Goal: Task Accomplishment & Management: Manage account settings

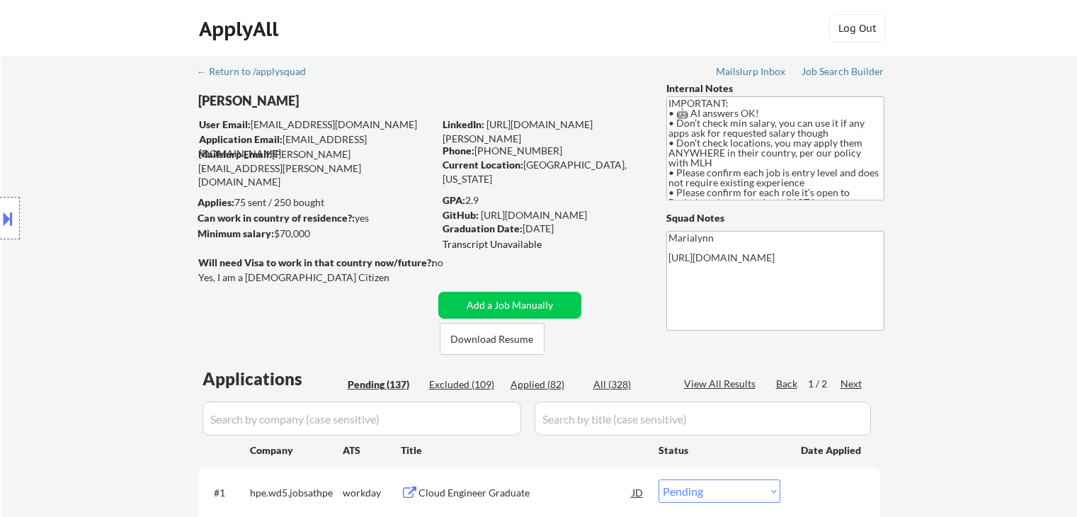
select select ""pending""
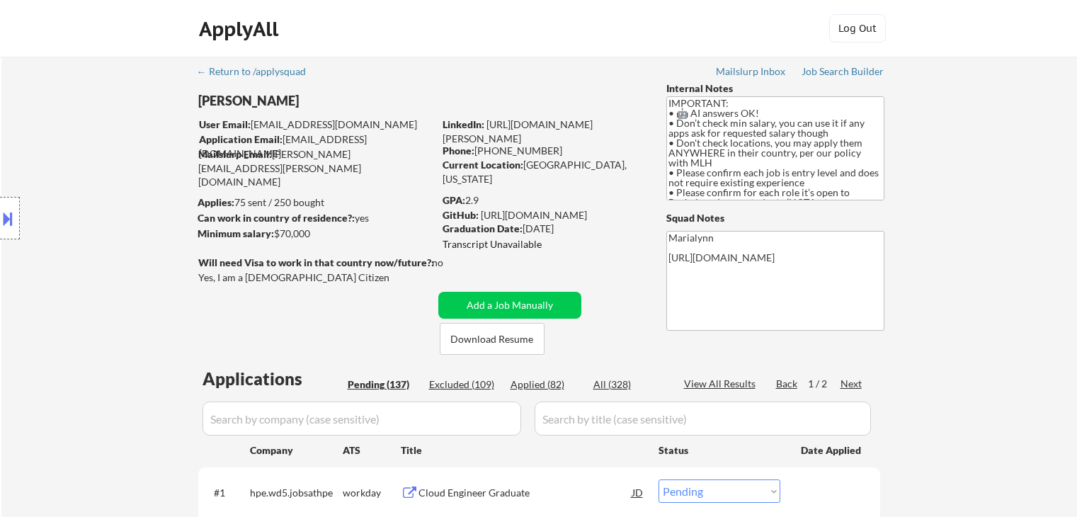
select select ""pending""
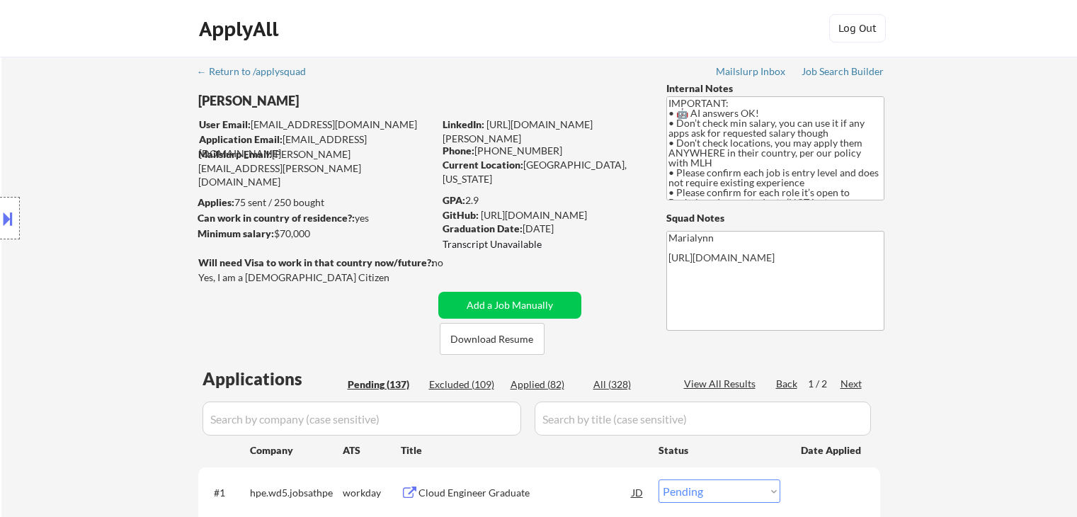
select select ""pending""
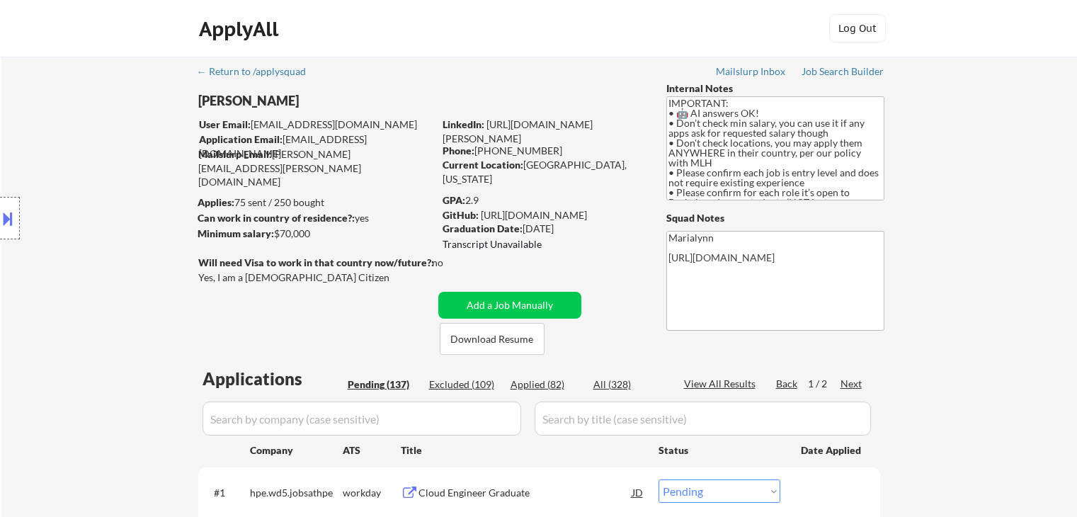
select select ""pending""
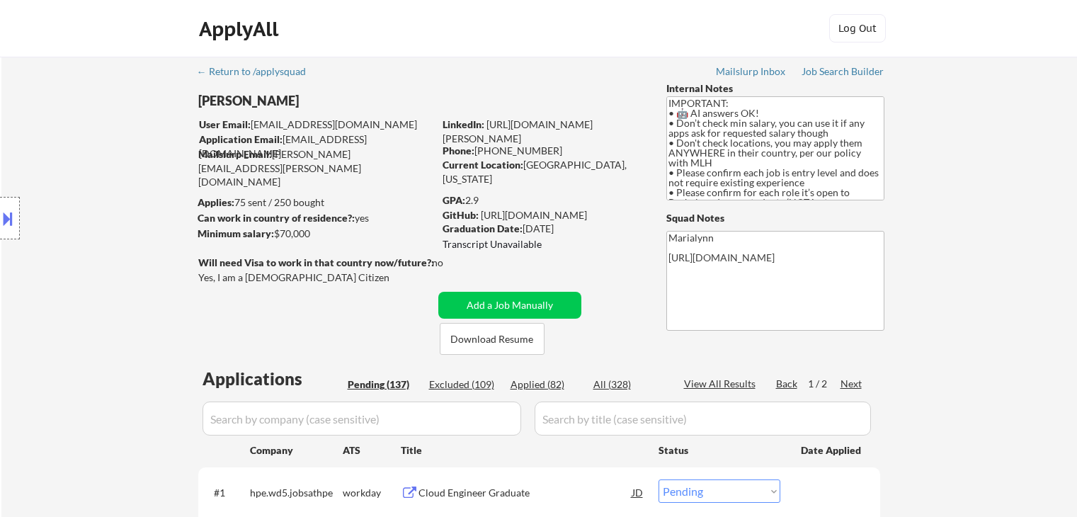
select select ""pending""
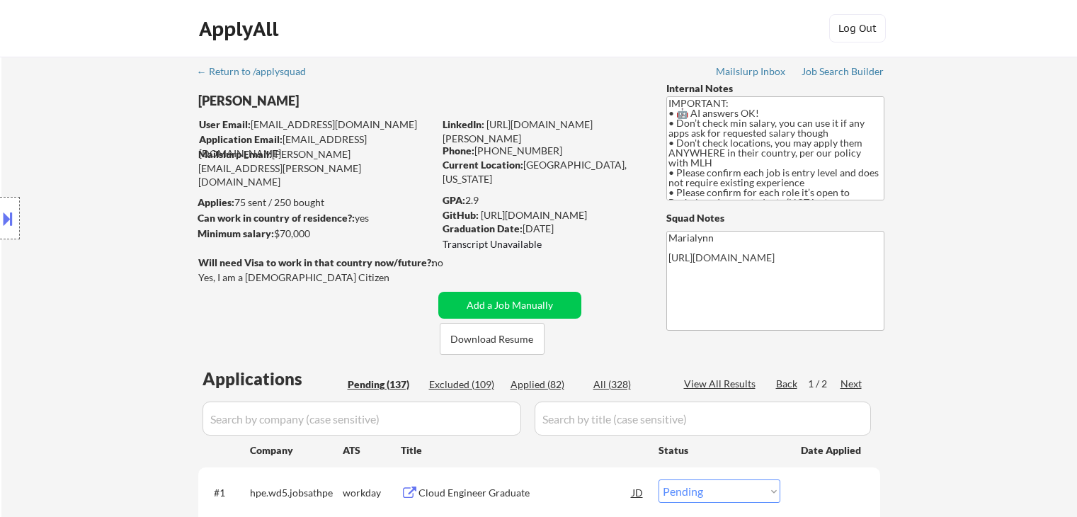
select select ""pending""
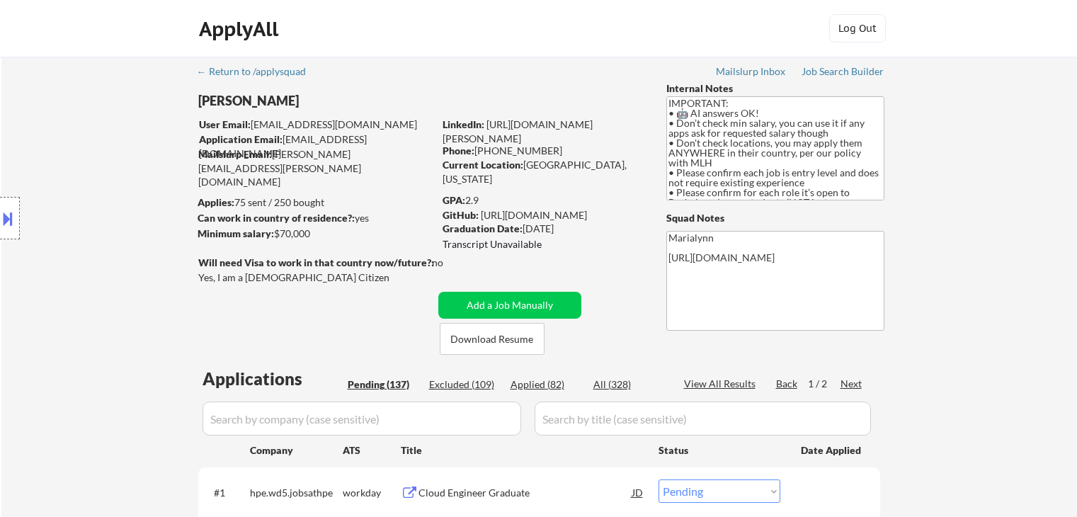
select select ""pending""
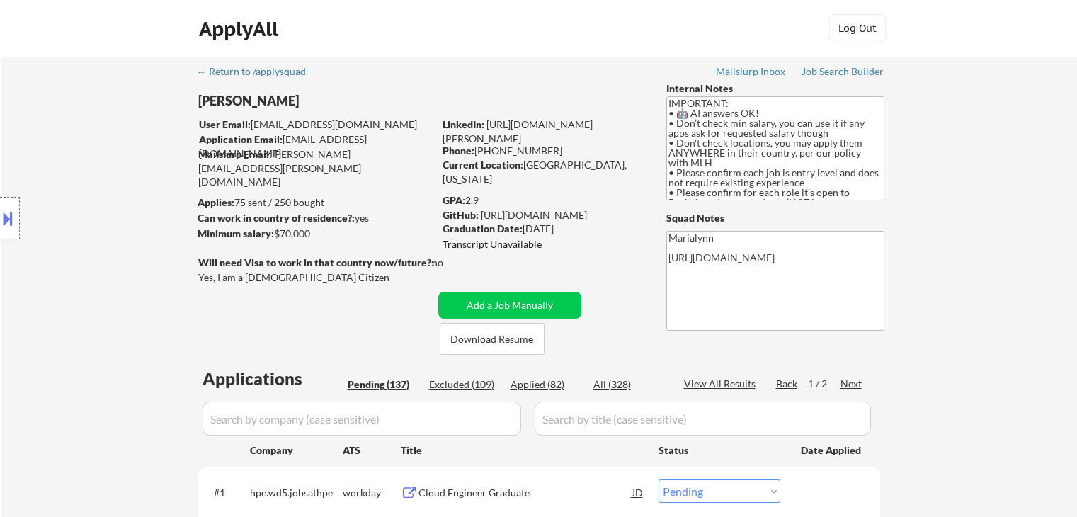
select select ""pending""
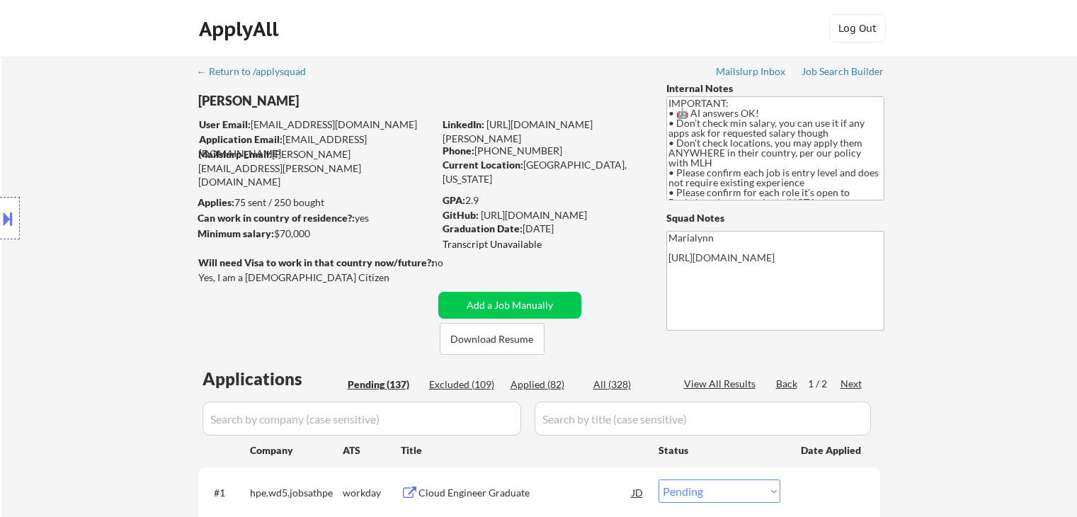
select select ""pending""
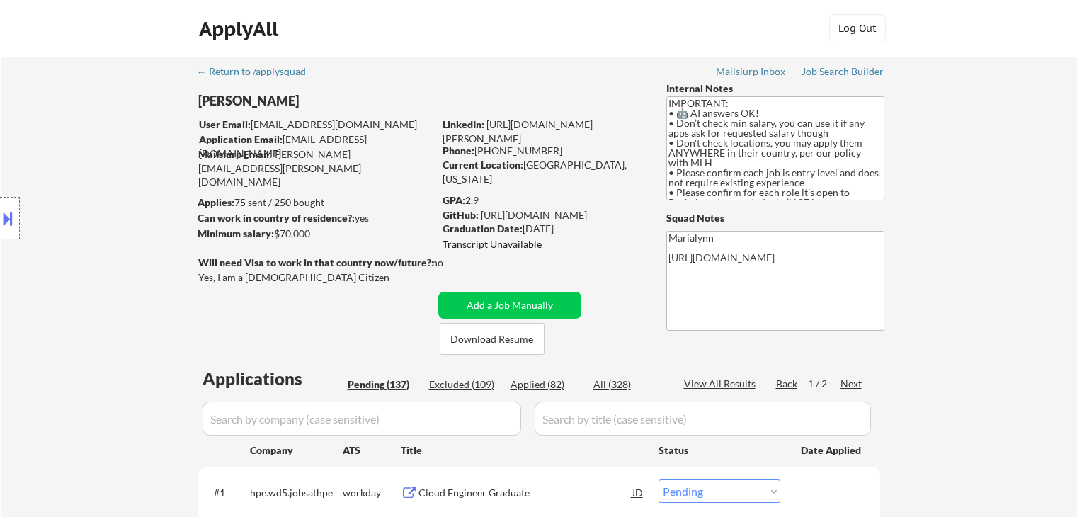
select select ""pending""
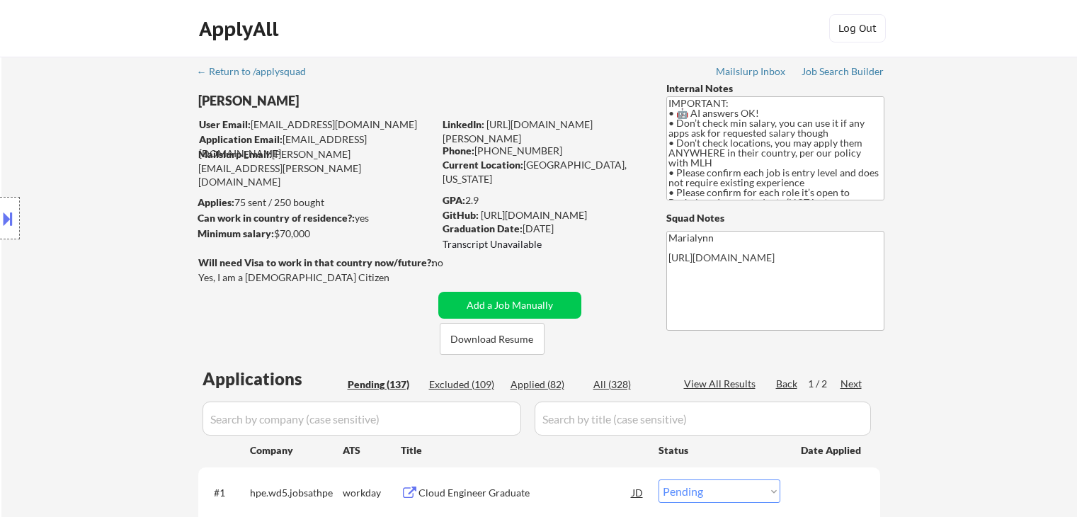
select select ""pending""
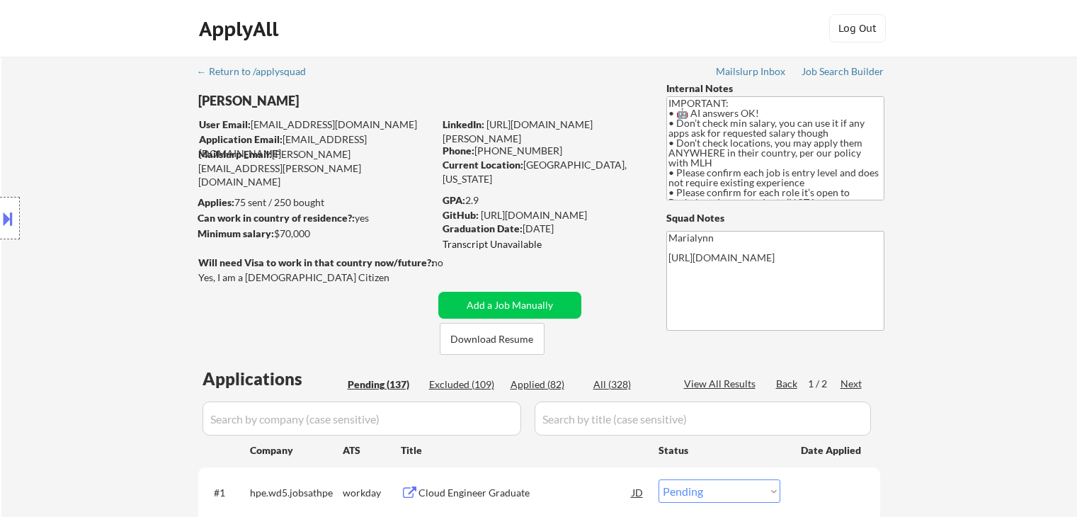
select select ""pending""
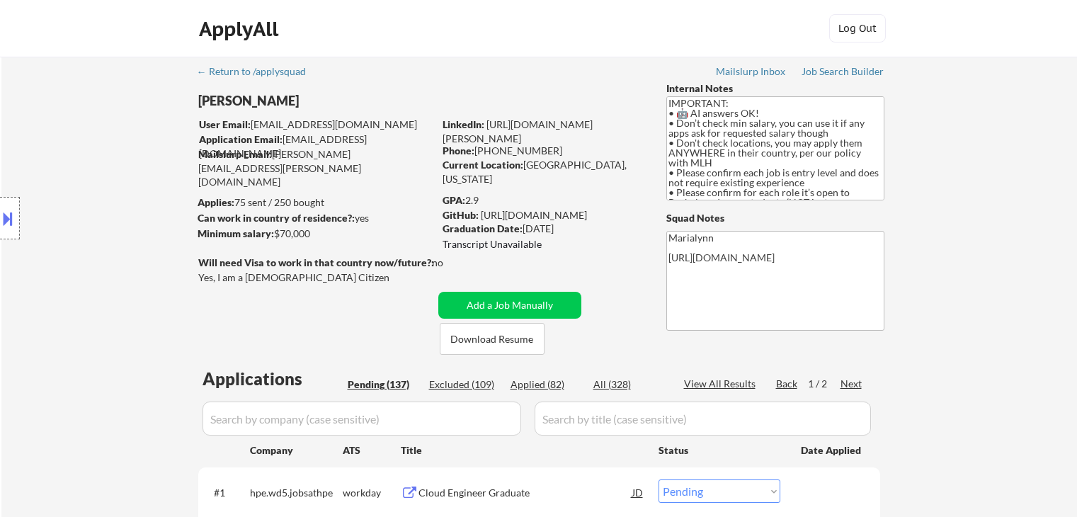
select select ""pending""
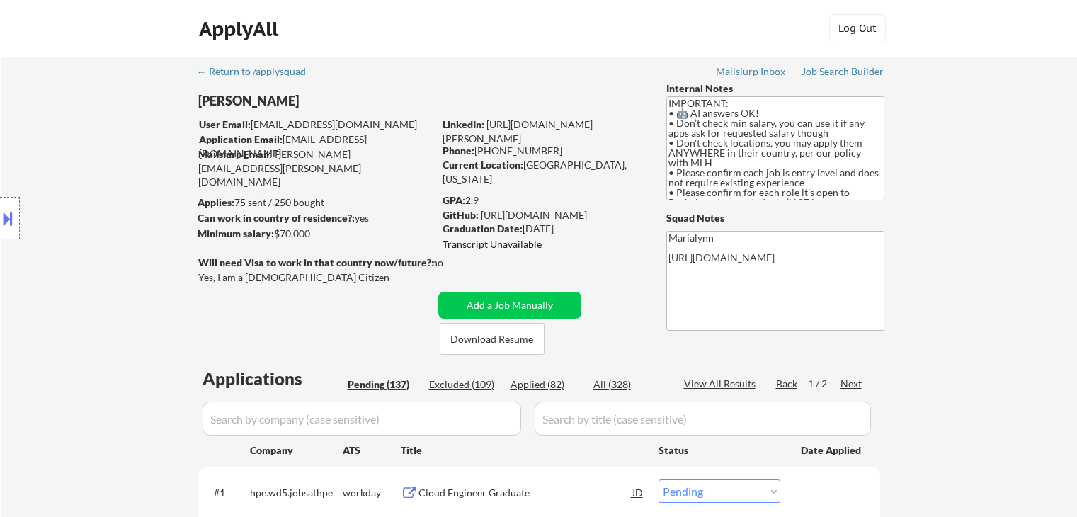
select select ""pending""
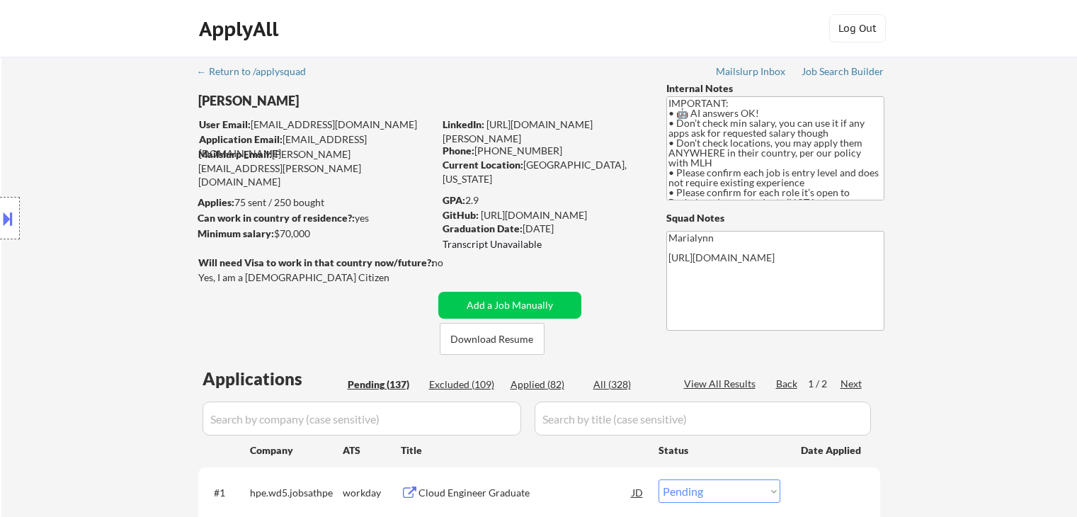
select select ""pending""
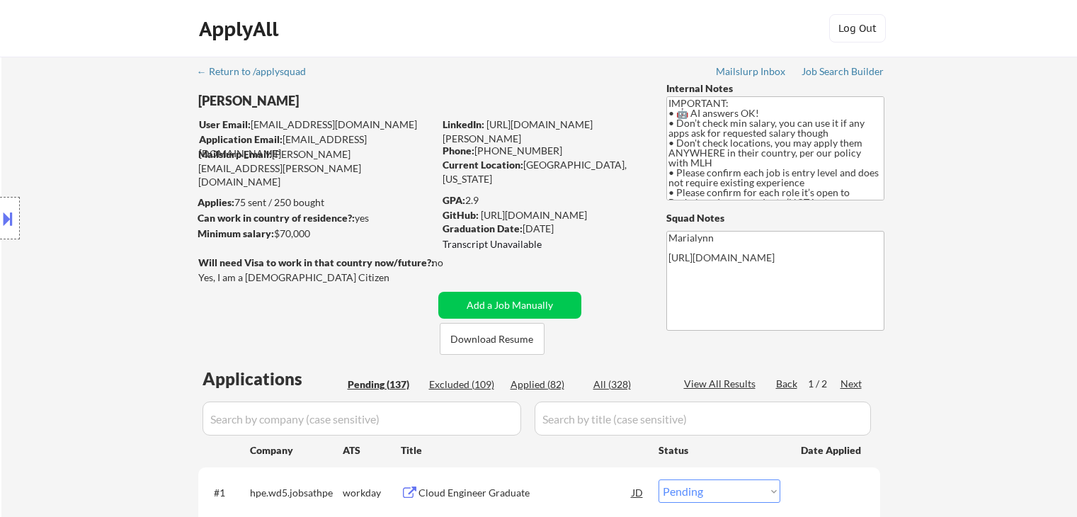
select select ""pending""
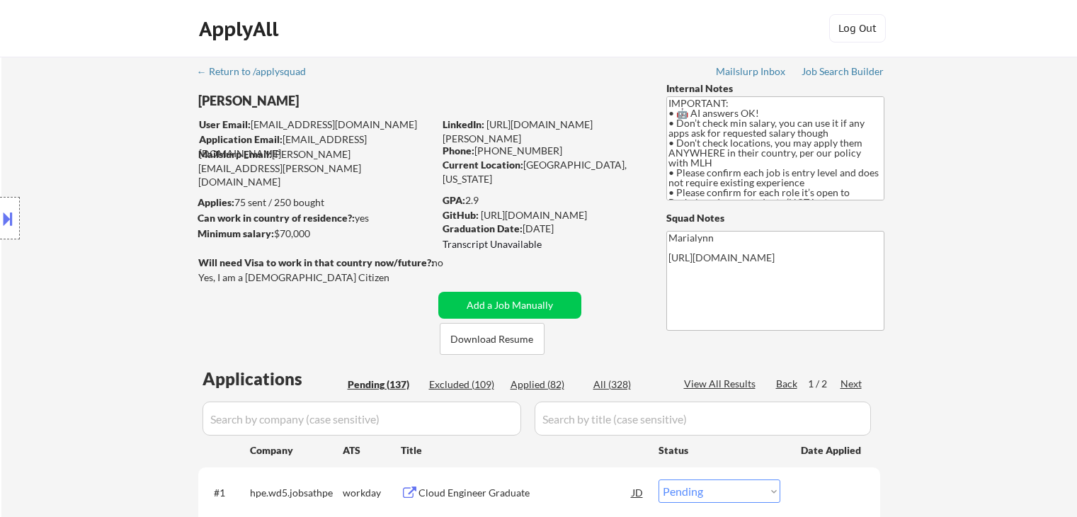
select select ""pending""
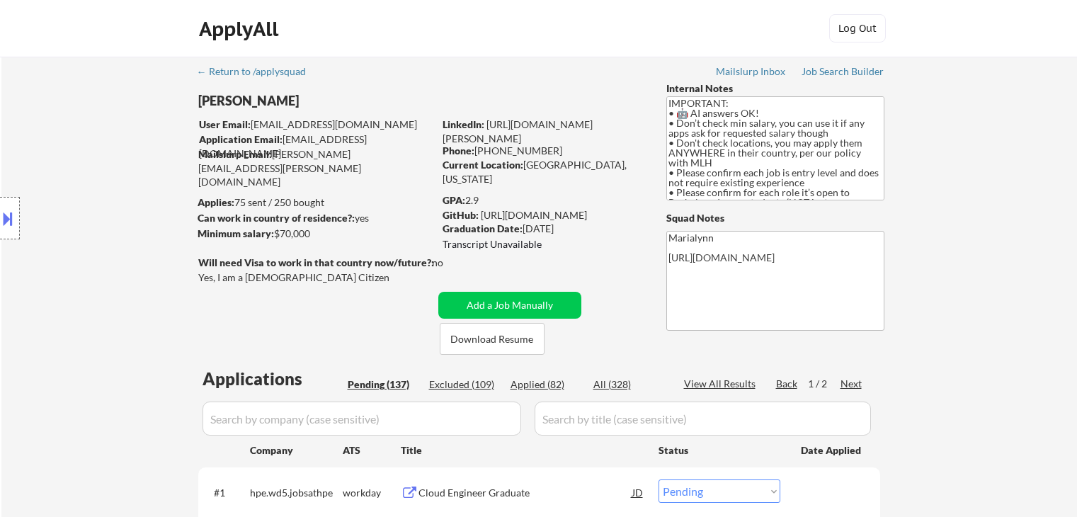
select select ""pending""
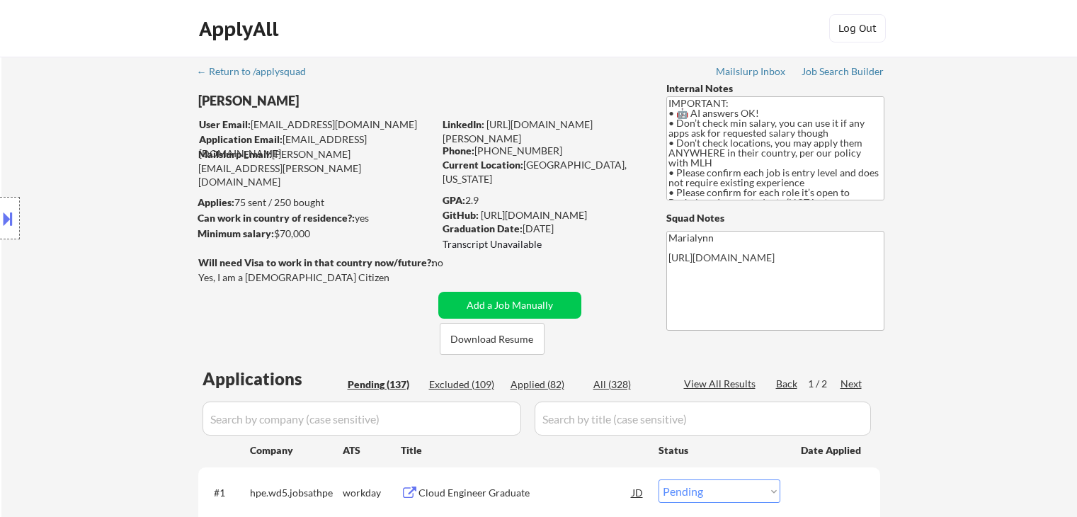
select select ""pending""
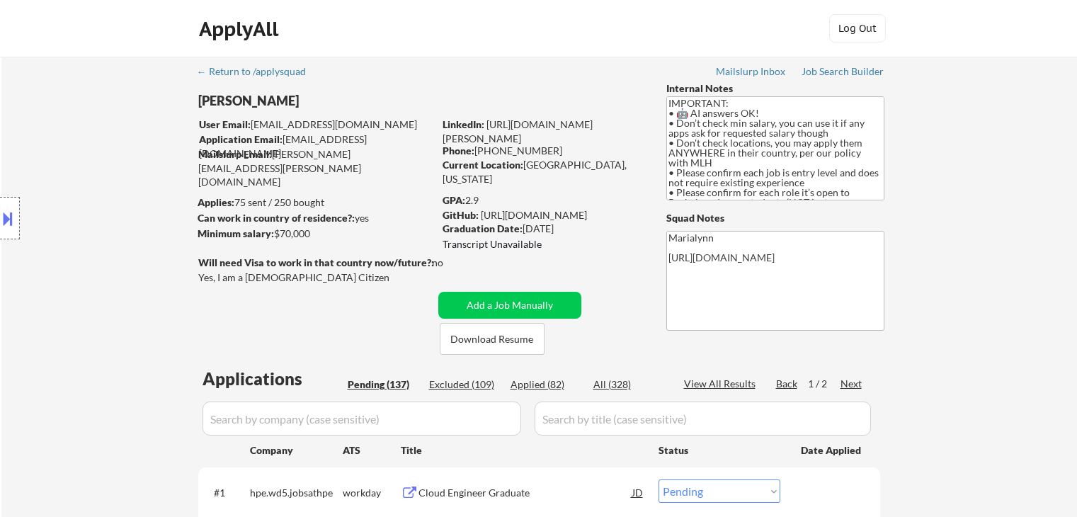
select select ""pending""
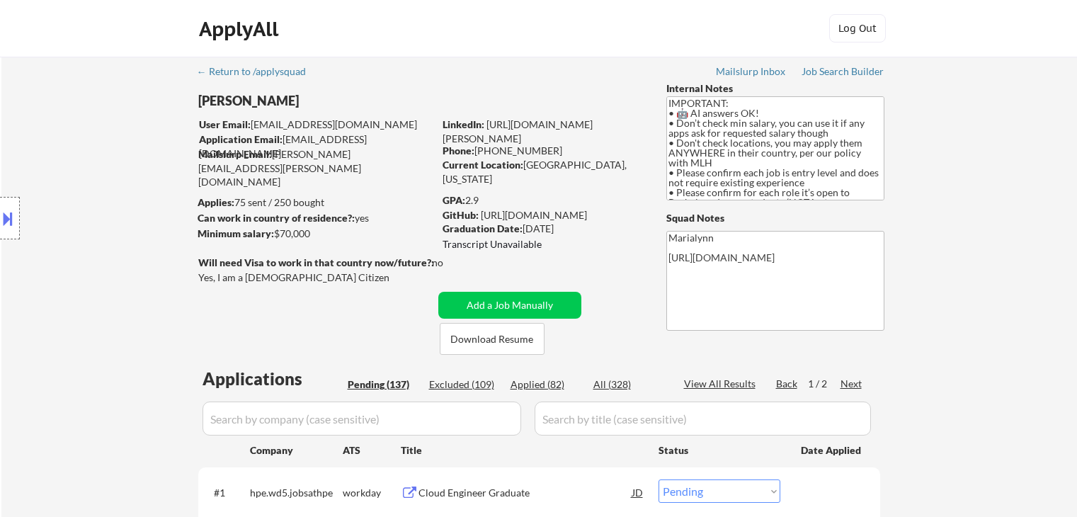
scroll to position [354, 0]
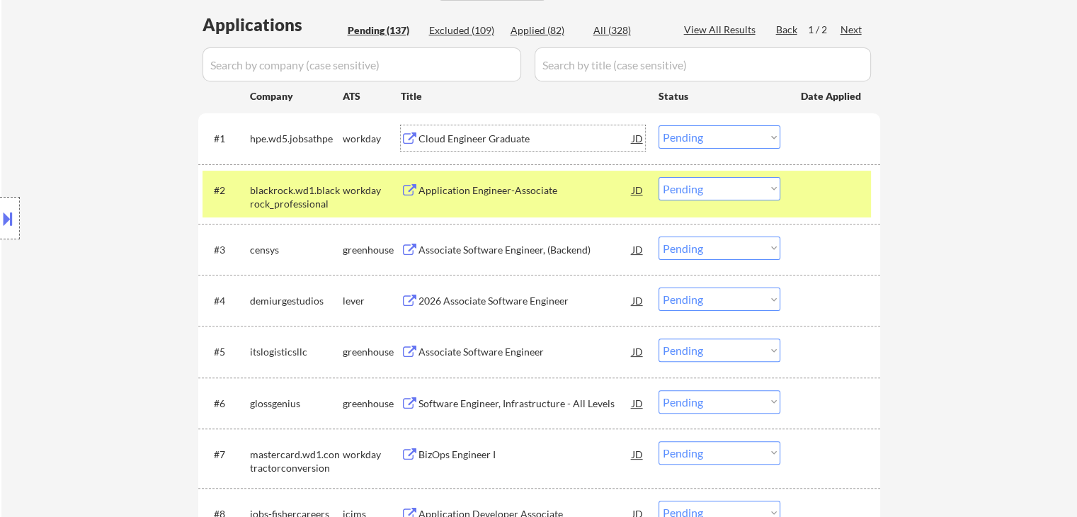
click at [450, 134] on div "Cloud Engineer Graduate" at bounding box center [525, 139] width 214 height 14
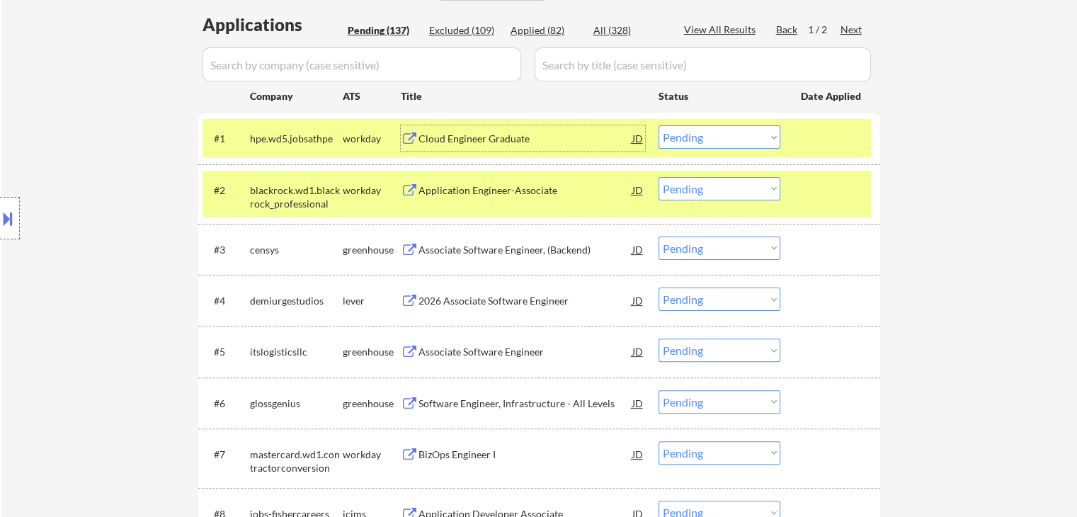
click at [722, 141] on select "Choose an option... Pending Applied Excluded (Questions) Excluded (Expired) Exc…" at bounding box center [719, 136] width 122 height 23
click at [715, 136] on select "Choose an option... Pending Applied Excluded (Questions) Excluded (Expired) Exc…" at bounding box center [719, 136] width 122 height 23
click at [717, 132] on select "Choose an option... Pending Applied Excluded (Questions) Excluded (Expired) Exc…" at bounding box center [719, 136] width 122 height 23
click at [658, 125] on select "Choose an option... Pending Applied Excluded (Questions) Excluded (Expired) Exc…" at bounding box center [719, 136] width 122 height 23
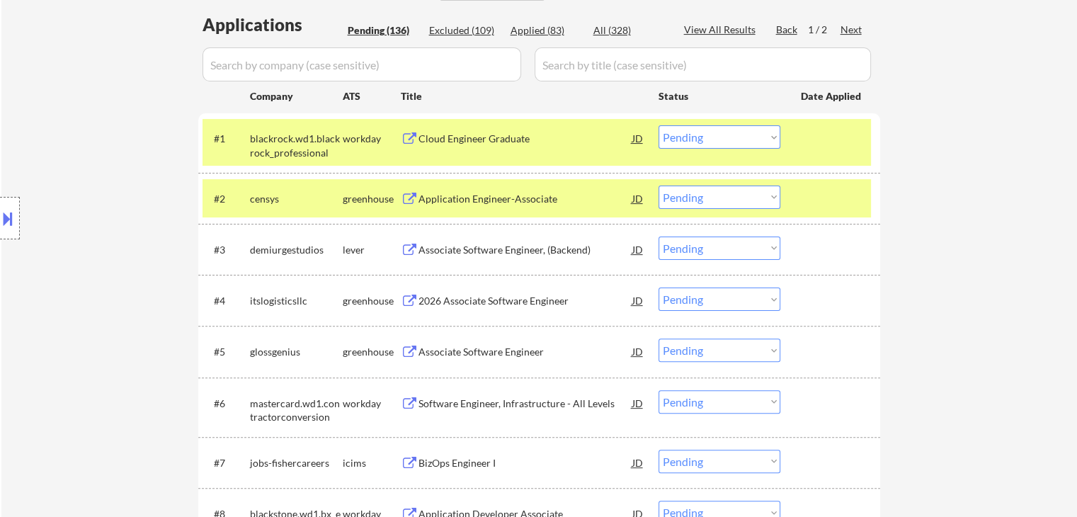
click at [314, 201] on div "censys" at bounding box center [296, 199] width 93 height 14
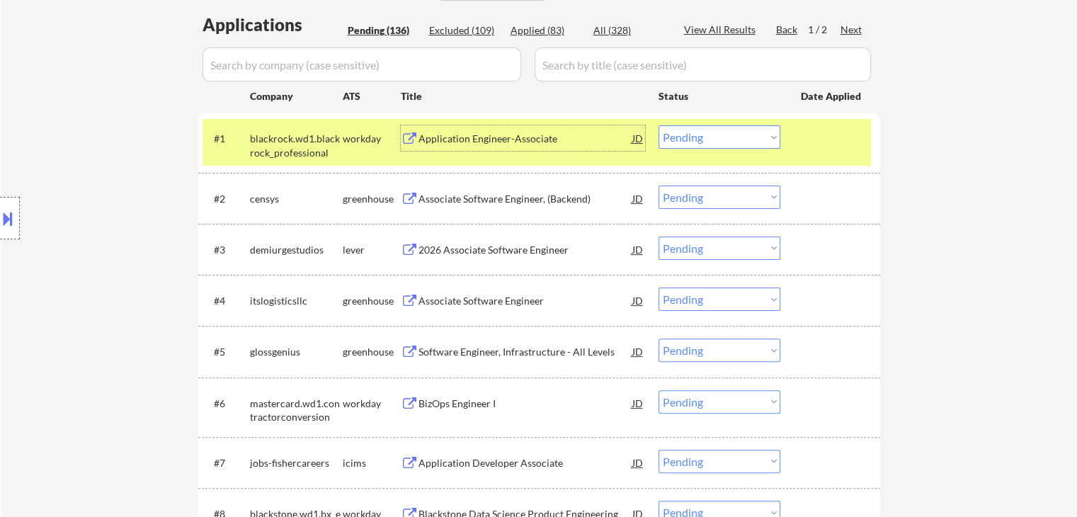
click at [442, 137] on div "Application Engineer-Associate" at bounding box center [525, 139] width 214 height 14
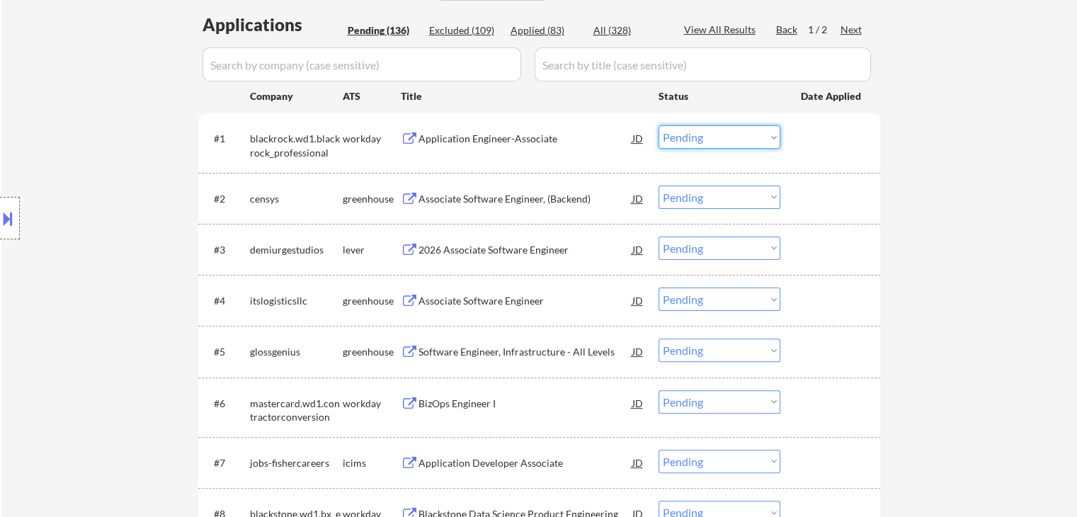
drag, startPoint x: 719, startPoint y: 137, endPoint x: 727, endPoint y: 150, distance: 14.9
click at [727, 150] on div "#1 blackrock.wd1.blackrock_professional workday Application Engineer-Associate …" at bounding box center [536, 142] width 668 height 47
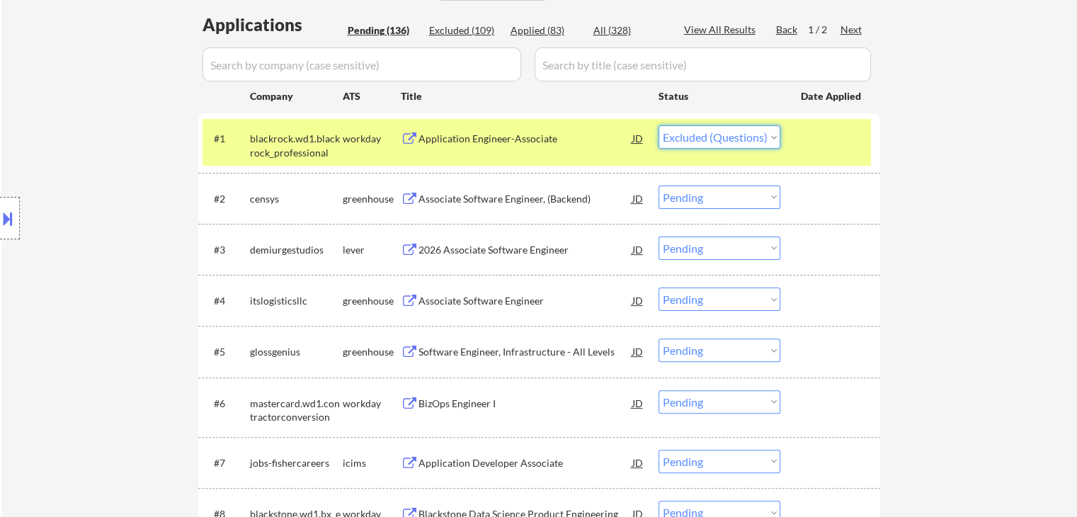
click at [658, 125] on select "Choose an option... Pending Applied Excluded (Questions) Excluded (Expired) Exc…" at bounding box center [719, 136] width 122 height 23
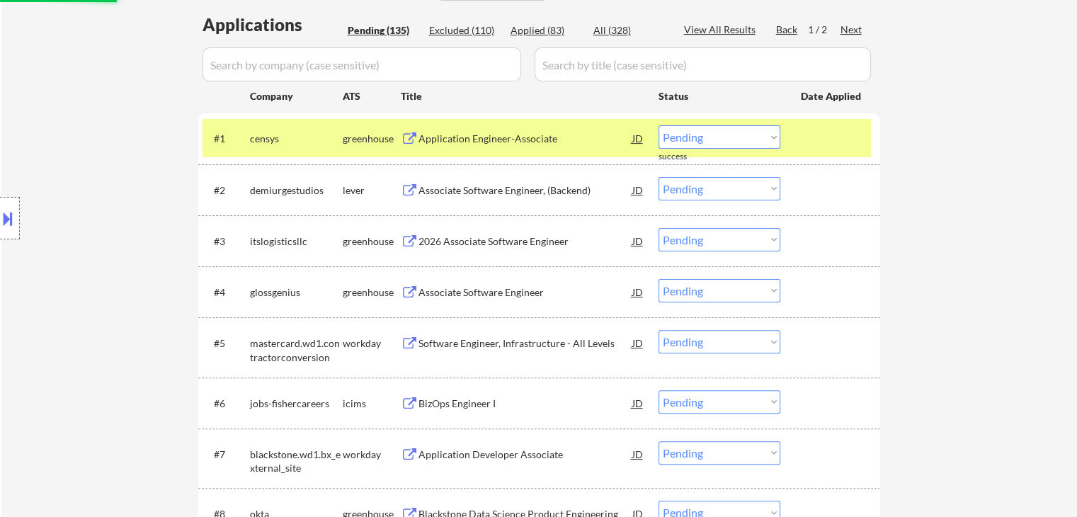
click at [454, 146] on div "Application Engineer-Associate" at bounding box center [525, 137] width 214 height 25
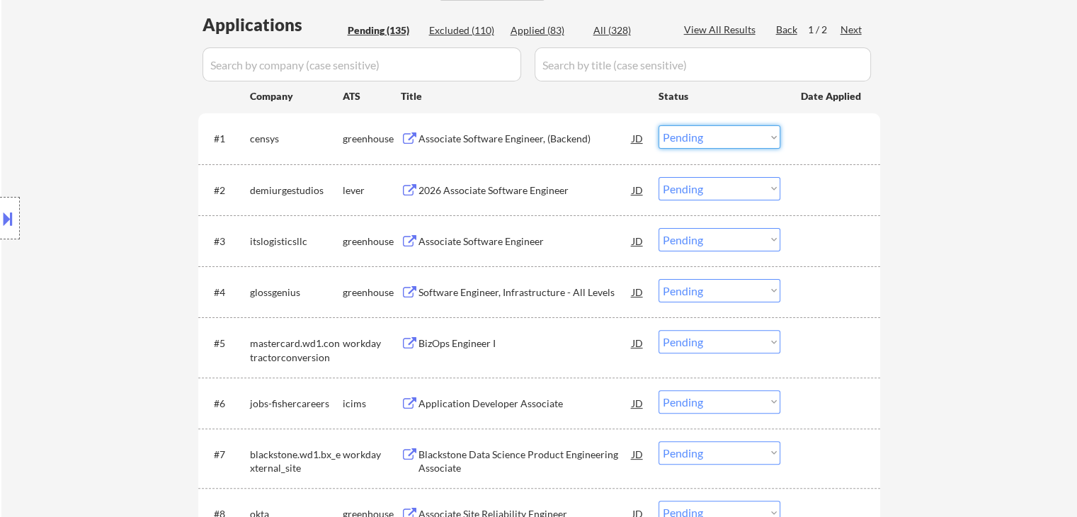
drag, startPoint x: 725, startPoint y: 134, endPoint x: 729, endPoint y: 148, distance: 14.6
click at [725, 135] on select "Choose an option... Pending Applied Excluded (Questions) Excluded (Expired) Exc…" at bounding box center [719, 136] width 122 height 23
click at [658, 125] on select "Choose an option... Pending Applied Excluded (Questions) Excluded (Expired) Exc…" at bounding box center [719, 136] width 122 height 23
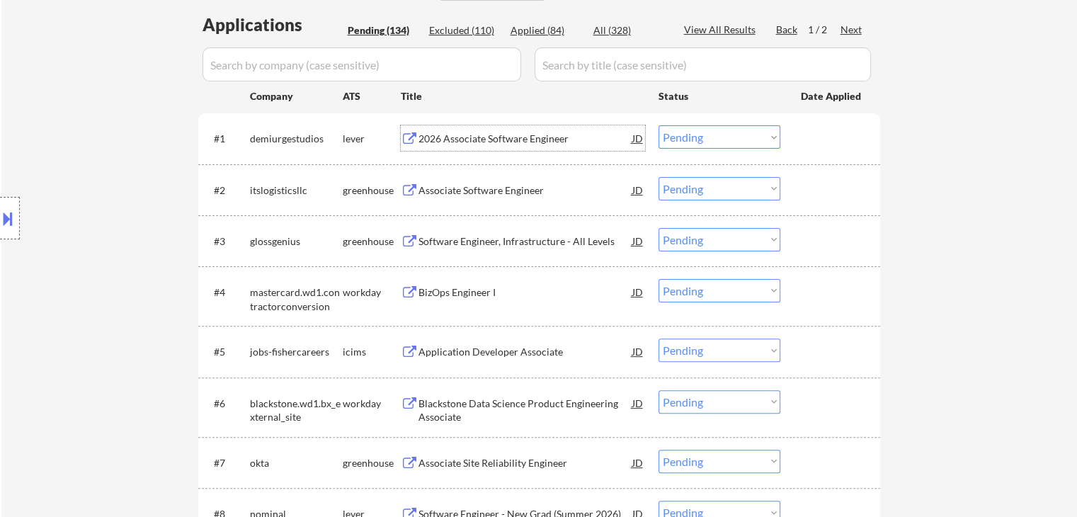
click at [481, 139] on div "2026 Associate Software Engineer" at bounding box center [525, 139] width 214 height 14
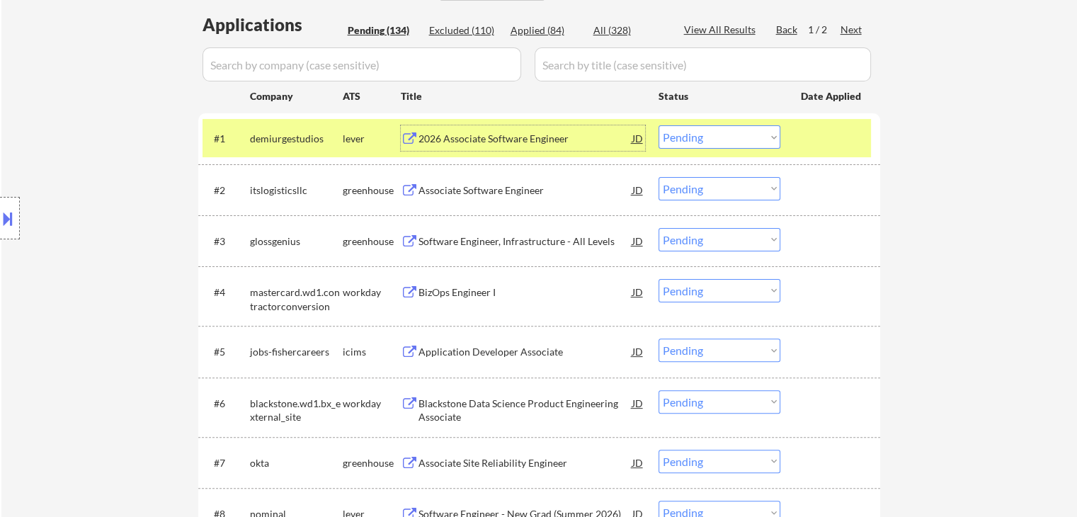
click at [540, 139] on div "2026 Associate Software Engineer" at bounding box center [525, 139] width 214 height 14
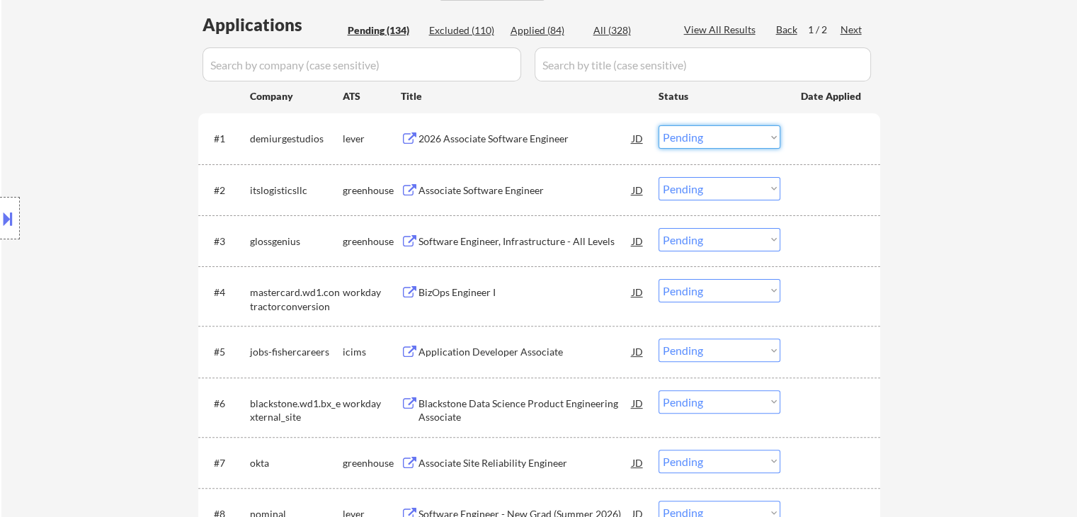
click at [686, 145] on select "Choose an option... Pending Applied Excluded (Questions) Excluded (Expired) Exc…" at bounding box center [719, 136] width 122 height 23
click at [658, 125] on select "Choose an option... Pending Applied Excluded (Questions) Excluded (Expired) Exc…" at bounding box center [719, 136] width 122 height 23
select select ""pending""
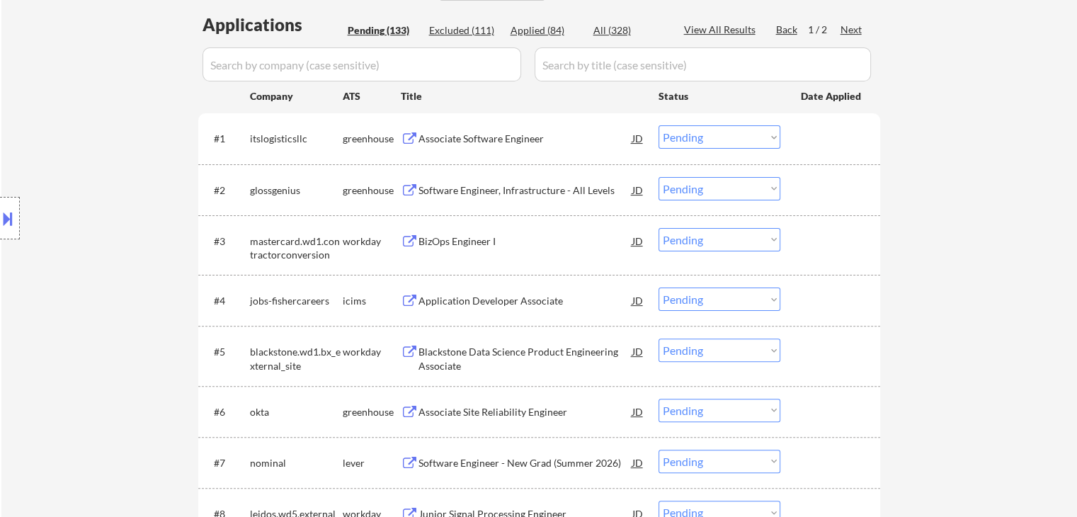
drag, startPoint x: 1002, startPoint y: 251, endPoint x: 886, endPoint y: 242, distance: 115.8
click at [486, 135] on div "Associate Software Engineer" at bounding box center [525, 139] width 214 height 14
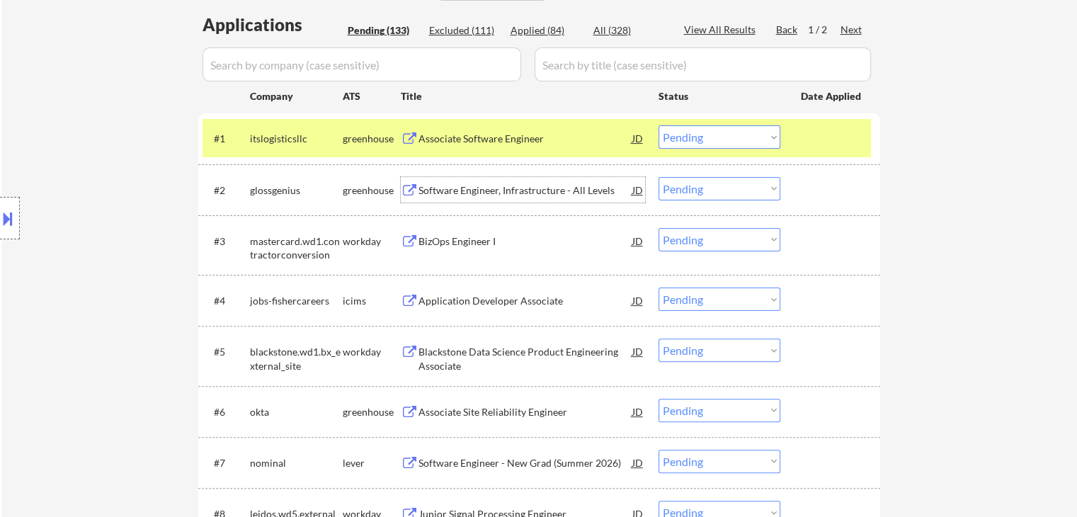
click at [479, 190] on div "Software Engineer, Infrastructure - All Levels" at bounding box center [525, 190] width 214 height 14
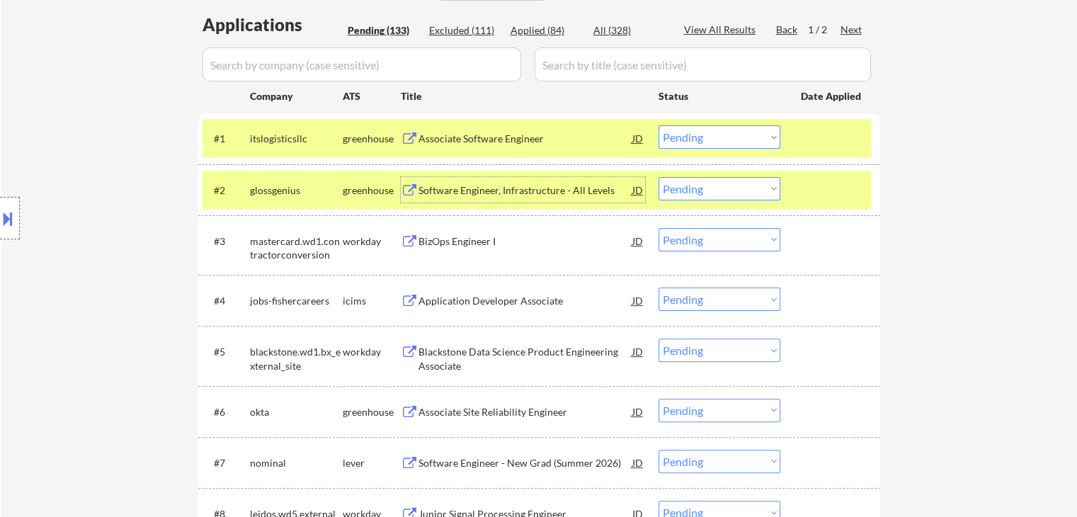
click at [341, 138] on div "itslogisticsllc" at bounding box center [296, 139] width 93 height 14
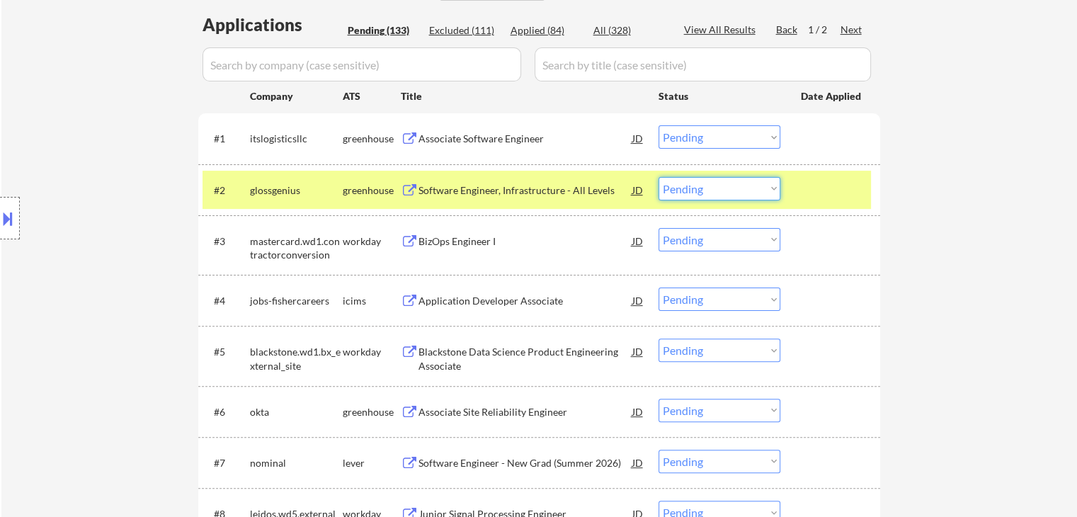
click at [733, 184] on select "Choose an option... Pending Applied Excluded (Questions) Excluded (Expired) Exc…" at bounding box center [719, 188] width 122 height 23
click at [658, 177] on select "Choose an option... Pending Applied Excluded (Questions) Excluded (Expired) Exc…" at bounding box center [719, 188] width 122 height 23
select select ""pending""
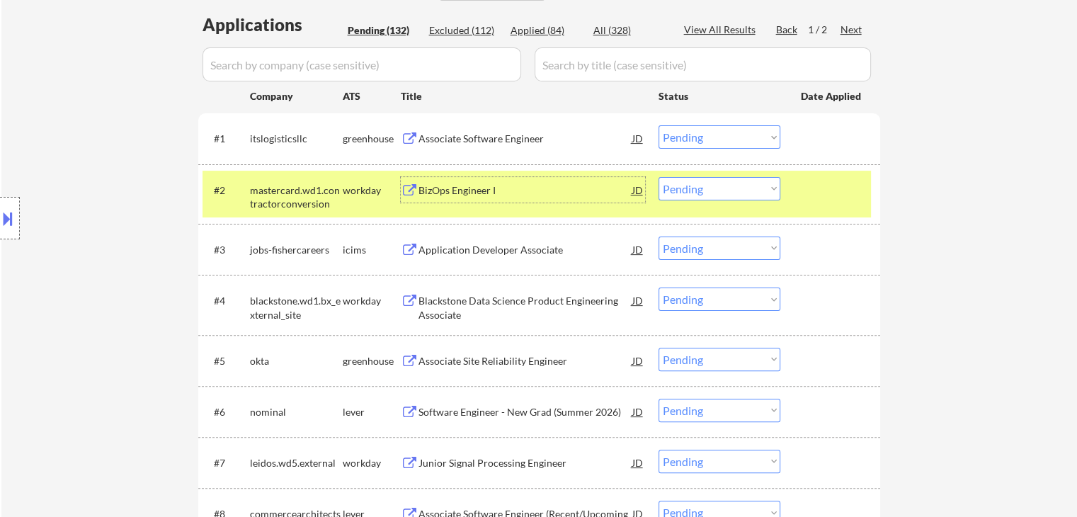
click at [449, 193] on div "BizOps Engineer I" at bounding box center [525, 190] width 214 height 14
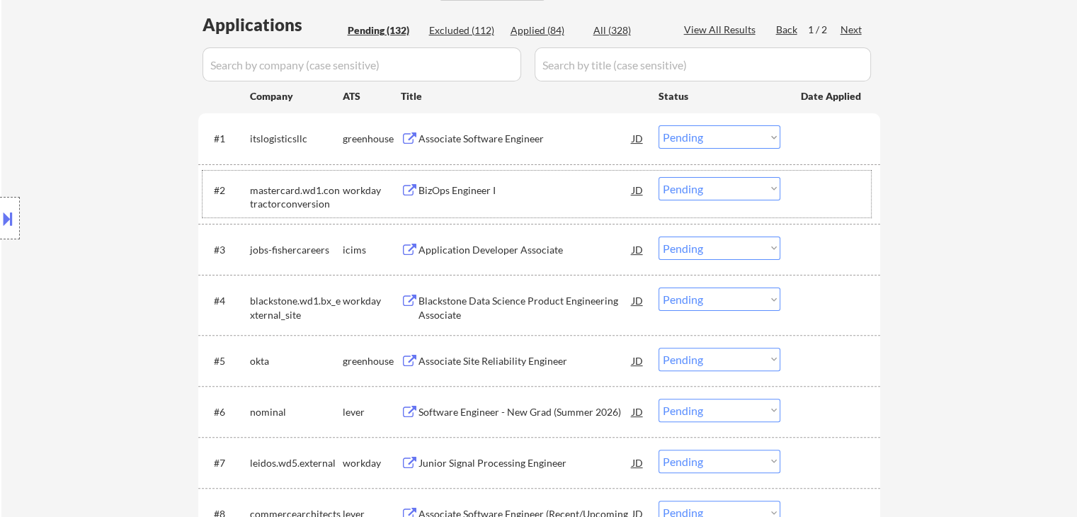
click at [369, 182] on div "workday" at bounding box center [372, 189] width 58 height 25
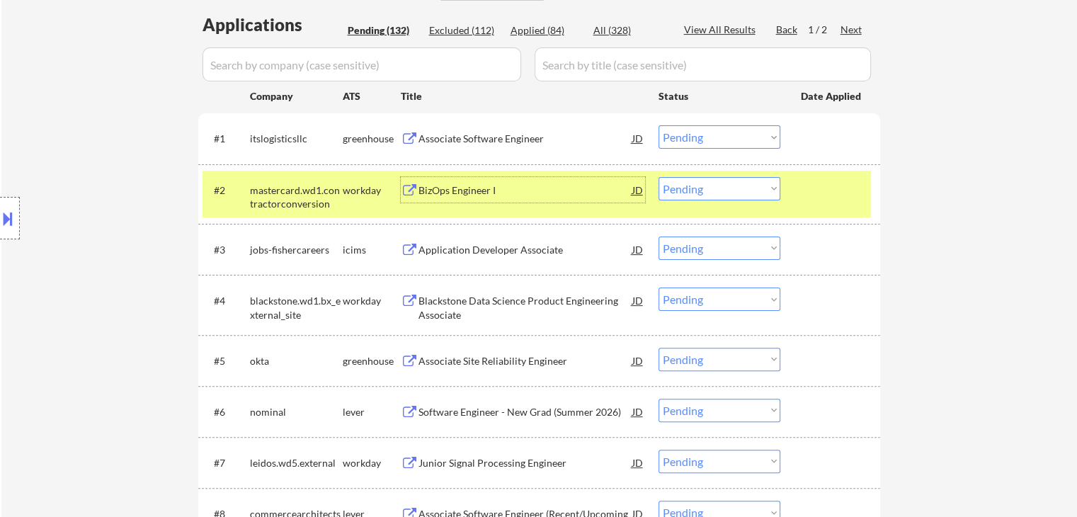
click at [486, 183] on div "BizOps Engineer I" at bounding box center [525, 190] width 214 height 14
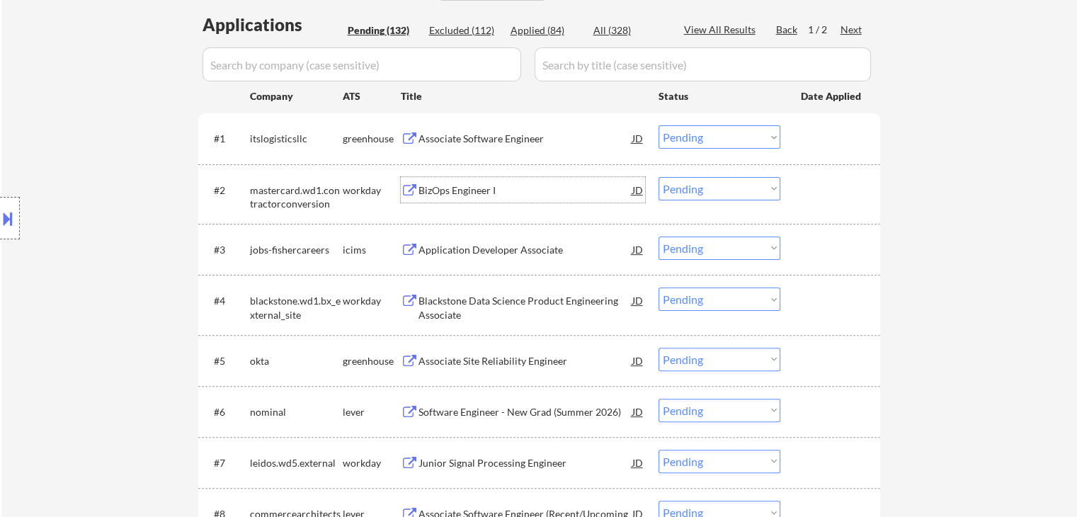
click at [524, 249] on div "Application Developer Associate" at bounding box center [525, 250] width 214 height 14
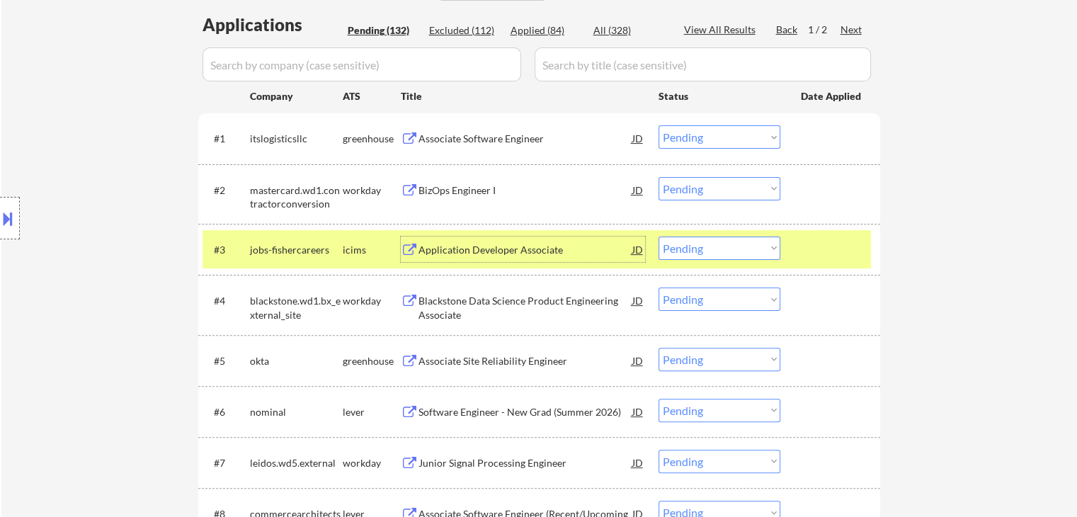
drag, startPoint x: 714, startPoint y: 245, endPoint x: 719, endPoint y: 258, distance: 14.6
click at [714, 247] on select "Choose an option... Pending Applied Excluded (Questions) Excluded (Expired) Exc…" at bounding box center [719, 247] width 122 height 23
click at [658, 236] on select "Choose an option... Pending Applied Excluded (Questions) Excluded (Expired) Exc…" at bounding box center [719, 247] width 122 height 23
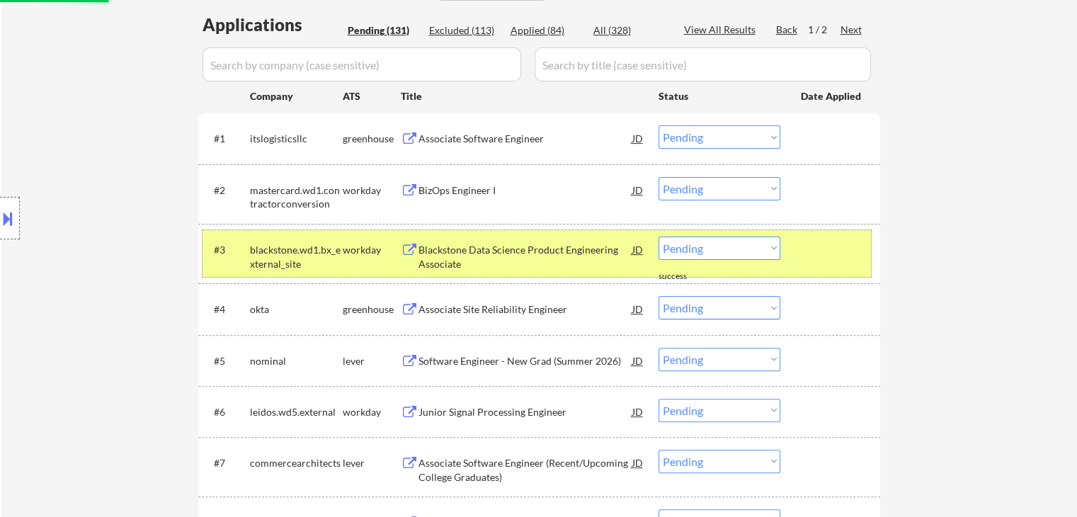
click at [335, 252] on div "blackstone.wd1.bx_external_site" at bounding box center [296, 257] width 93 height 28
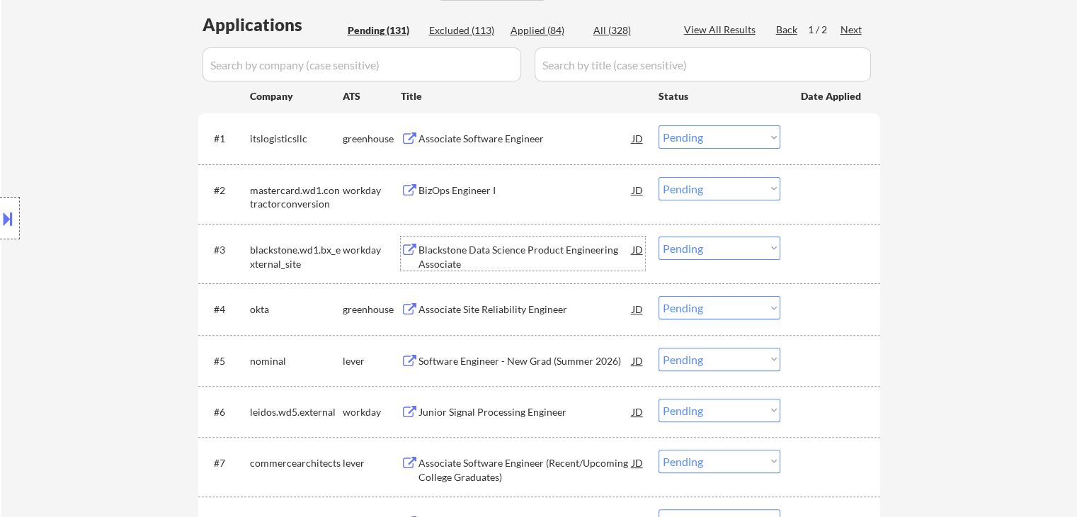
click at [538, 256] on div "Blackstone Data Science Product Engineering Associate" at bounding box center [525, 257] width 214 height 28
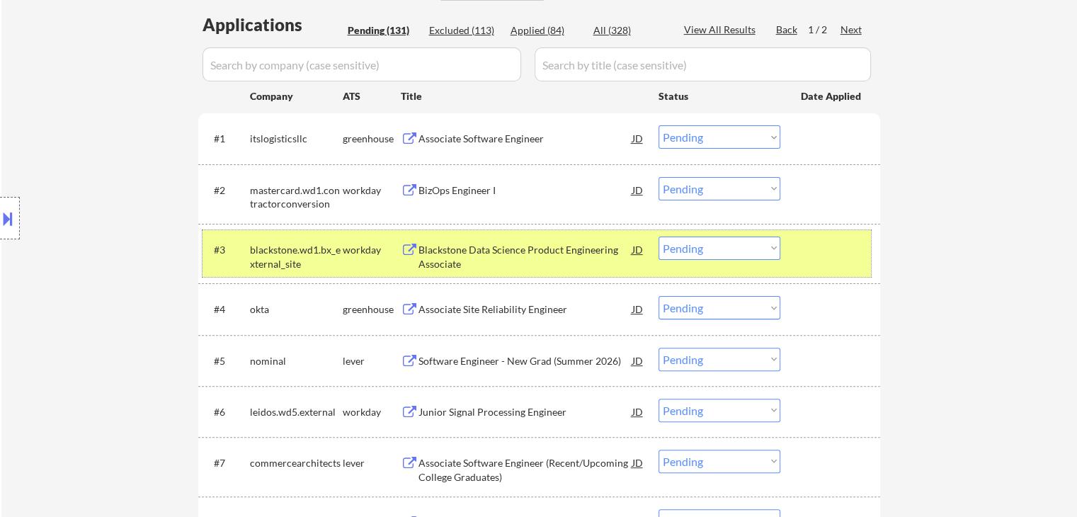
click at [356, 248] on div "workday" at bounding box center [372, 250] width 58 height 14
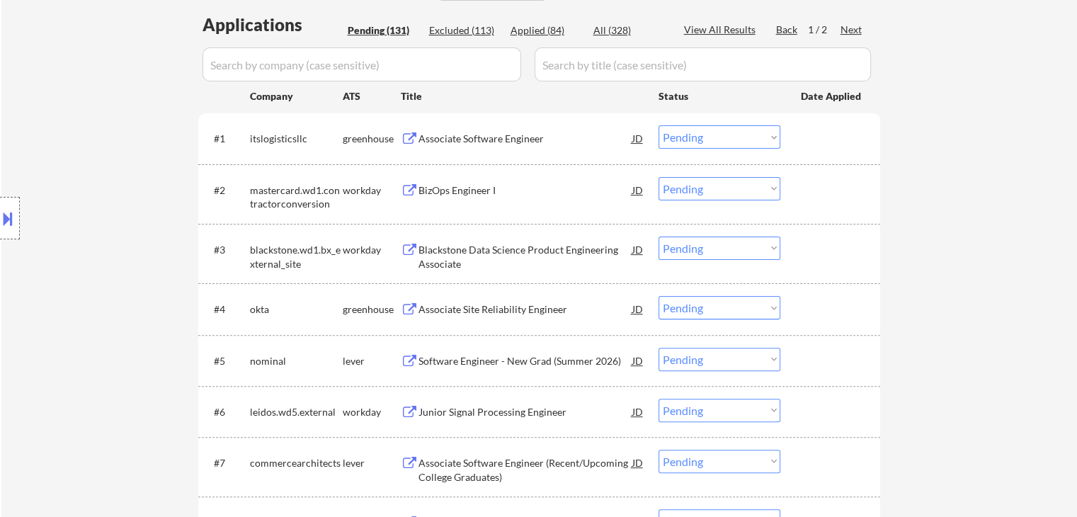
click at [489, 244] on div "#3 blackstone.wd1.bx_external_site workday Blackstone Data Science Product Engi…" at bounding box center [536, 253] width 668 height 47
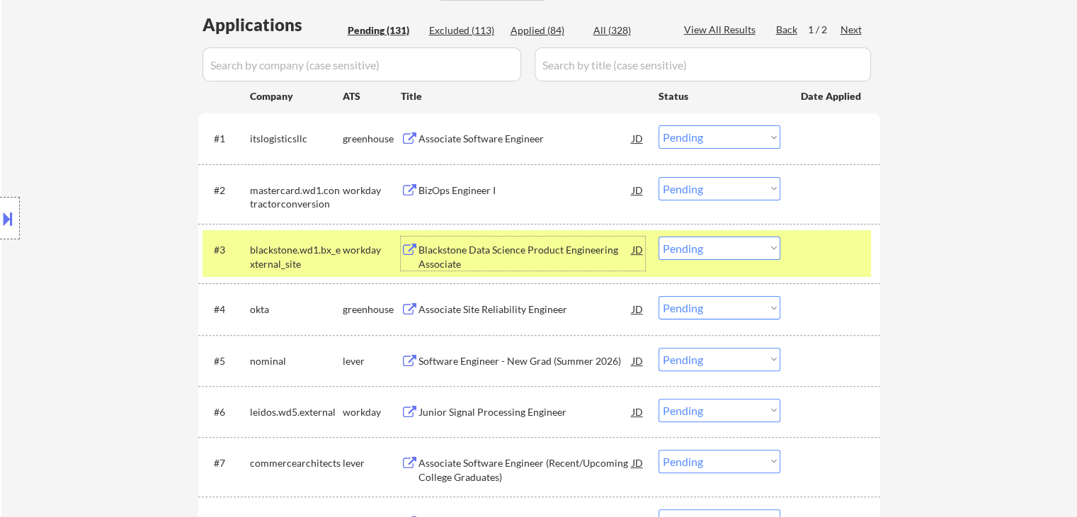
click at [489, 244] on div "Blackstone Data Science Product Engineering Associate" at bounding box center [525, 257] width 214 height 28
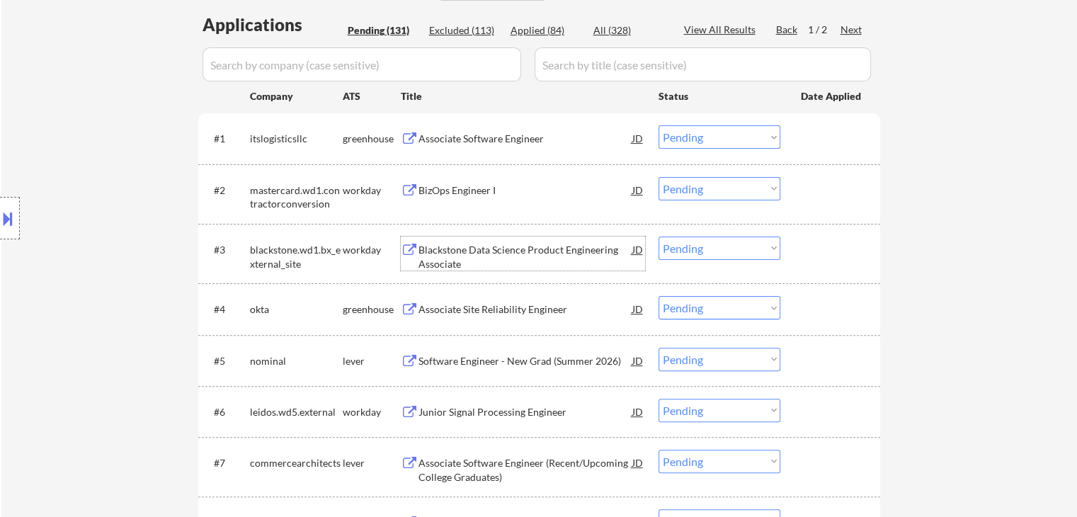
drag, startPoint x: 723, startPoint y: 251, endPoint x: 724, endPoint y: 258, distance: 7.9
click at [723, 251] on select "Choose an option... Pending Applied Excluded (Questions) Excluded (Expired) Exc…" at bounding box center [719, 247] width 122 height 23
click at [658, 236] on select "Choose an option... Pending Applied Excluded (Questions) Excluded (Expired) Exc…" at bounding box center [719, 247] width 122 height 23
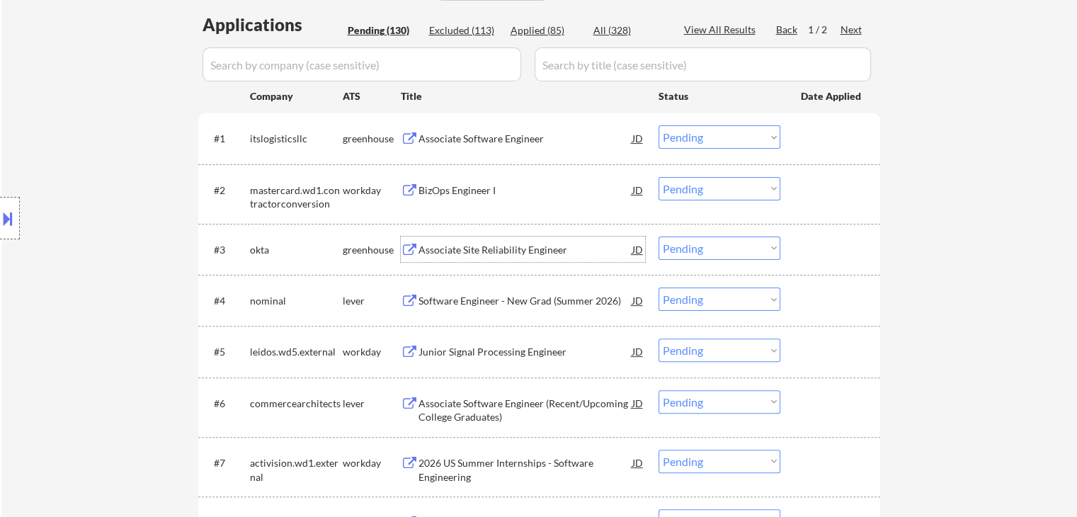
click at [471, 246] on div "Associate Site Reliability Engineer" at bounding box center [525, 250] width 214 height 14
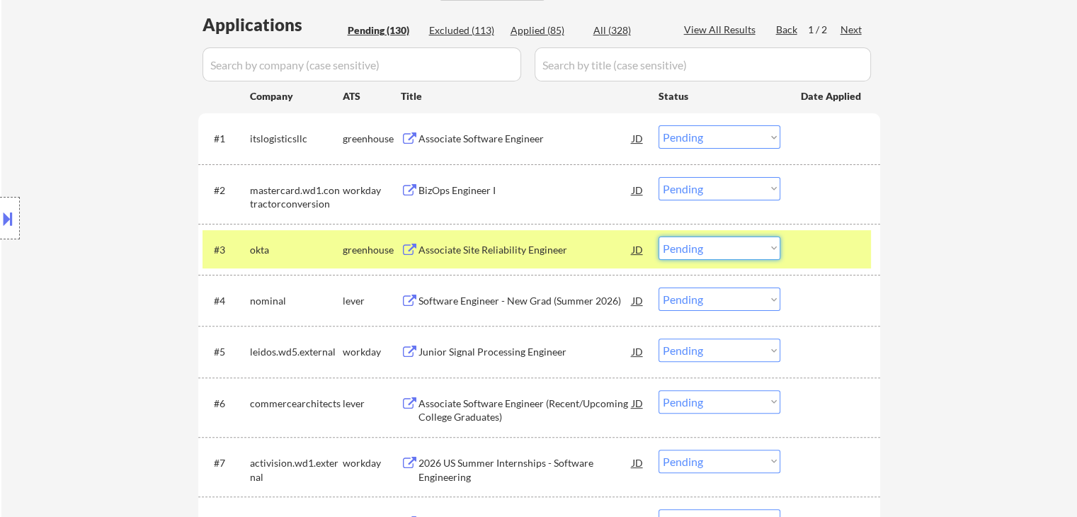
click at [719, 246] on select "Choose an option... Pending Applied Excluded (Questions) Excluded (Expired) Exc…" at bounding box center [719, 247] width 122 height 23
click at [658, 236] on select "Choose an option... Pending Applied Excluded (Questions) Excluded (Expired) Exc…" at bounding box center [719, 247] width 122 height 23
select select ""pending""
drag, startPoint x: 533, startPoint y: 244, endPoint x: 538, endPoint y: 256, distance: 13.0
click at [537, 244] on div "Associate Site Reliability Engineer" at bounding box center [525, 250] width 214 height 14
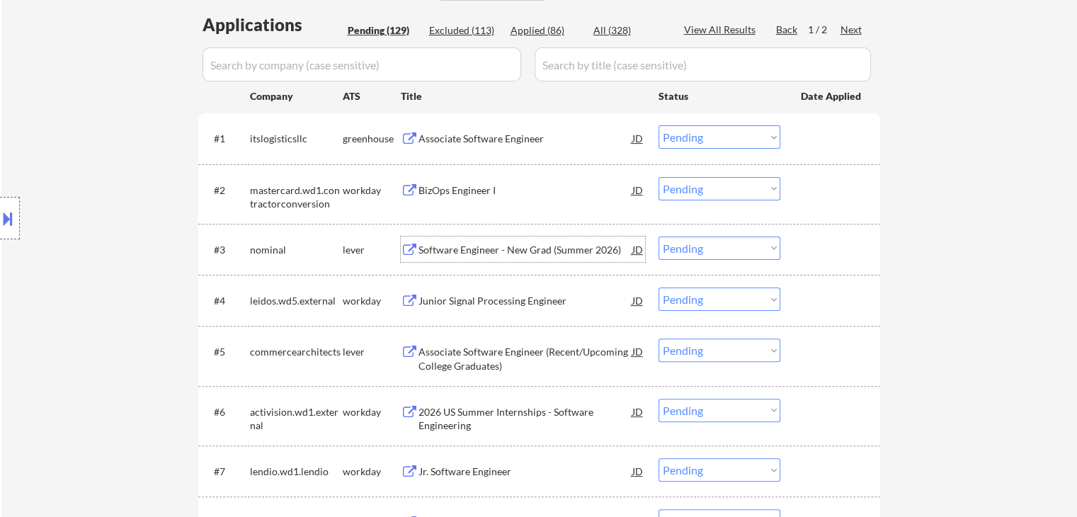
click at [507, 252] on div "Software Engineer - New Grad (Summer 2026)" at bounding box center [525, 250] width 214 height 14
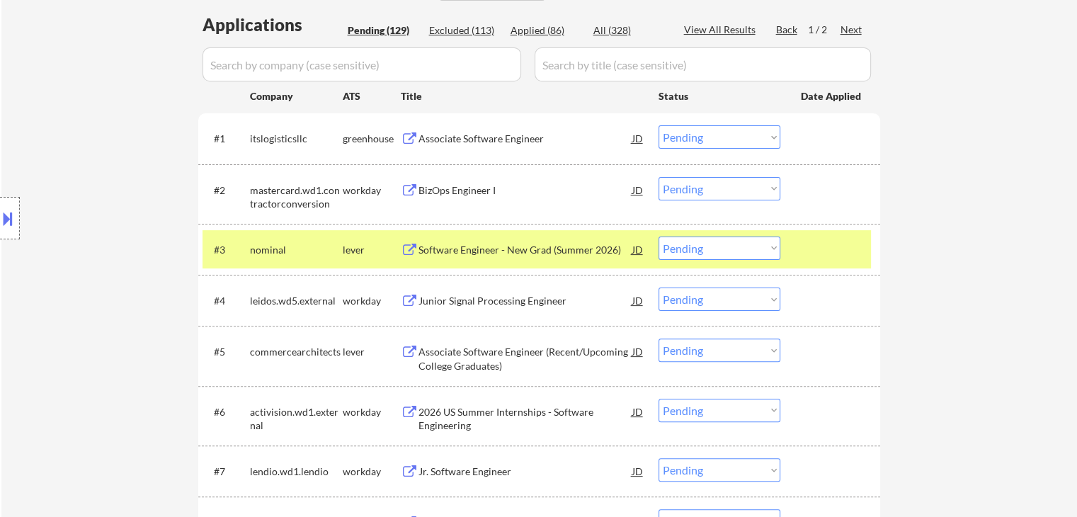
select select ""pending""
click at [719, 247] on select "Choose an option... Pending Applied Excluded (Questions) Excluded (Expired) Exc…" at bounding box center [719, 247] width 122 height 23
click at [658, 236] on select "Choose an option... Pending Applied Excluded (Questions) Excluded (Expired) Exc…" at bounding box center [719, 247] width 122 height 23
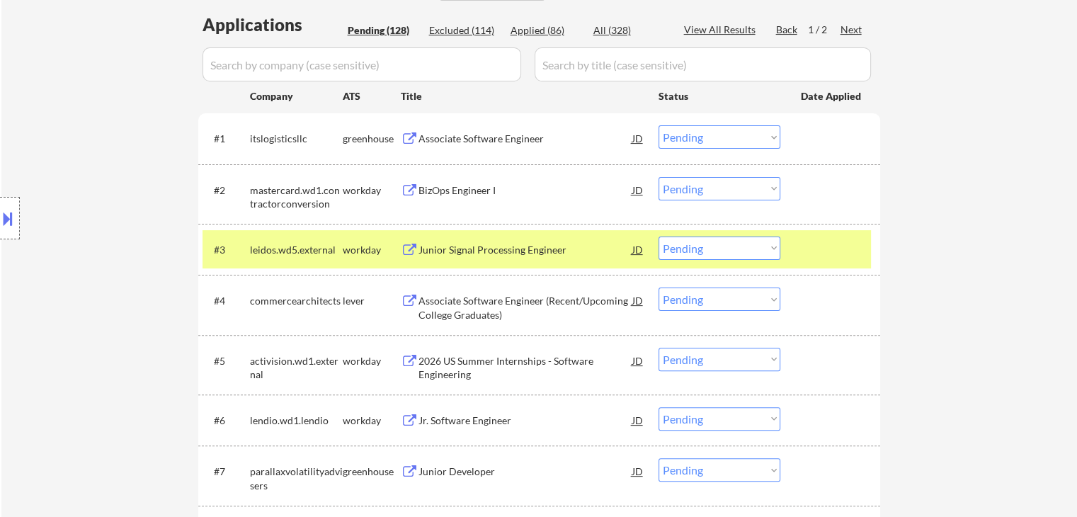
click at [530, 255] on div "Junior Signal Processing Engineer" at bounding box center [525, 250] width 214 height 14
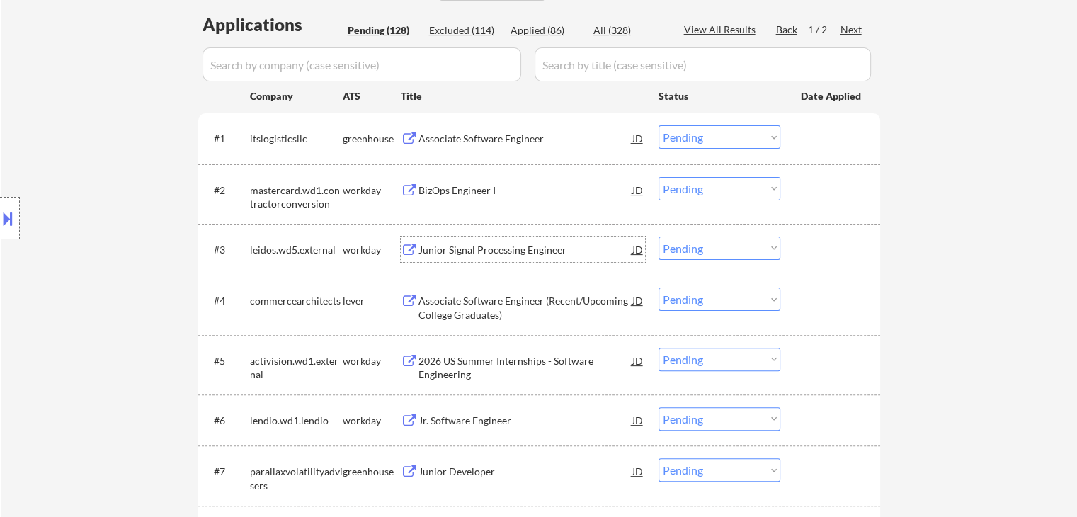
click at [708, 243] on select "Choose an option... Pending Applied Excluded (Questions) Excluded (Expired) Exc…" at bounding box center [719, 247] width 122 height 23
click at [658, 236] on select "Choose an option... Pending Applied Excluded (Questions) Excluded (Expired) Exc…" at bounding box center [719, 247] width 122 height 23
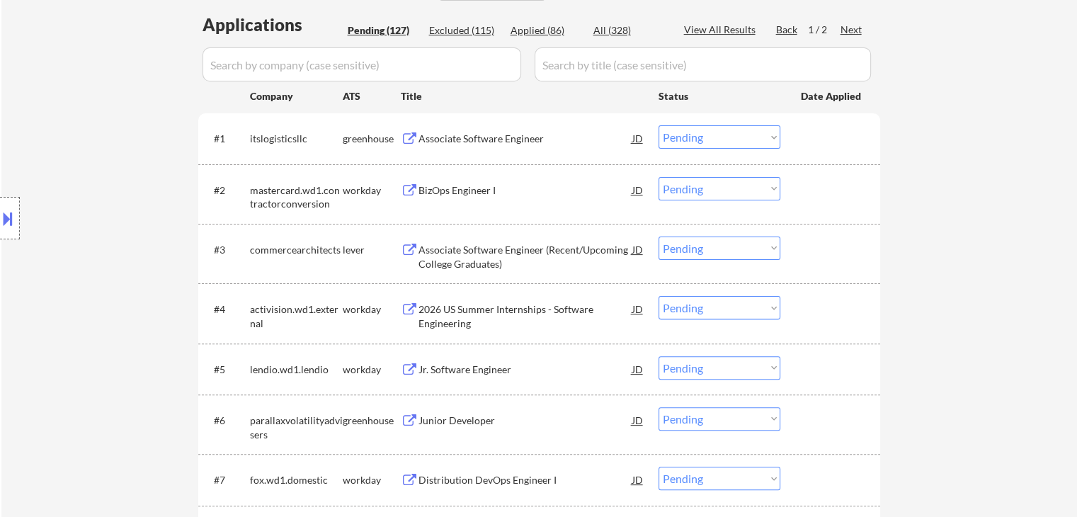
click at [518, 253] on div "Associate Software Engineer (Recent/Upcoming College Graduates)" at bounding box center [525, 257] width 214 height 28
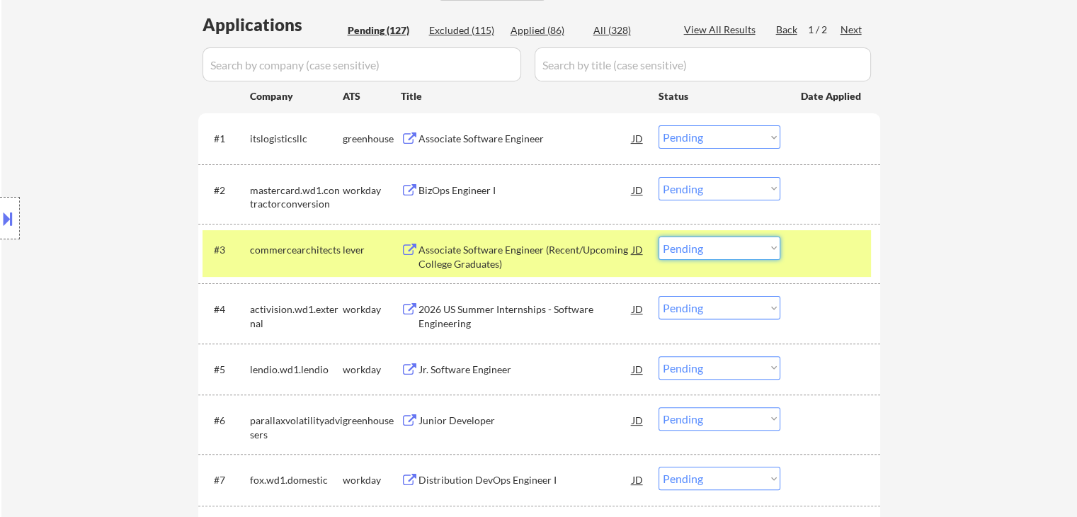
drag, startPoint x: 680, startPoint y: 248, endPoint x: 704, endPoint y: 258, distance: 27.0
click at [685, 249] on select "Choose an option... Pending Applied Excluded (Questions) Excluded (Expired) Exc…" at bounding box center [719, 247] width 122 height 23
click at [658, 236] on select "Choose an option... Pending Applied Excluded (Questions) Excluded (Expired) Exc…" at bounding box center [719, 247] width 122 height 23
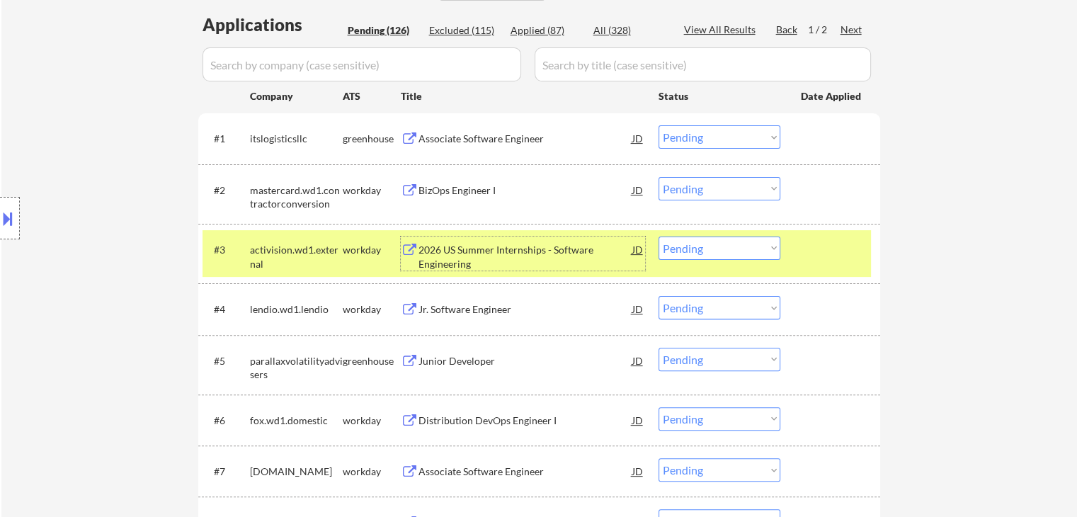
click at [488, 248] on div "2026 US Summer Internships - Software Engineering" at bounding box center [525, 257] width 214 height 28
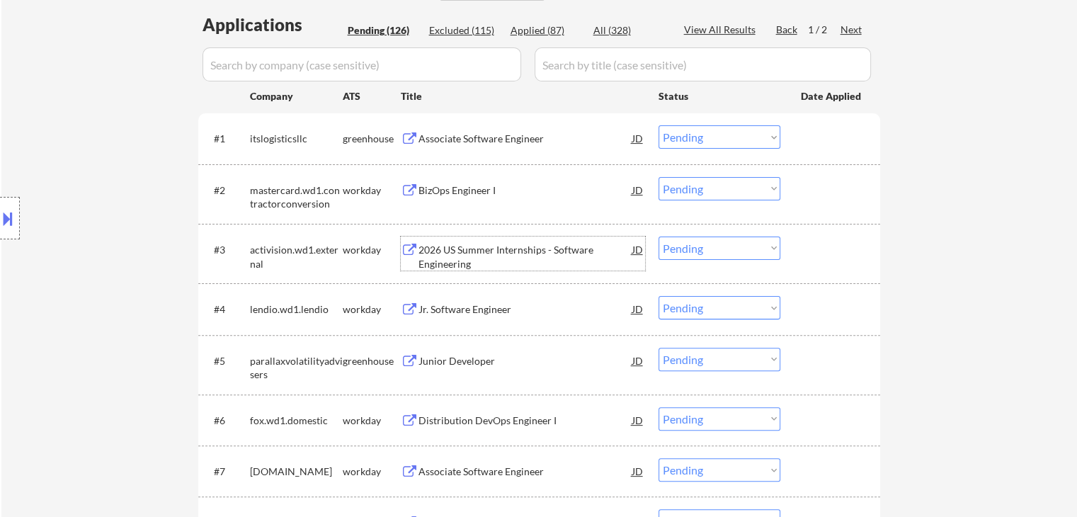
click at [467, 245] on div "2026 US Summer Internships - Software Engineering" at bounding box center [525, 257] width 214 height 28
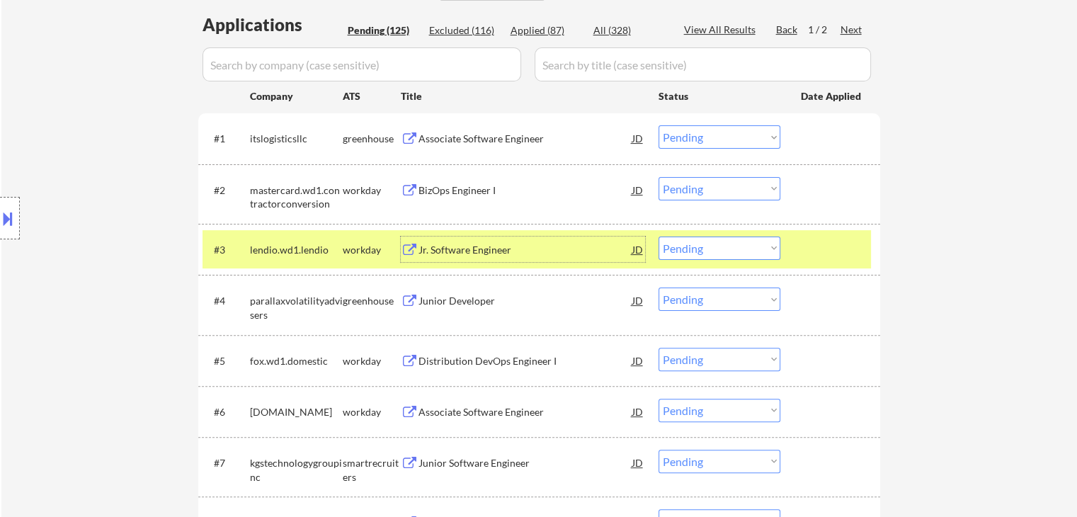
click at [445, 237] on div "Jr. Software Engineer" at bounding box center [525, 248] width 214 height 25
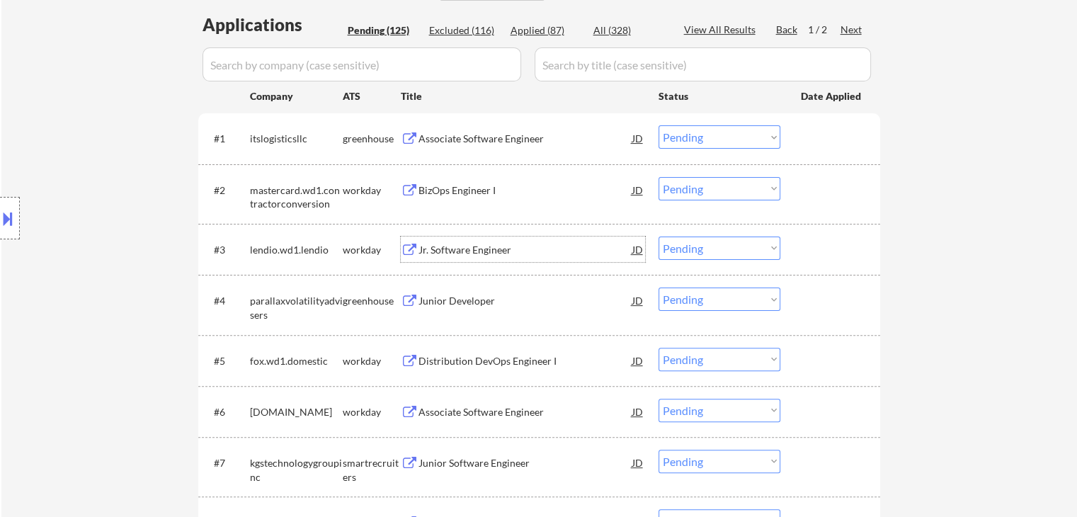
click at [713, 258] on select "Choose an option... Pending Applied Excluded (Questions) Excluded (Expired) Exc…" at bounding box center [719, 247] width 122 height 23
click at [658, 236] on select "Choose an option... Pending Applied Excluded (Questions) Excluded (Expired) Exc…" at bounding box center [719, 247] width 122 height 23
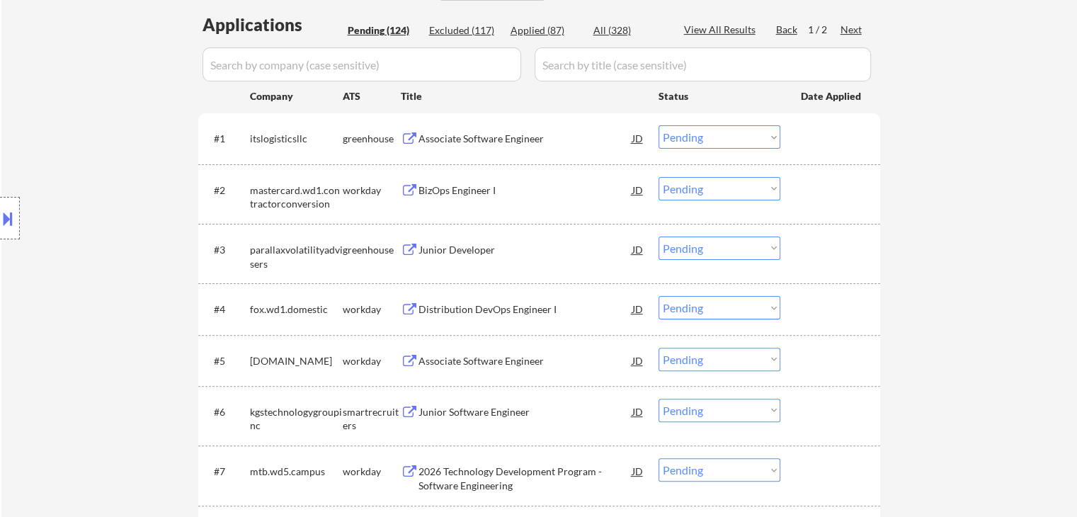
click at [457, 250] on div "Junior Developer" at bounding box center [525, 250] width 214 height 14
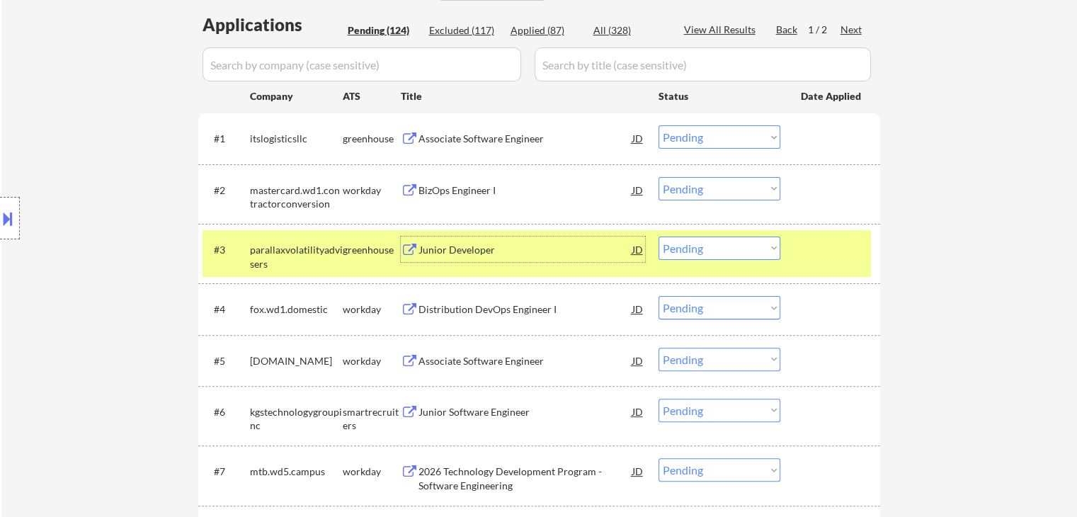
click at [717, 241] on select "Choose an option... Pending Applied Excluded (Questions) Excluded (Expired) Exc…" at bounding box center [719, 247] width 122 height 23
click at [658, 236] on select "Choose an option... Pending Applied Excluded (Questions) Excluded (Expired) Exc…" at bounding box center [719, 247] width 122 height 23
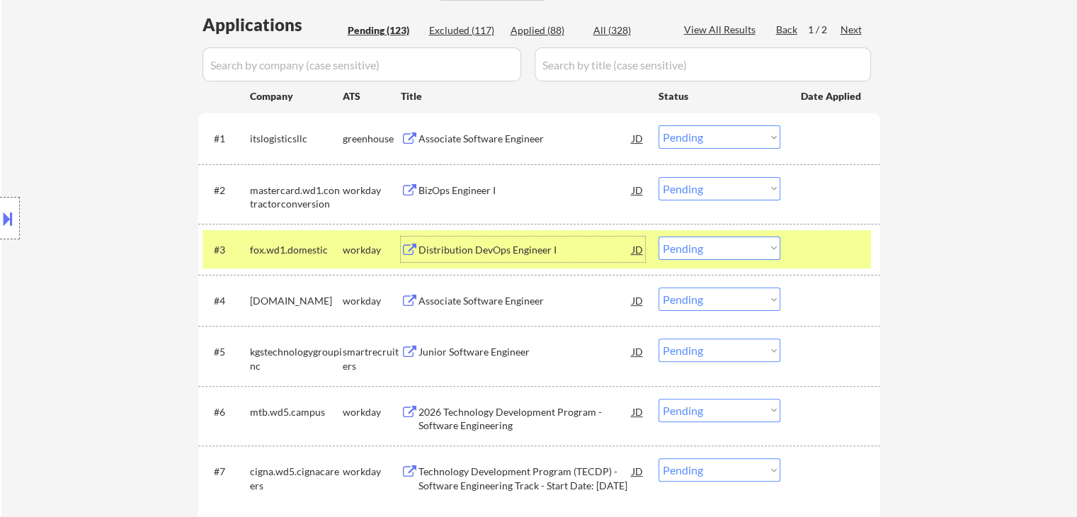
click at [519, 249] on div "Distribution DevOps Engineer I" at bounding box center [525, 250] width 214 height 14
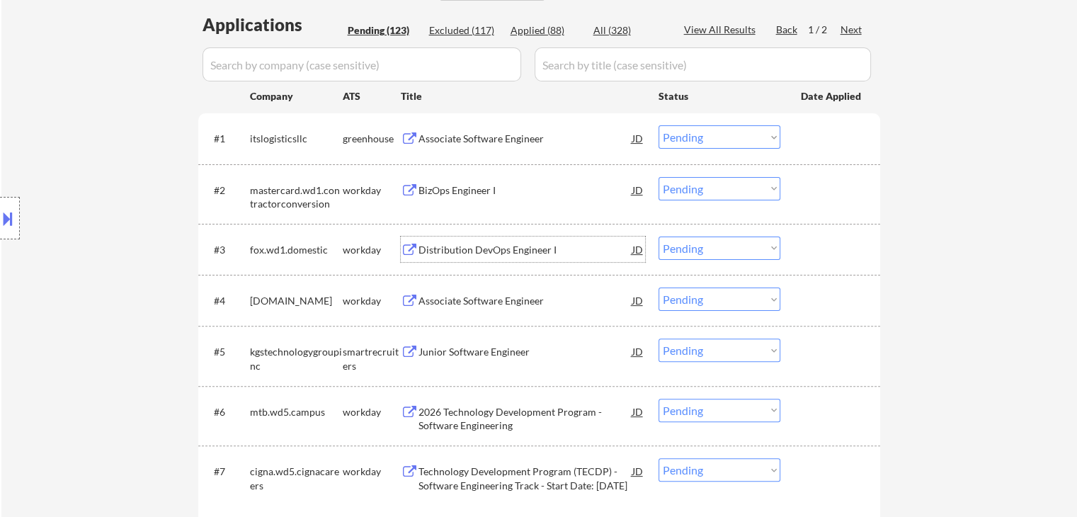
click at [713, 246] on select "Choose an option... Pending Applied Excluded (Questions) Excluded (Expired) Exc…" at bounding box center [719, 247] width 122 height 23
click at [658, 236] on select "Choose an option... Pending Applied Excluded (Questions) Excluded (Expired) Exc…" at bounding box center [719, 247] width 122 height 23
select select ""pending""
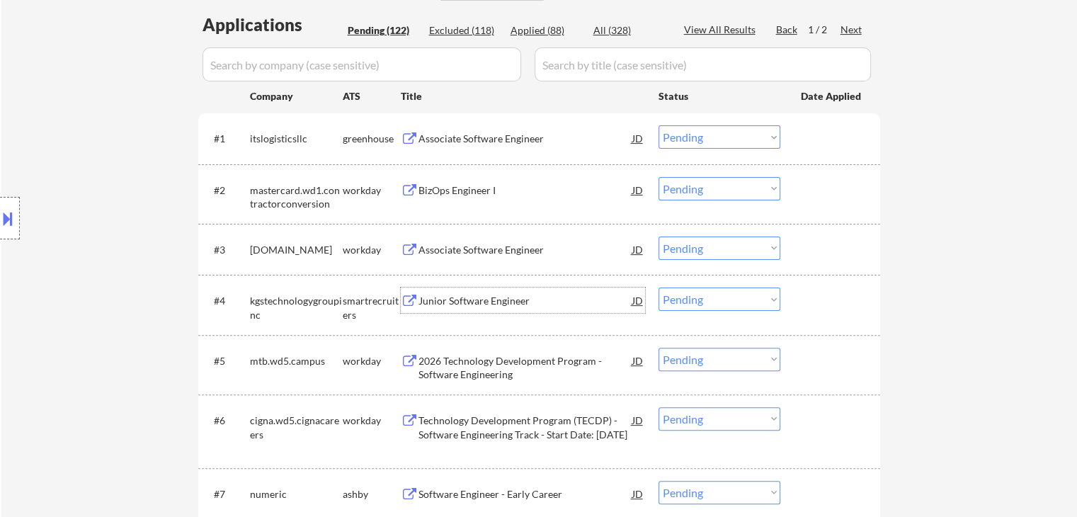
click at [484, 302] on div "Junior Software Engineer" at bounding box center [525, 301] width 214 height 14
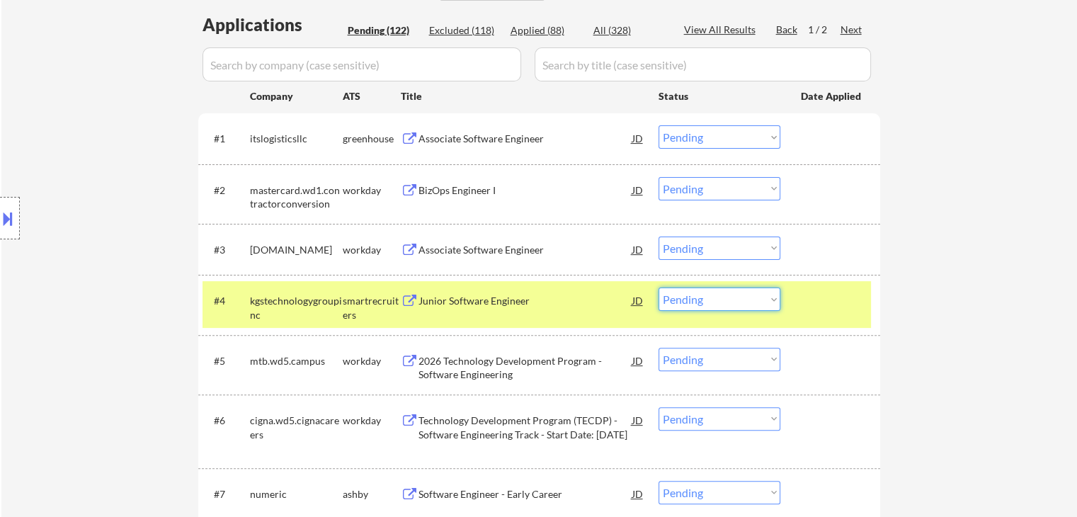
click at [734, 293] on select "Choose an option... Pending Applied Excluded (Questions) Excluded (Expired) Exc…" at bounding box center [719, 298] width 122 height 23
click at [658, 287] on select "Choose an option... Pending Applied Excluded (Questions) Excluded (Expired) Exc…" at bounding box center [719, 298] width 122 height 23
select select ""pending""
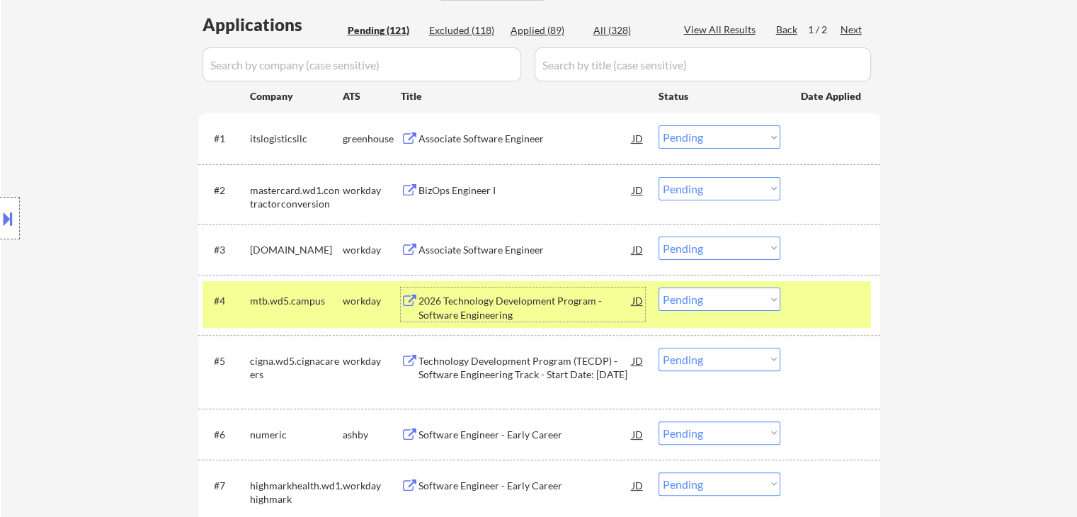
click at [476, 304] on div "2026 Technology Development Program - Software Engineering" at bounding box center [525, 308] width 214 height 28
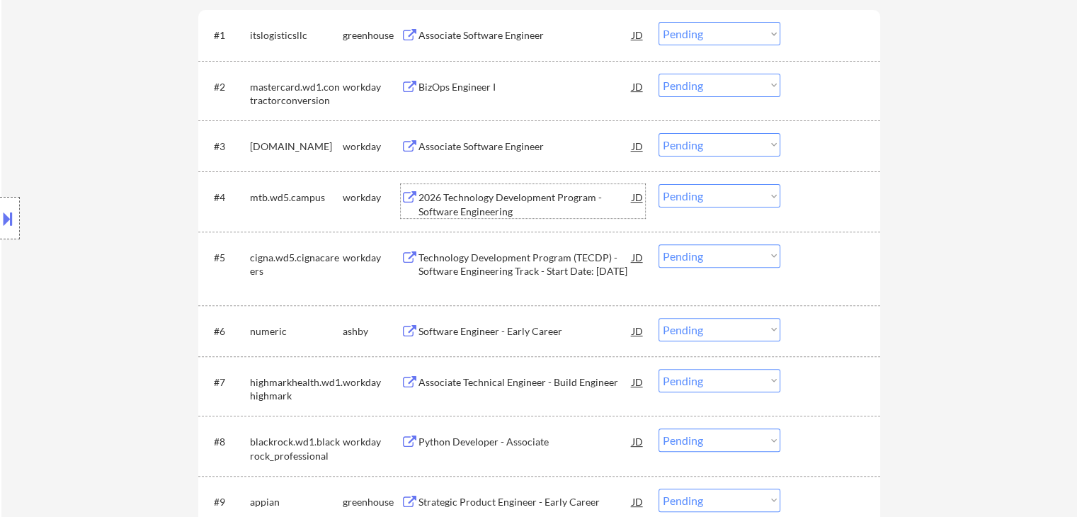
scroll to position [566, 0]
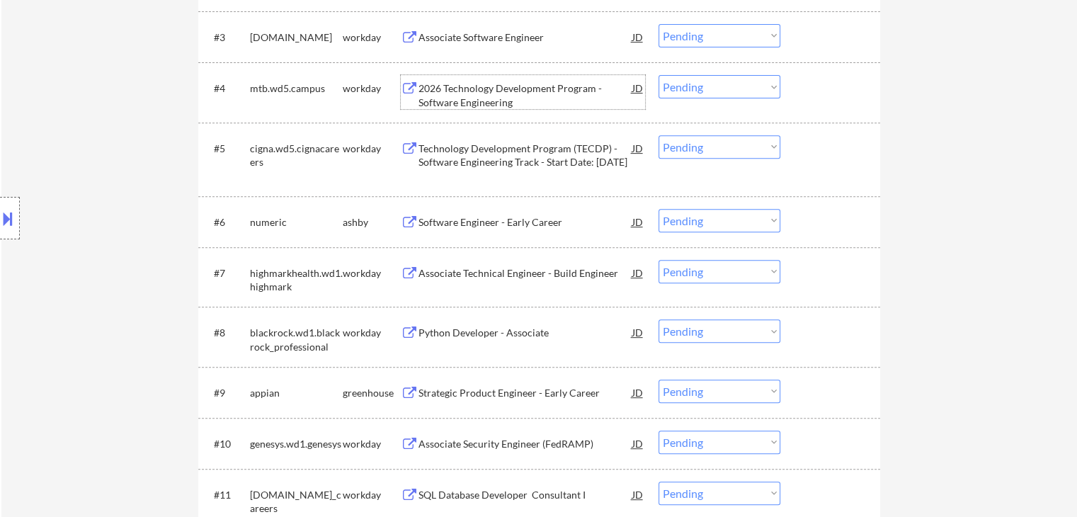
click at [501, 216] on div "Software Engineer - Early Career" at bounding box center [525, 222] width 214 height 14
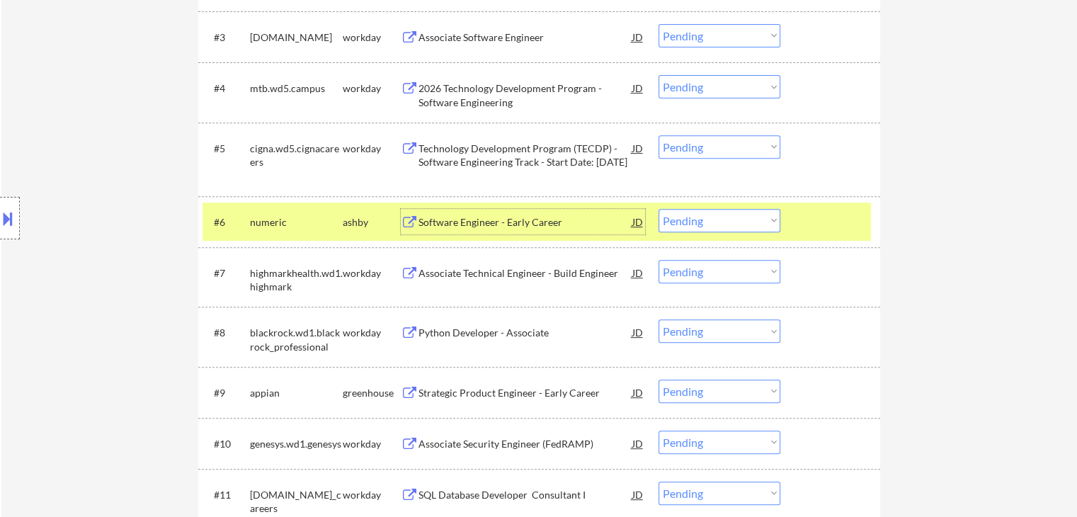
click at [690, 222] on select "Choose an option... Pending Applied Excluded (Questions) Excluded (Expired) Exc…" at bounding box center [719, 220] width 122 height 23
click at [658, 209] on select "Choose an option... Pending Applied Excluded (Questions) Excluded (Expired) Exc…" at bounding box center [719, 220] width 122 height 23
select select ""pending""
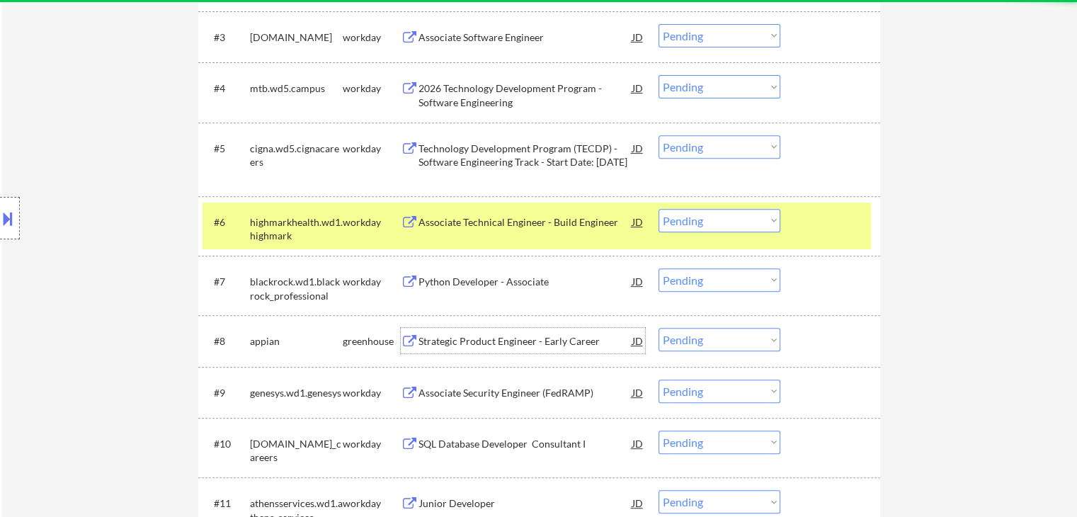
click at [474, 331] on div "Strategic Product Engineer - Early Career" at bounding box center [525, 340] width 214 height 25
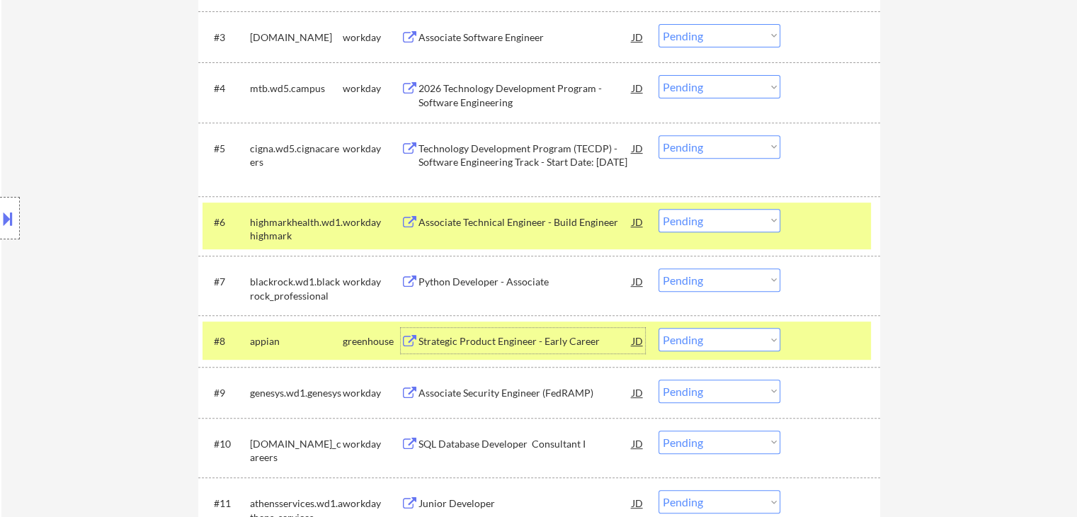
click at [724, 346] on select "Choose an option... Pending Applied Excluded (Questions) Excluded (Expired) Exc…" at bounding box center [719, 339] width 122 height 23
click at [658, 328] on select "Choose an option... Pending Applied Excluded (Questions) Excluded (Expired) Exc…" at bounding box center [719, 339] width 122 height 23
select select ""pending""
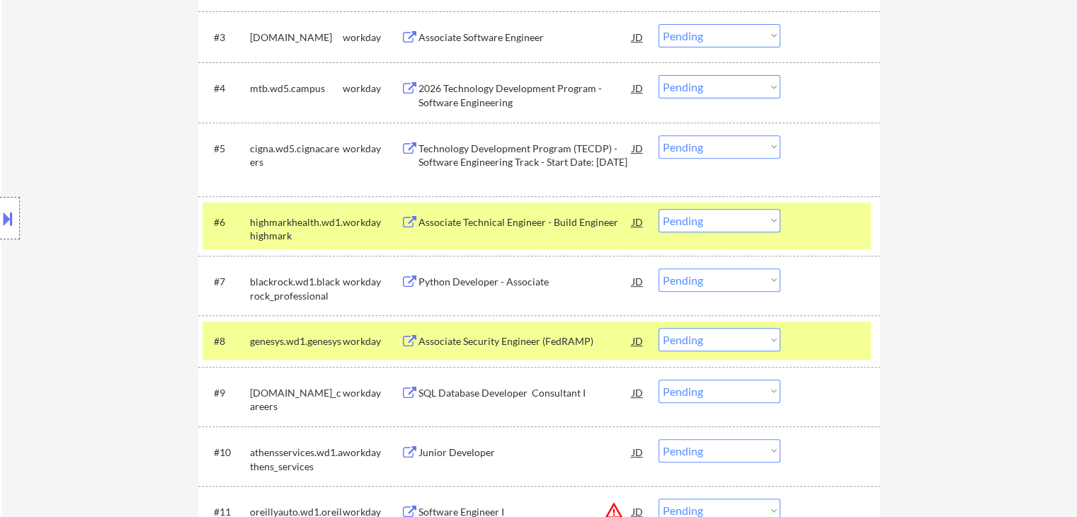
drag, startPoint x: 266, startPoint y: 215, endPoint x: 269, endPoint y: 225, distance: 11.0
click at [267, 215] on div "highmarkhealth.wd1.highmark" at bounding box center [296, 229] width 93 height 28
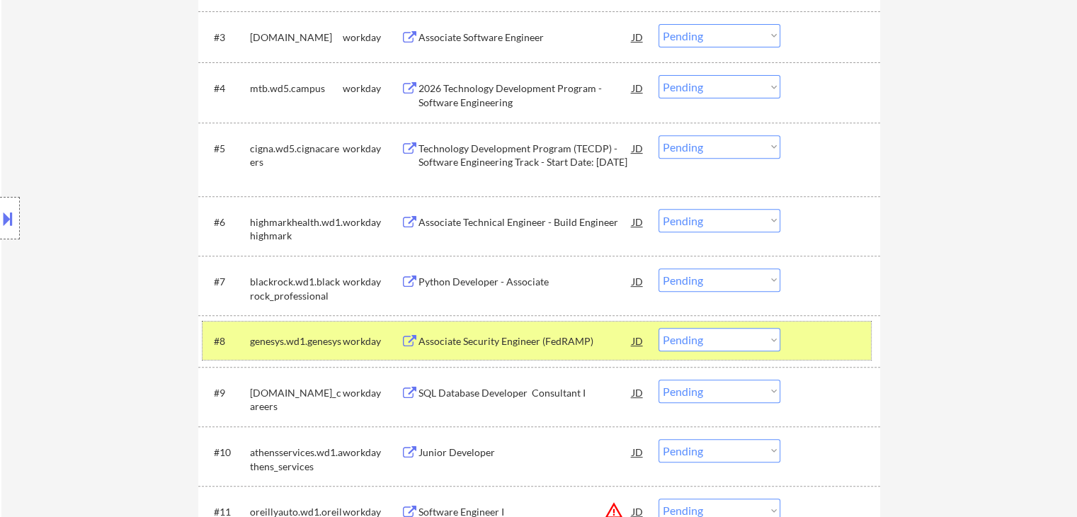
drag, startPoint x: 301, startPoint y: 336, endPoint x: 402, endPoint y: 328, distance: 101.6
click at [306, 336] on div "genesys.wd1.genesys" at bounding box center [296, 341] width 93 height 14
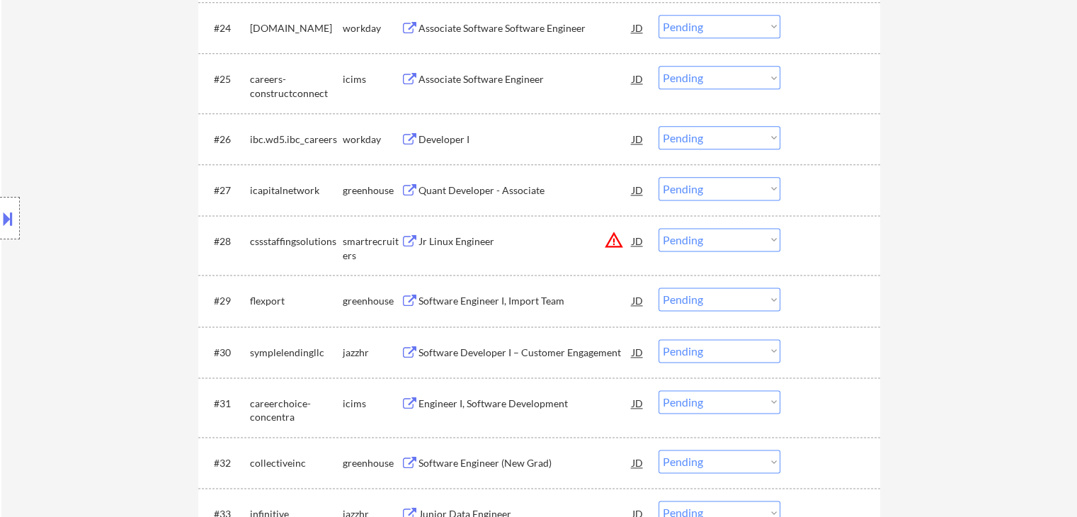
scroll to position [2124, 0]
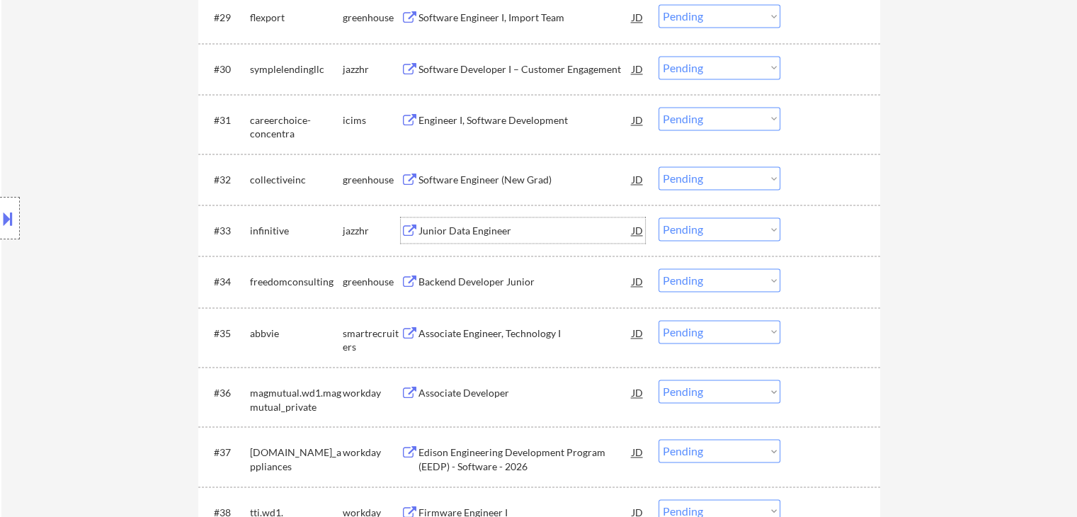
click at [479, 232] on div "Junior Data Engineer" at bounding box center [525, 231] width 214 height 14
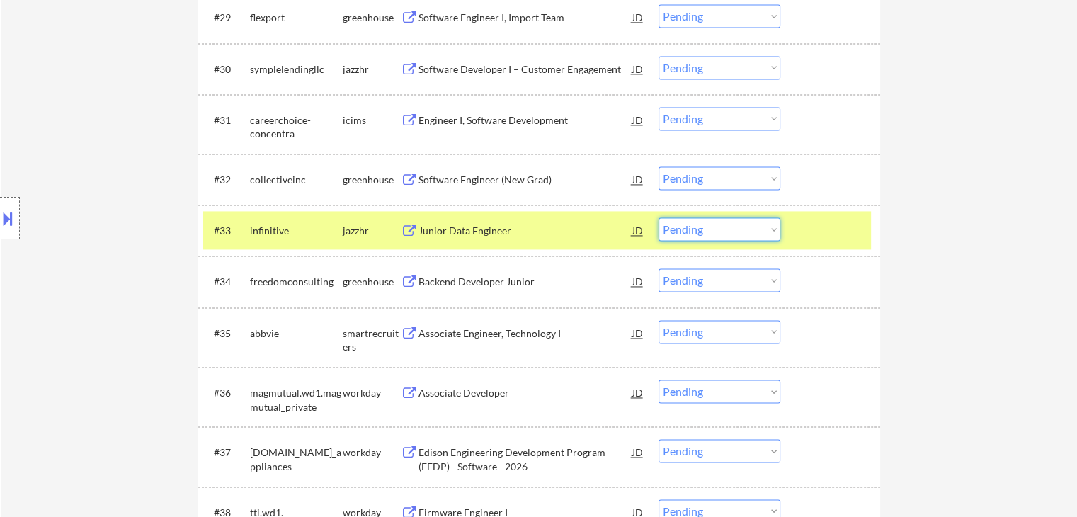
click at [681, 222] on select "Choose an option... Pending Applied Excluded (Questions) Excluded (Expired) Exc…" at bounding box center [719, 228] width 122 height 23
click at [658, 217] on select "Choose an option... Pending Applied Excluded (Questions) Excluded (Expired) Exc…" at bounding box center [719, 228] width 122 height 23
select select ""pending""
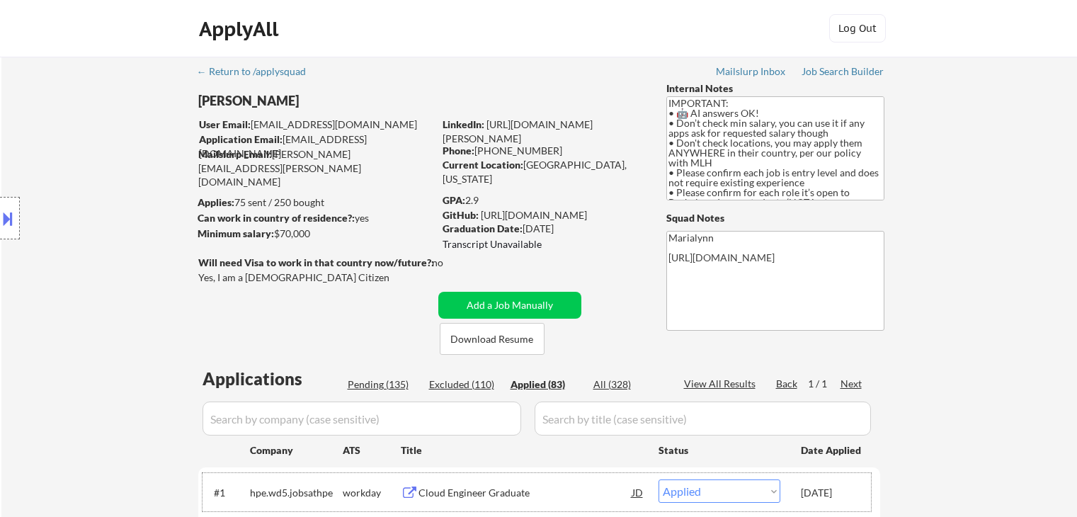
select select ""applied""
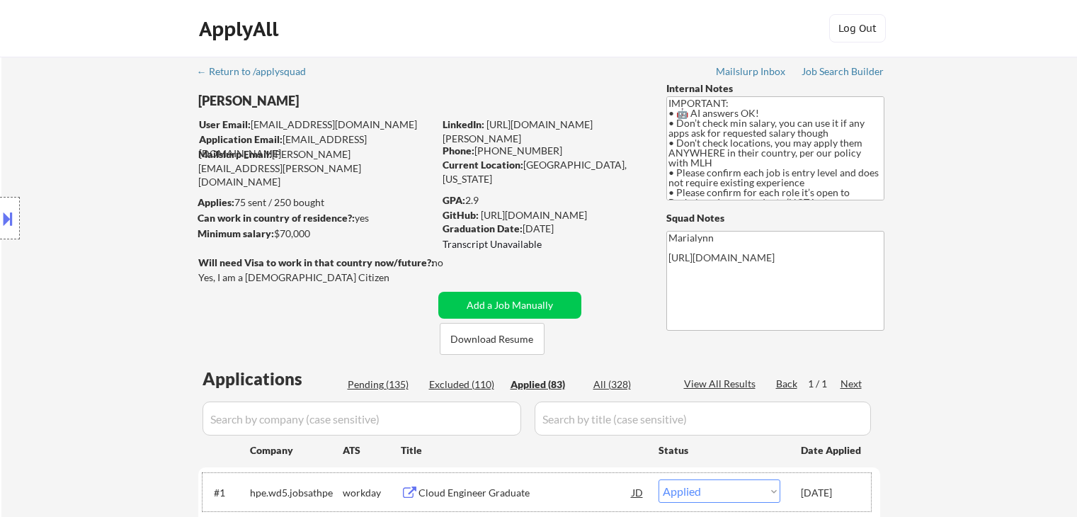
select select ""applied""
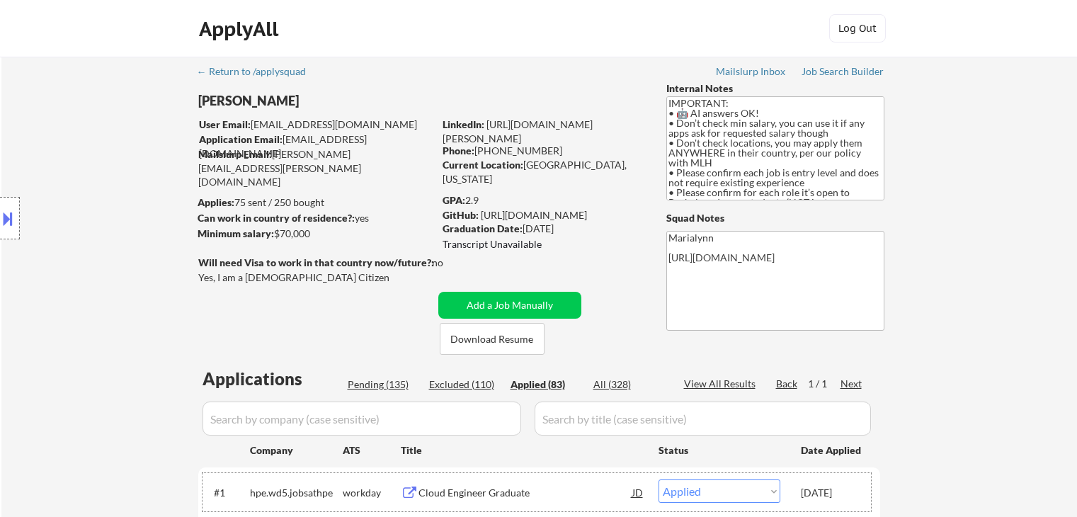
select select ""applied""
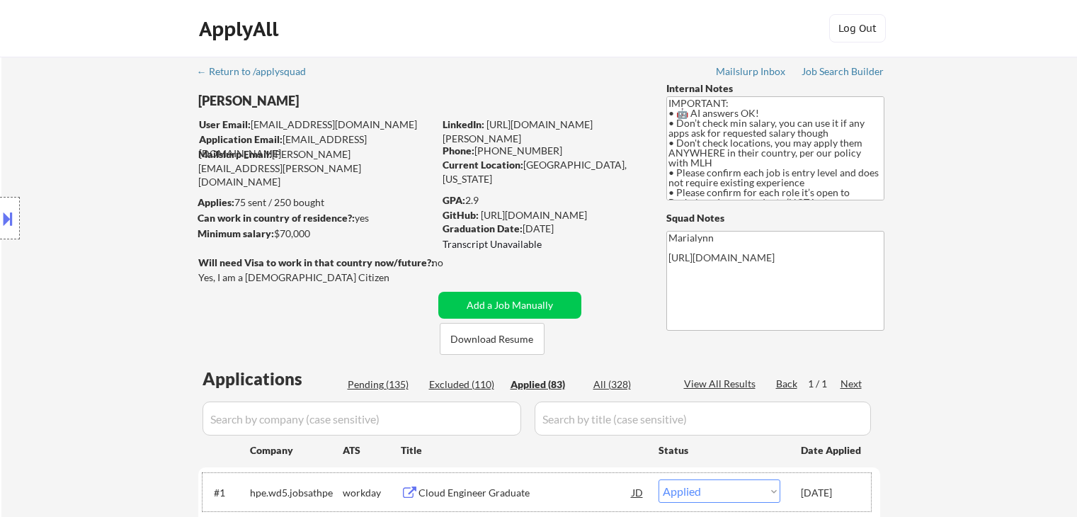
select select ""applied""
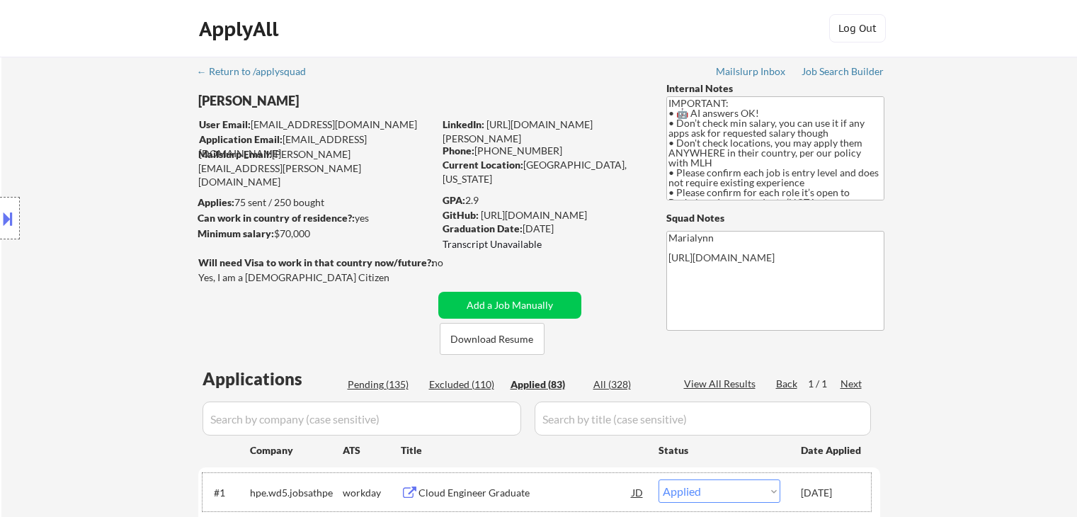
select select ""applied""
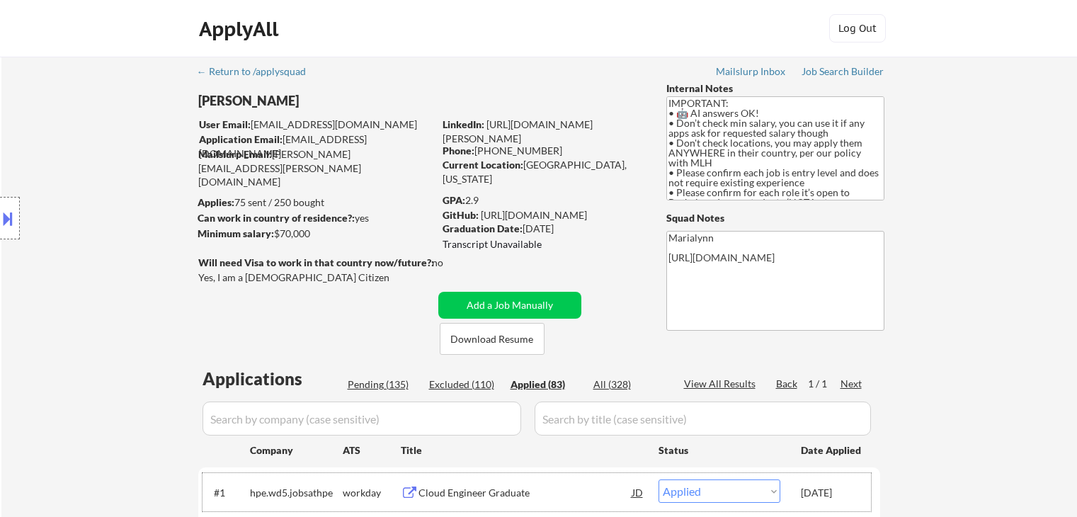
select select ""applied""
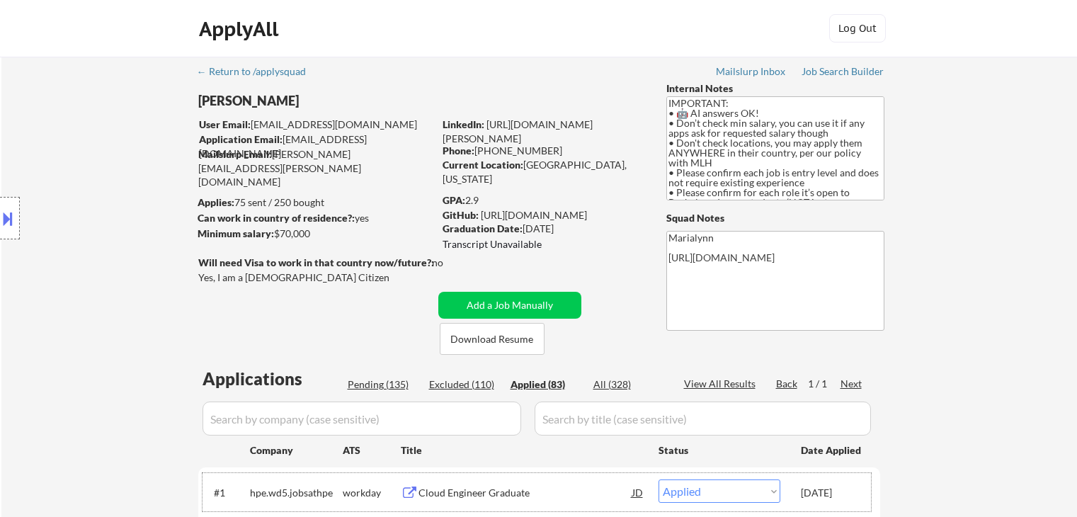
select select ""applied""
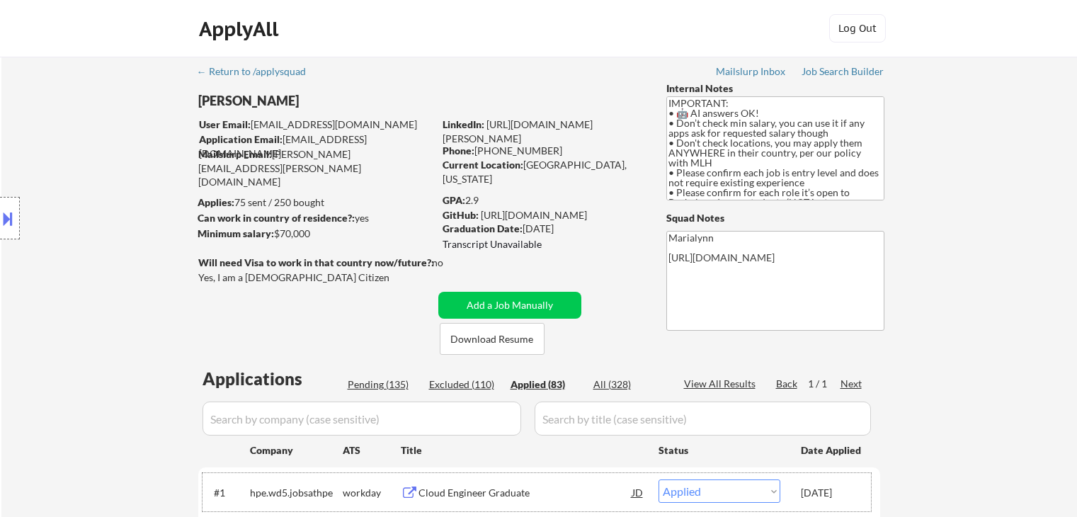
select select ""applied""
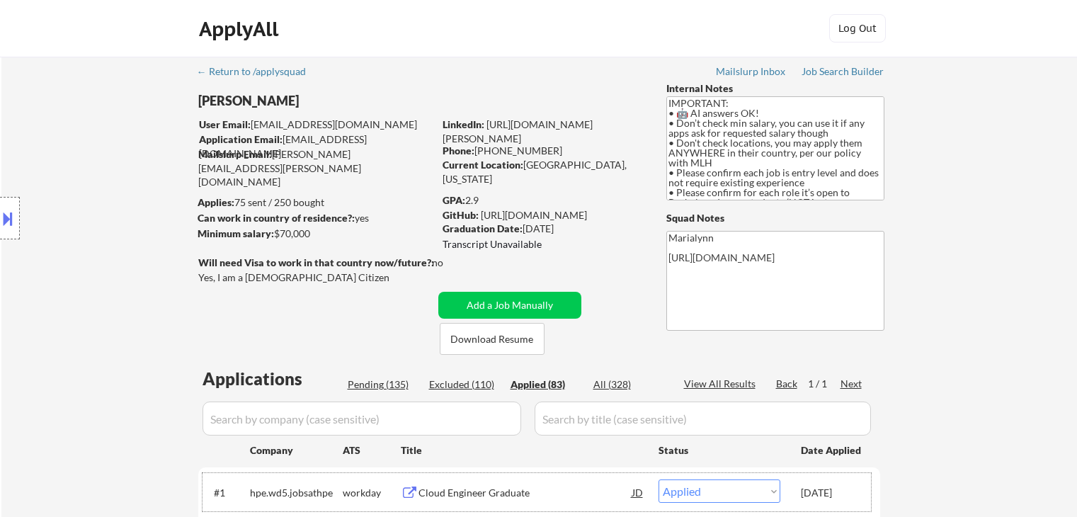
select select ""applied""
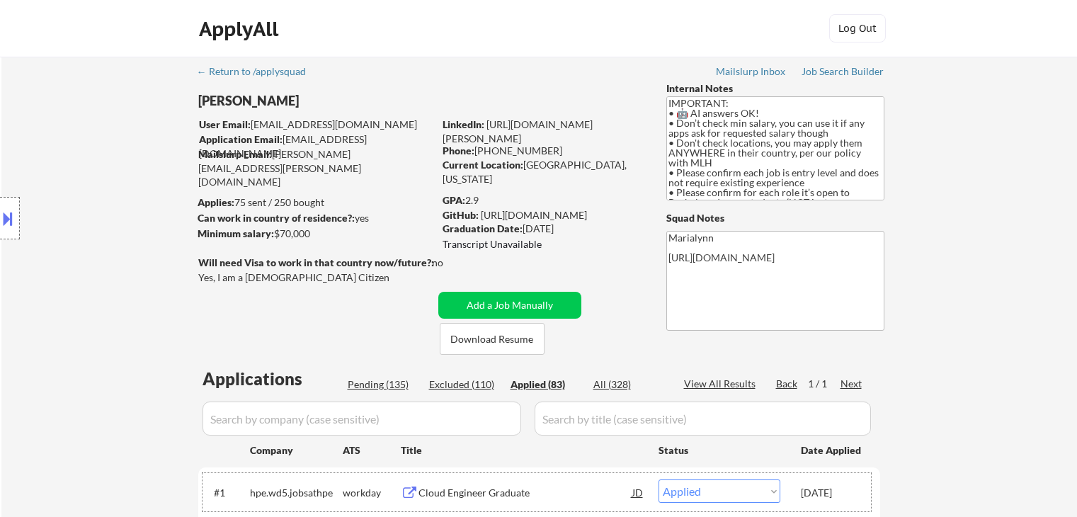
select select ""applied""
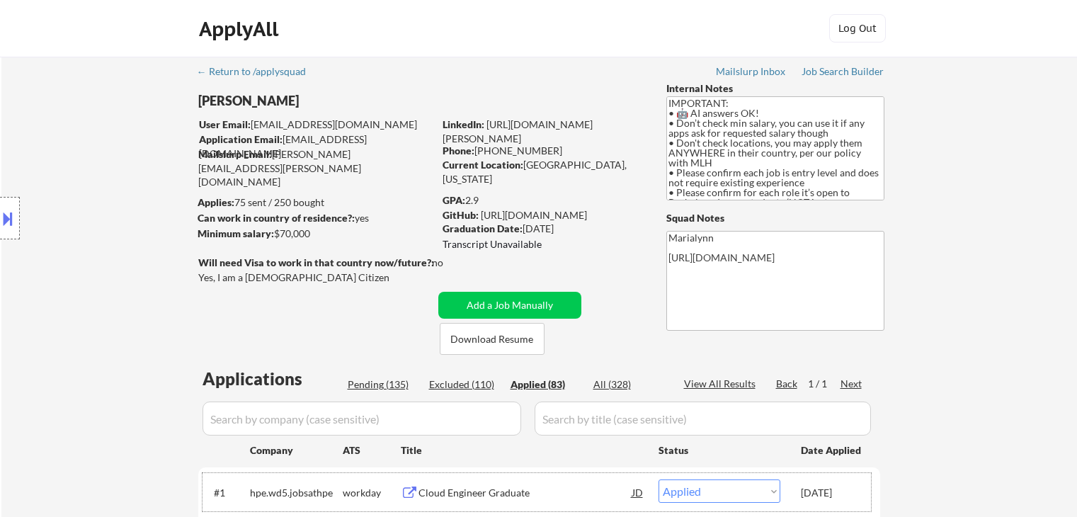
select select ""applied""
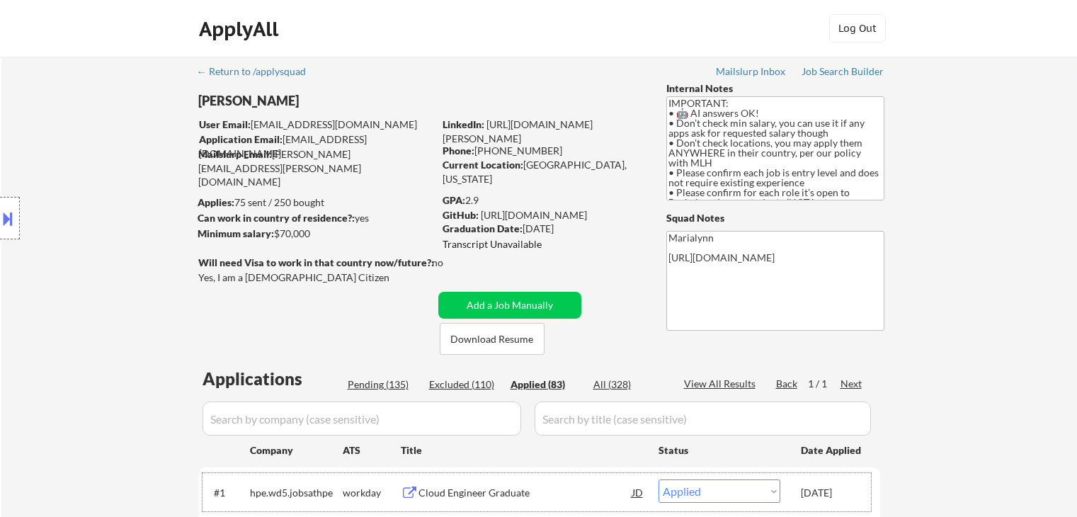
select select ""applied""
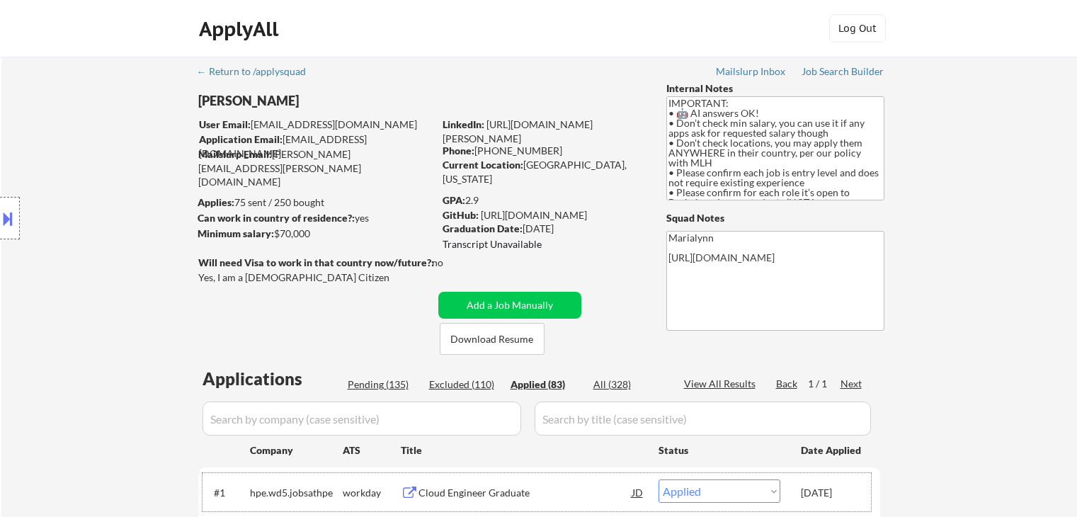
select select ""applied""
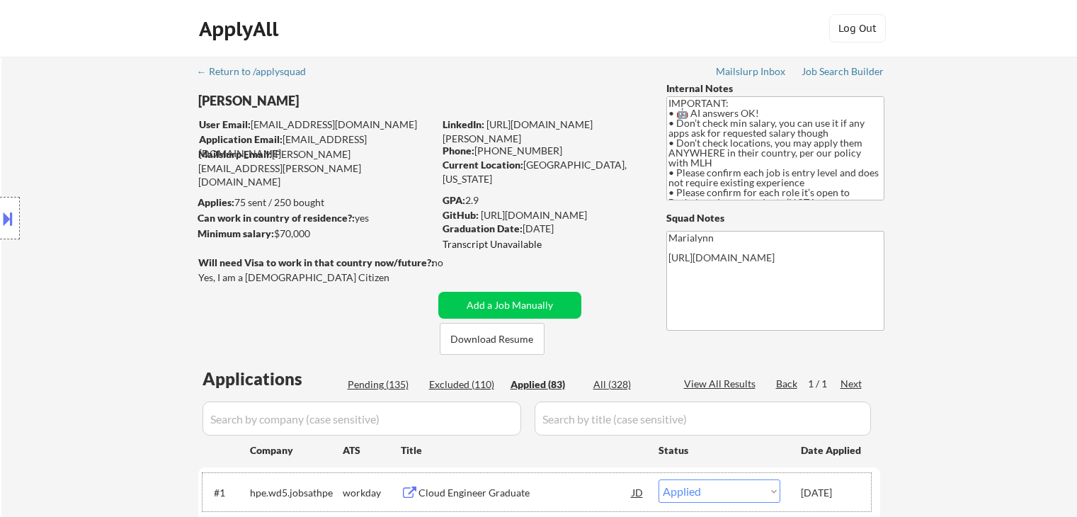
select select ""applied""
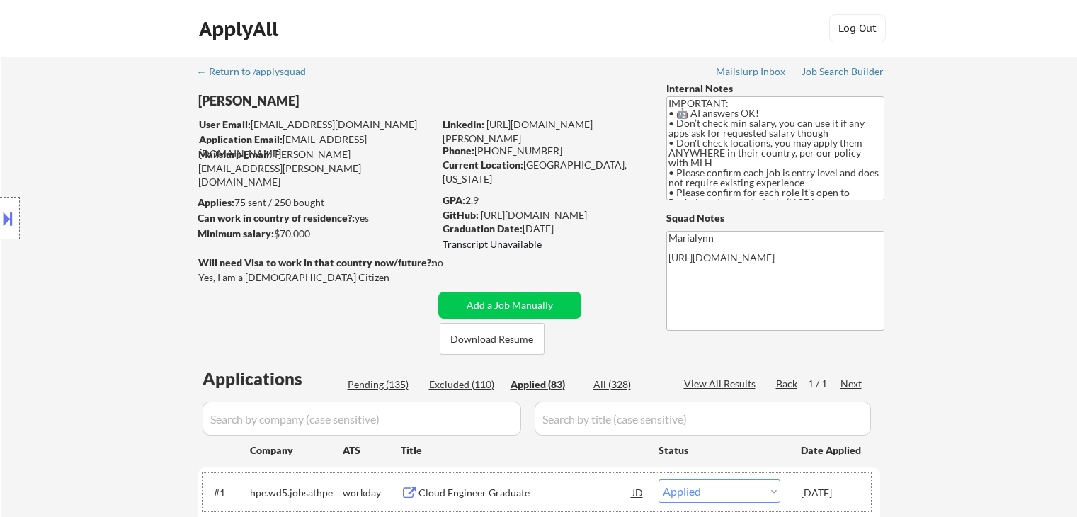
select select ""applied""
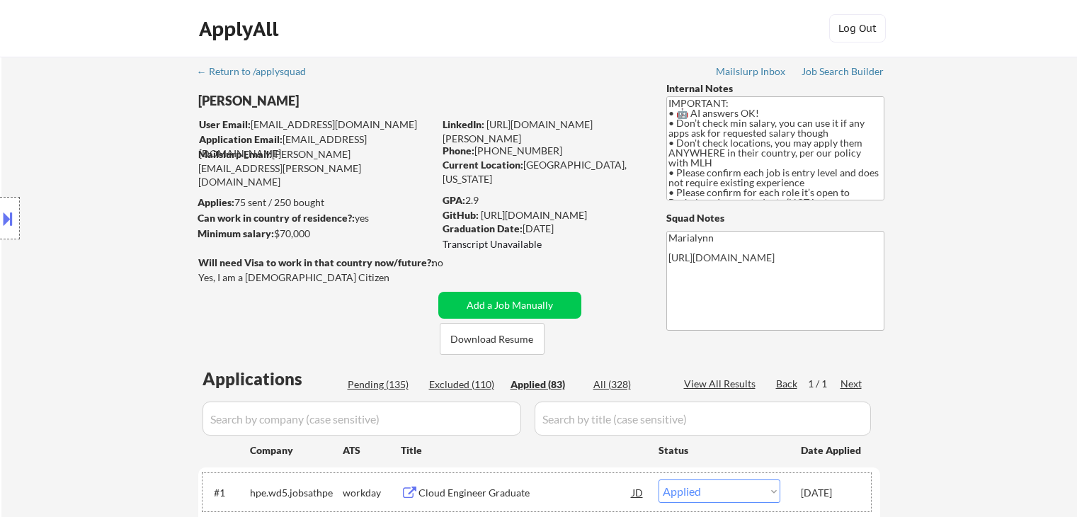
select select ""applied""
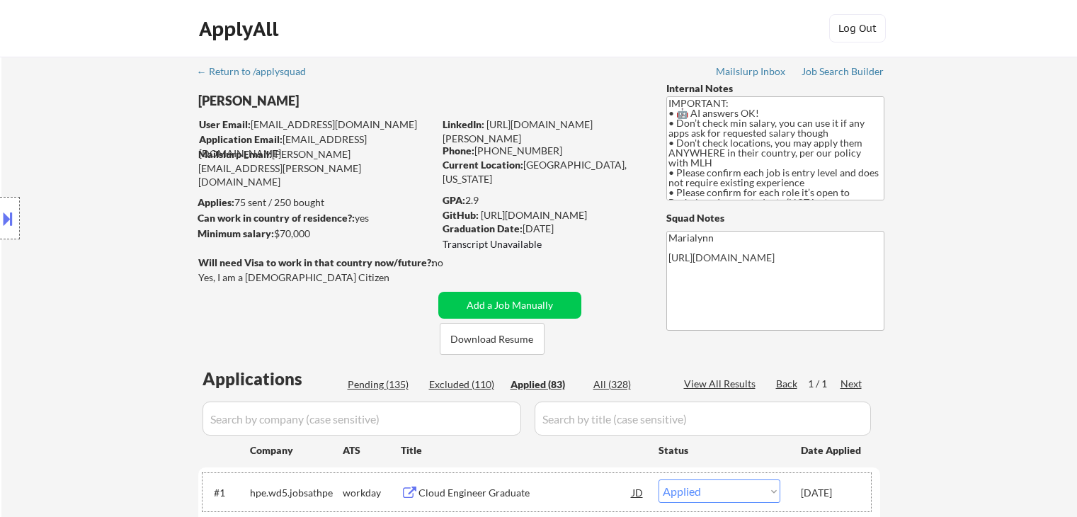
select select ""applied""
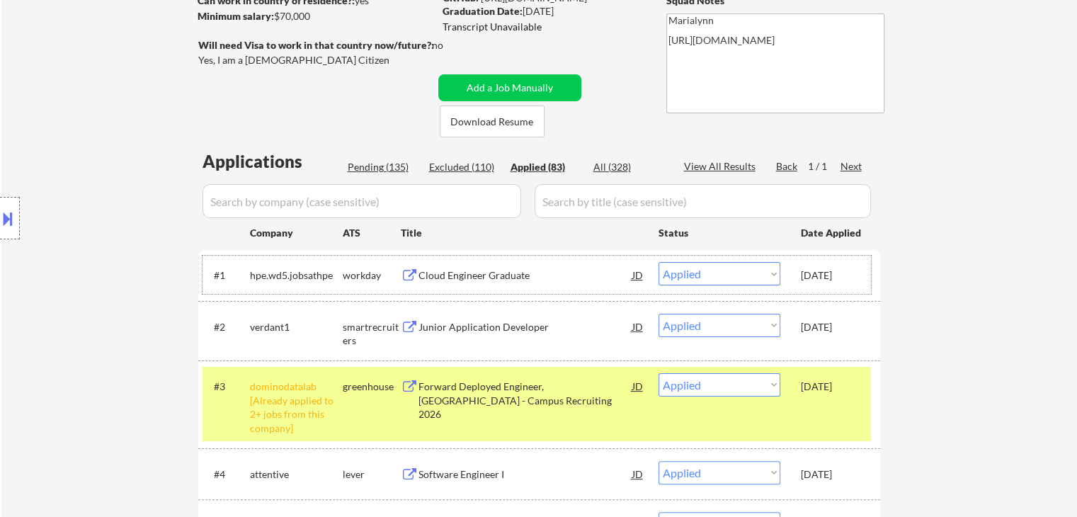
scroll to position [142, 0]
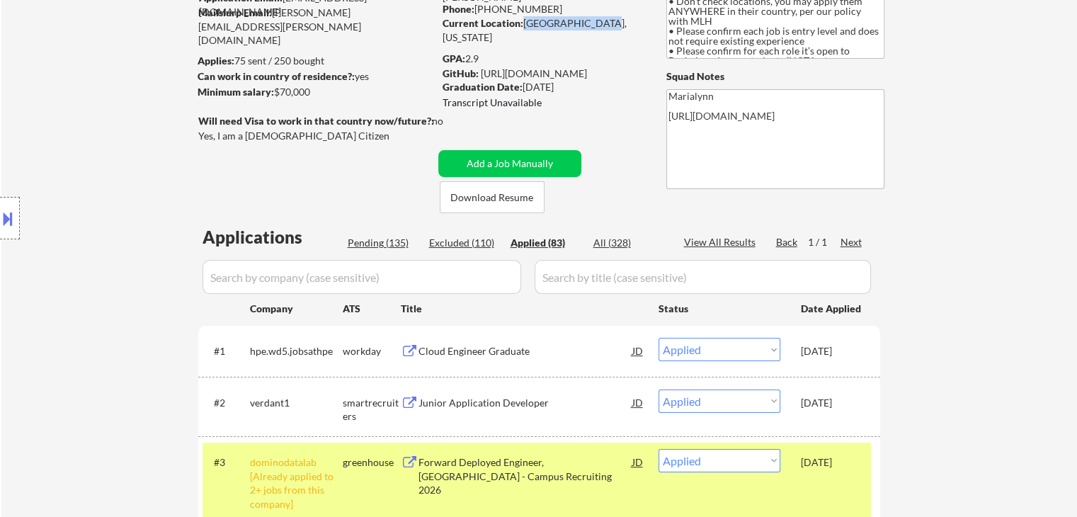
copy div "[GEOGRAPHIC_DATA], [US_STATE]"
drag, startPoint x: 526, startPoint y: 21, endPoint x: 601, endPoint y: 21, distance: 75.0
click at [601, 21] on div "Current Location: Beachwood, Ohio" at bounding box center [543, 30] width 200 height 28
select select ""applied""
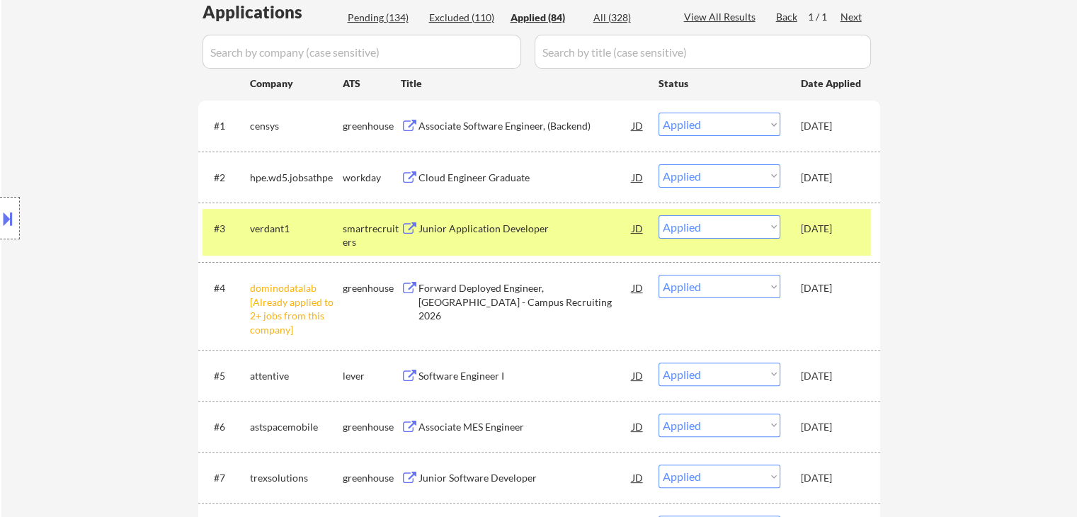
scroll to position [425, 0]
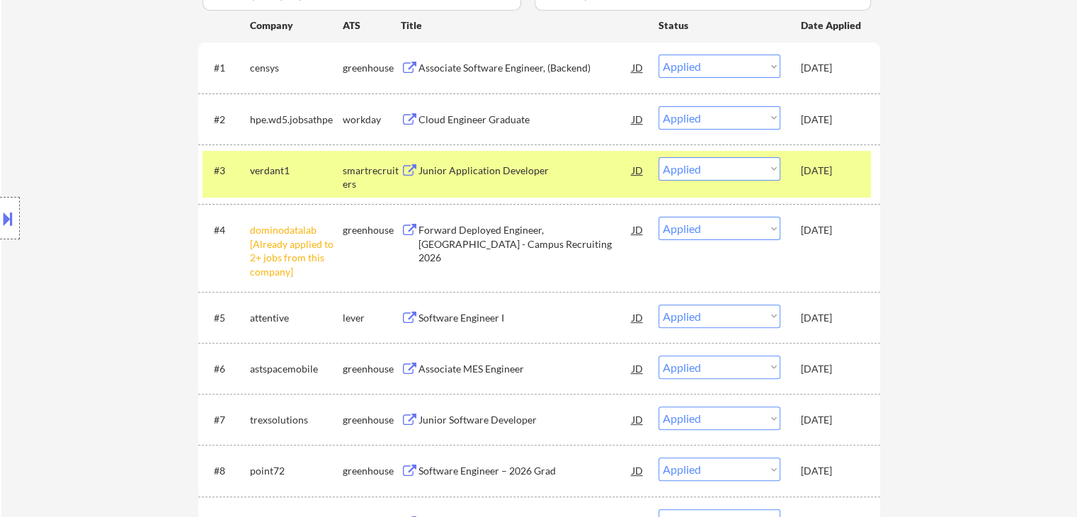
click at [836, 409] on div "[DATE]" at bounding box center [832, 418] width 62 height 25
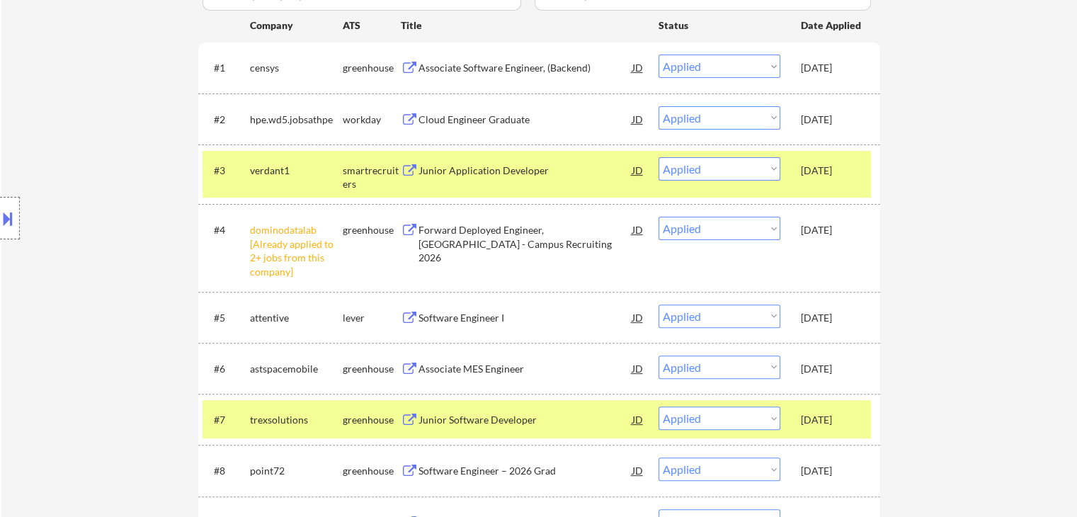
click at [810, 176] on div "[DATE]" at bounding box center [832, 171] width 62 height 14
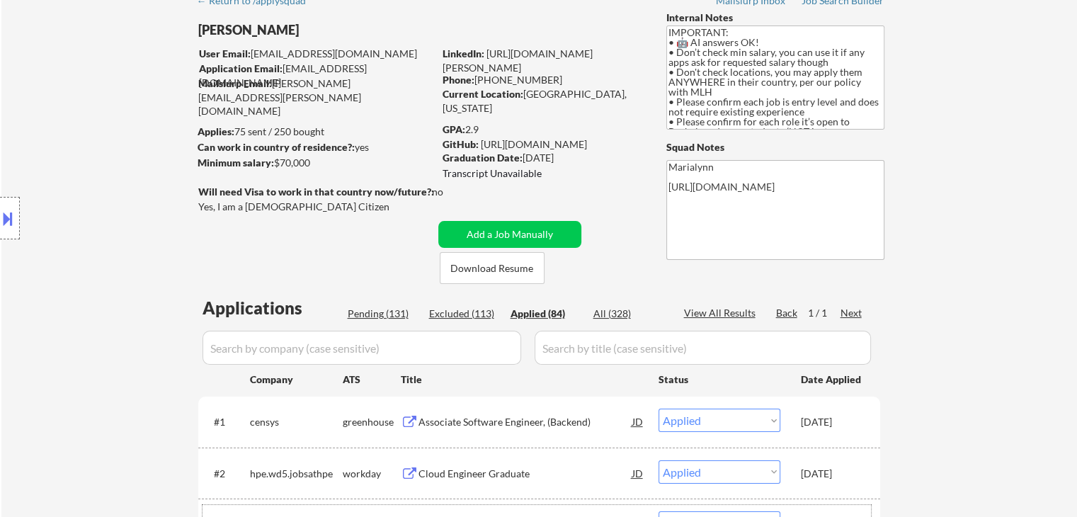
scroll to position [0, 0]
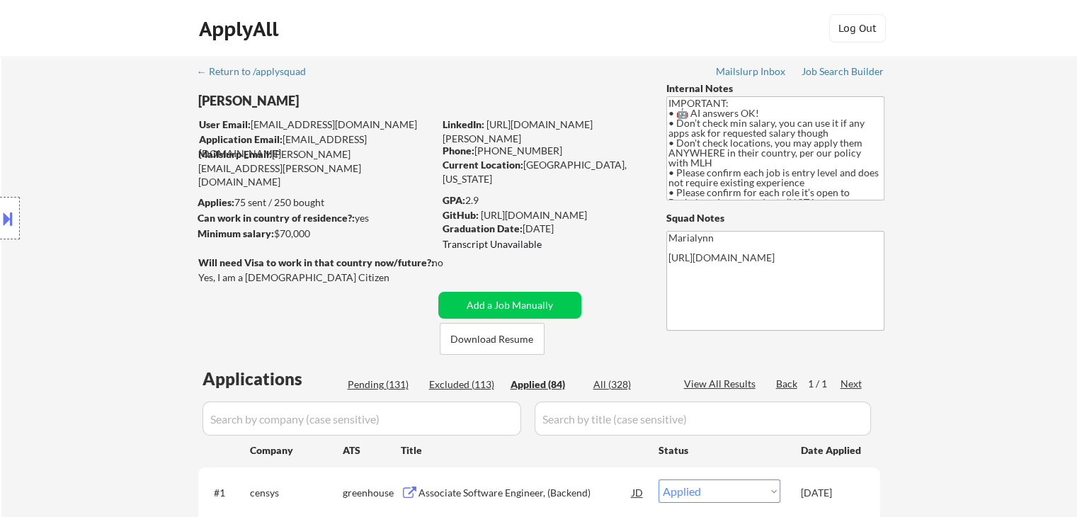
select select ""applied""
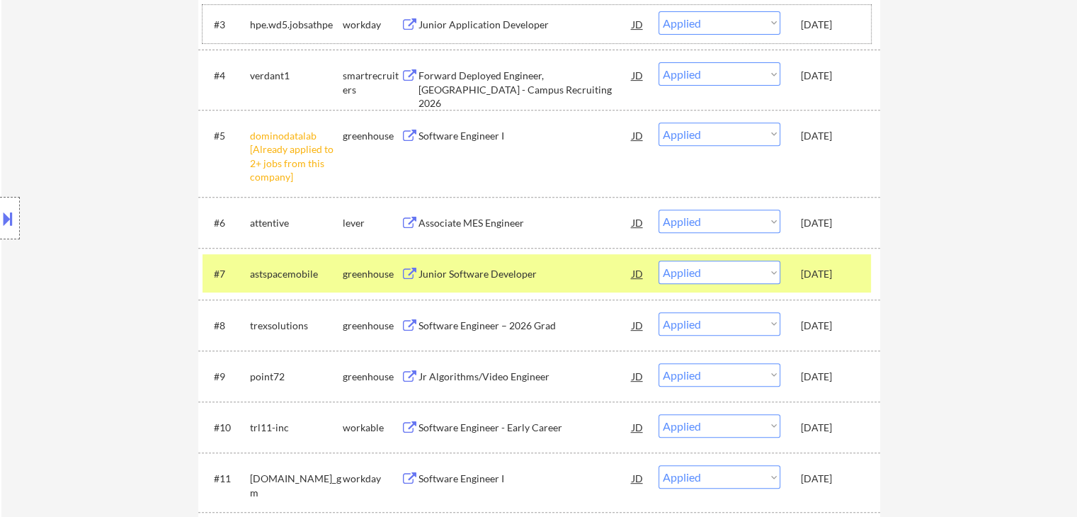
scroll to position [637, 0]
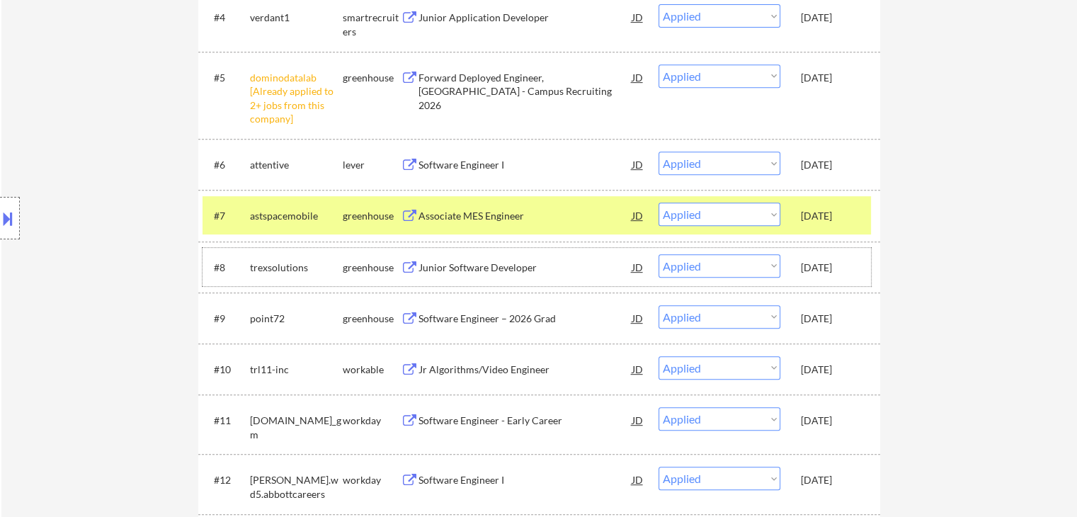
click at [830, 268] on div "Oct 12, 2025" at bounding box center [832, 268] width 62 height 14
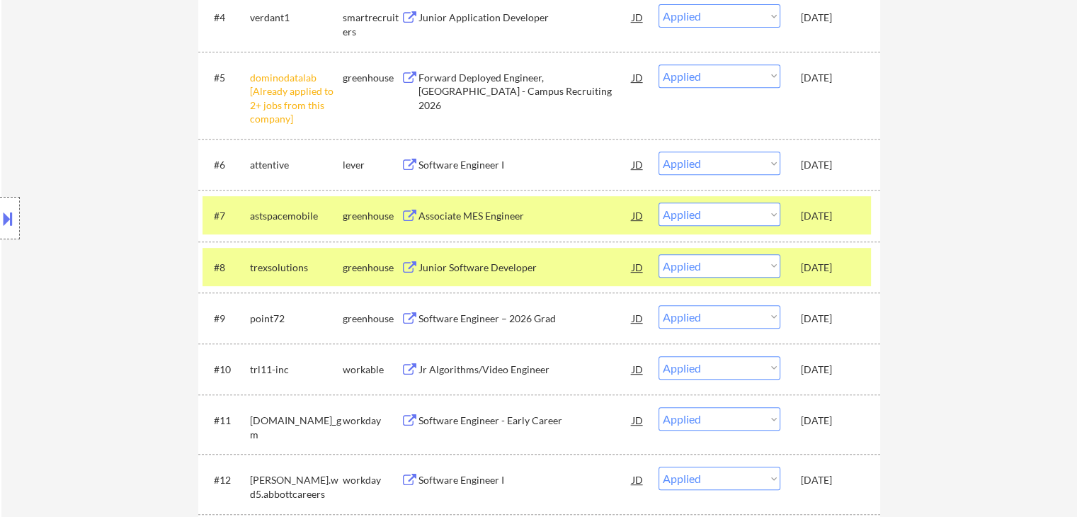
click at [838, 216] on div "Oct 12, 2025" at bounding box center [832, 216] width 62 height 14
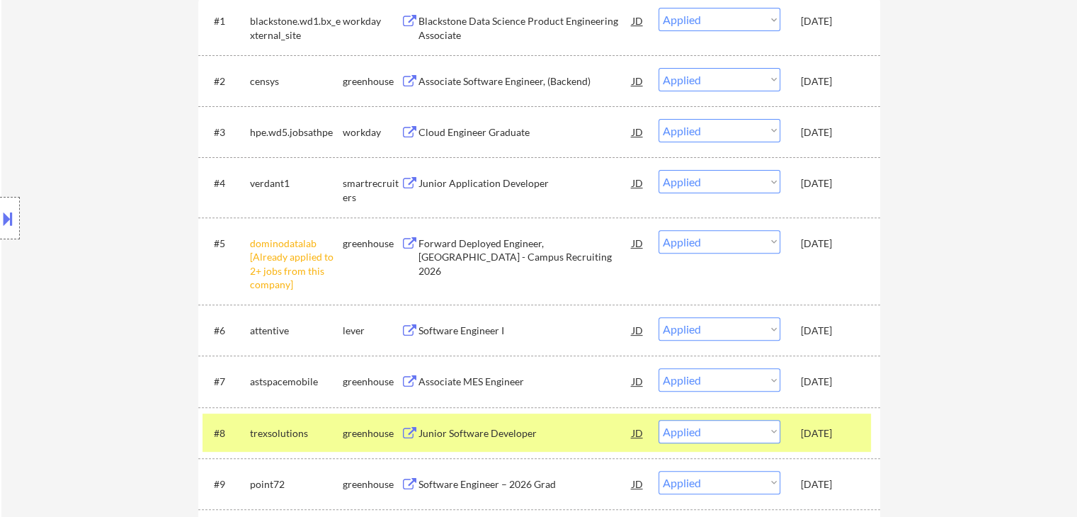
scroll to position [283, 0]
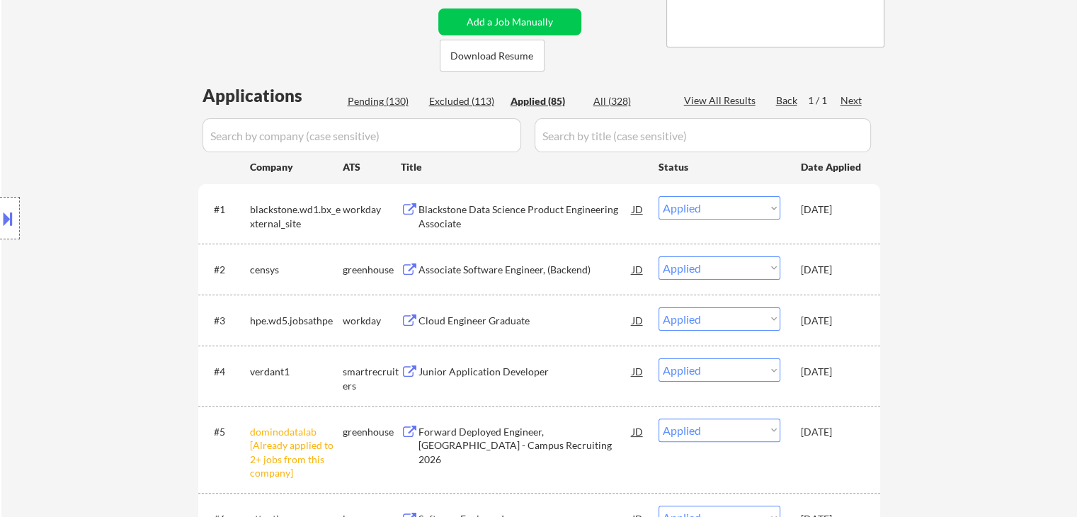
select select ""applied""
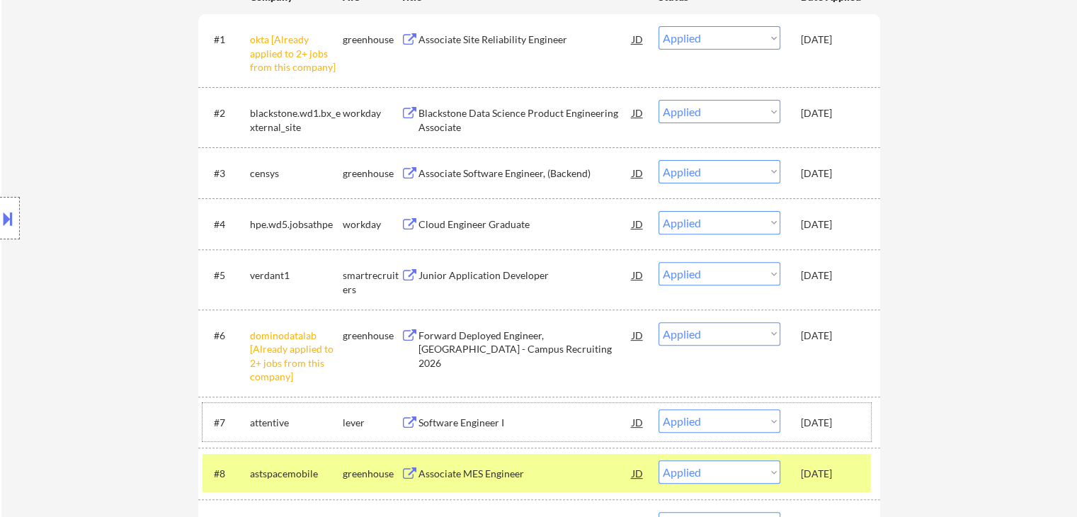
scroll to position [566, 0]
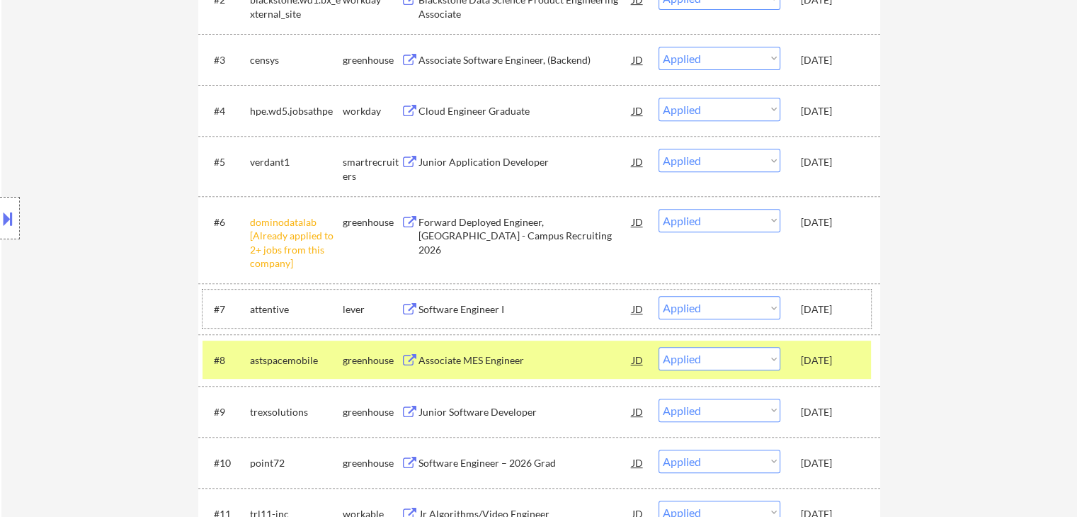
click at [841, 399] on div "Oct 12, 2025" at bounding box center [832, 411] width 62 height 25
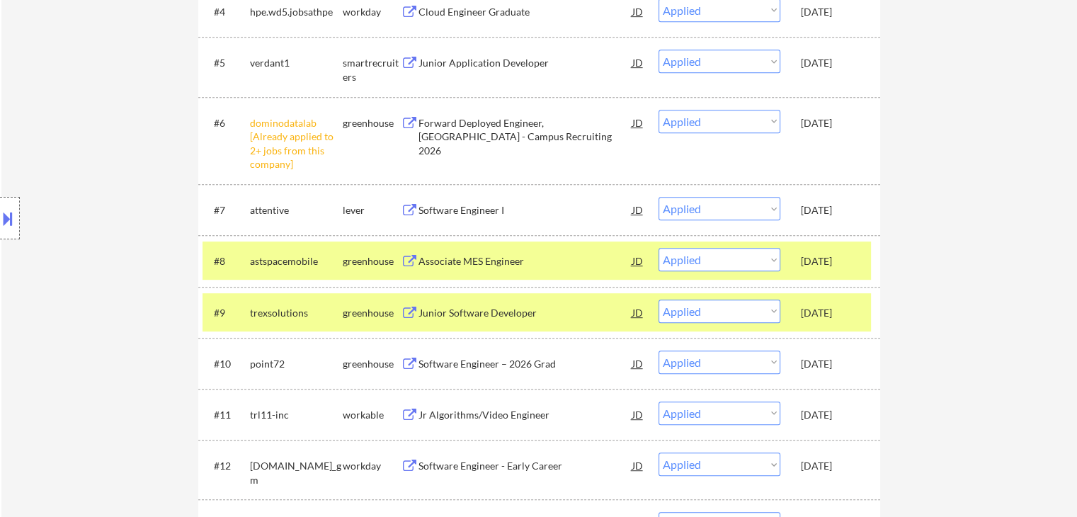
scroll to position [779, 0]
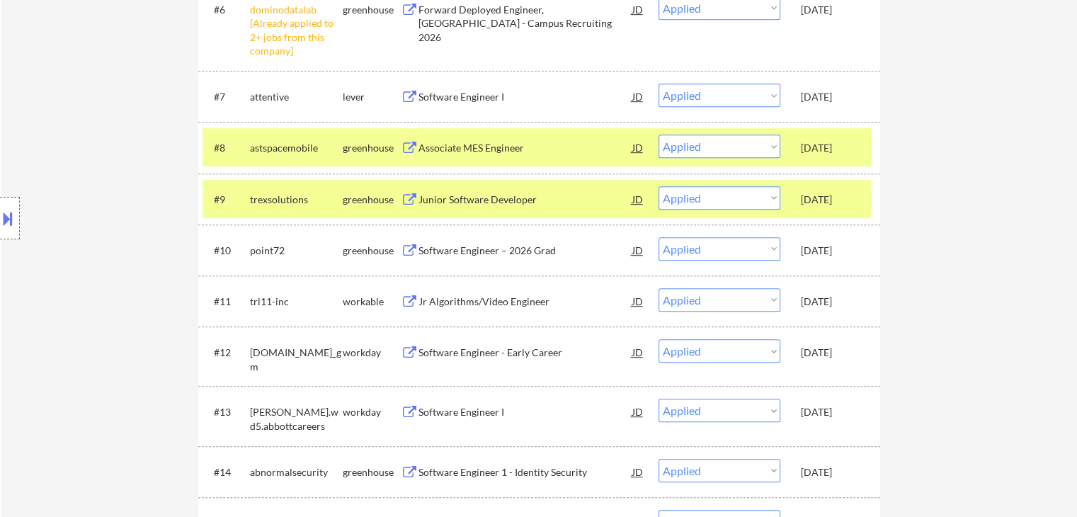
click at [819, 154] on div "Oct 12, 2025" at bounding box center [832, 148] width 62 height 14
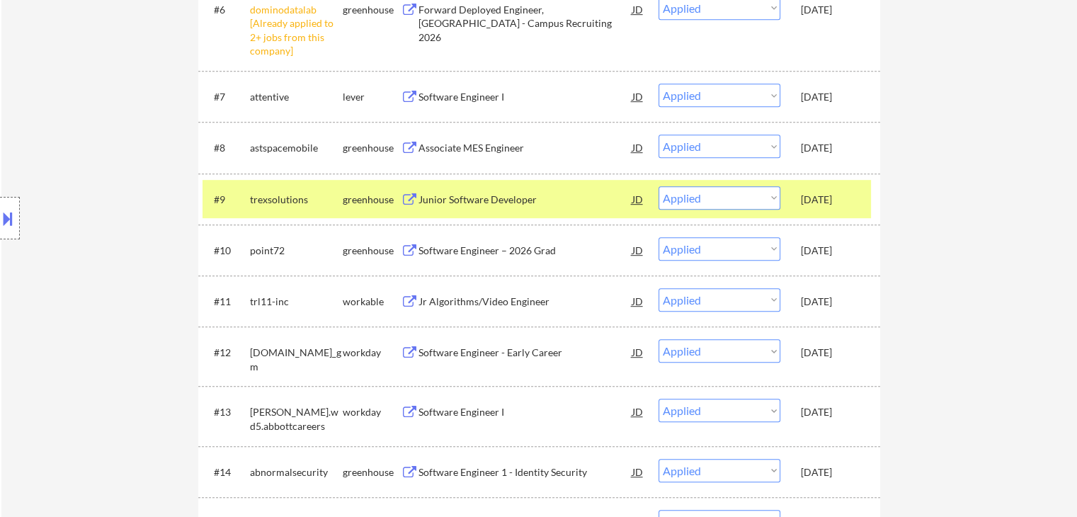
select select ""applied""
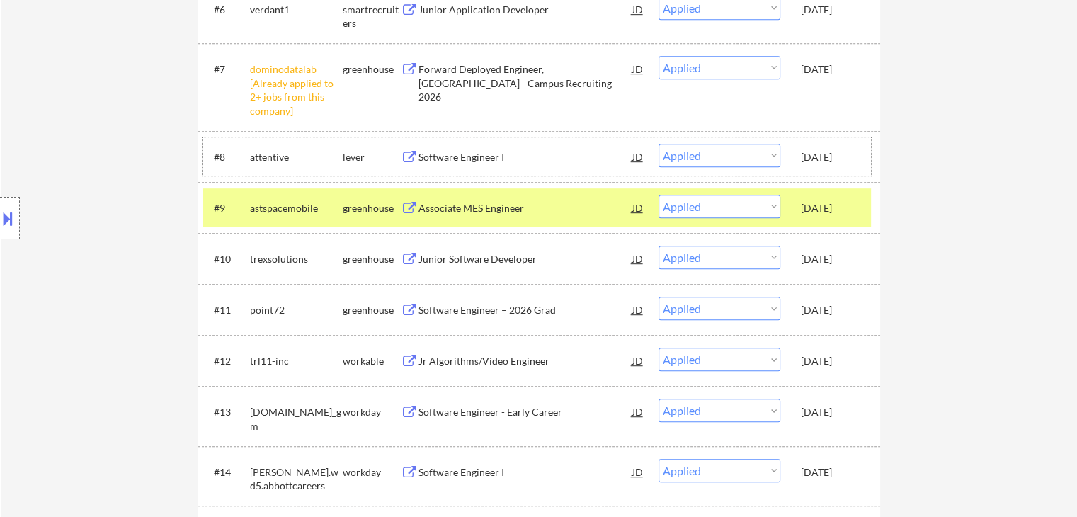
click at [829, 252] on div "Oct 12, 2025" at bounding box center [832, 259] width 62 height 14
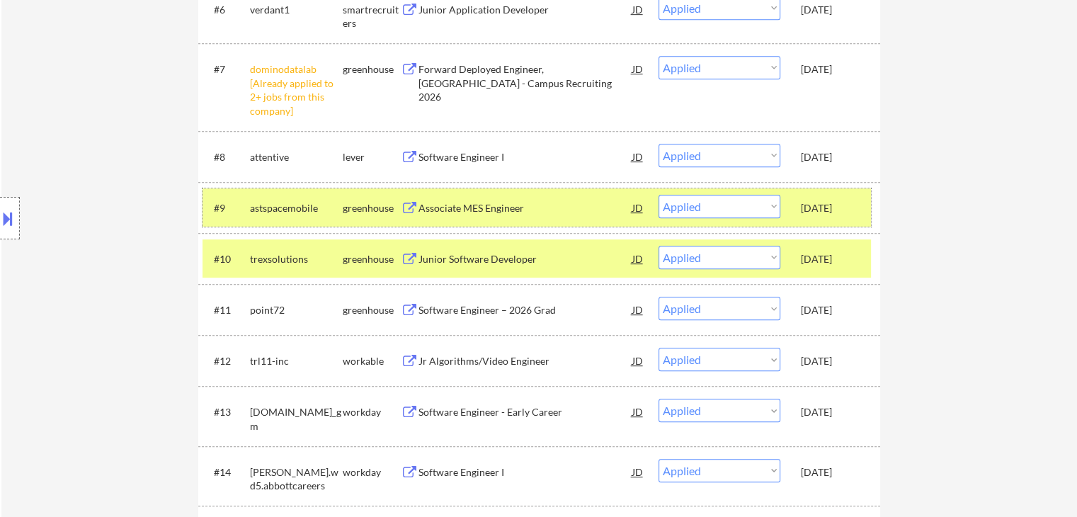
click at [835, 202] on div "Oct 12, 2025" at bounding box center [832, 208] width 62 height 14
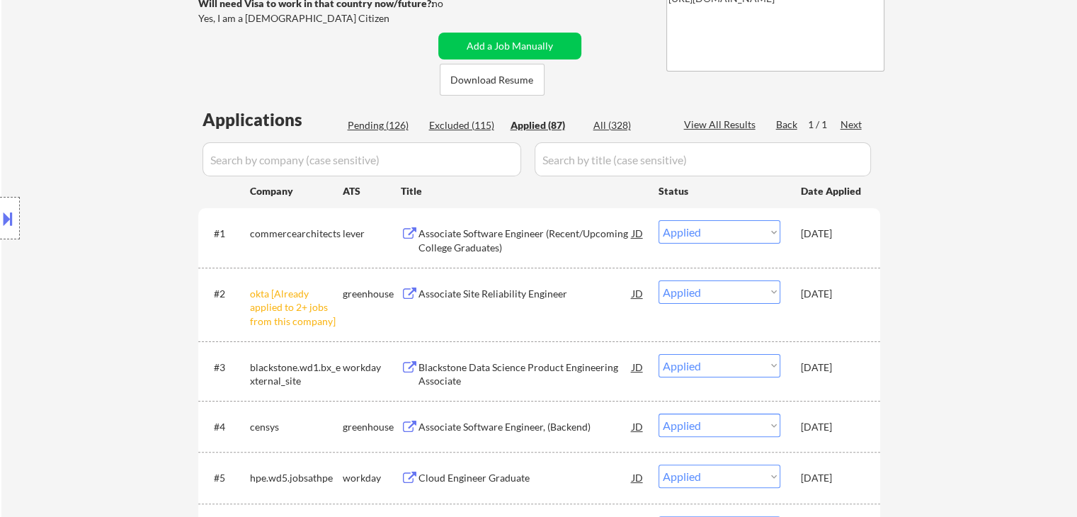
scroll to position [142, 0]
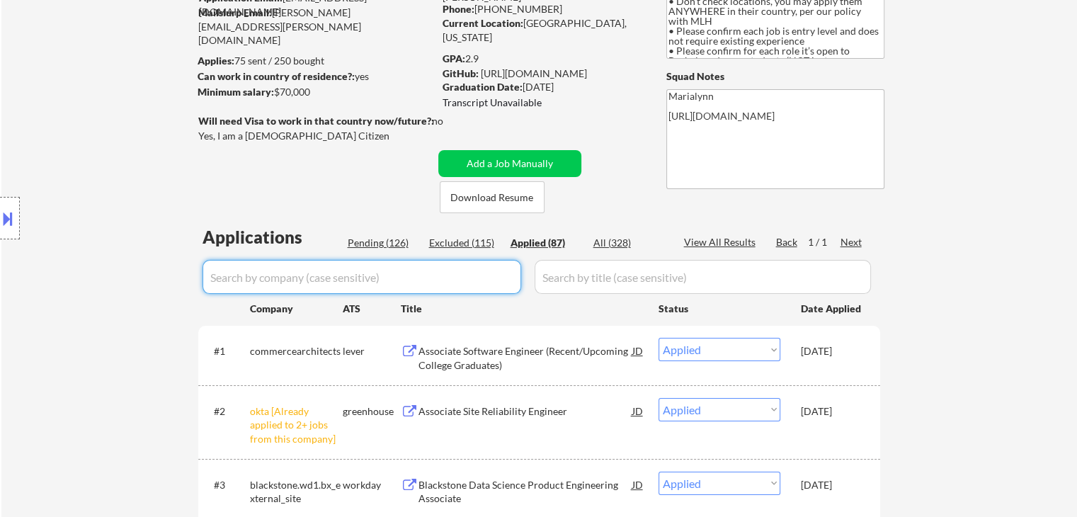
click at [325, 285] on input "input" at bounding box center [361, 277] width 319 height 34
paste input "2026 US Summer Internships - Software Engineering"
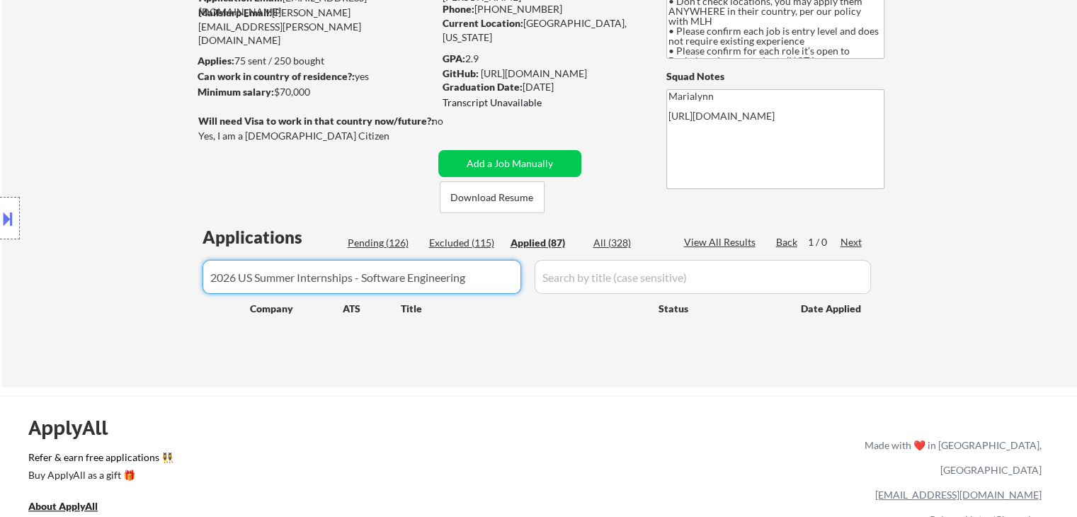
type input "2026 US Summer Internships - Software Engineering"
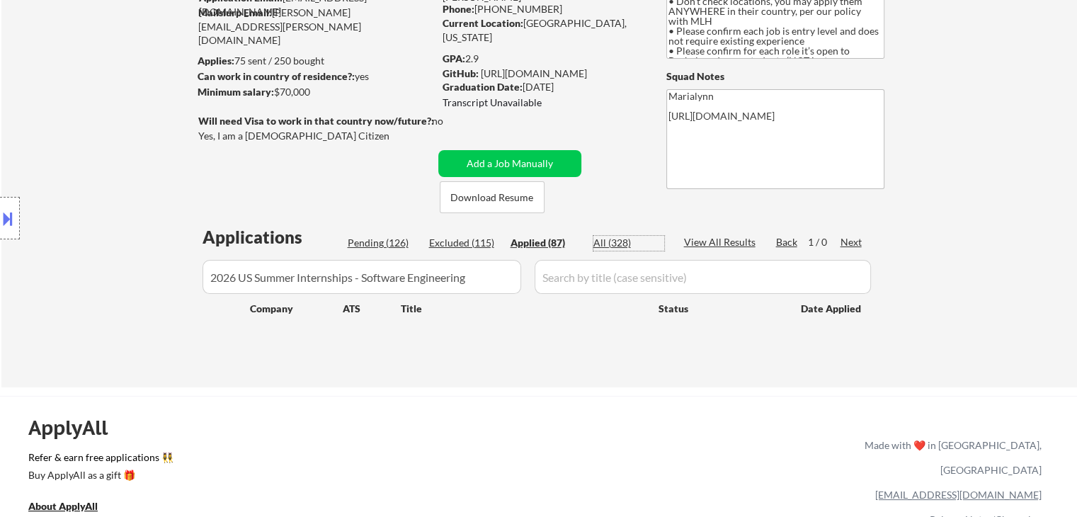
click at [604, 241] on div "All (328)" at bounding box center [628, 243] width 71 height 14
click at [536, 244] on div "Applied (87)" at bounding box center [545, 243] width 71 height 14
click at [603, 243] on div "All (328)" at bounding box center [628, 243] width 71 height 14
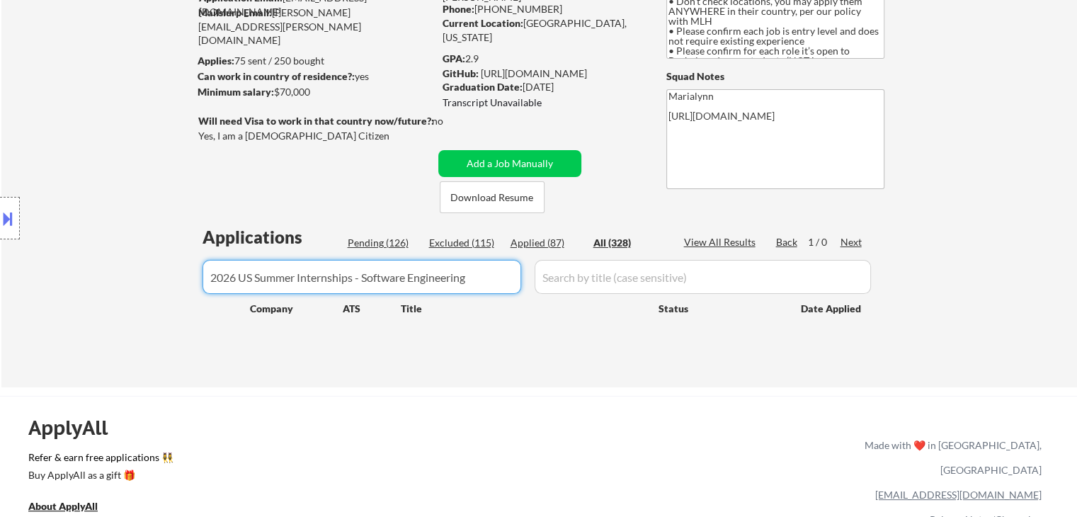
drag, startPoint x: 479, startPoint y: 282, endPoint x: 0, endPoint y: 351, distance: 484.2
click at [0, 347] on body "← Return to /applysquad Mailslurp Inbox Job Search Builder Shivani Rajgopal Use…" at bounding box center [538, 116] width 1077 height 517
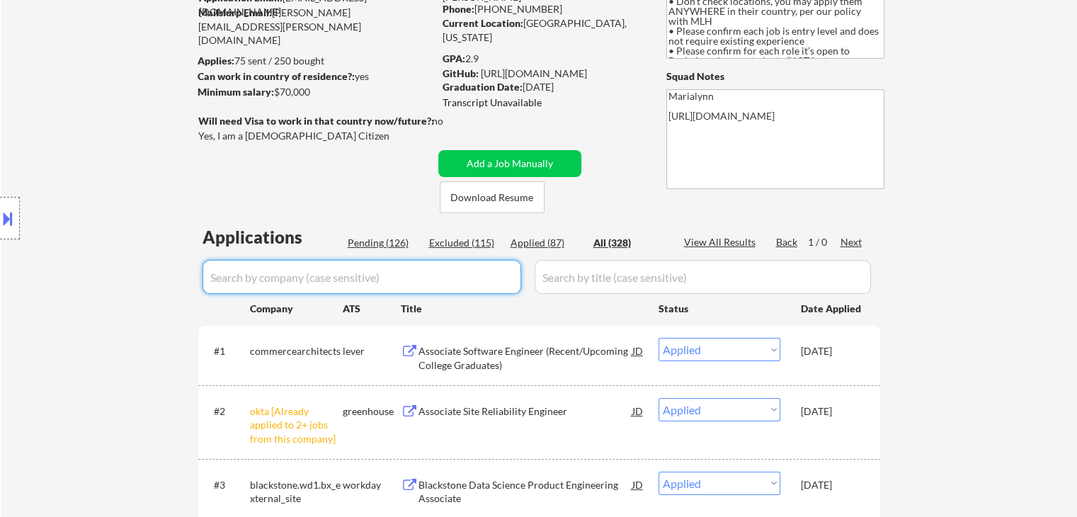
select select ""excluded__expired_""
select select ""excluded""
select select ""applied""
select select ""excluded__expired_""
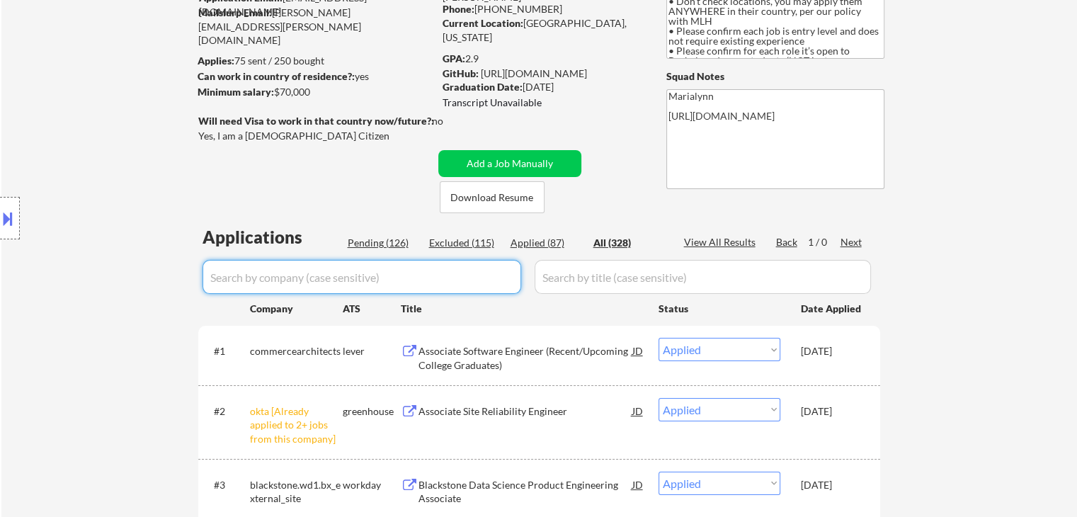
select select ""excluded__expired_""
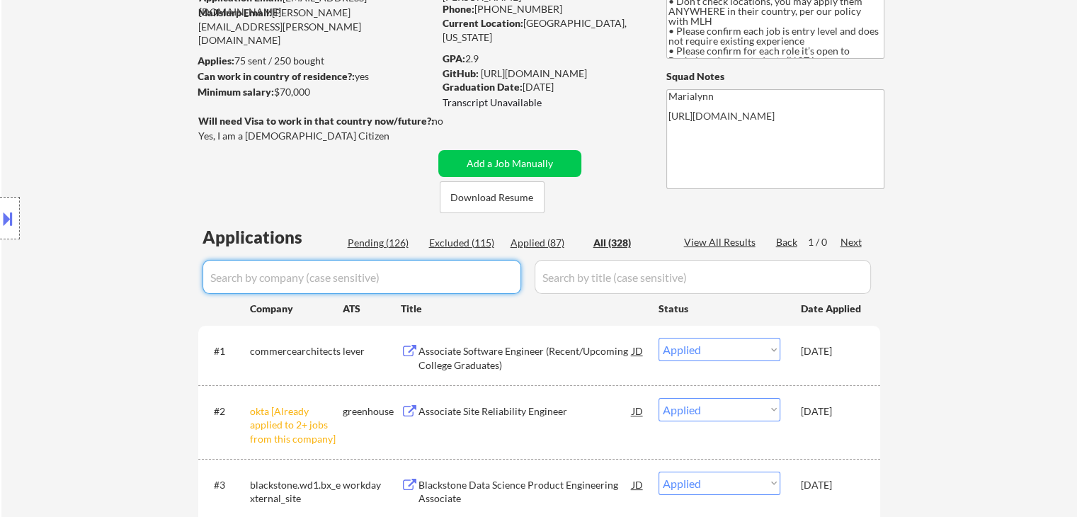
select select ""excluded__bad_match_""
select select ""excluded__location_""
select select ""excluded""
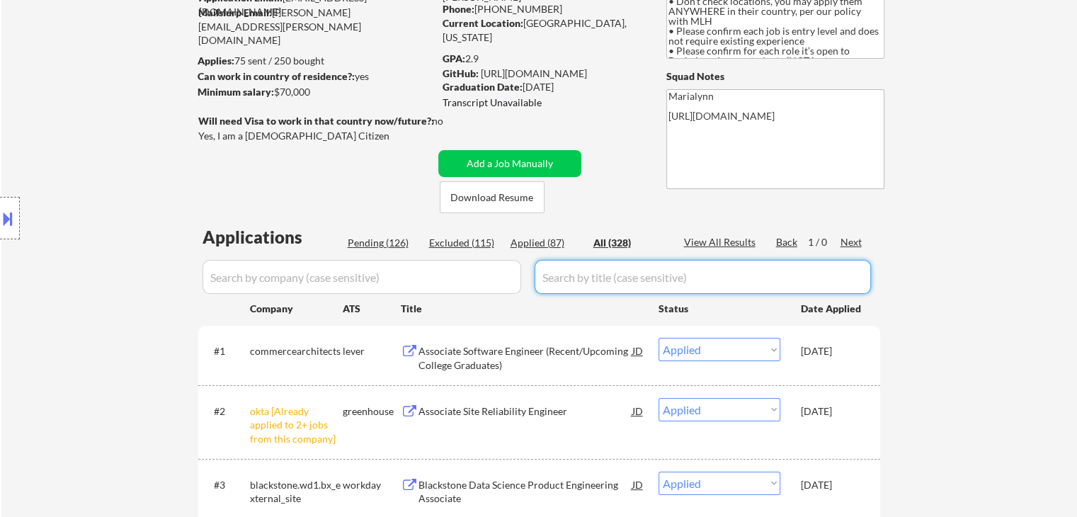
click at [691, 276] on input "input" at bounding box center [703, 277] width 336 height 34
paste input "2026 US Summer Internships - Software Engineering"
type input "2026 US Summer Internships - Software Engineering"
select select ""pending""
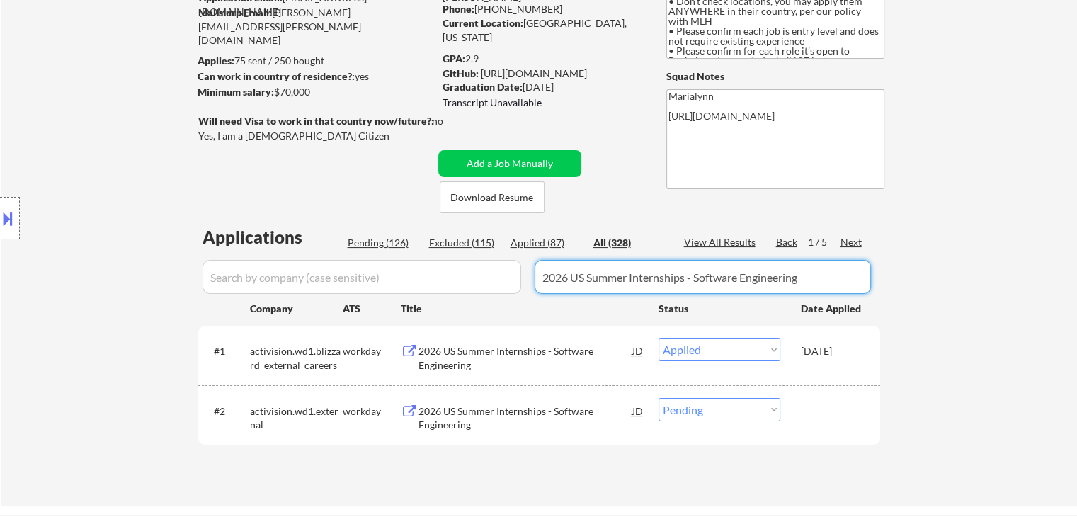
type input "2026 US Summer Internships - Software Engineering"
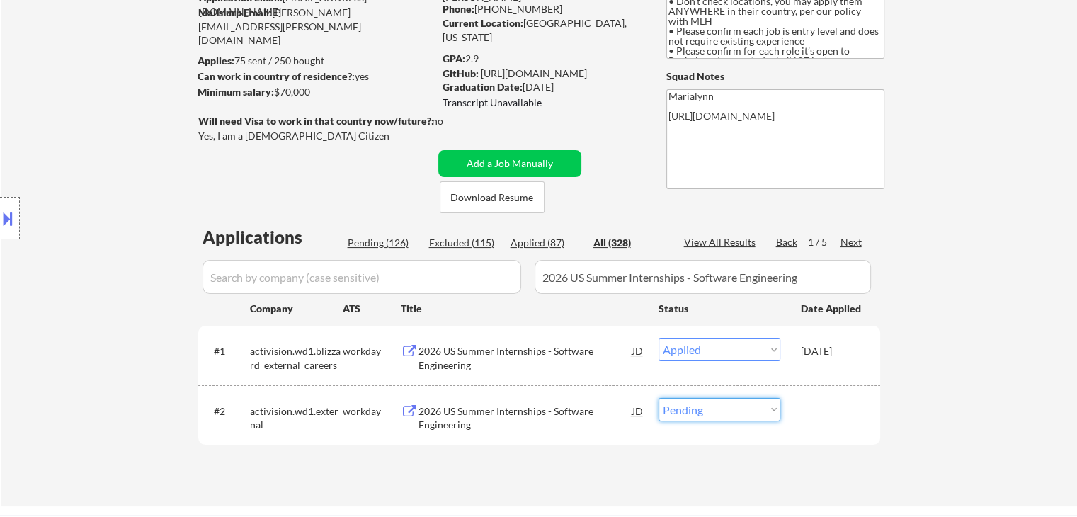
click at [735, 411] on select "Choose an option... Pending Applied Excluded (Questions) Excluded (Expired) Exc…" at bounding box center [719, 409] width 122 height 23
select select ""excluded__other_""
click at [658, 398] on select "Choose an option... Pending Applied Excluded (Questions) Excluded (Expired) Exc…" at bounding box center [719, 409] width 122 height 23
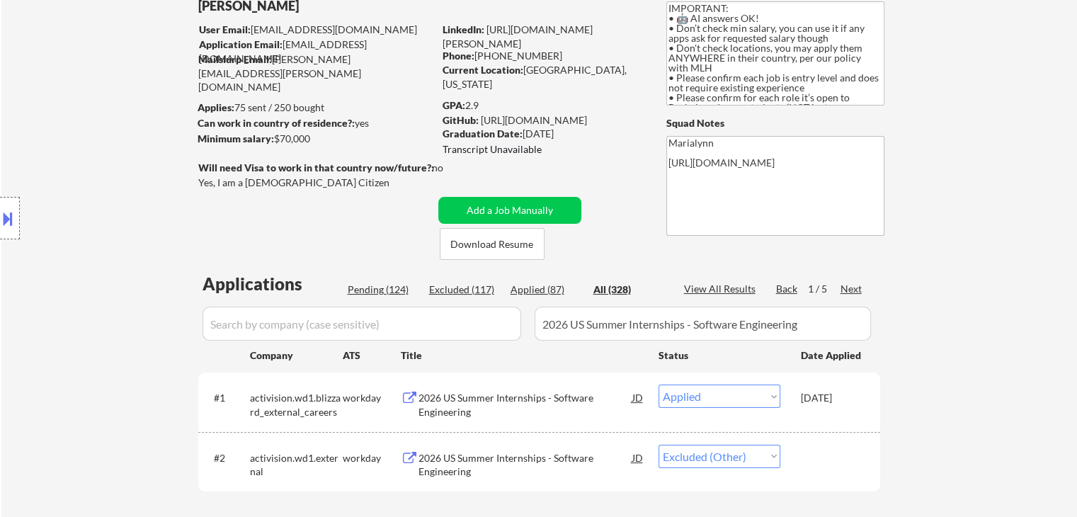
scroll to position [71, 0]
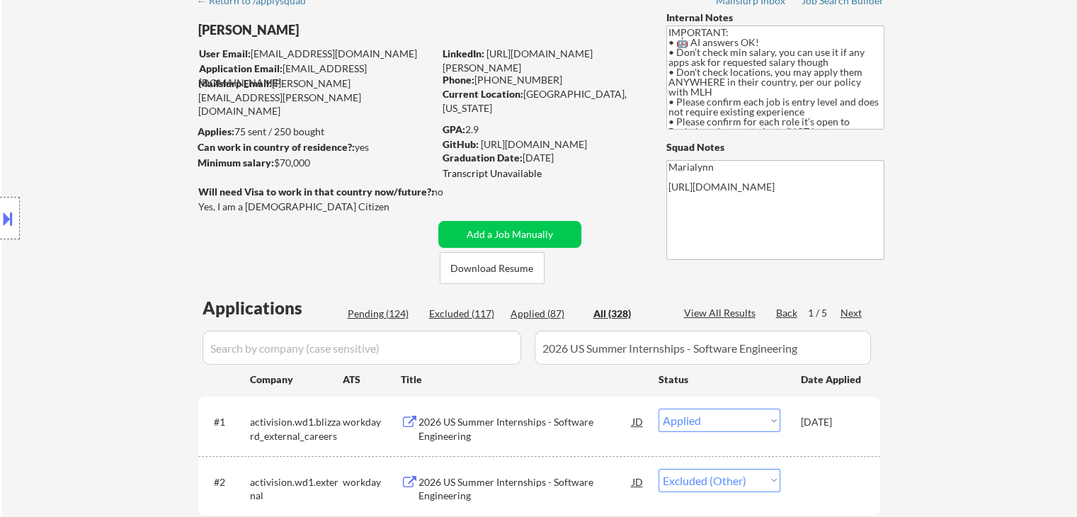
drag, startPoint x: 276, startPoint y: 165, endPoint x: 320, endPoint y: 167, distance: 43.9
click at [320, 167] on div "Minimum salary: $70,000" at bounding box center [316, 163] width 236 height 14
copy div "$70,000"
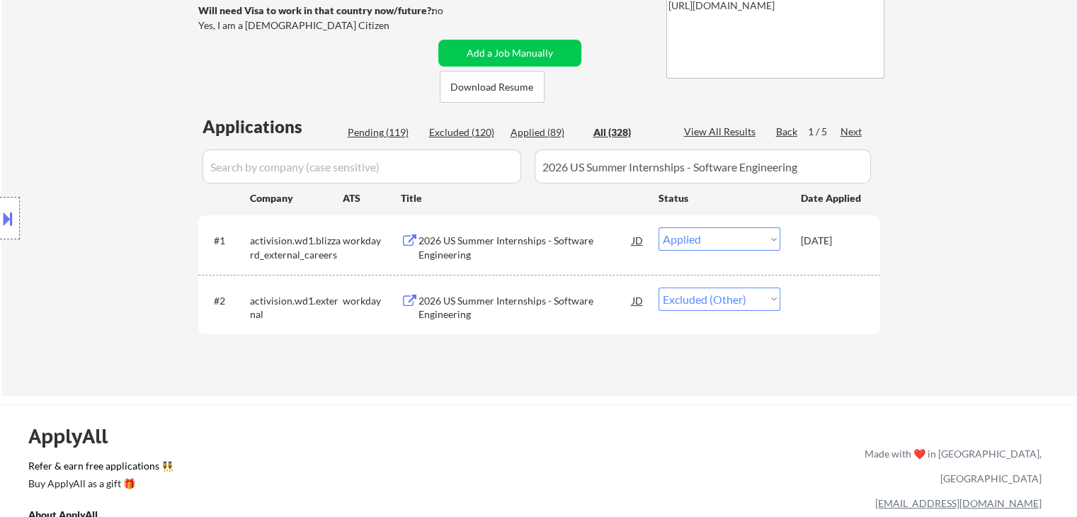
scroll to position [142, 0]
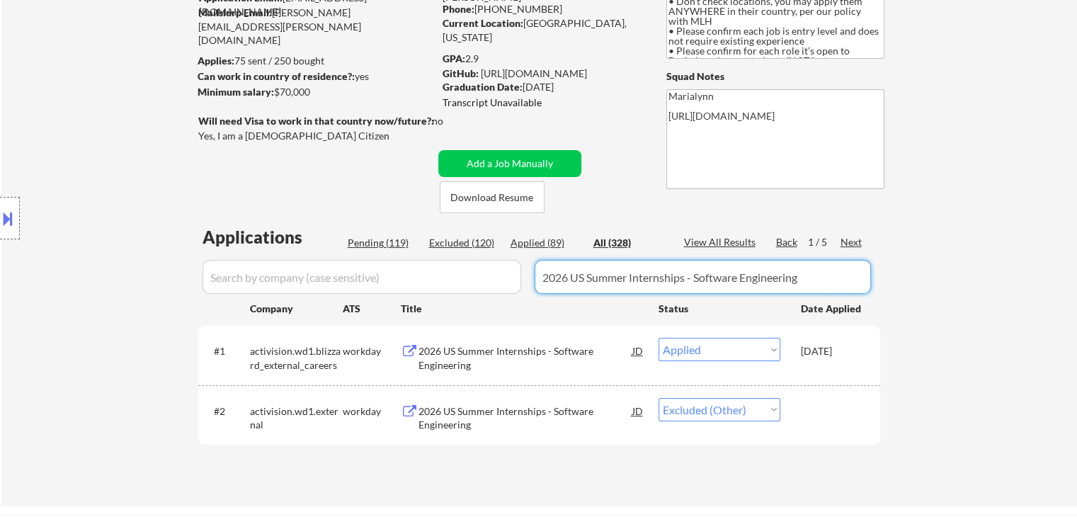
drag, startPoint x: 472, startPoint y: 329, endPoint x: 8, endPoint y: 341, distance: 463.9
click at [0, 342] on body "← Return to /applysquad Mailslurp Inbox Job Search Builder Shivani Rajgopal Use…" at bounding box center [538, 116] width 1077 height 517
select select ""applied""
select select ""excluded__expired_""
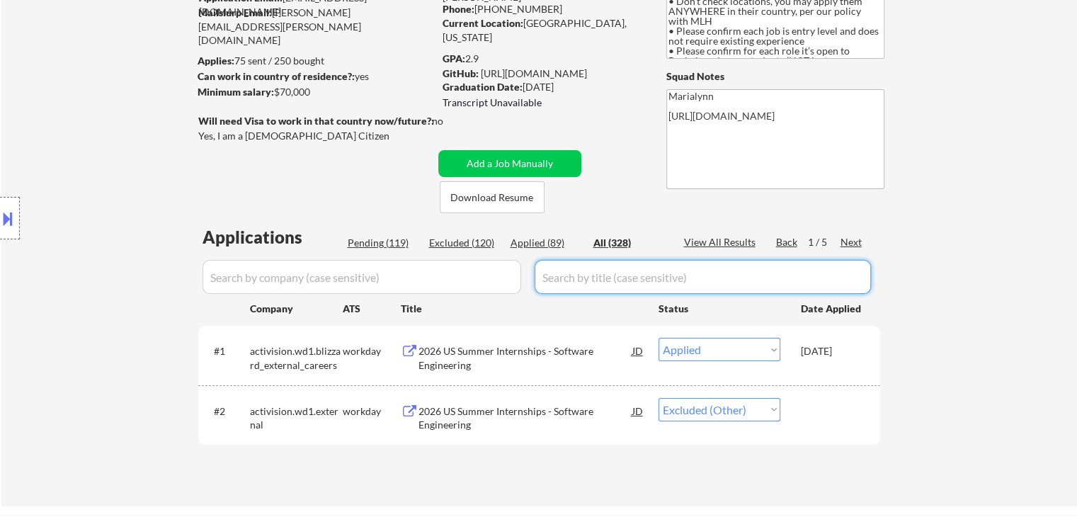
select select ""applied""
select select ""excluded""
select select ""applied""
select select ""excluded__expired_""
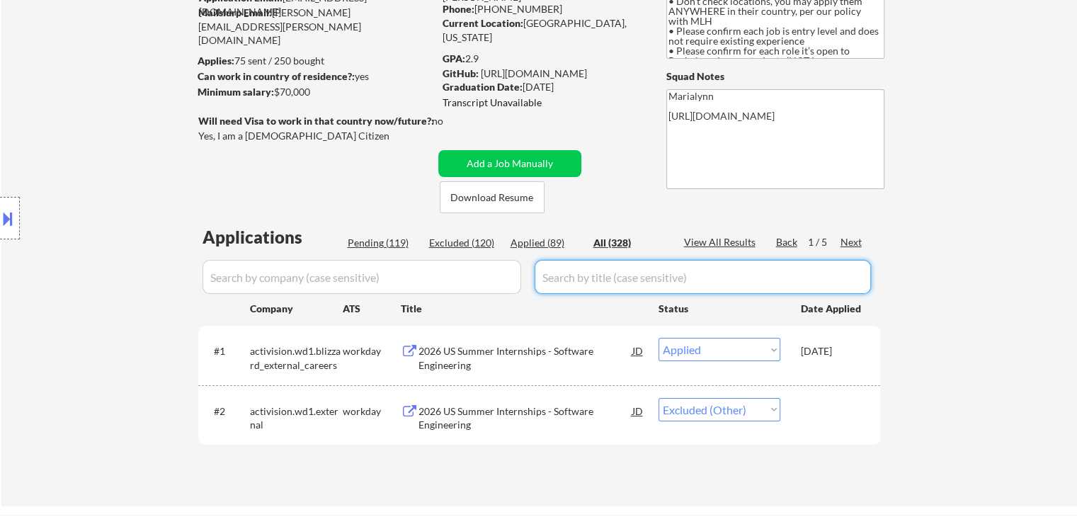
select select ""excluded__expired_""
select select ""excluded__bad_match_""
select select ""excluded__location_""
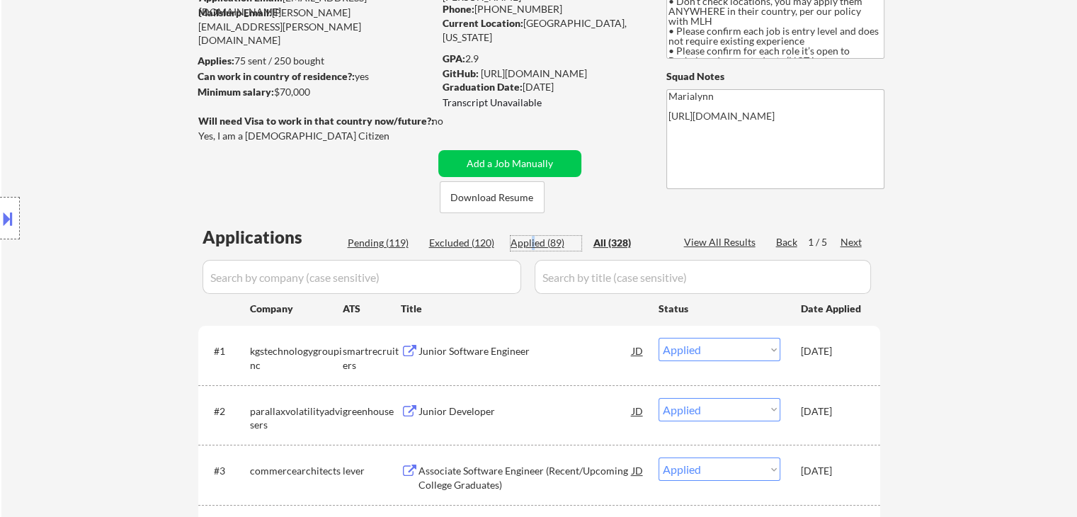
click at [532, 239] on div "Applied (89)" at bounding box center [545, 243] width 71 height 14
select select ""applied""
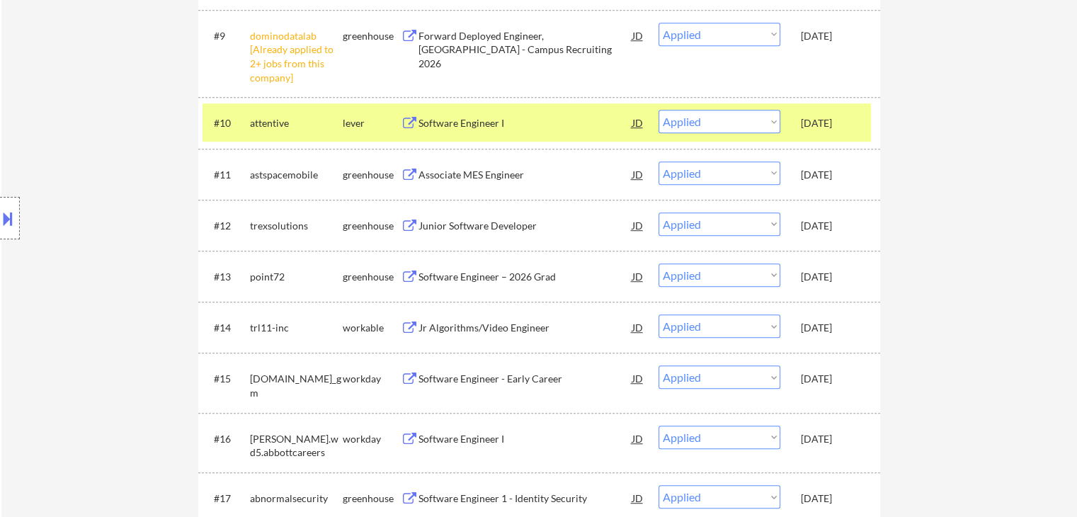
scroll to position [991, 0]
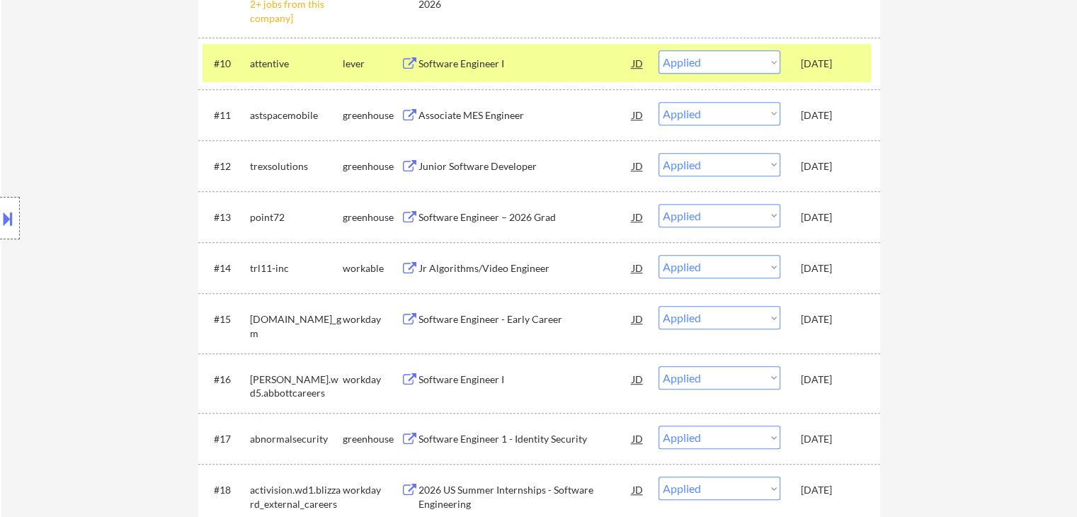
click at [835, 168] on div "Oct 12, 2025" at bounding box center [832, 166] width 62 height 14
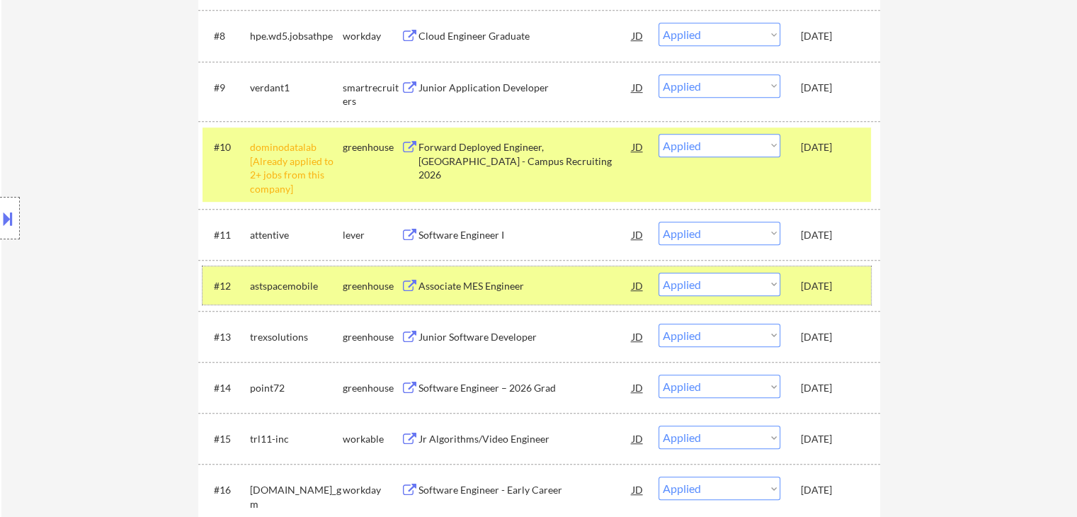
scroll to position [874, 0]
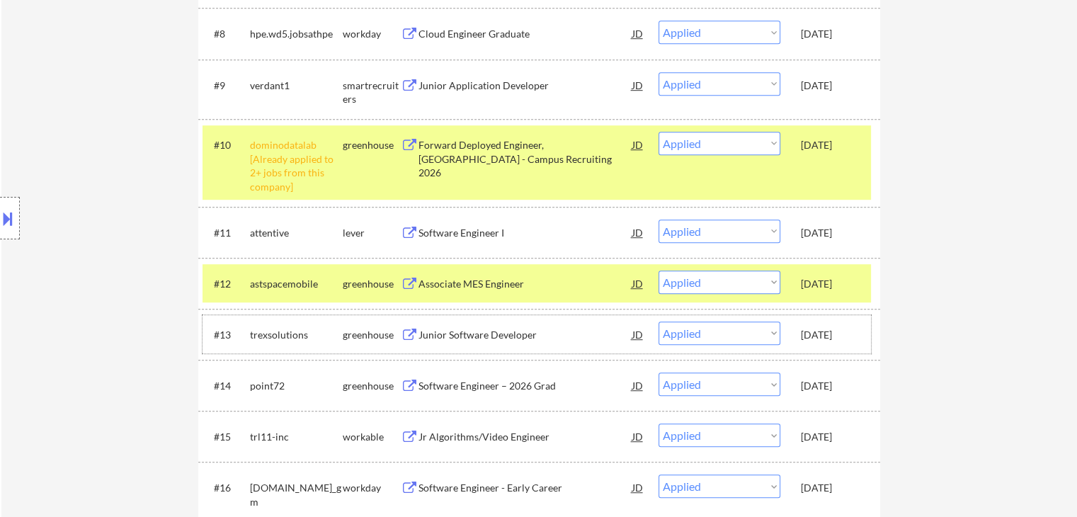
click at [818, 333] on div "Oct 12, 2025" at bounding box center [832, 335] width 62 height 14
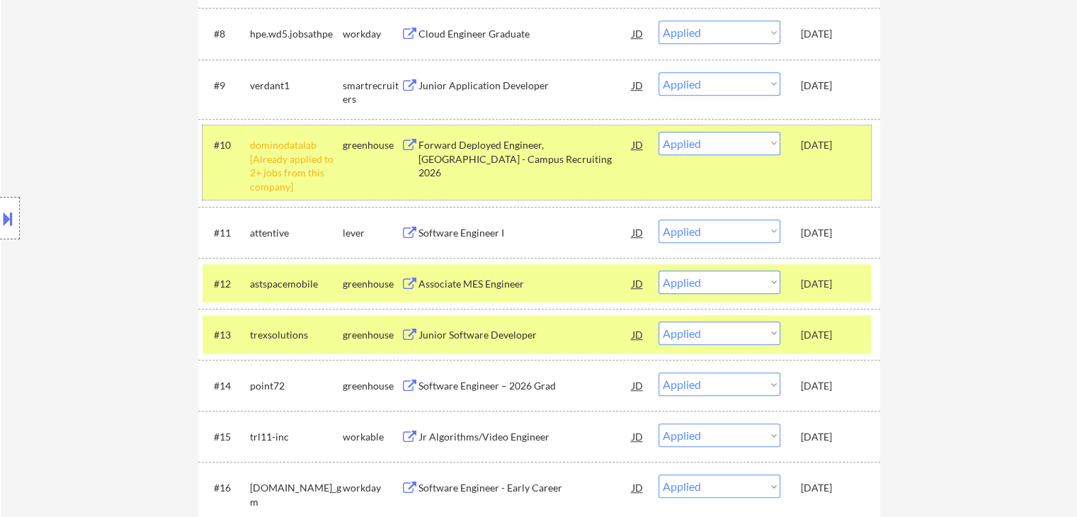
click at [811, 171] on div "#10 dominodatalab [Already applied to 2+ jobs from this company] greenhouse For…" at bounding box center [536, 162] width 668 height 74
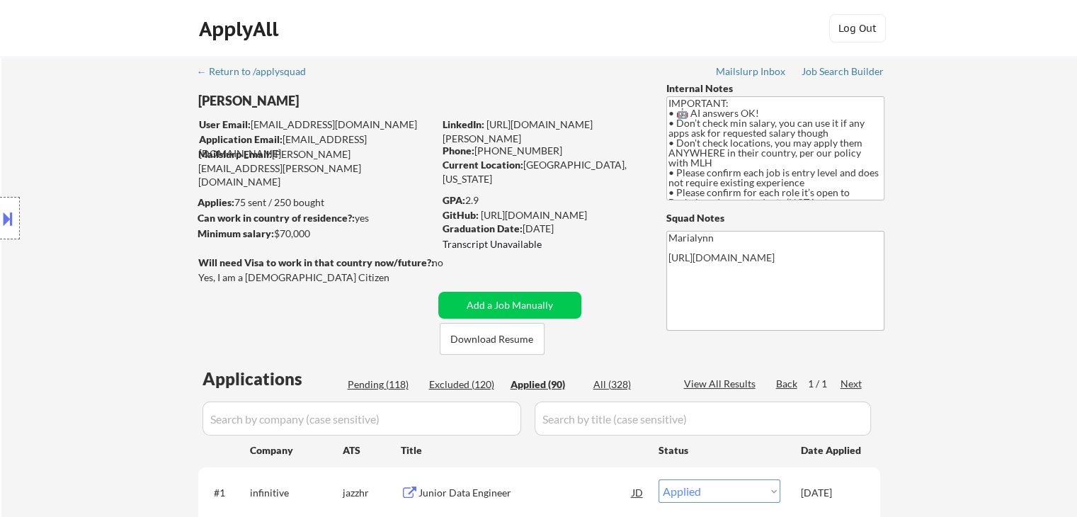
scroll to position [69, 0]
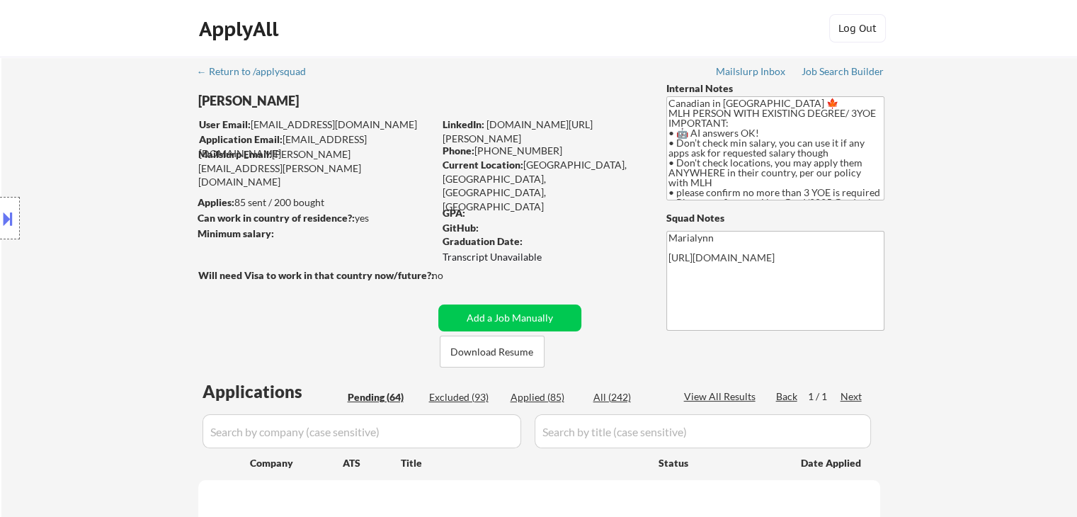
click at [476, 351] on button "Download Resume" at bounding box center [492, 352] width 105 height 32
select select ""pending""
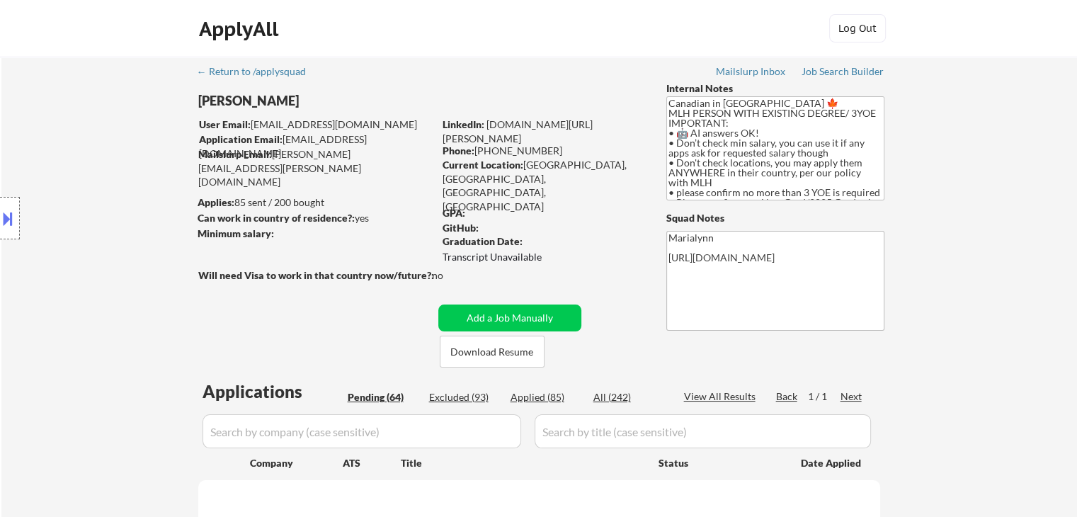
select select ""pending""
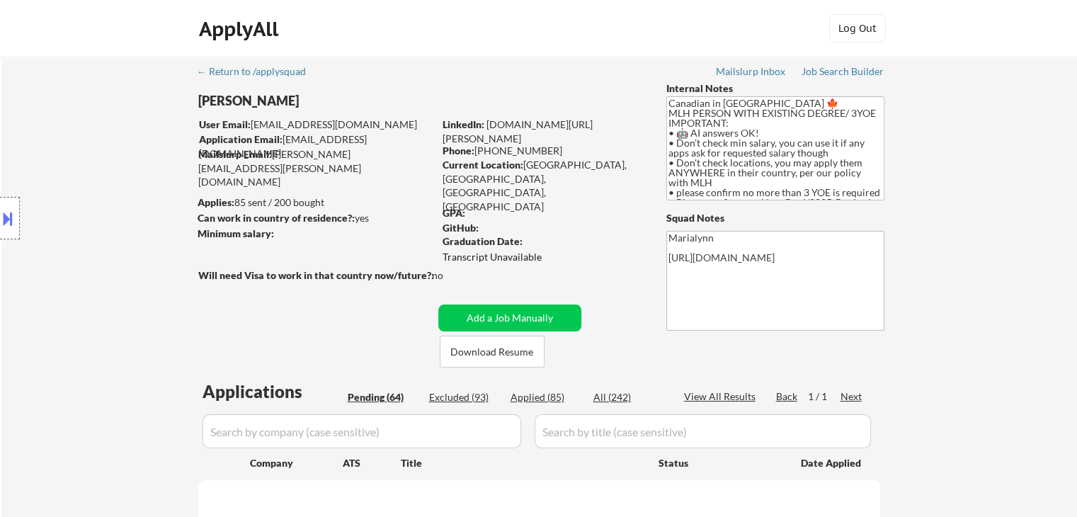
select select ""pending""
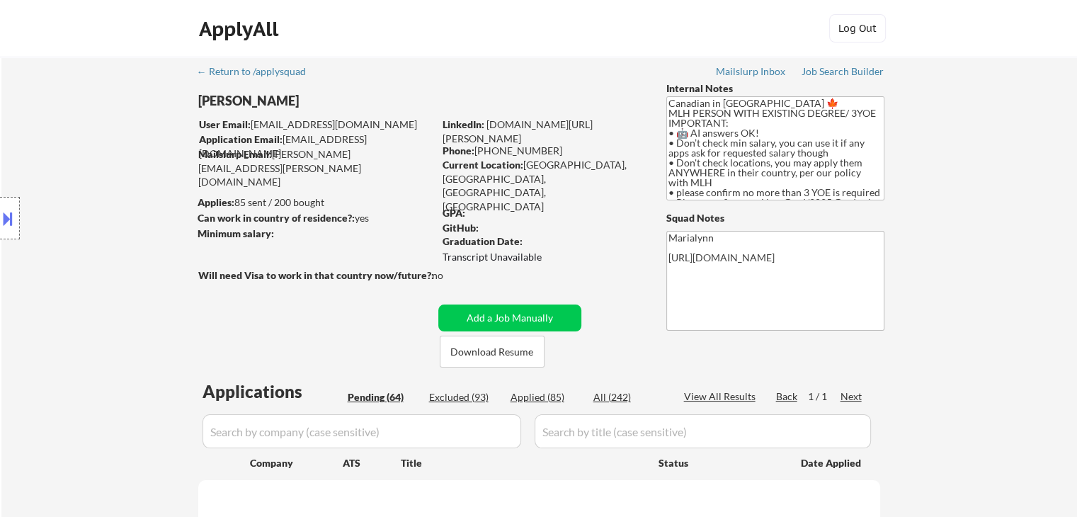
select select ""pending""
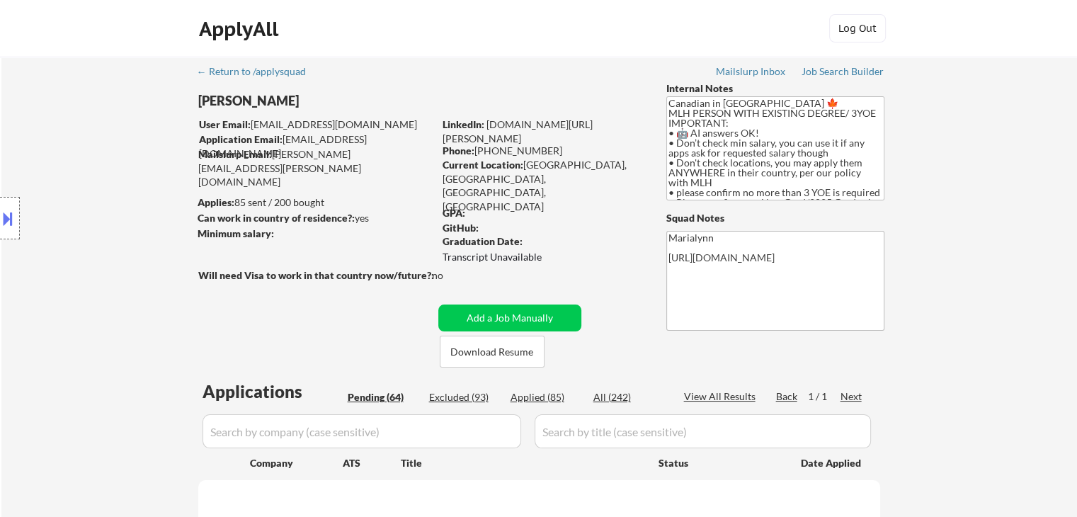
select select ""pending""
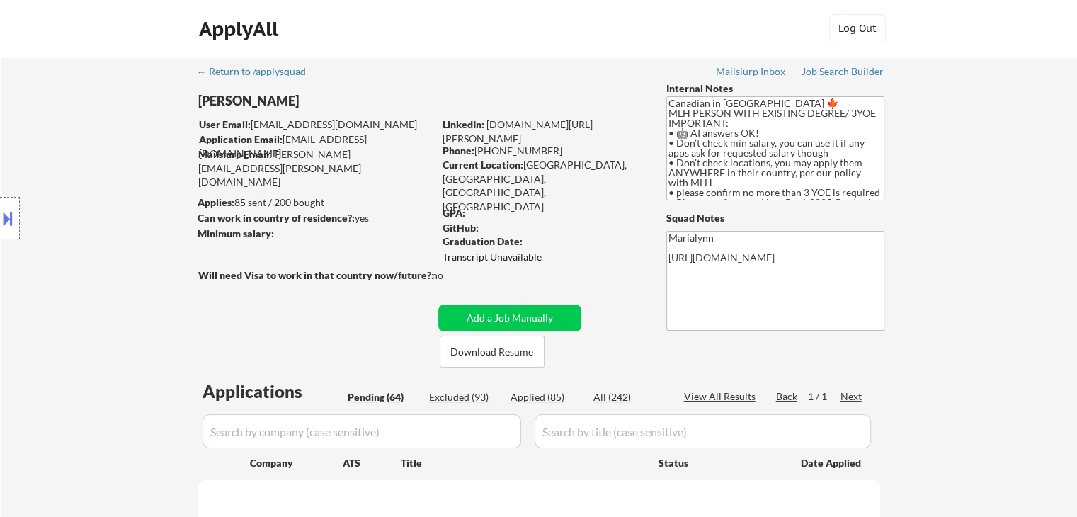
select select ""pending""
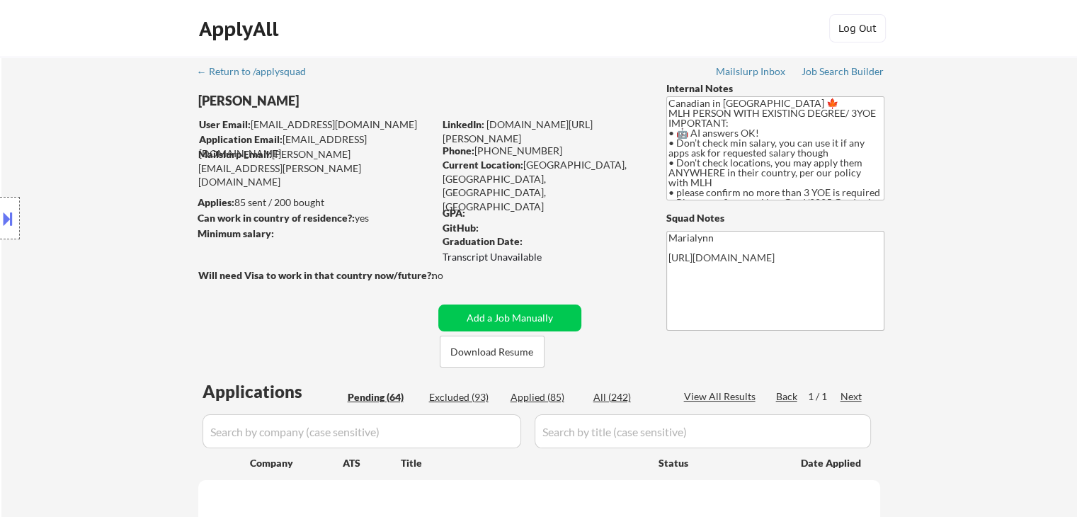
select select ""pending""
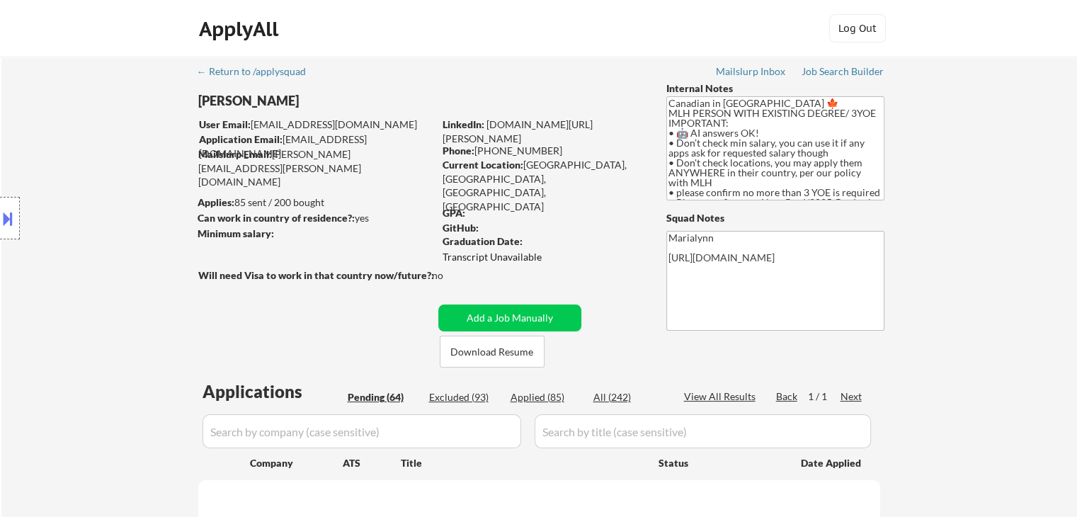
select select ""pending""
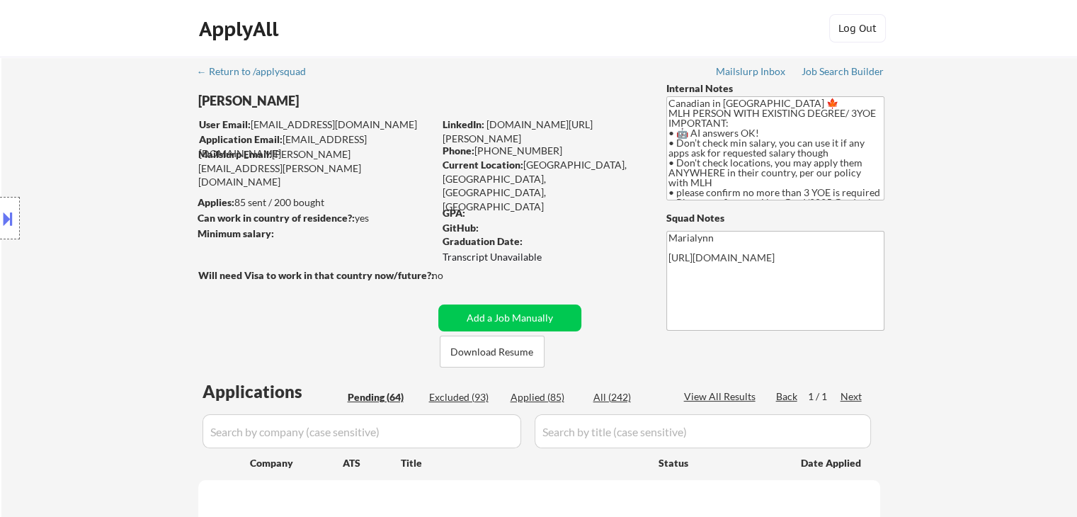
select select ""pending""
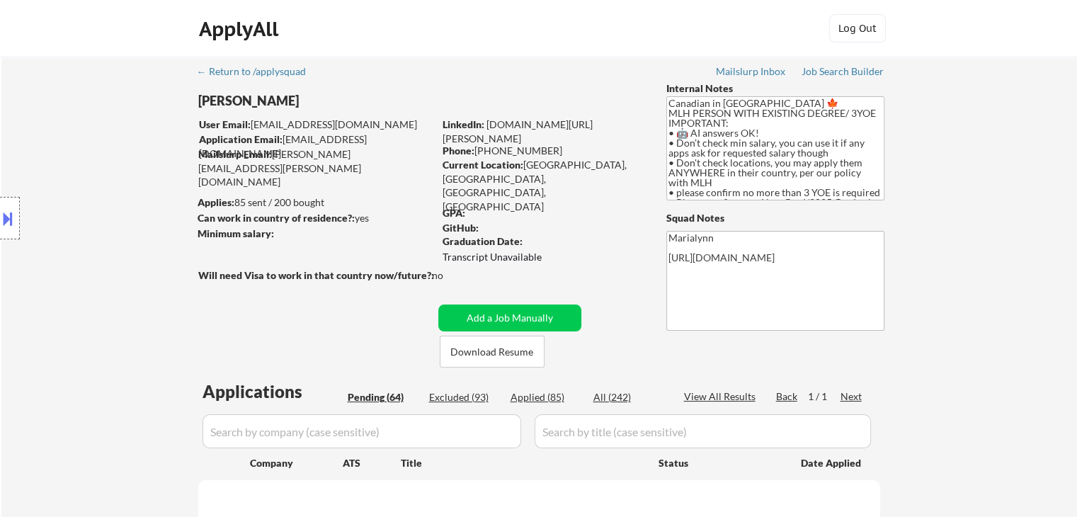
select select ""pending""
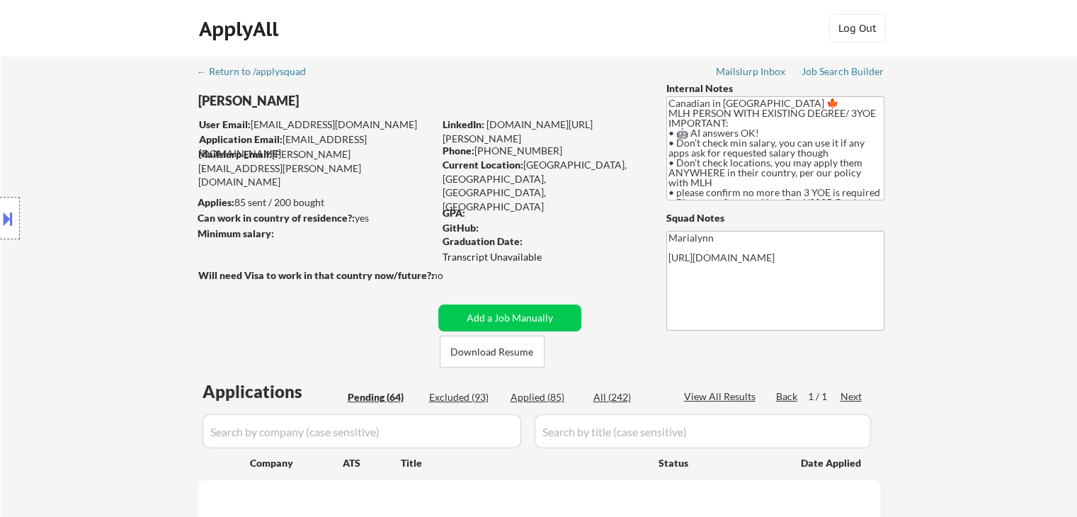
select select ""pending""
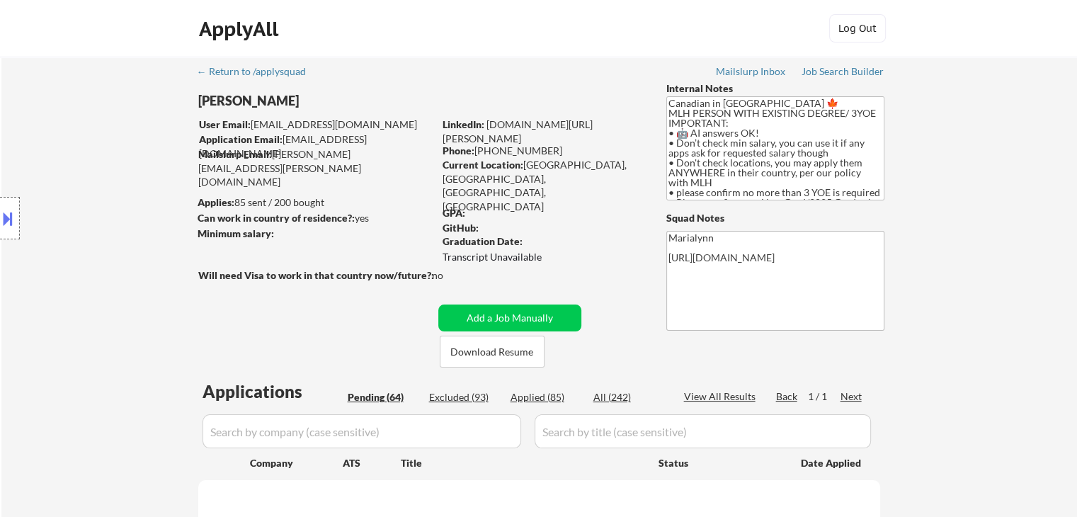
select select ""pending""
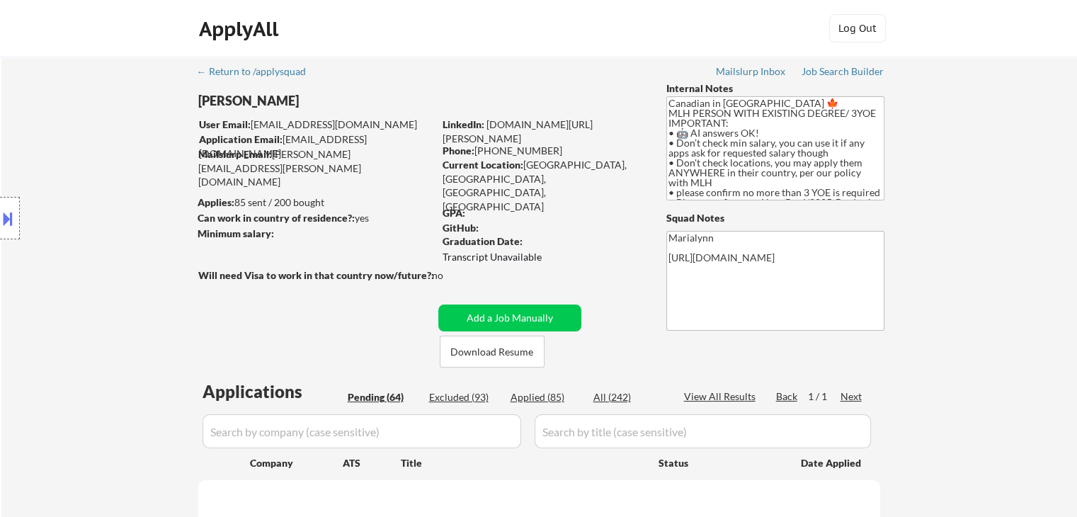
select select ""pending""
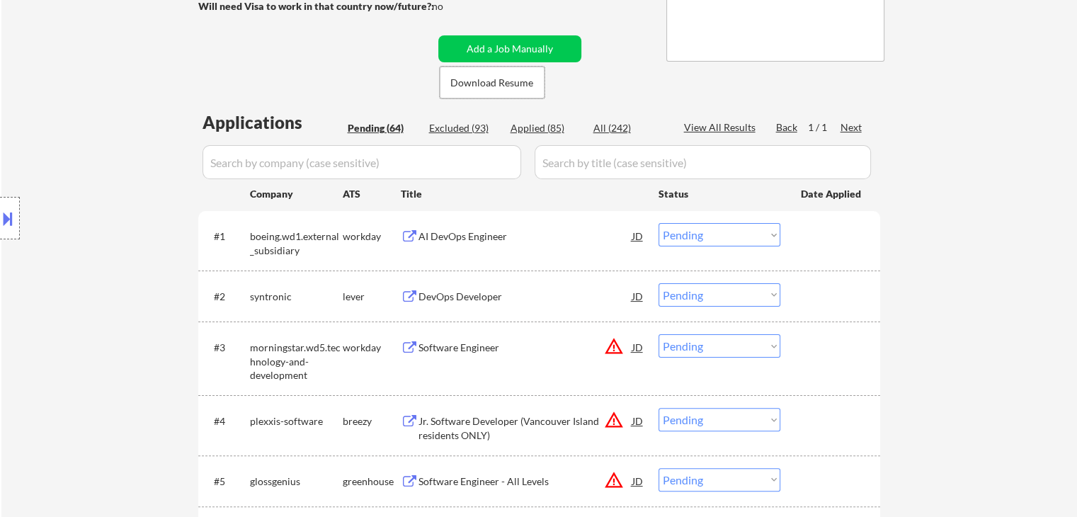
scroll to position [270, 0]
click at [445, 236] on div "AI DevOps Engineer" at bounding box center [525, 235] width 214 height 14
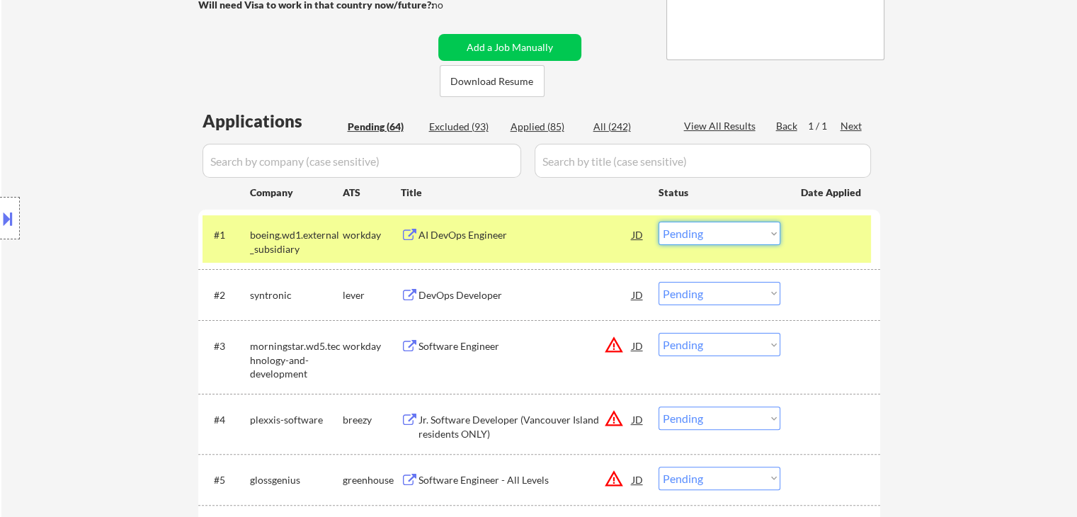
click at [704, 233] on select "Choose an option... Pending Applied Excluded (Questions) Excluded (Expired) Exc…" at bounding box center [719, 233] width 122 height 23
click at [658, 222] on select "Choose an option... Pending Applied Excluded (Questions) Excluded (Expired) Exc…" at bounding box center [719, 233] width 122 height 23
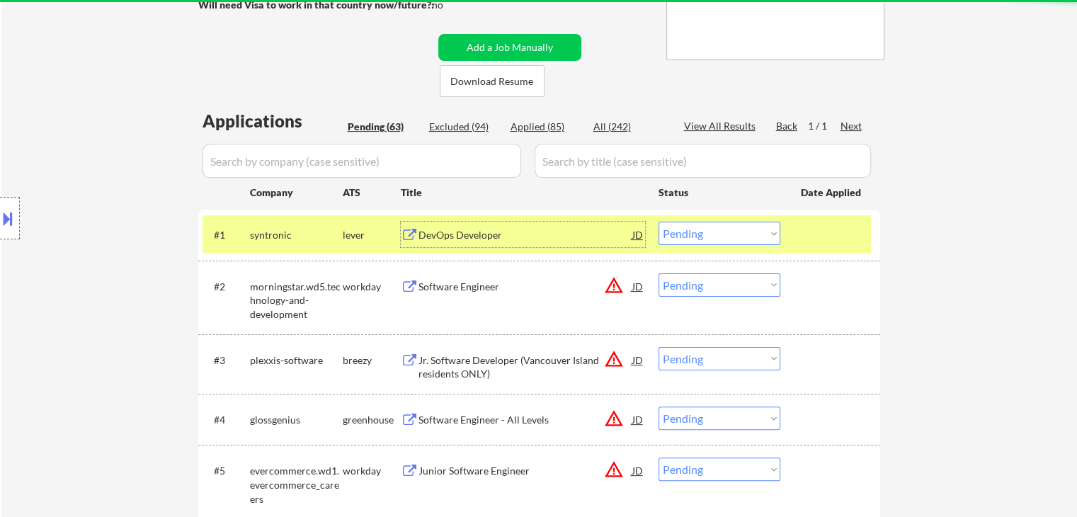
click at [460, 236] on div "DevOps Developer" at bounding box center [525, 235] width 214 height 14
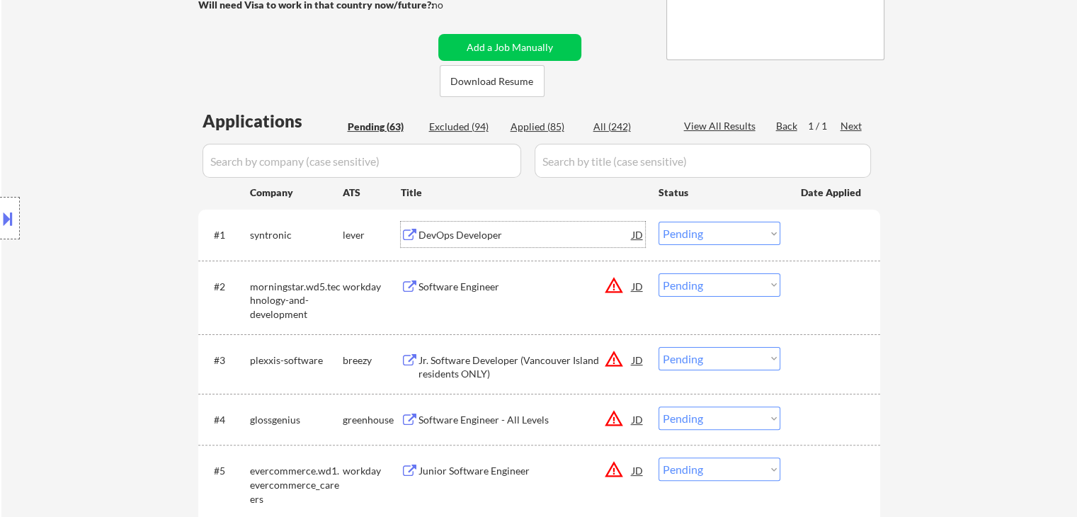
click at [705, 236] on select "Choose an option... Pending Applied Excluded (Questions) Excluded (Expired) Exc…" at bounding box center [719, 233] width 122 height 23
click at [658, 222] on select "Choose an option... Pending Applied Excluded (Questions) Excluded (Expired) Exc…" at bounding box center [719, 233] width 122 height 23
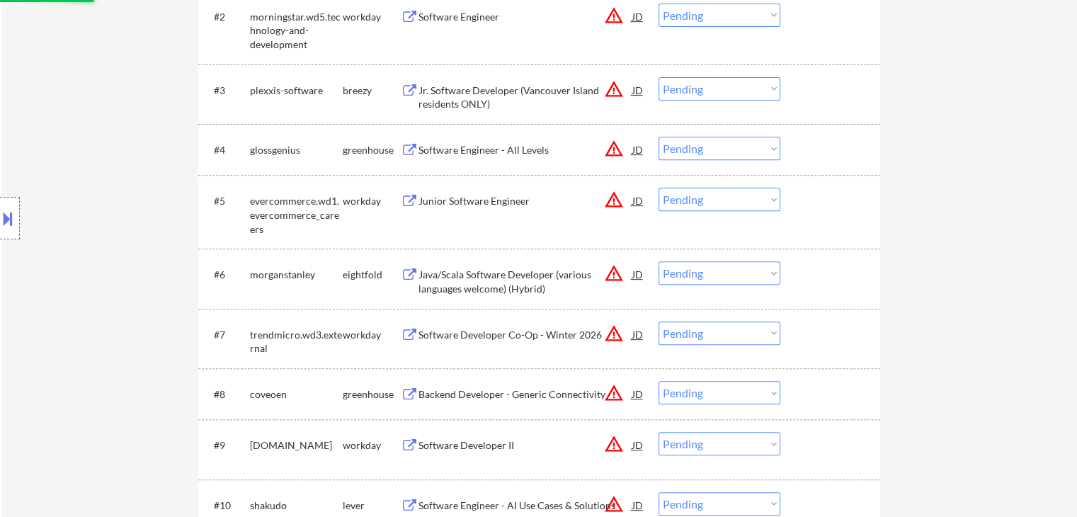
scroll to position [545, 0]
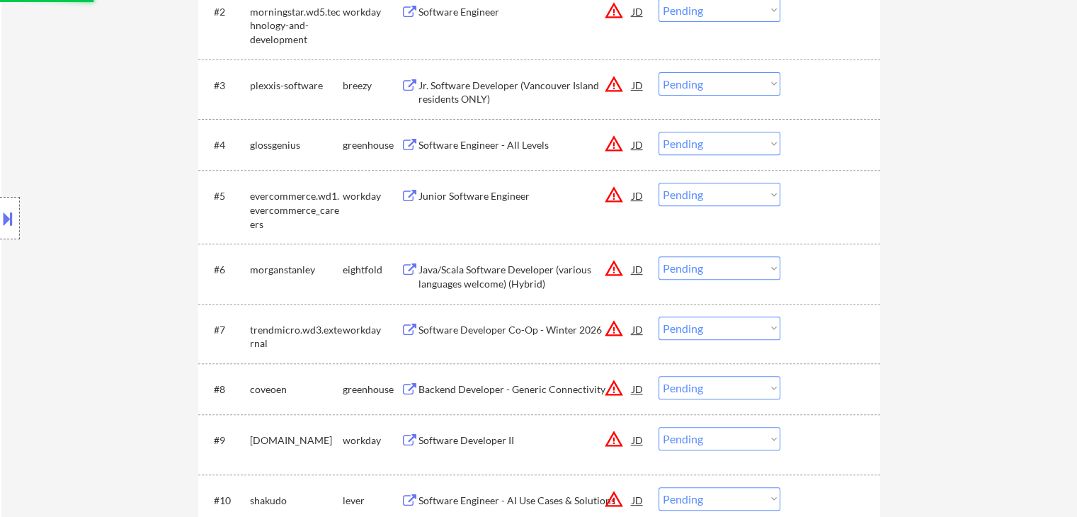
select select ""pending""
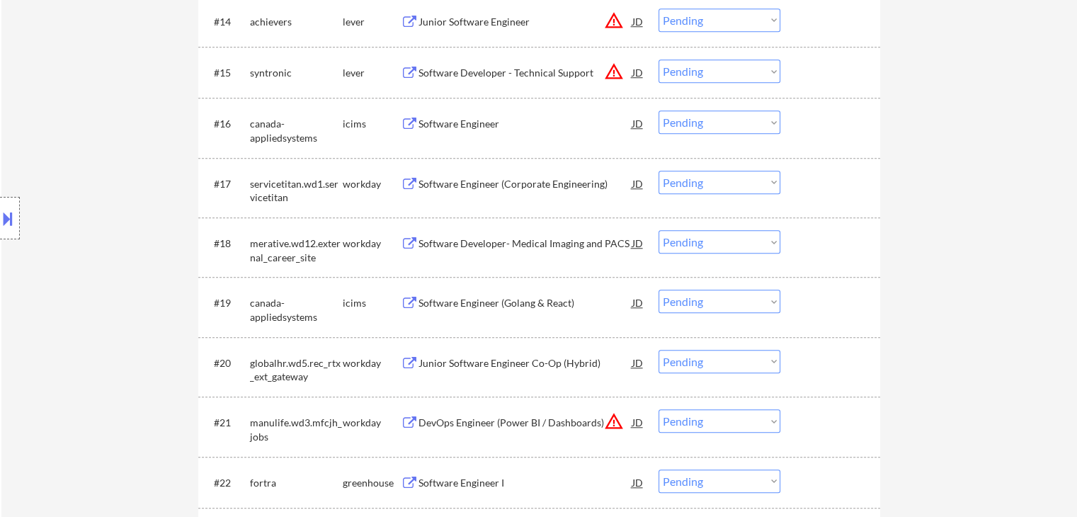
scroll to position [1277, 0]
click at [453, 122] on div "Software Engineer" at bounding box center [525, 123] width 214 height 14
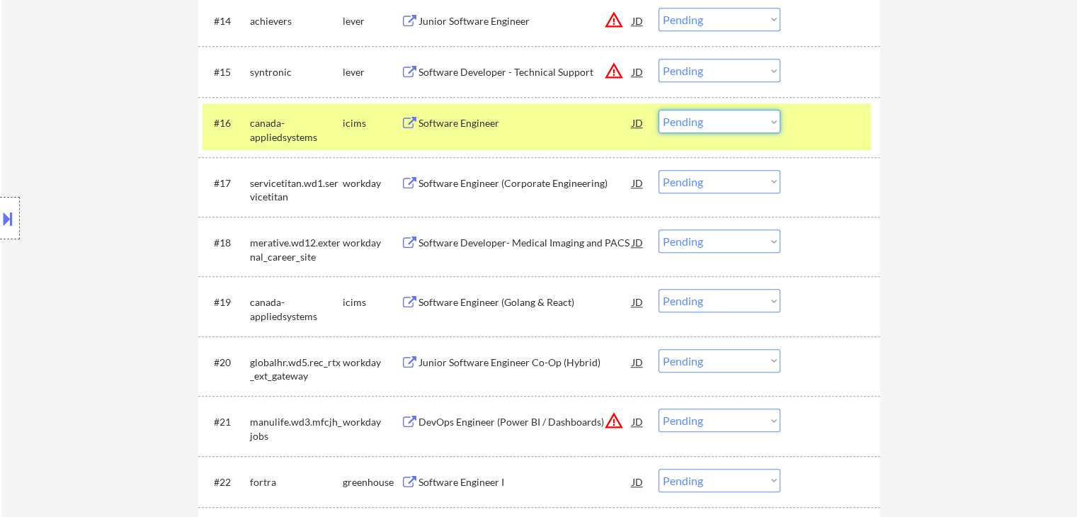
click at [729, 130] on select "Choose an option... Pending Applied Excluded (Questions) Excluded (Expired) Exc…" at bounding box center [719, 121] width 122 height 23
click at [658, 110] on select "Choose an option... Pending Applied Excluded (Questions) Excluded (Expired) Exc…" at bounding box center [719, 121] width 122 height 23
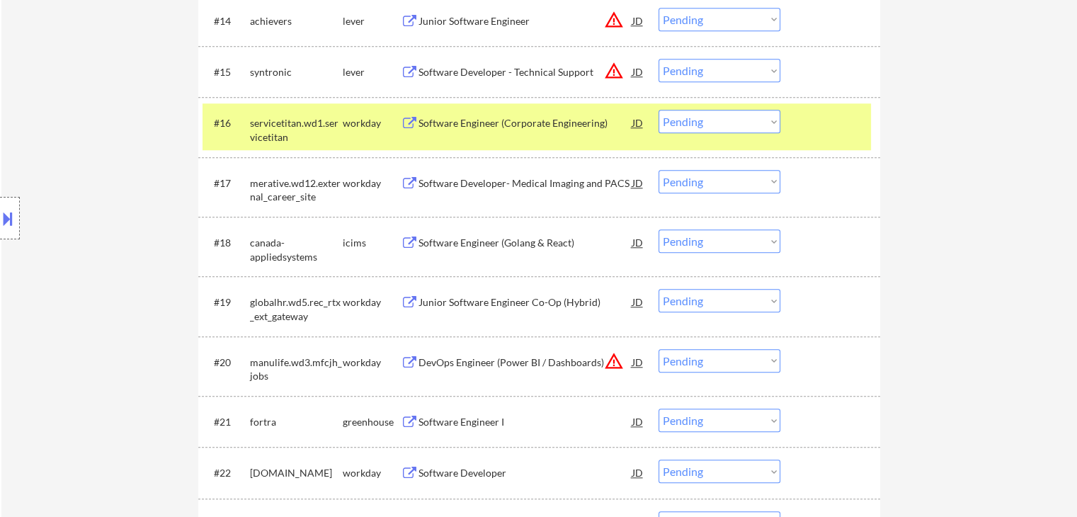
click at [467, 131] on div "Software Engineer (Corporate Engineering)" at bounding box center [525, 122] width 214 height 25
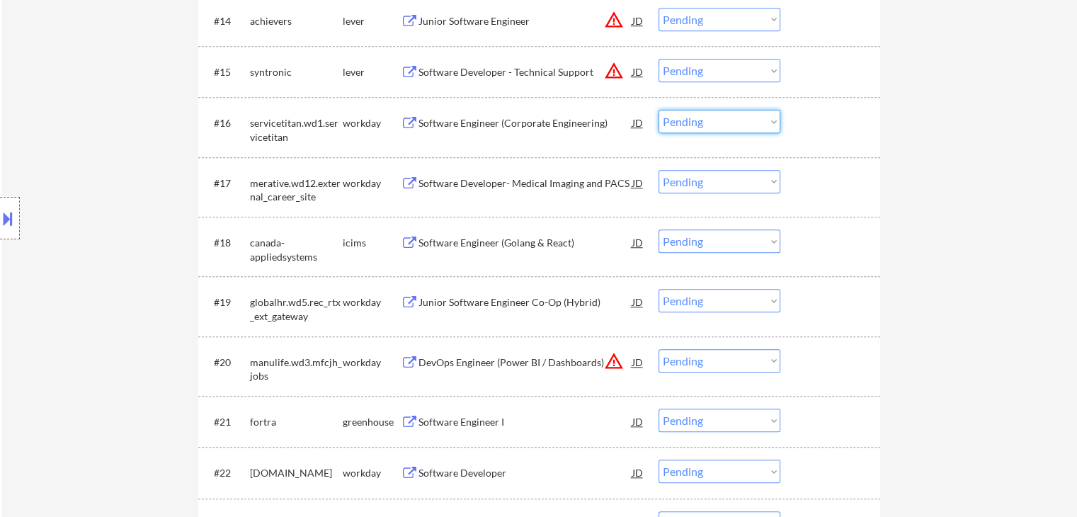
click at [695, 118] on select "Choose an option... Pending Applied Excluded (Questions) Excluded (Expired) Exc…" at bounding box center [719, 121] width 122 height 23
click at [658, 110] on select "Choose an option... Pending Applied Excluded (Questions) Excluded (Expired) Exc…" at bounding box center [719, 121] width 122 height 23
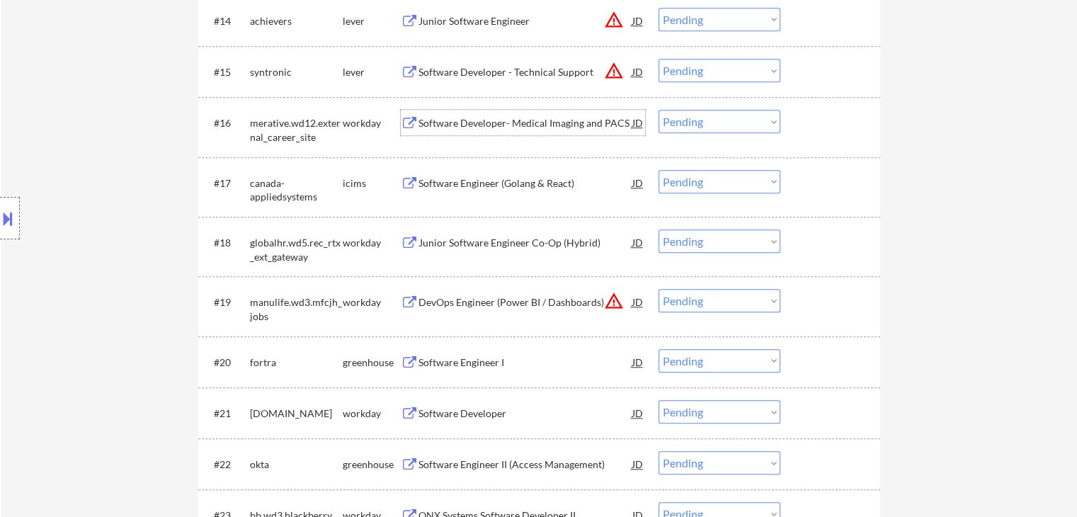
click at [554, 120] on div "Software Developer- Medical Imaging and PACS" at bounding box center [525, 123] width 214 height 14
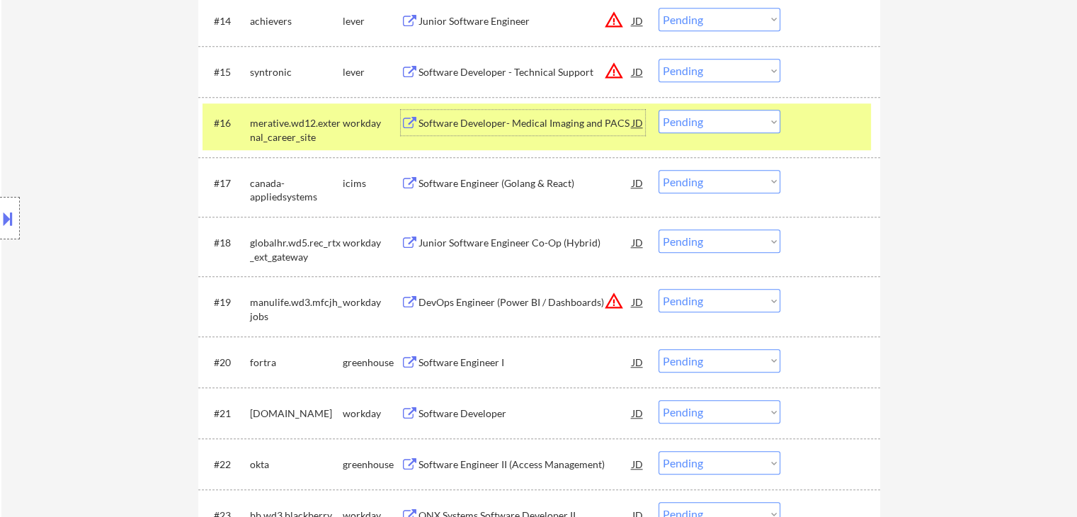
click at [474, 122] on div "Software Developer- Medical Imaging and PACS" at bounding box center [525, 123] width 214 height 14
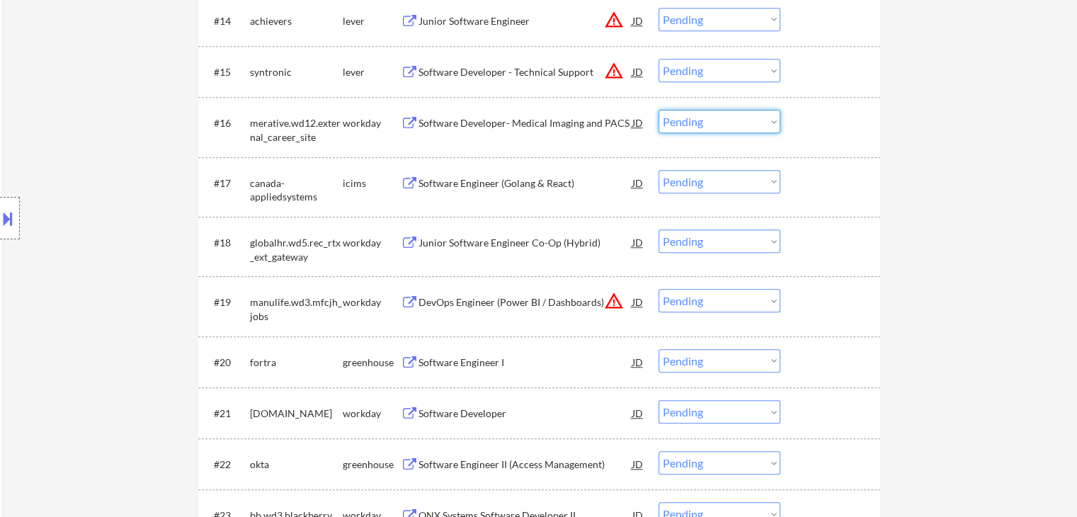
click at [719, 114] on select "Choose an option... Pending Applied Excluded (Questions) Excluded (Expired) Exc…" at bounding box center [719, 121] width 122 height 23
click at [658, 110] on select "Choose an option... Pending Applied Excluded (Questions) Excluded (Expired) Exc…" at bounding box center [719, 121] width 122 height 23
select select ""pending""
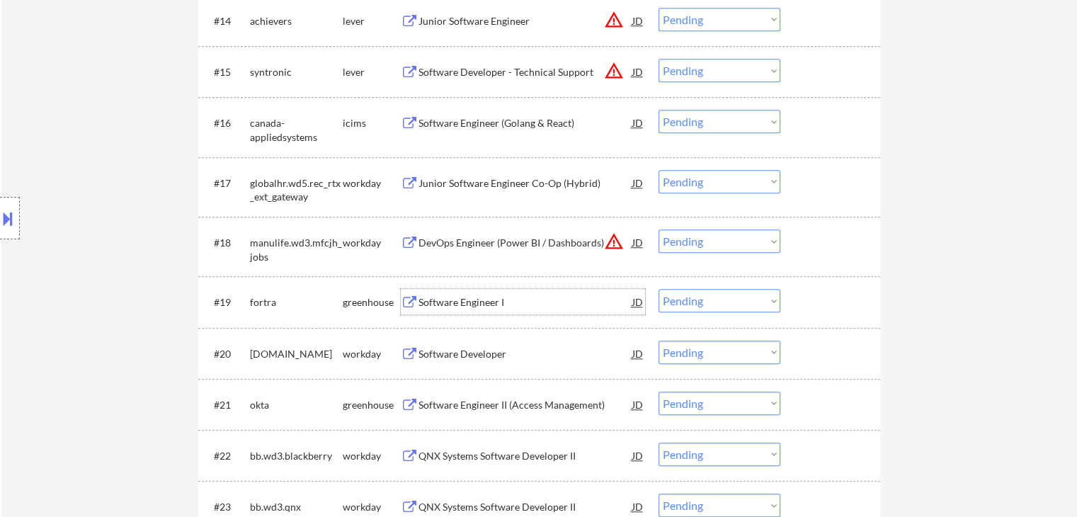
click at [441, 302] on div "Software Engineer I" at bounding box center [525, 302] width 214 height 14
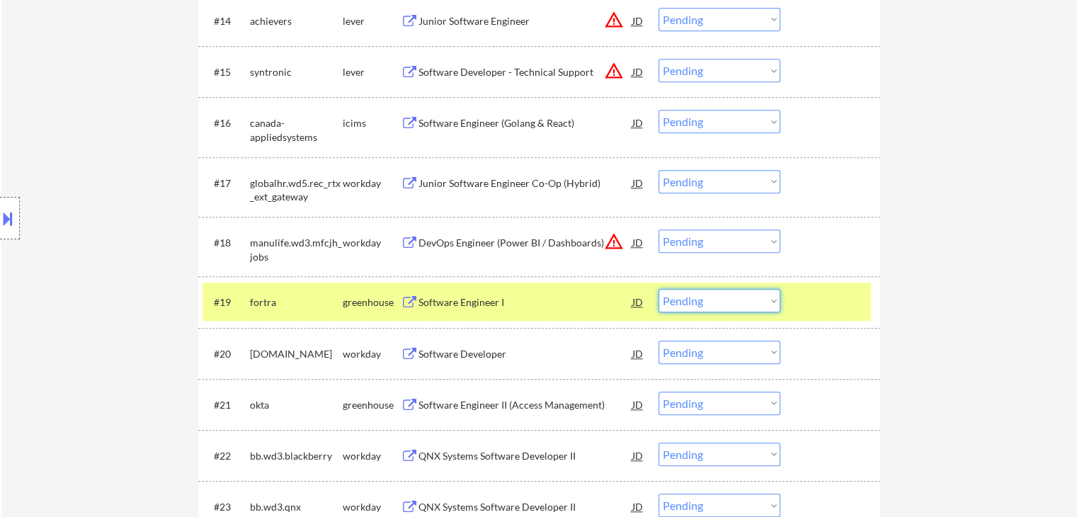
click at [735, 309] on select "Choose an option... Pending Applied Excluded (Questions) Excluded (Expired) Exc…" at bounding box center [719, 300] width 122 height 23
click at [658, 289] on select "Choose an option... Pending Applied Excluded (Questions) Excluded (Expired) Exc…" at bounding box center [719, 300] width 122 height 23
select select ""pending""
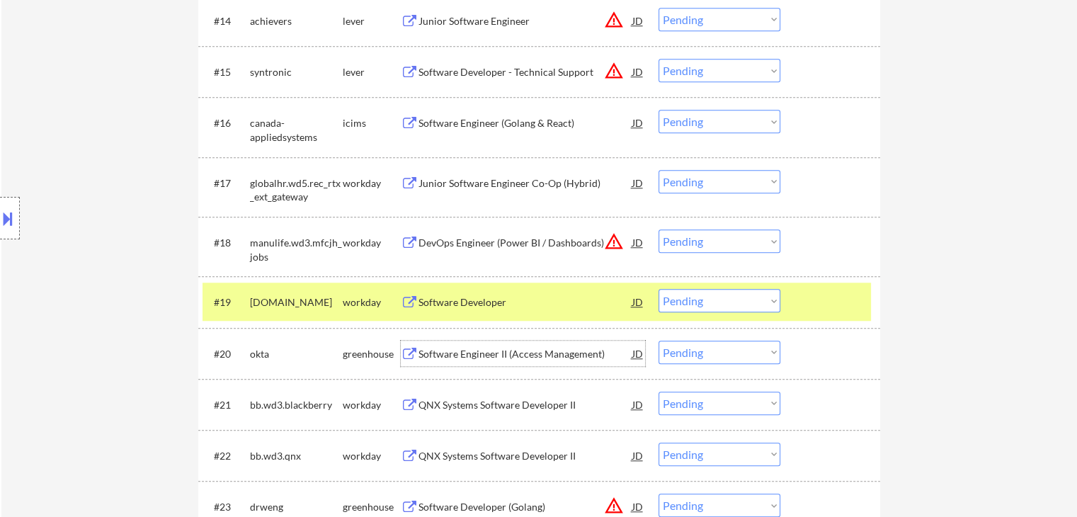
click at [456, 350] on div "Software Engineer II (Access Management)" at bounding box center [525, 354] width 214 height 14
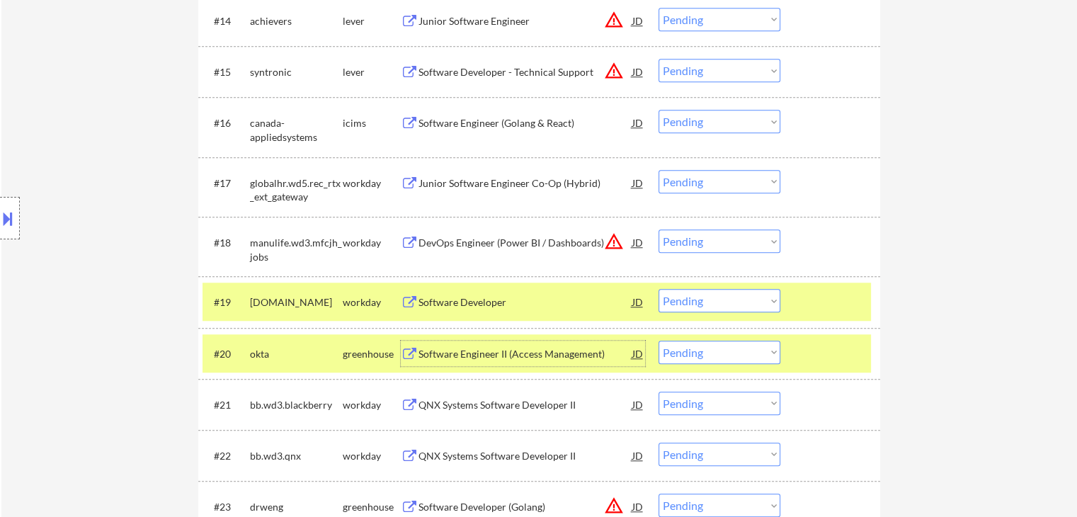
click at [367, 336] on div "#20 okta greenhouse Software Engineer II (Access Management) JD warning_amber C…" at bounding box center [536, 353] width 668 height 38
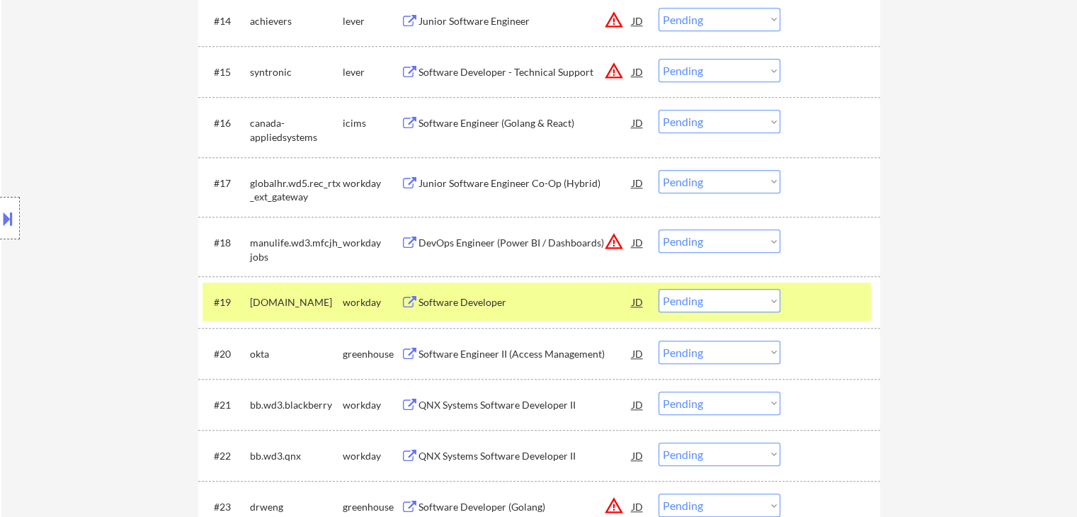
drag, startPoint x: 367, startPoint y: 336, endPoint x: 490, endPoint y: 310, distance: 125.8
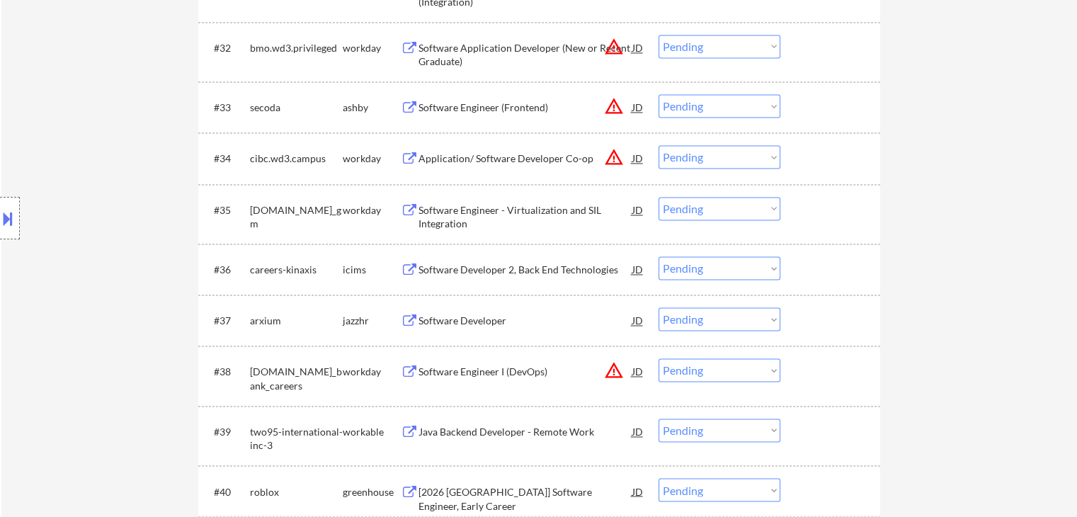
scroll to position [2240, 0]
click at [457, 325] on div "Software Developer" at bounding box center [525, 320] width 214 height 14
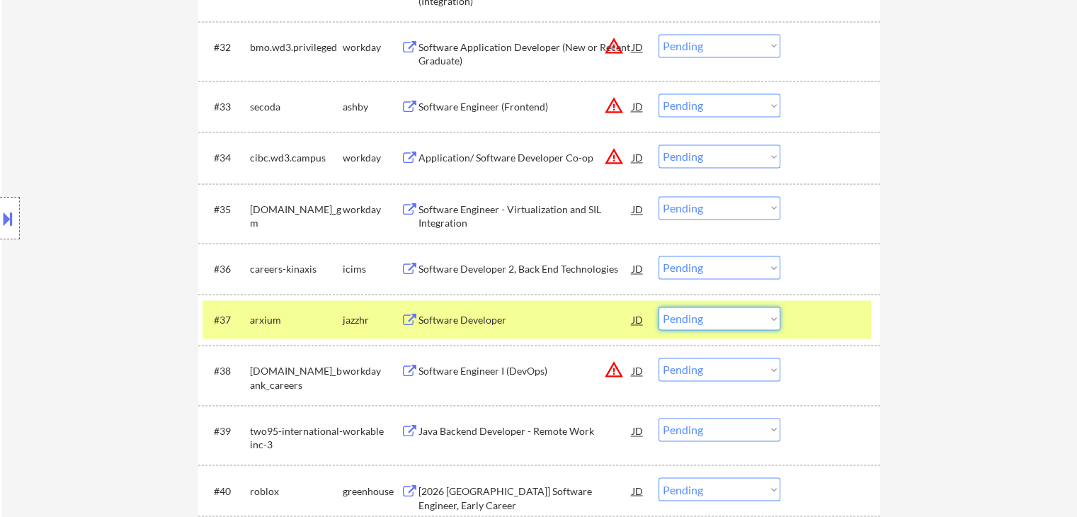
click at [691, 321] on select "Choose an option... Pending Applied Excluded (Questions) Excluded (Expired) Exc…" at bounding box center [719, 318] width 122 height 23
click at [658, 307] on select "Choose an option... Pending Applied Excluded (Questions) Excluded (Expired) Exc…" at bounding box center [719, 318] width 122 height 23
select select ""pending""
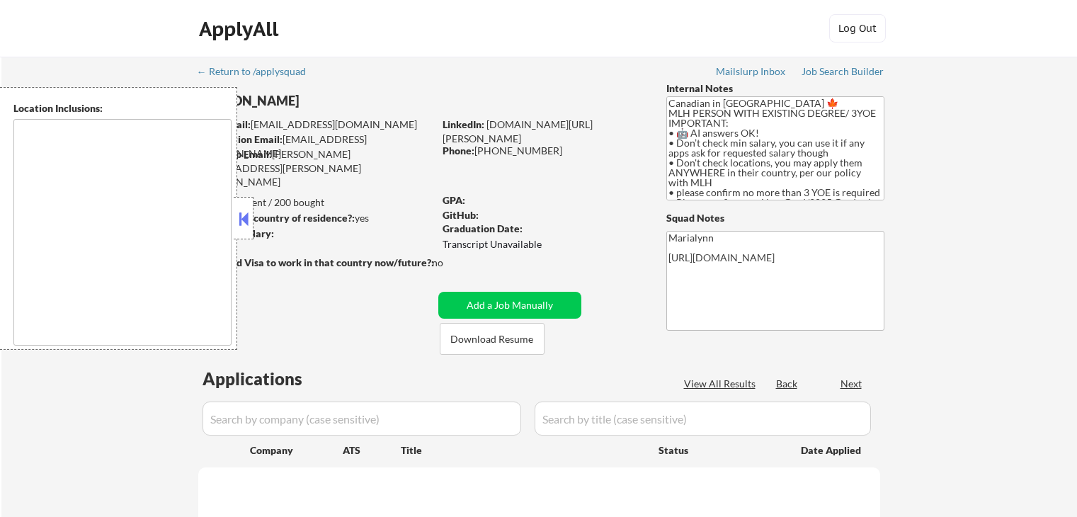
type textarea "country:[GEOGRAPHIC_DATA]"
select select ""pending""
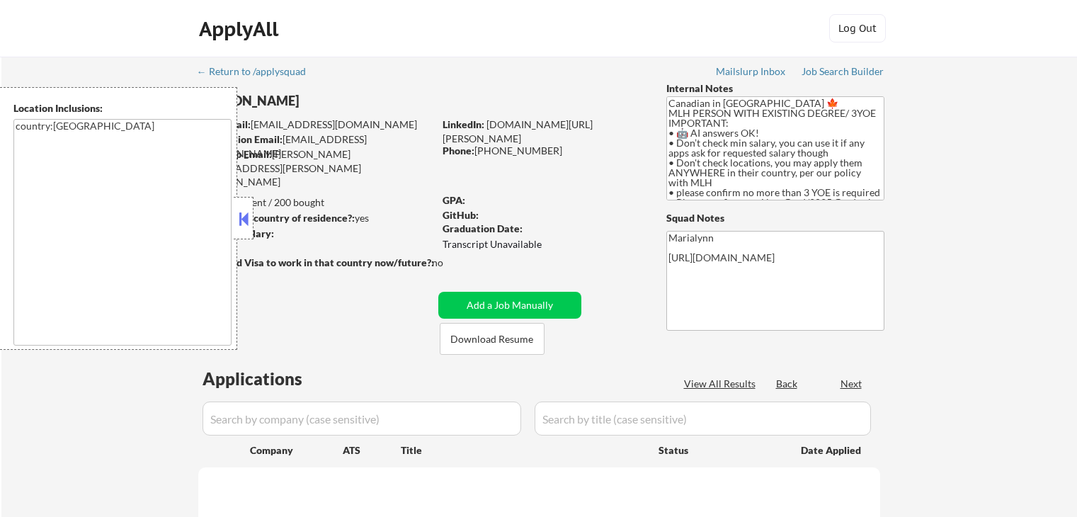
select select ""pending""
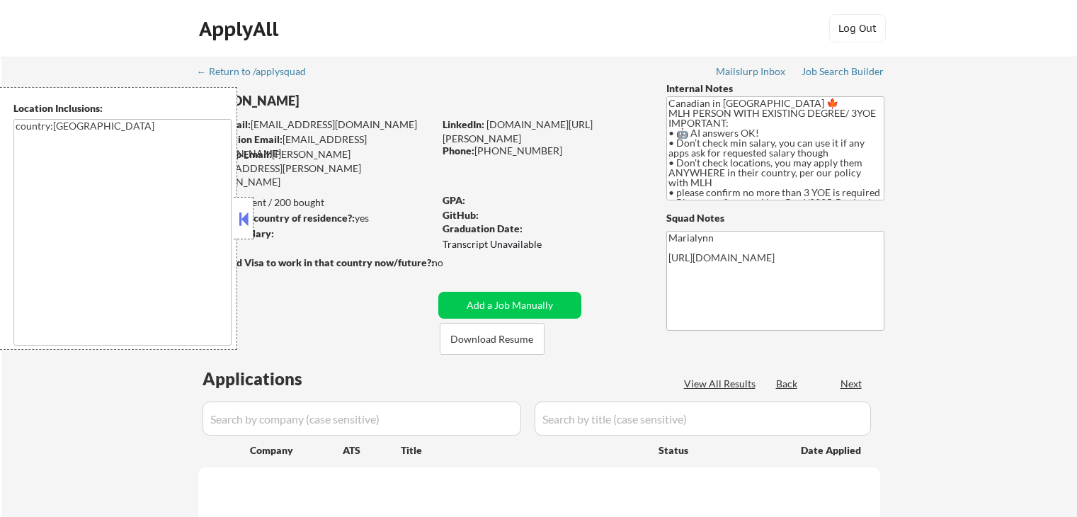
select select ""pending""
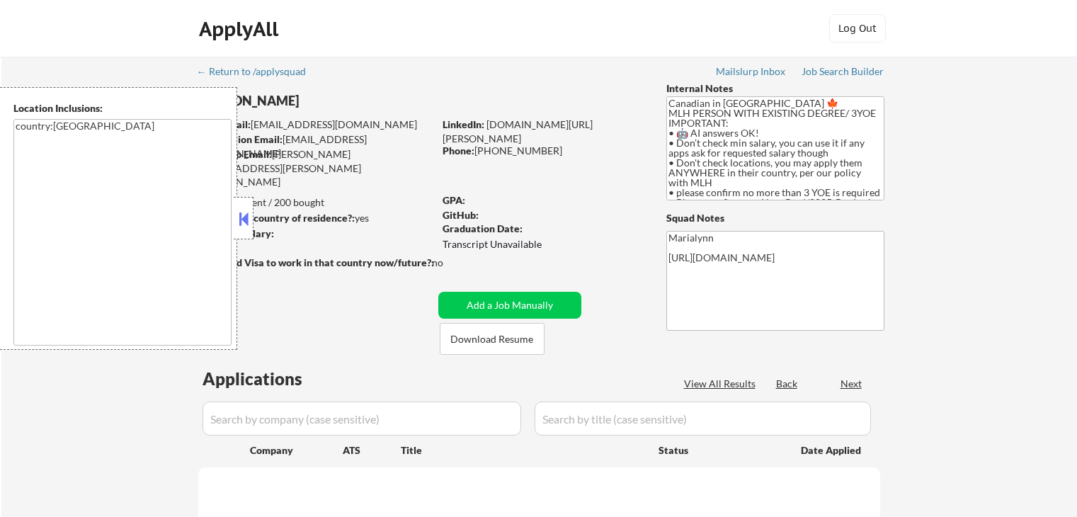
select select ""pending""
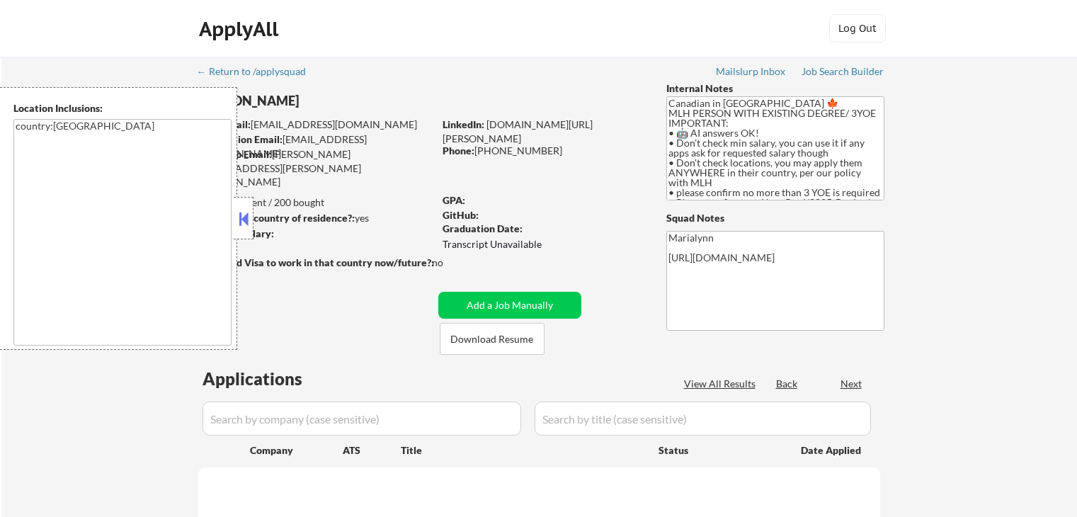
select select ""pending""
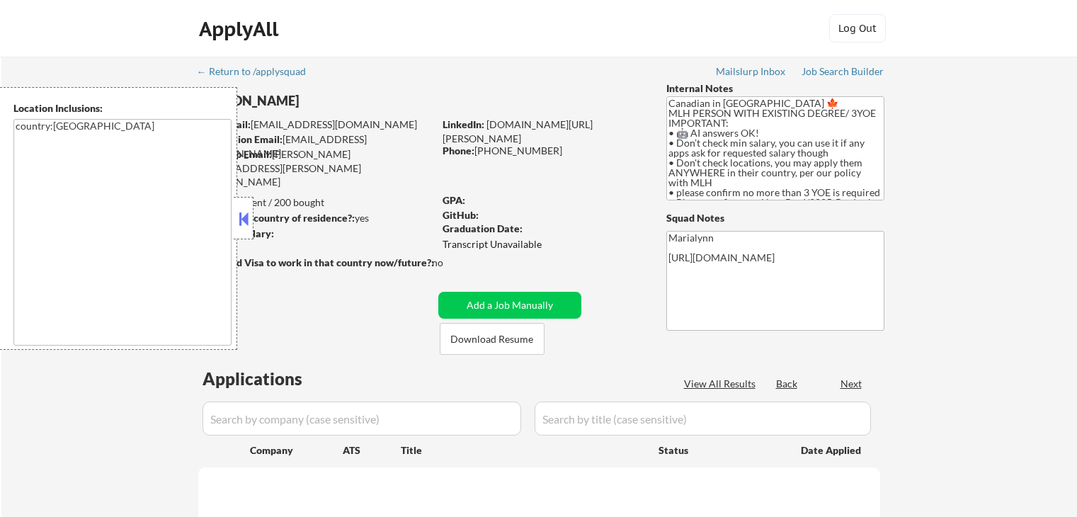
select select ""pending""
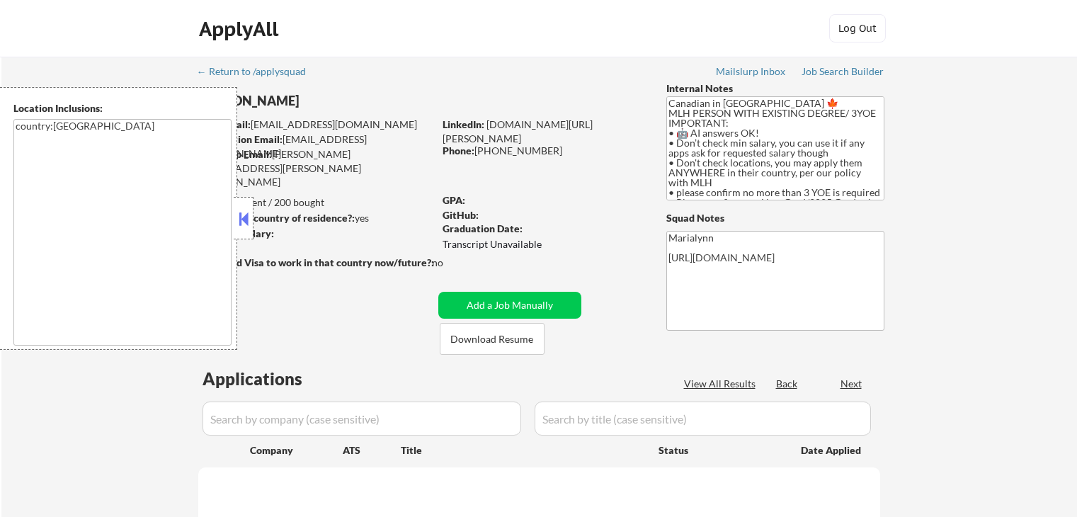
select select ""pending""
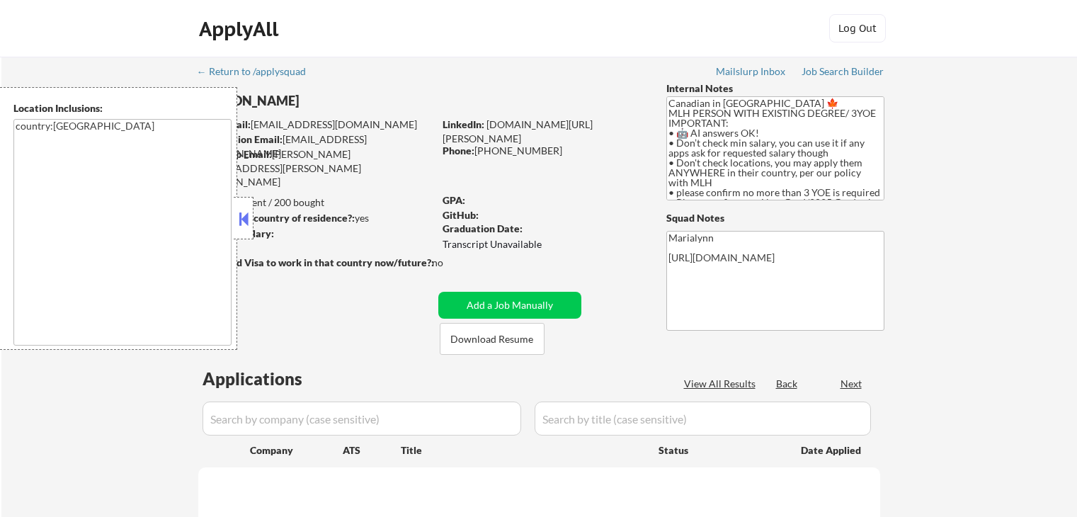
select select ""pending""
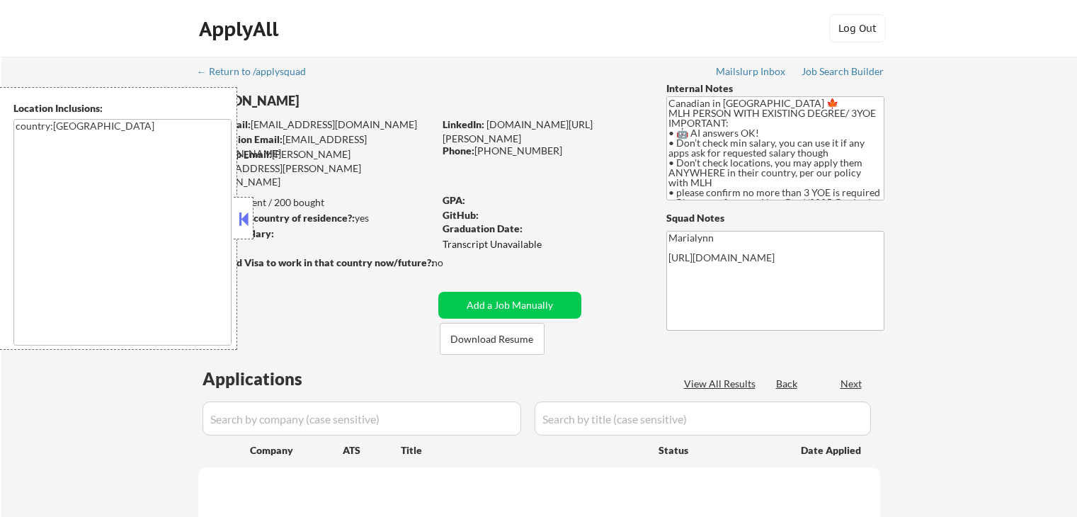
select select ""pending""
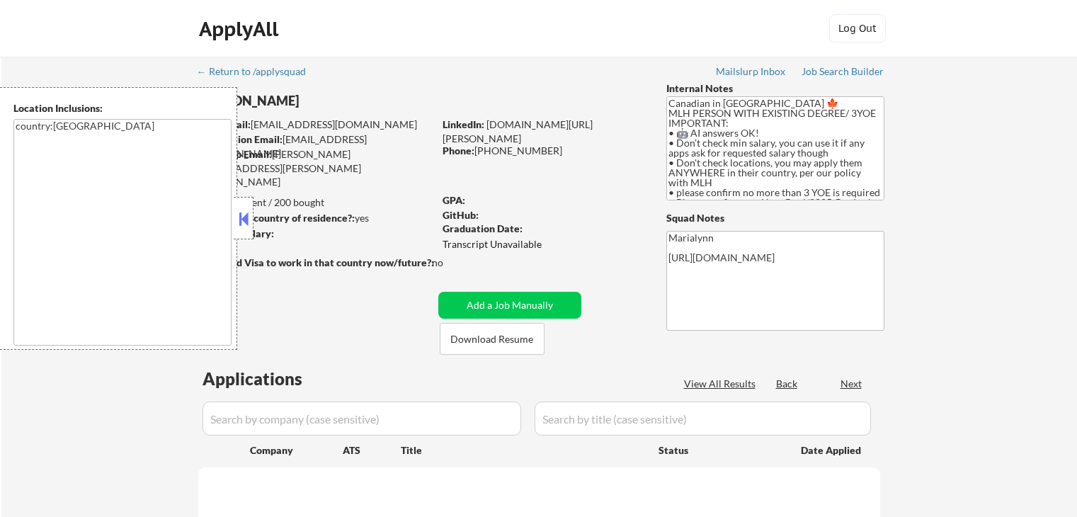
select select ""pending""
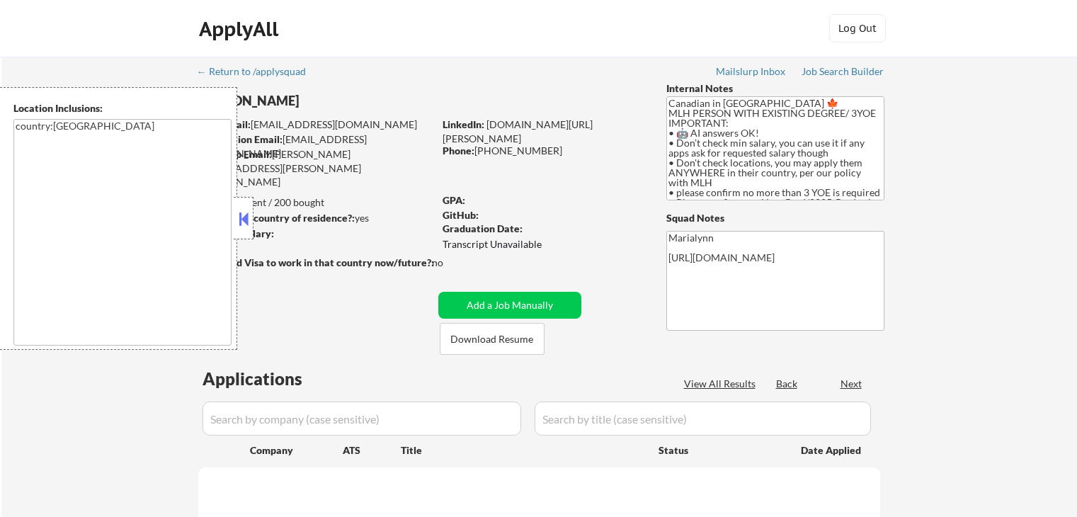
select select ""pending""
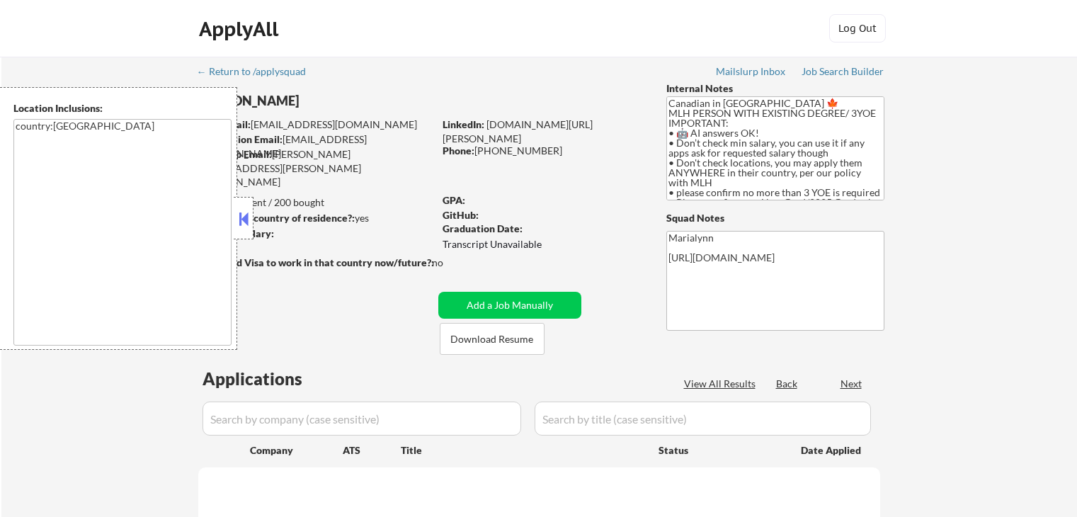
select select ""pending""
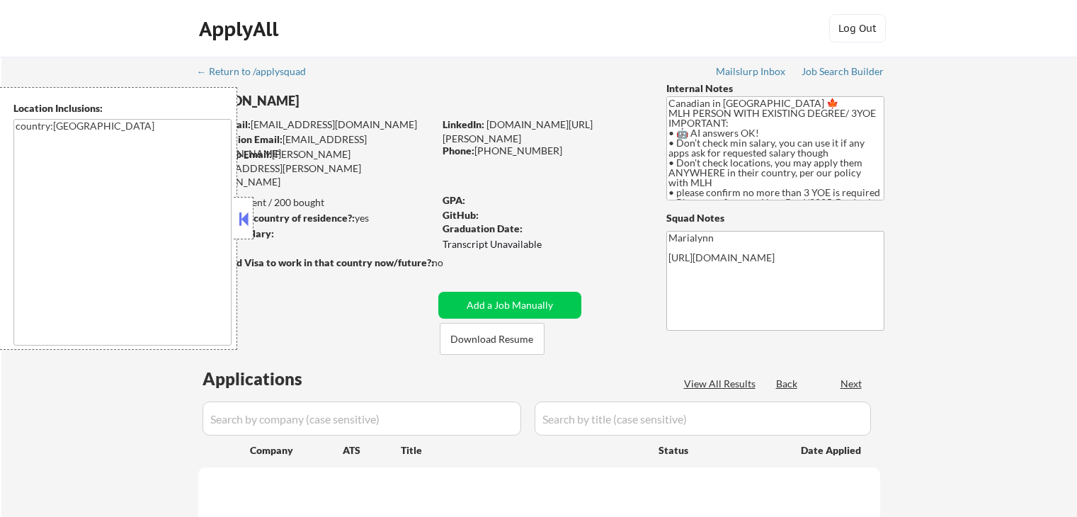
select select ""pending""
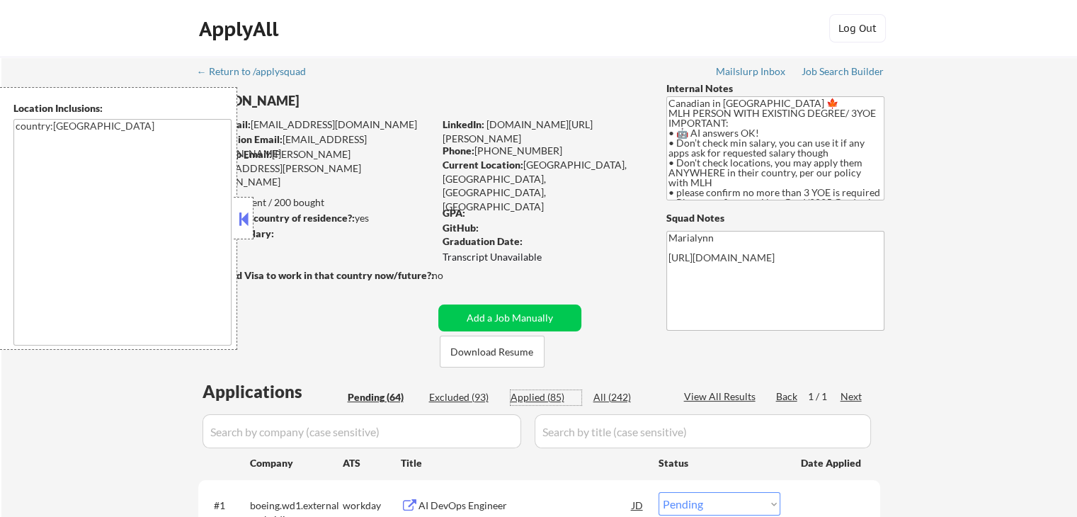
click at [538, 400] on div "Applied (85)" at bounding box center [545, 397] width 71 height 14
select select ""applied""
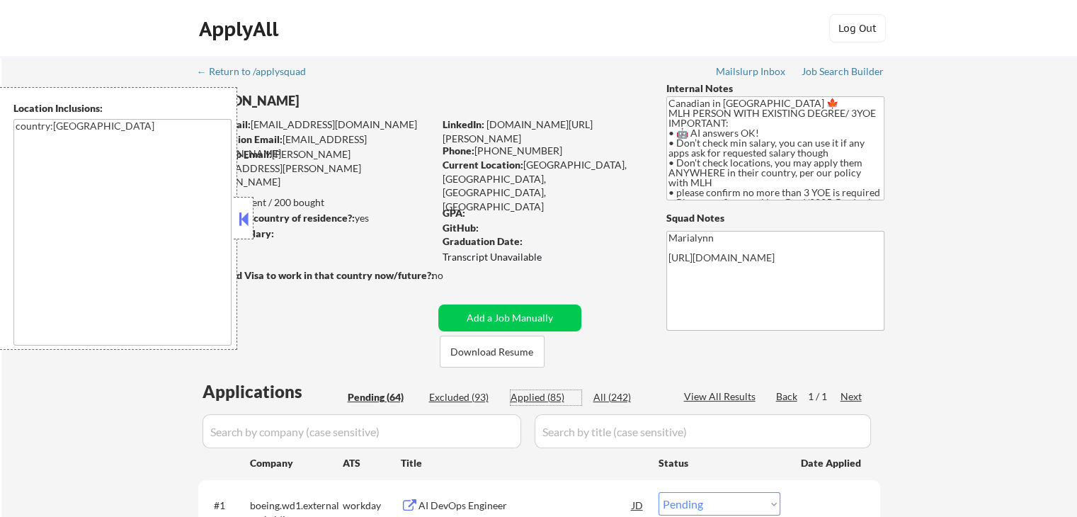
select select ""applied""
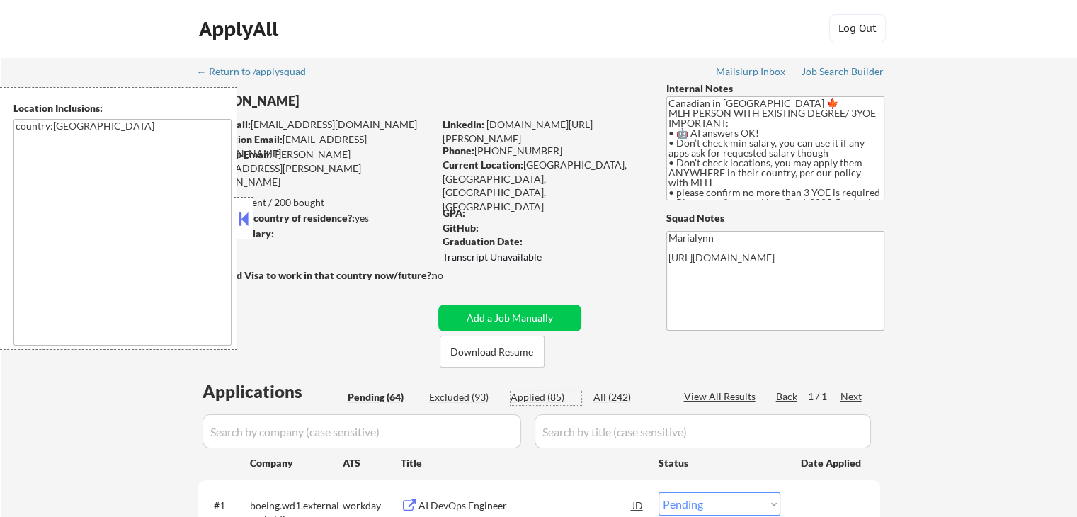
select select ""applied""
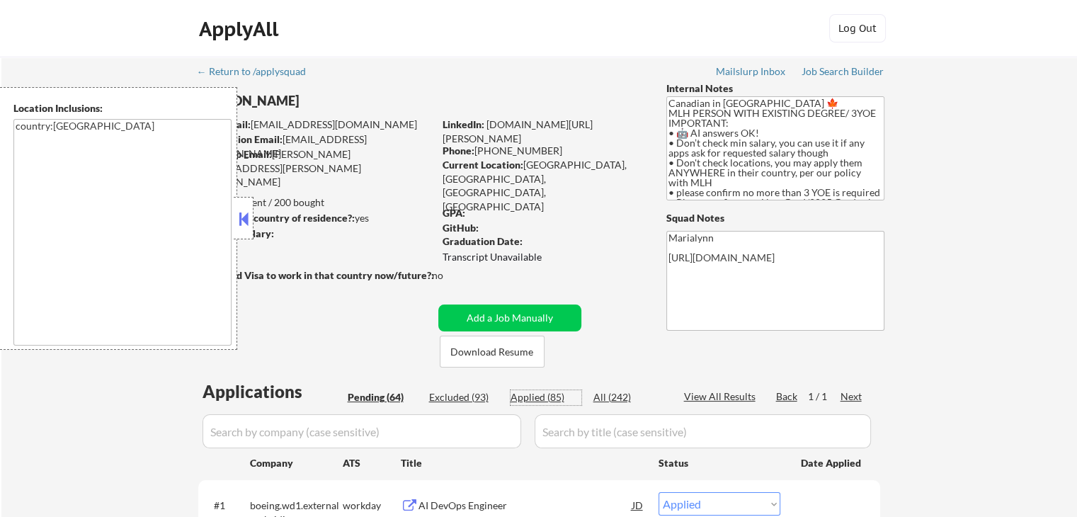
select select ""applied""
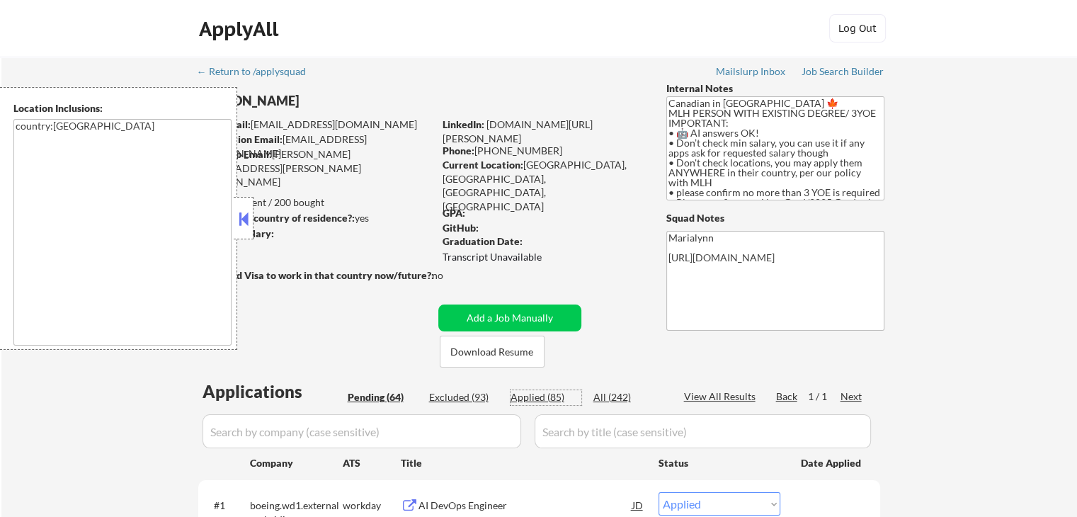
select select ""applied""
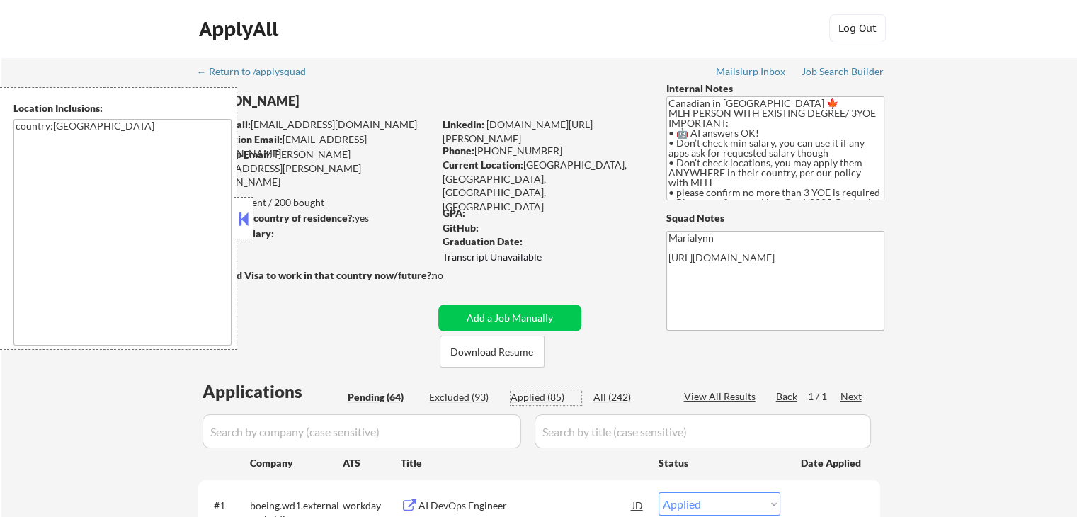
select select ""applied""
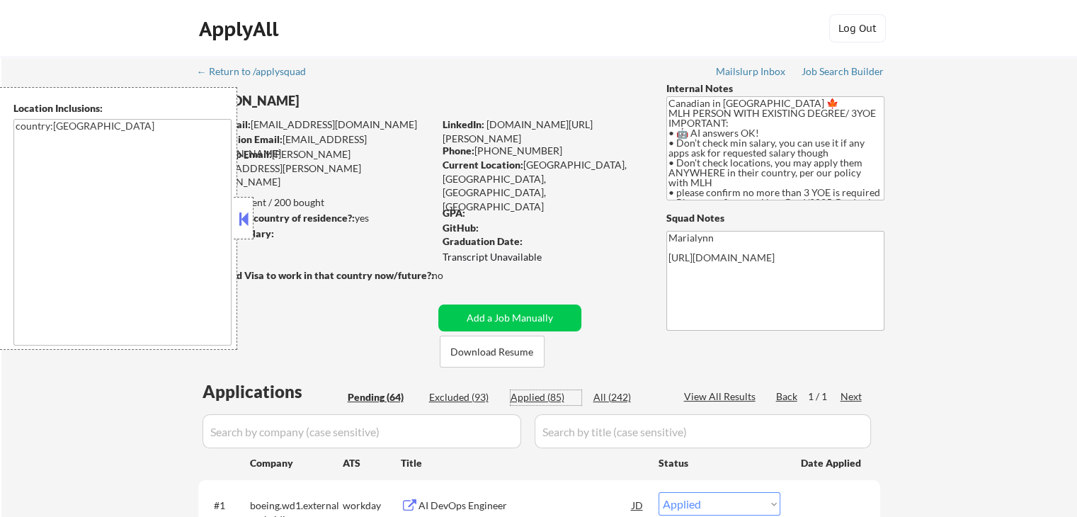
select select ""applied""
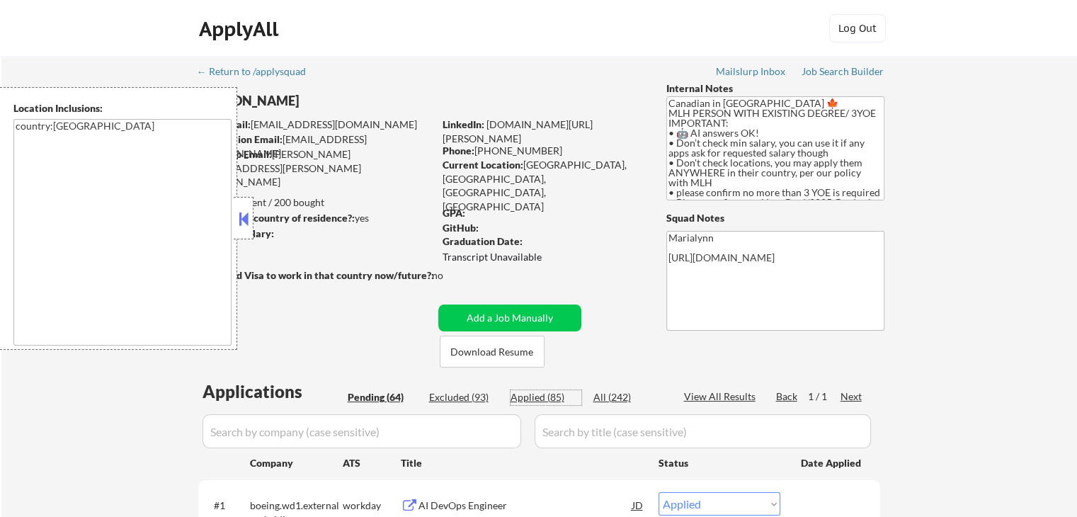
select select ""applied""
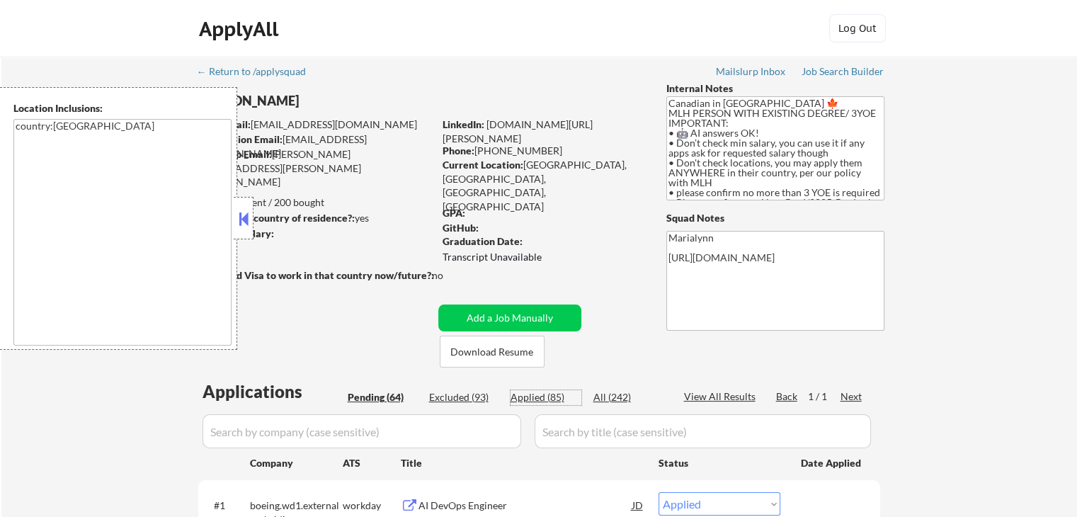
select select ""applied""
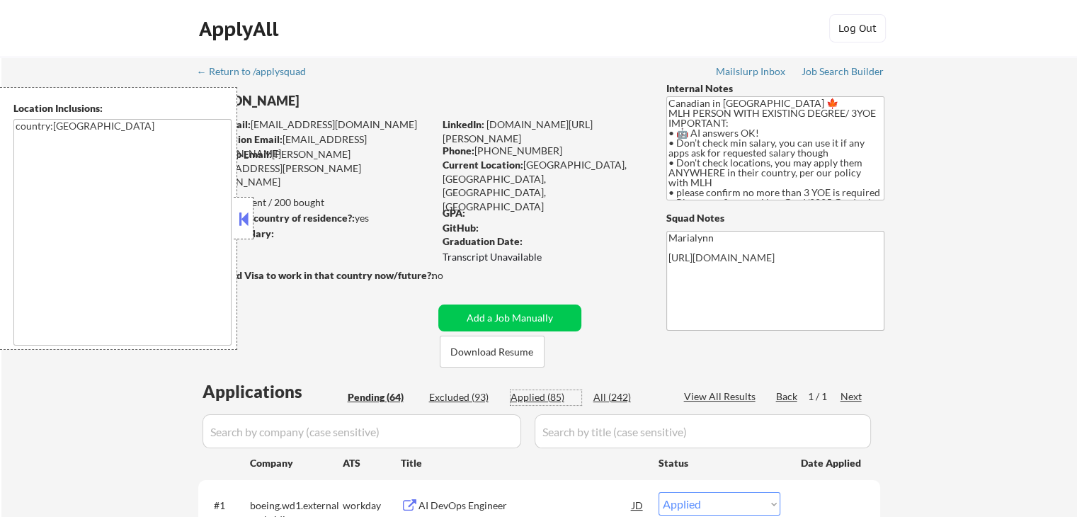
select select ""applied""
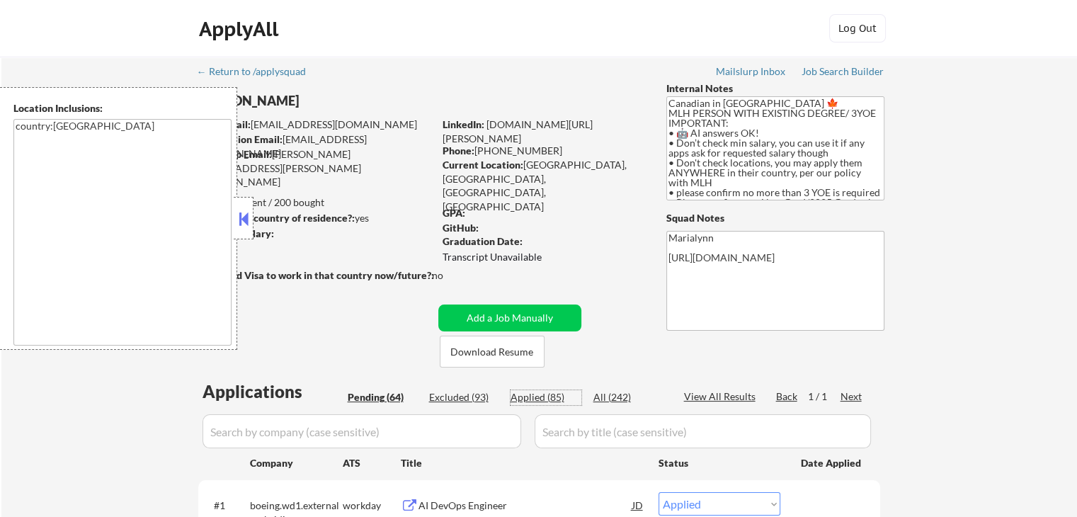
select select ""applied""
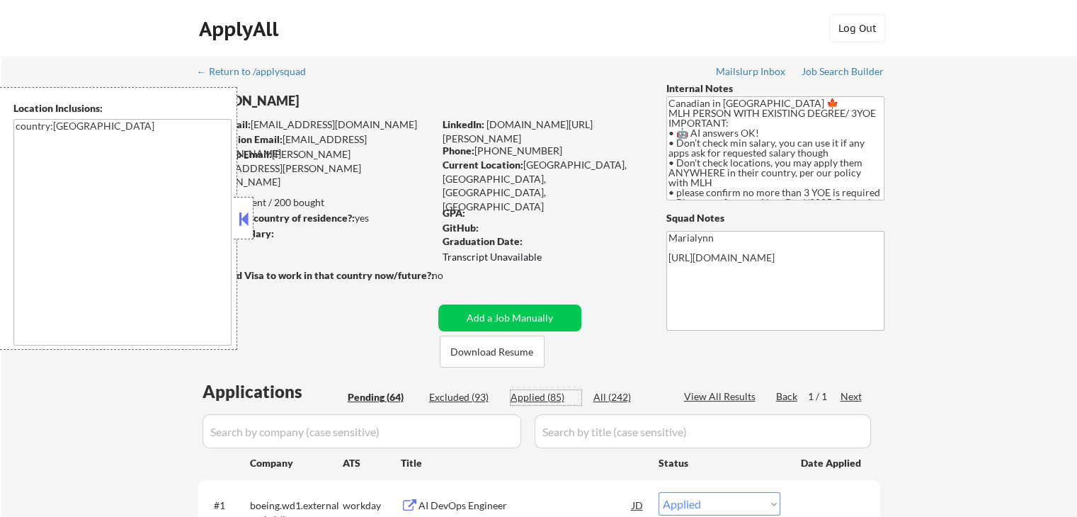
select select ""applied""
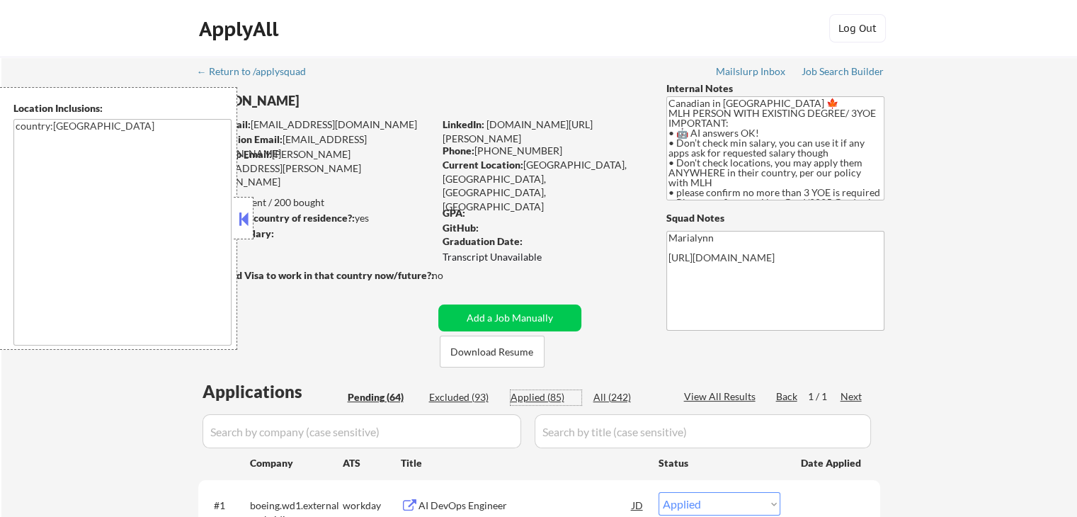
select select ""applied""
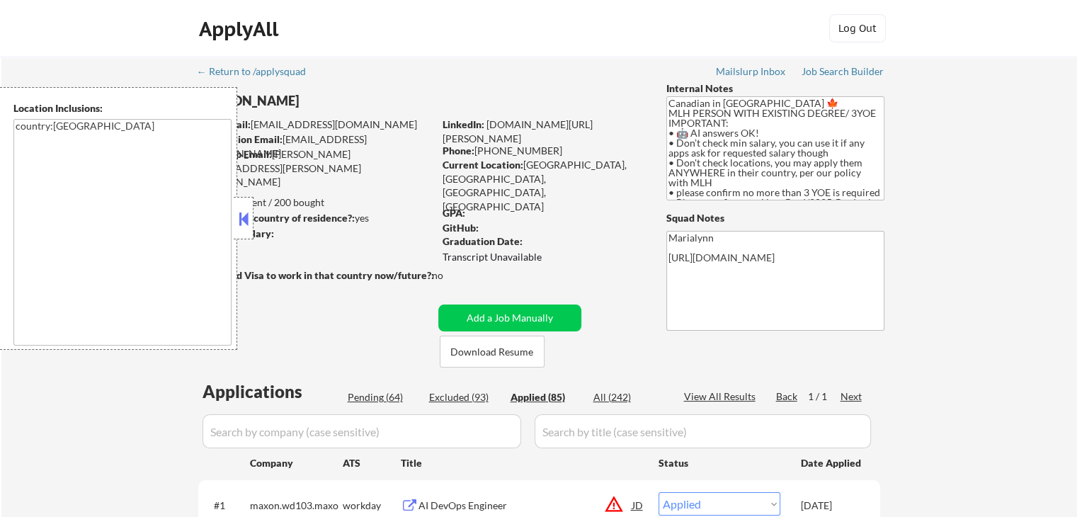
select select ""applied""
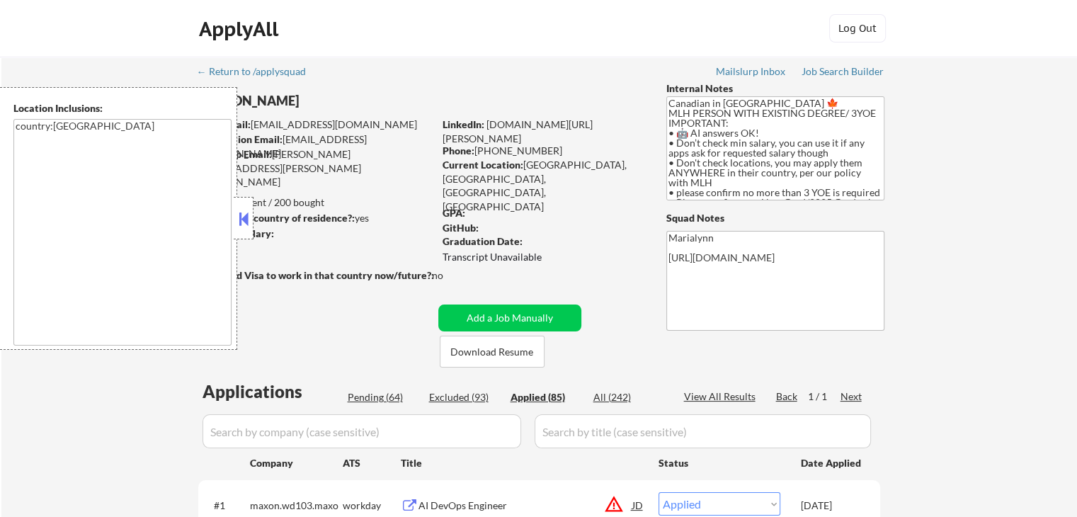
select select ""applied""
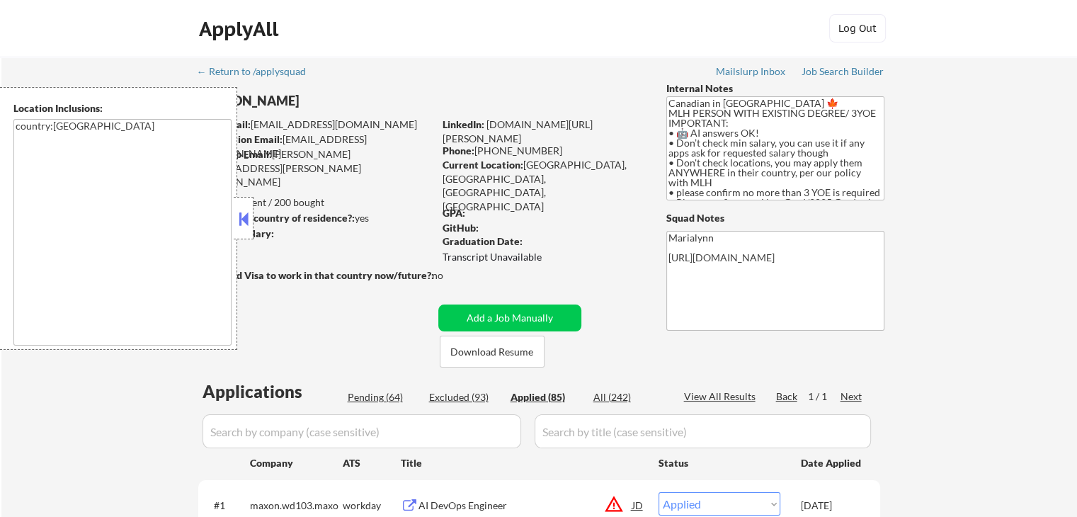
select select ""applied""
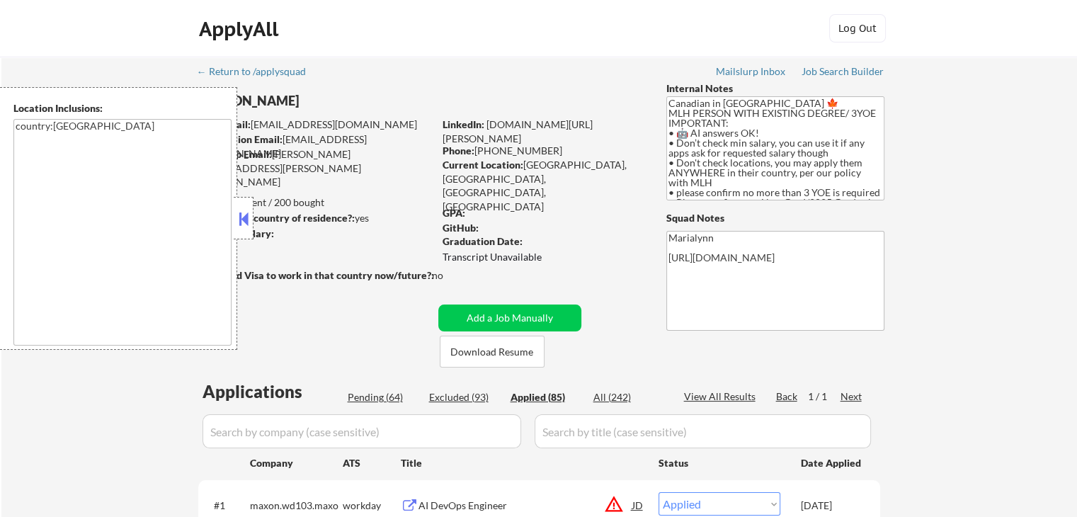
select select ""applied""
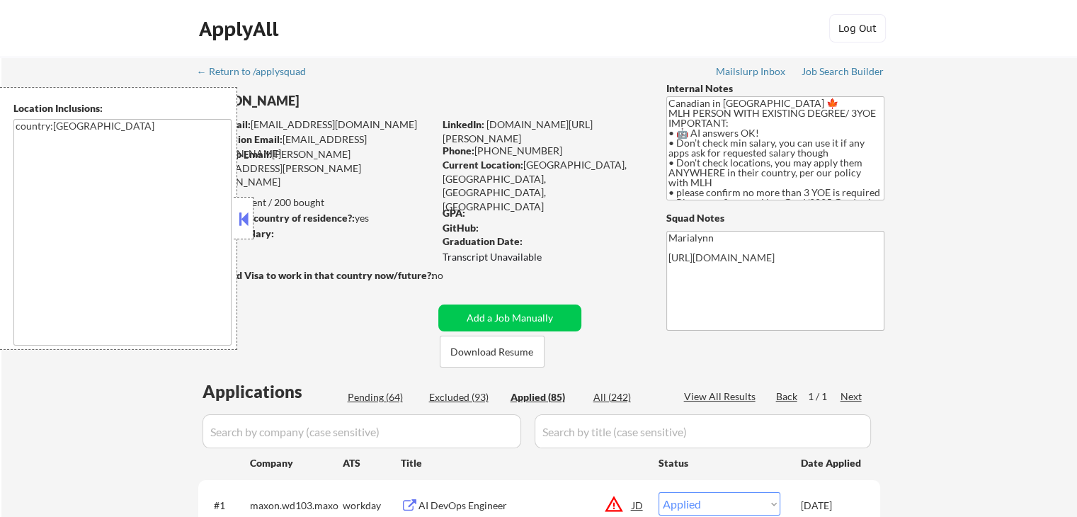
select select ""applied""
click at [241, 214] on button at bounding box center [244, 218] width 16 height 21
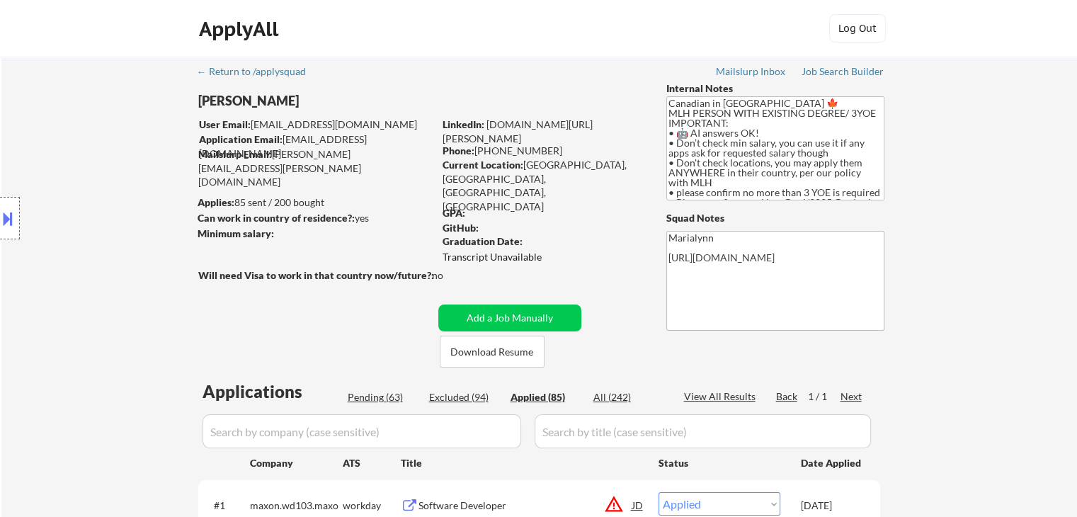
select select ""applied""
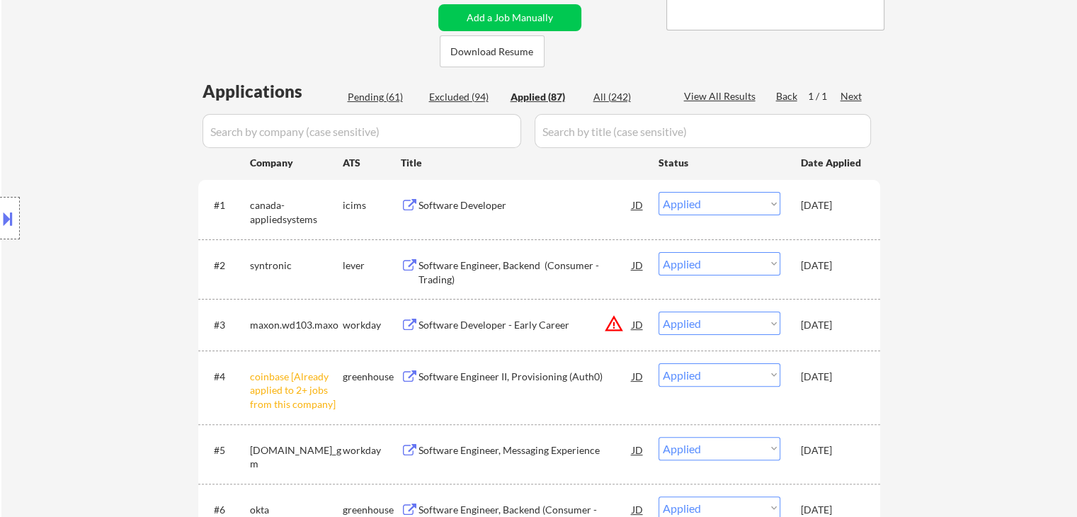
scroll to position [320, 0]
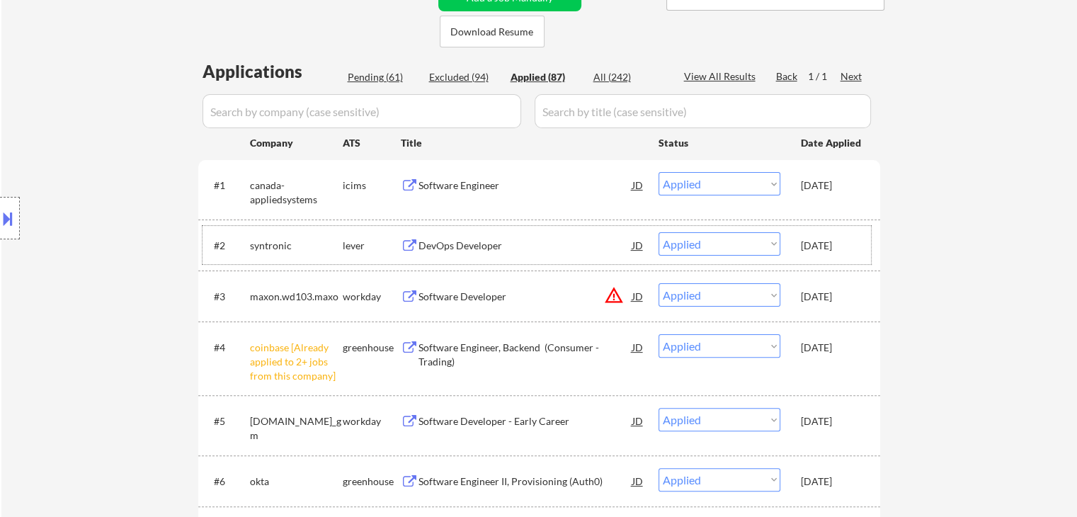
click at [805, 251] on div "Oct 12, 2025" at bounding box center [832, 246] width 62 height 14
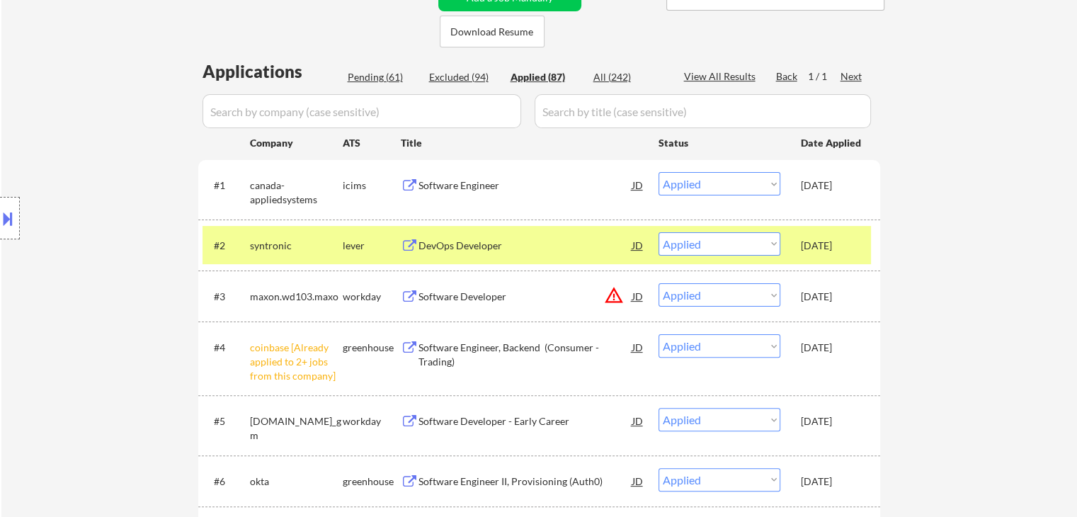
select select ""applied""
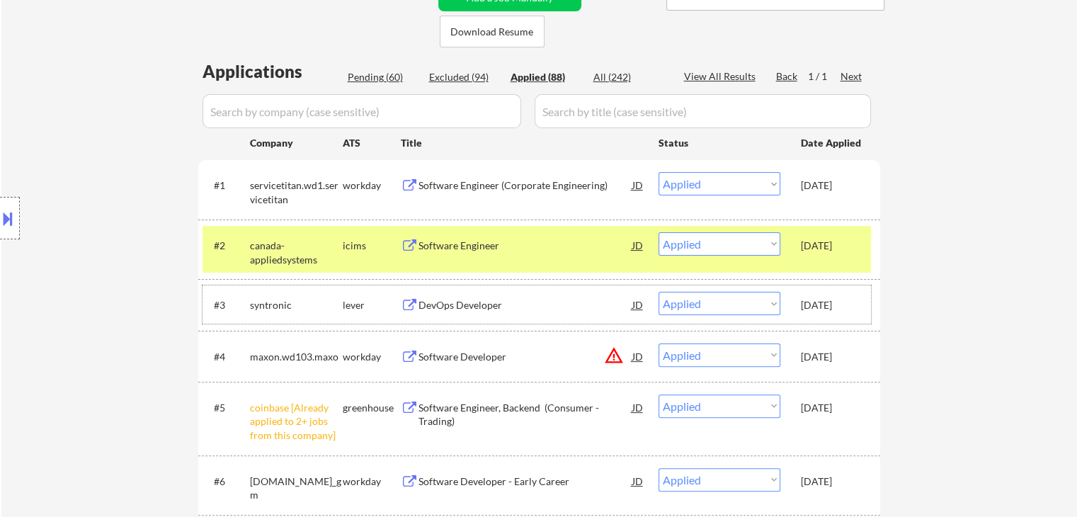
click at [831, 307] on div "Oct 12, 2025" at bounding box center [832, 305] width 62 height 14
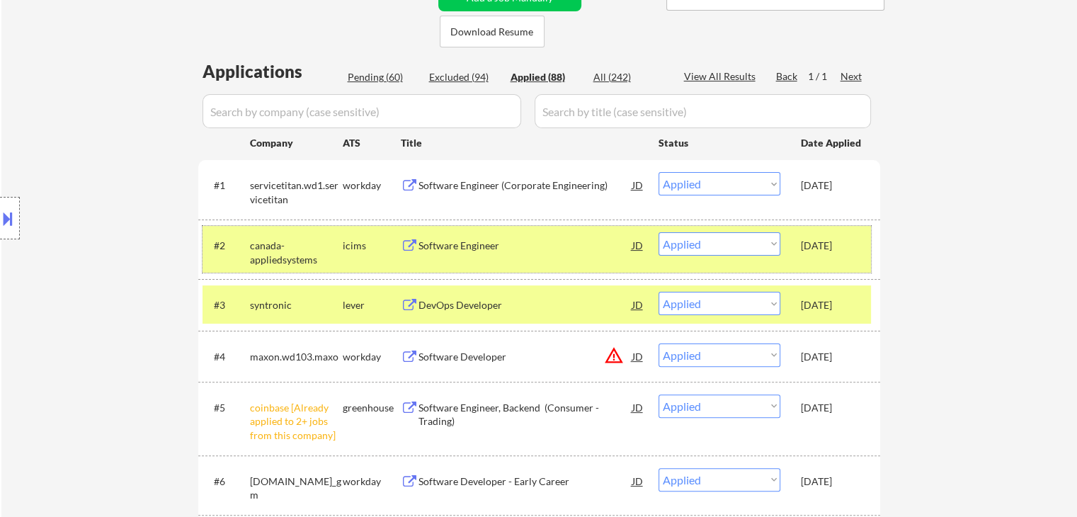
click at [830, 258] on div "#2 canada-appliedsystems icims Software Engineer JD warning_amber Choose an opt…" at bounding box center [536, 249] width 668 height 47
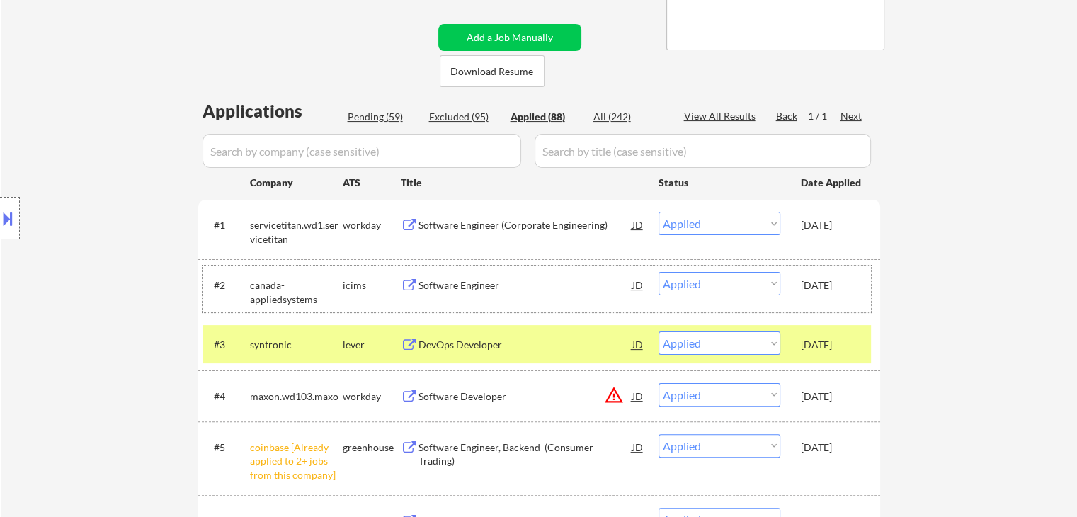
scroll to position [280, 0]
select select ""applied""
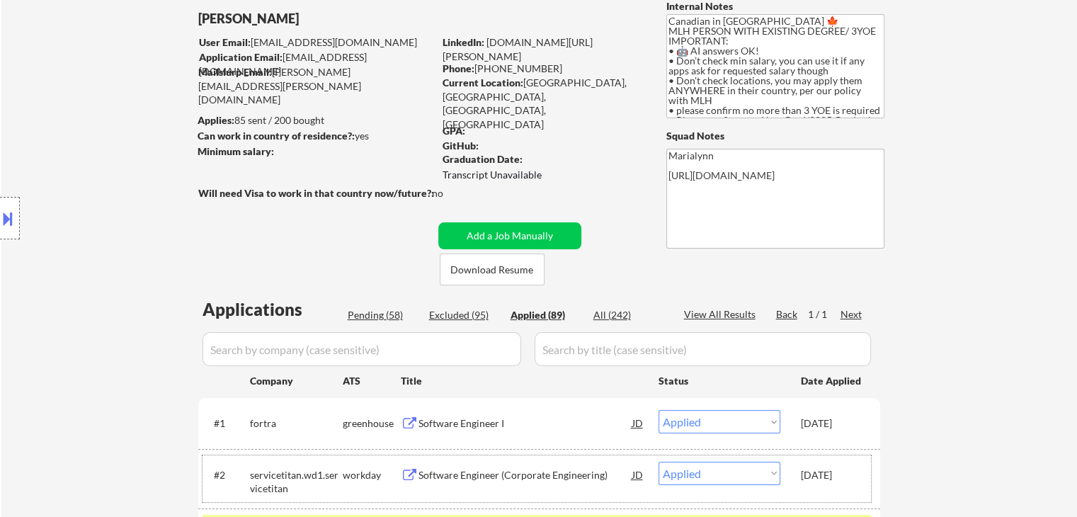
scroll to position [0, 0]
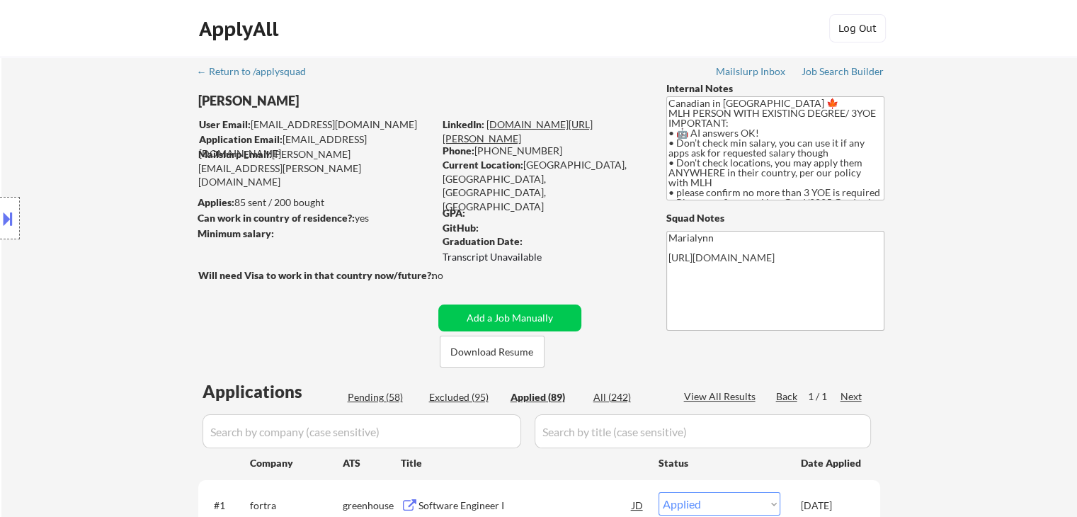
click at [578, 123] on link "www.linkedin.com/in/anitha-amarnath" at bounding box center [518, 131] width 150 height 26
select select ""applied""
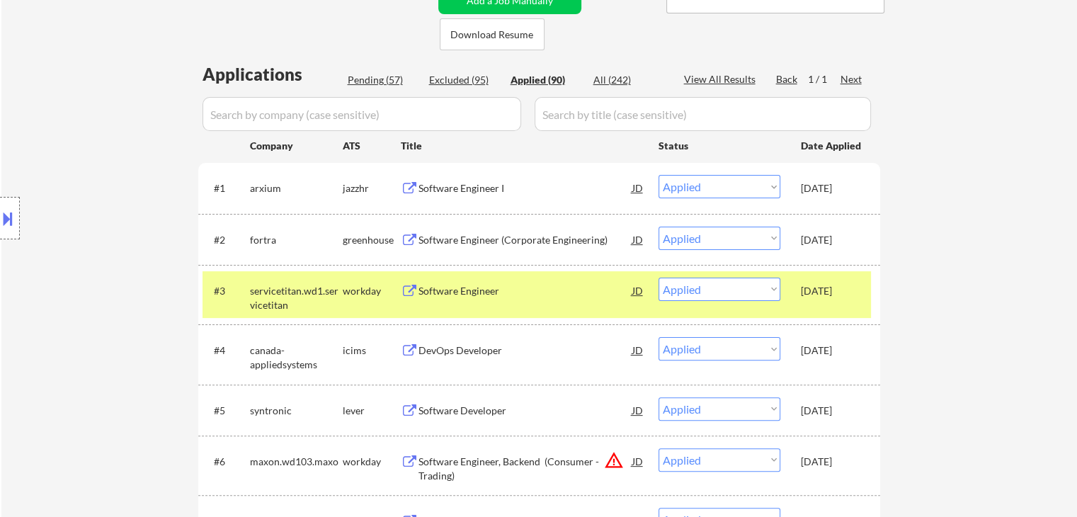
scroll to position [319, 0]
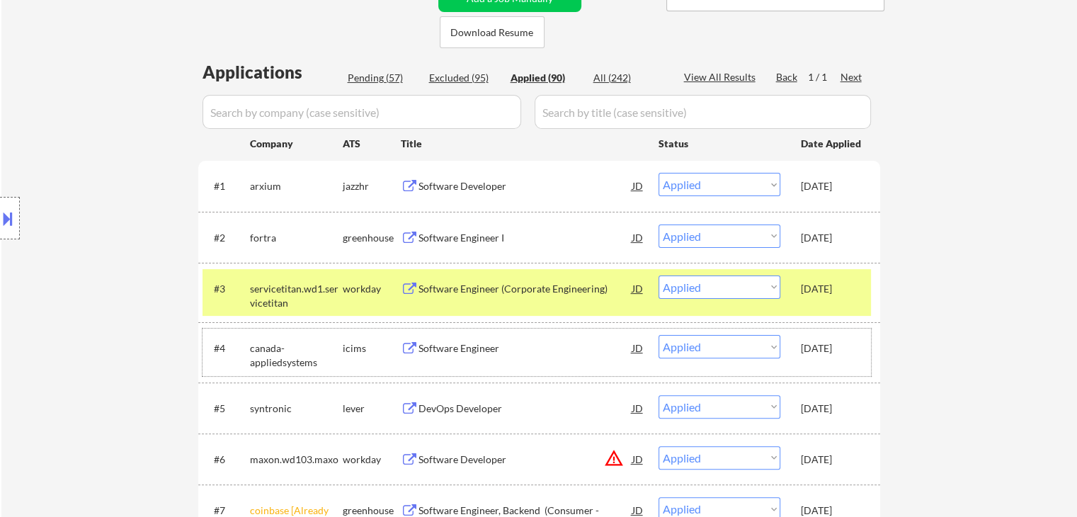
click at [798, 356] on div "#4 canada-appliedsystems icims Software Engineer JD warning_amber Choose an opt…" at bounding box center [536, 352] width 668 height 47
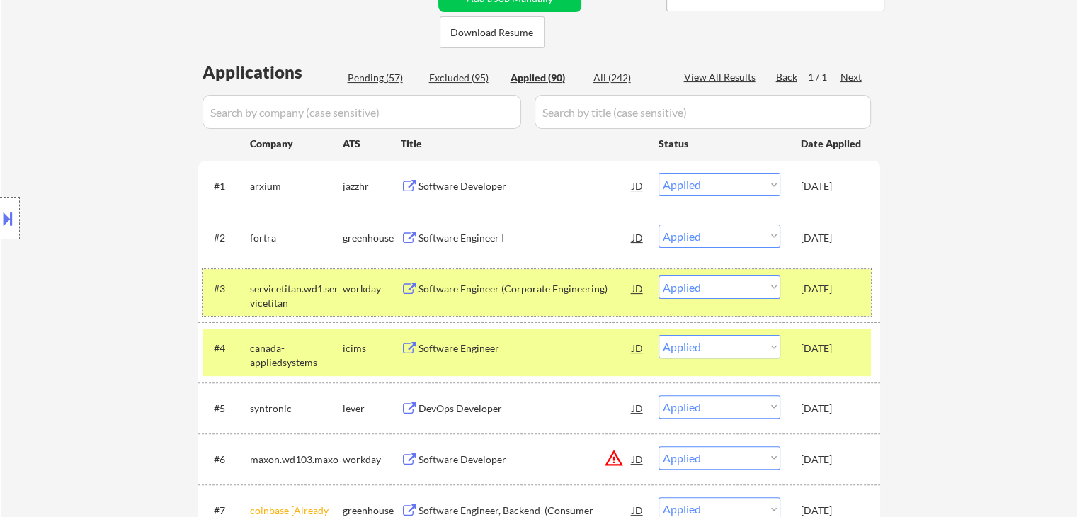
click at [794, 290] on div "#3 servicetitan.wd1.servicetitan workday Software Engineer (Corporate Engineeri…" at bounding box center [536, 292] width 668 height 47
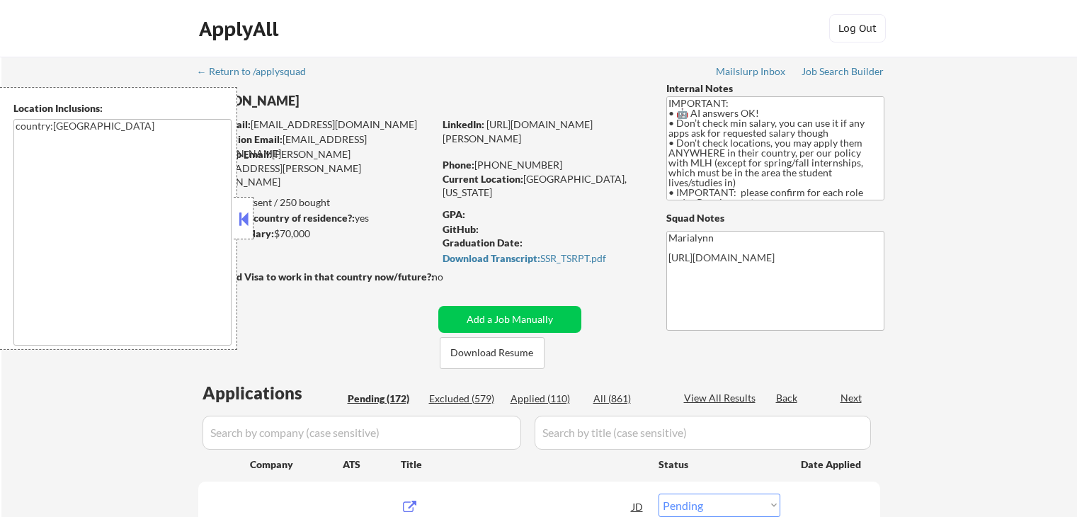
select select ""pending""
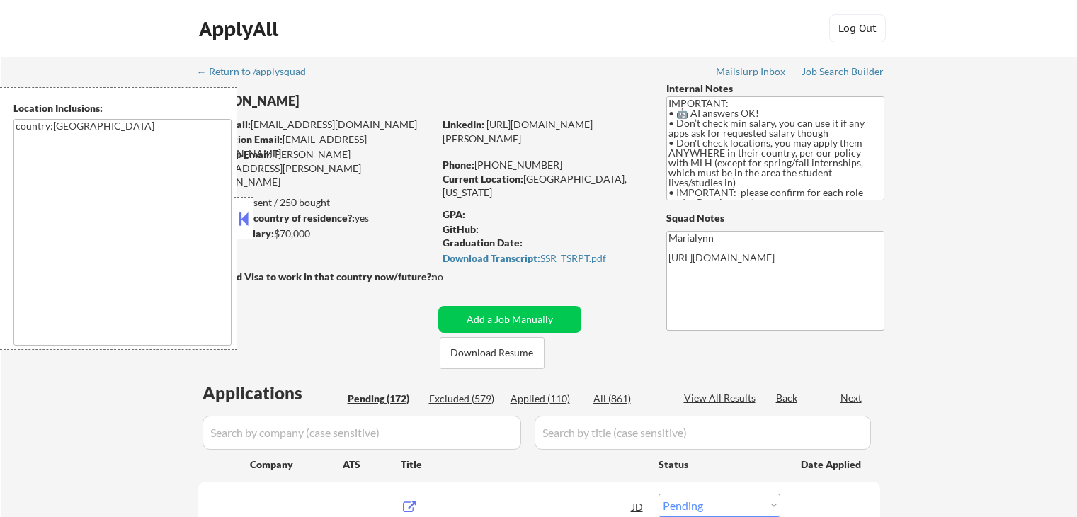
select select ""pending""
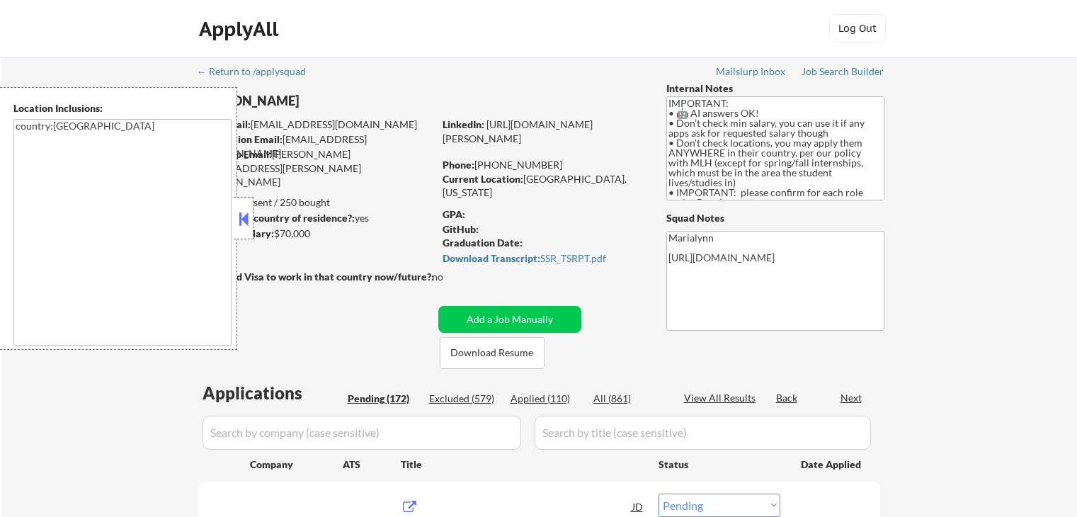
select select ""pending""
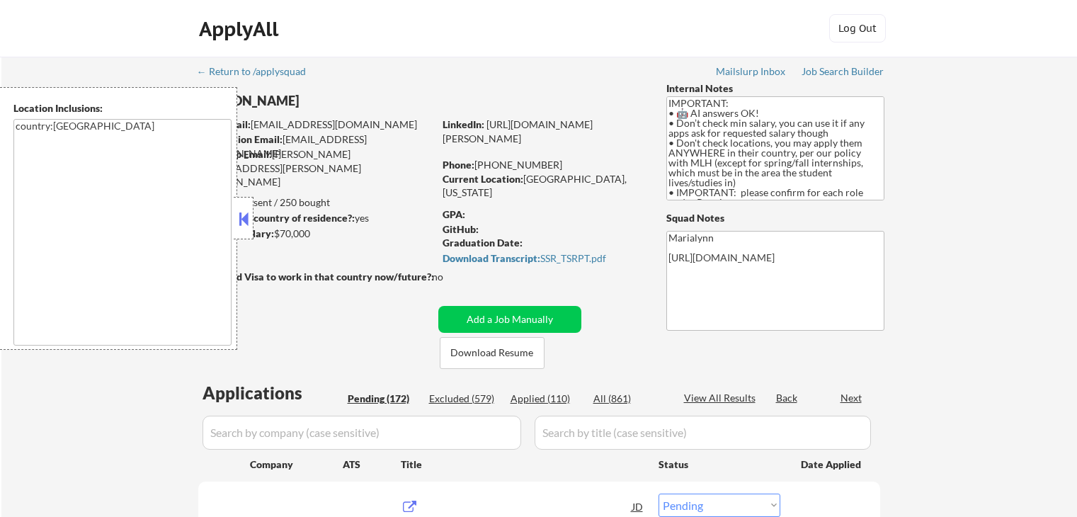
select select ""pending""
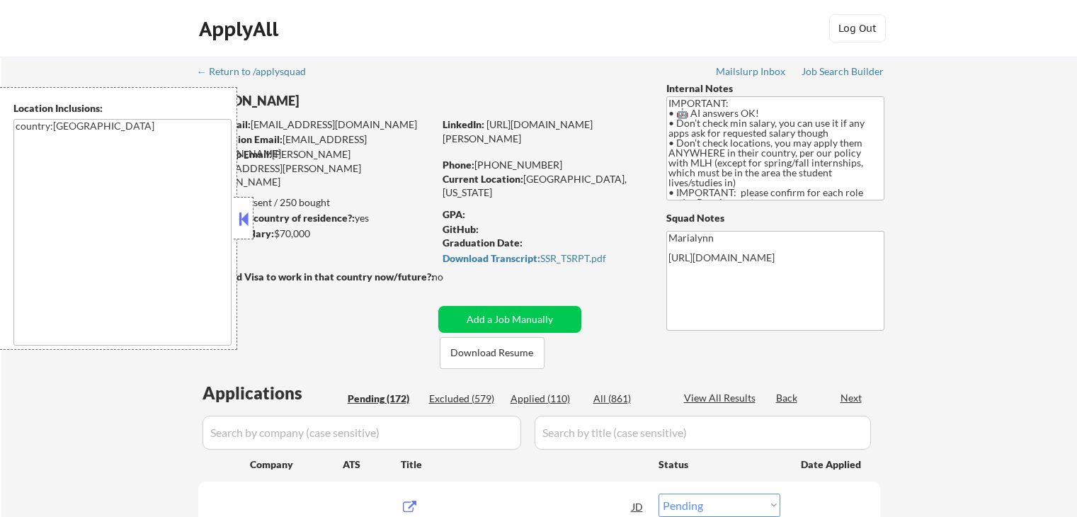
select select ""pending""
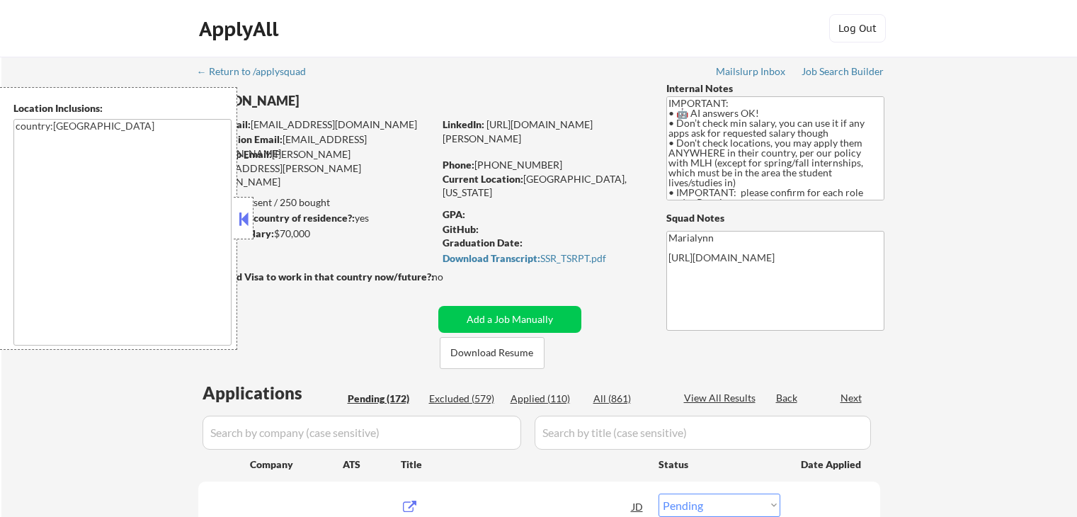
select select ""pending""
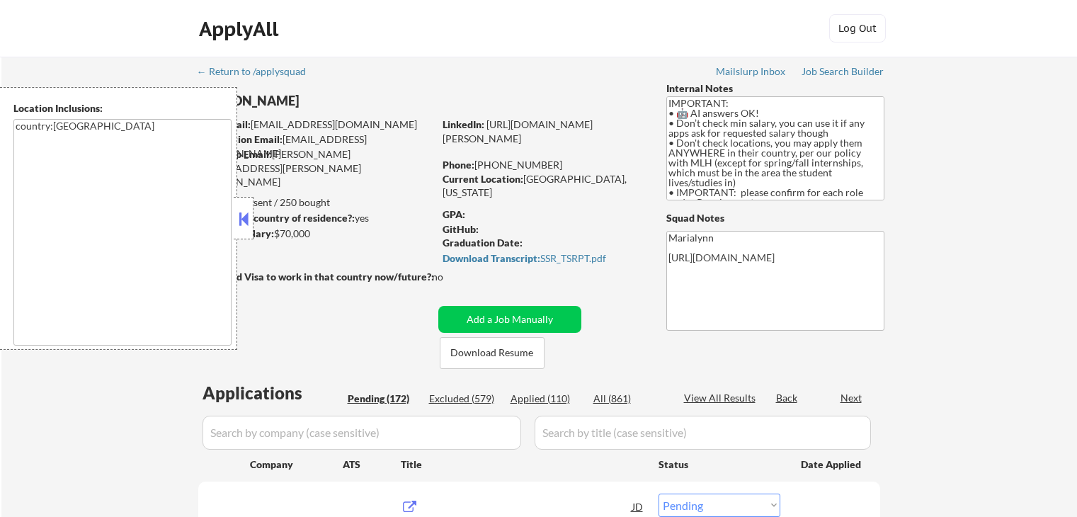
select select ""pending""
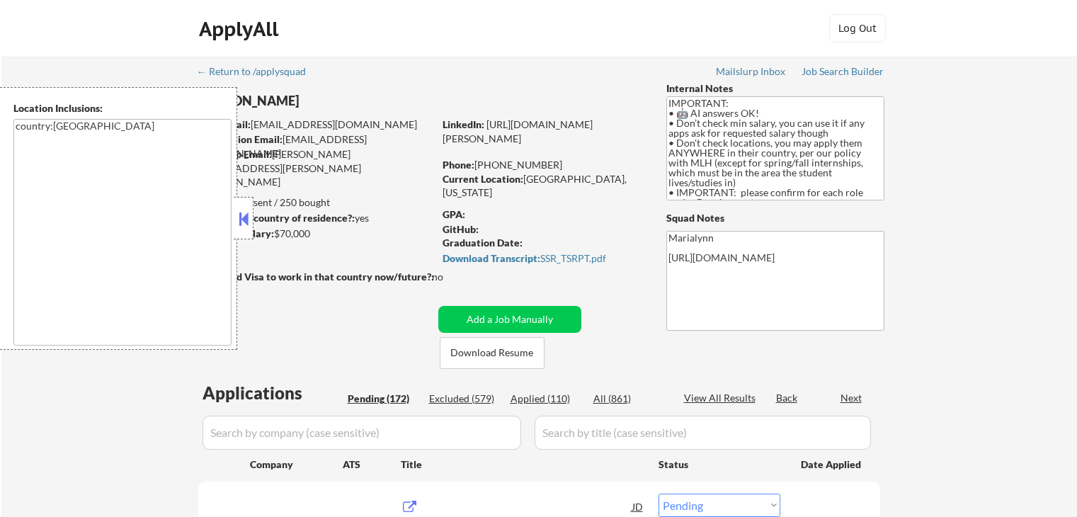
select select ""pending""
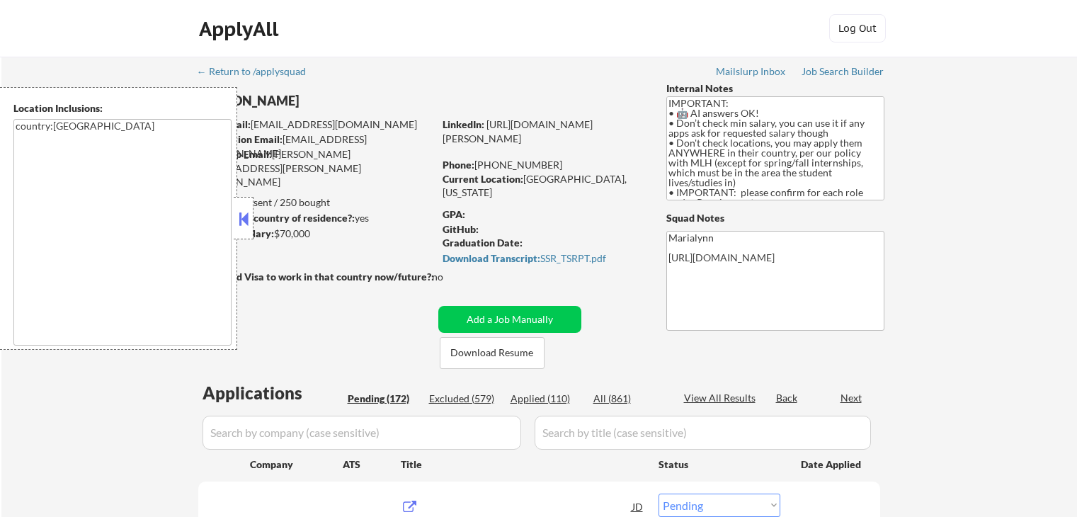
select select ""pending""
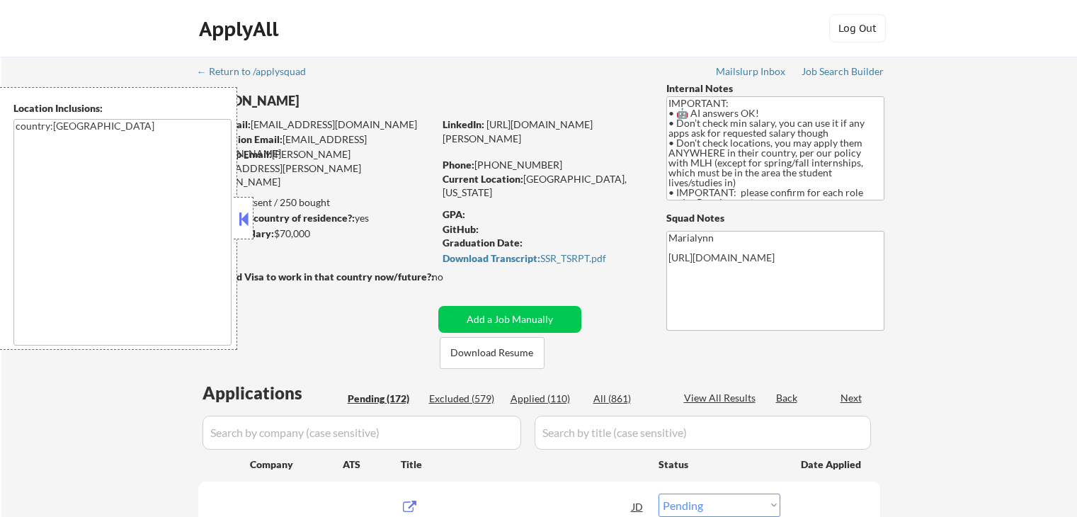
select select ""pending""
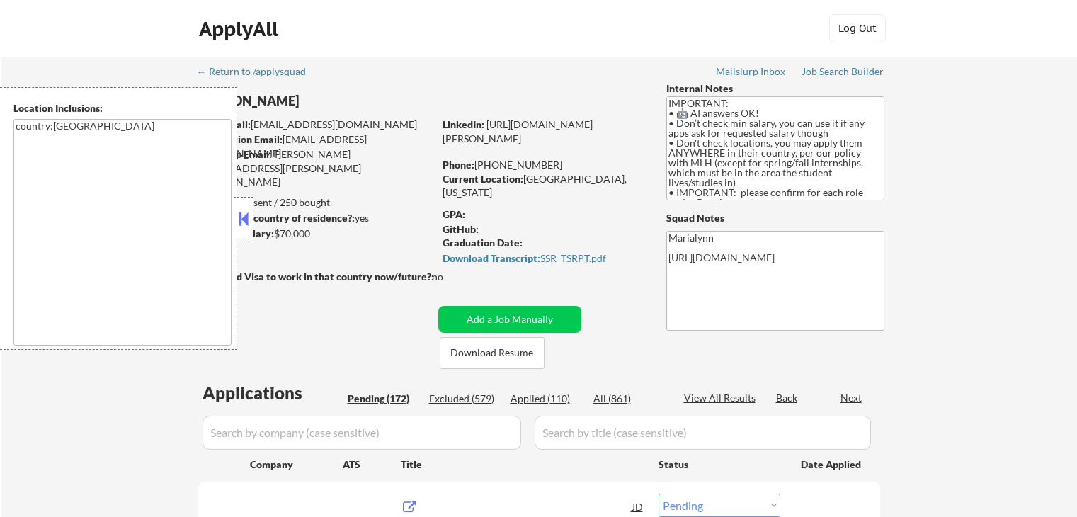
select select ""pending""
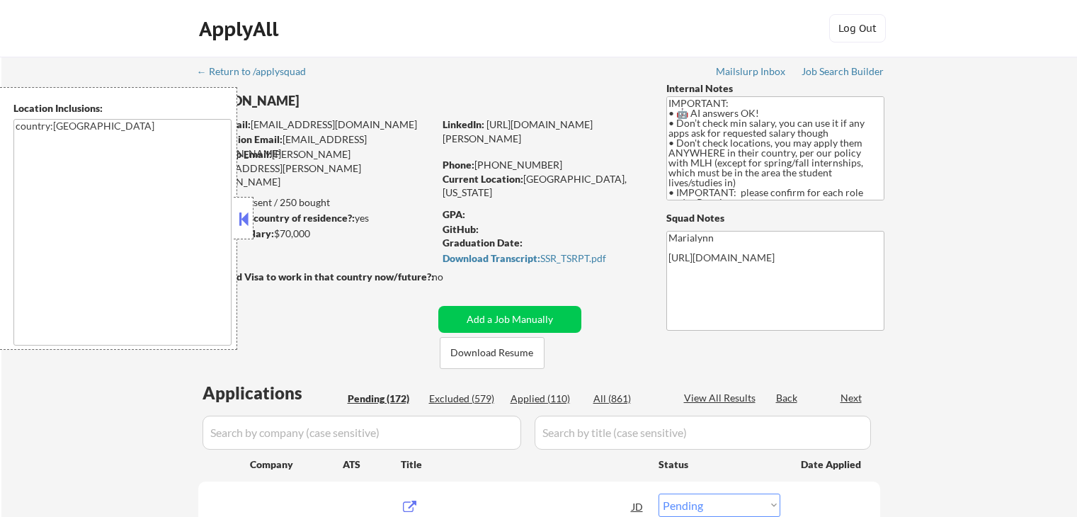
select select ""pending""
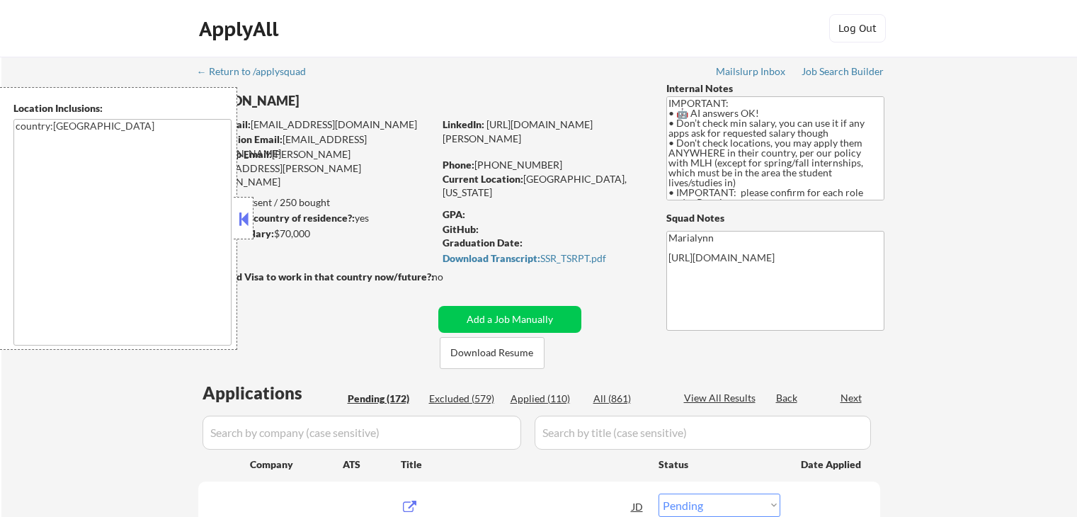
select select ""pending""
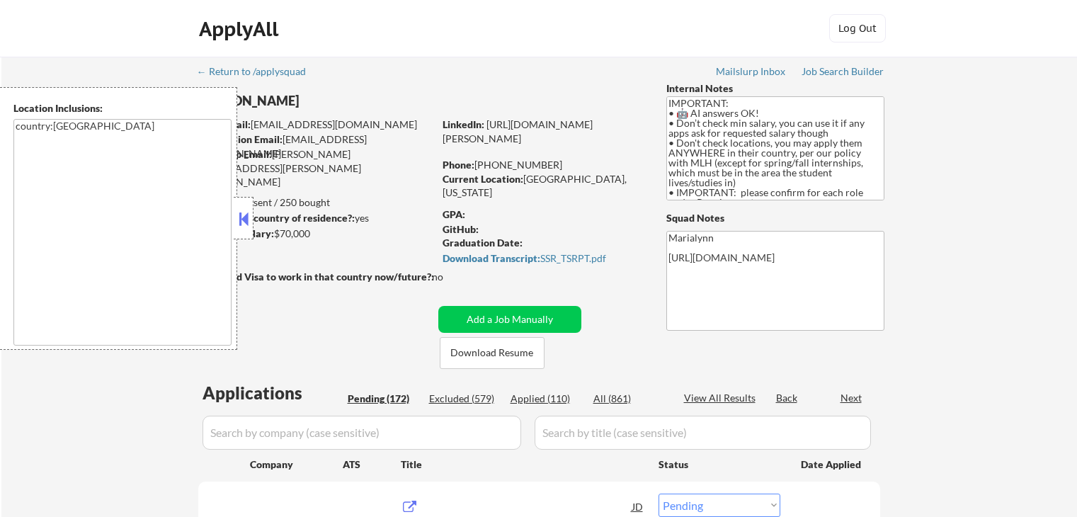
select select ""pending""
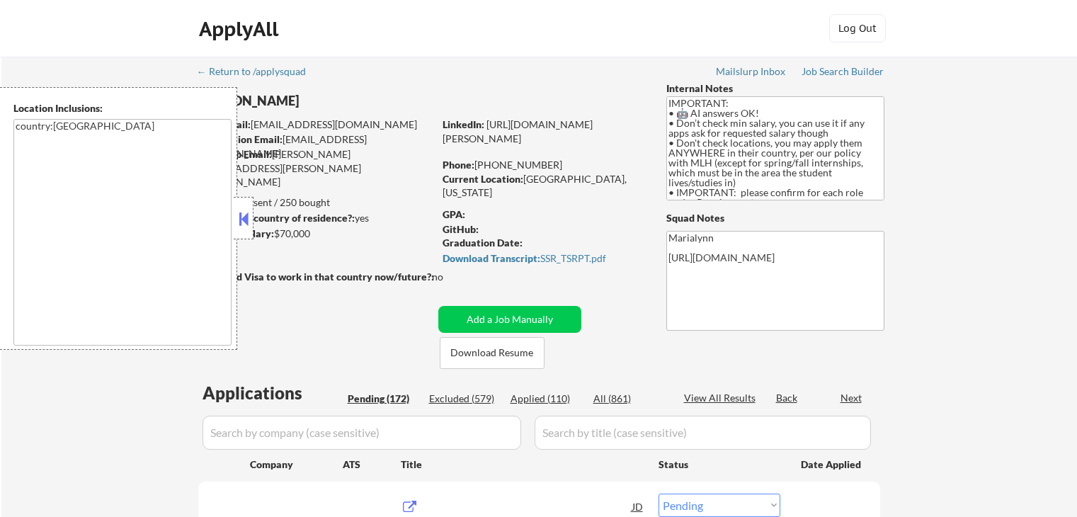
select select ""pending""
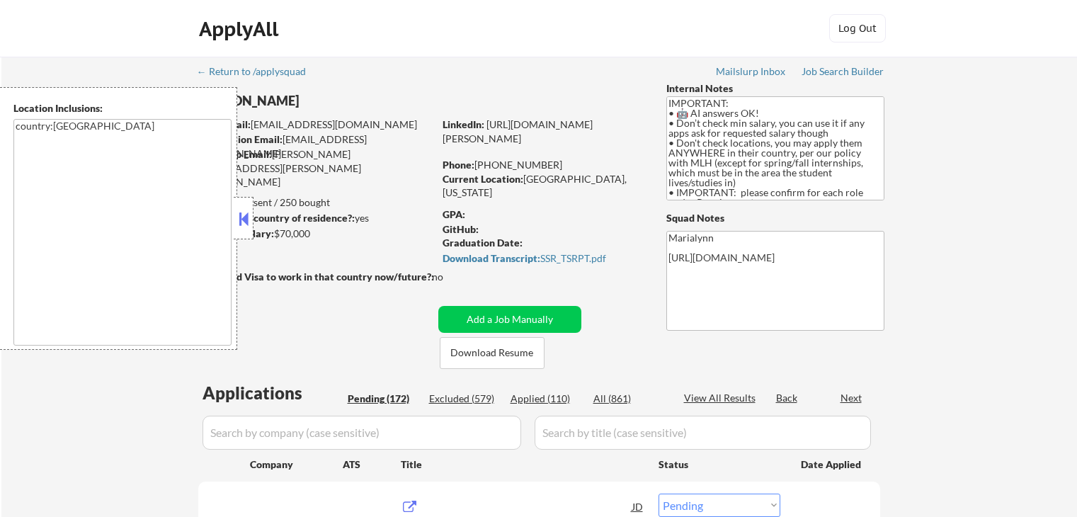
select select ""pending""
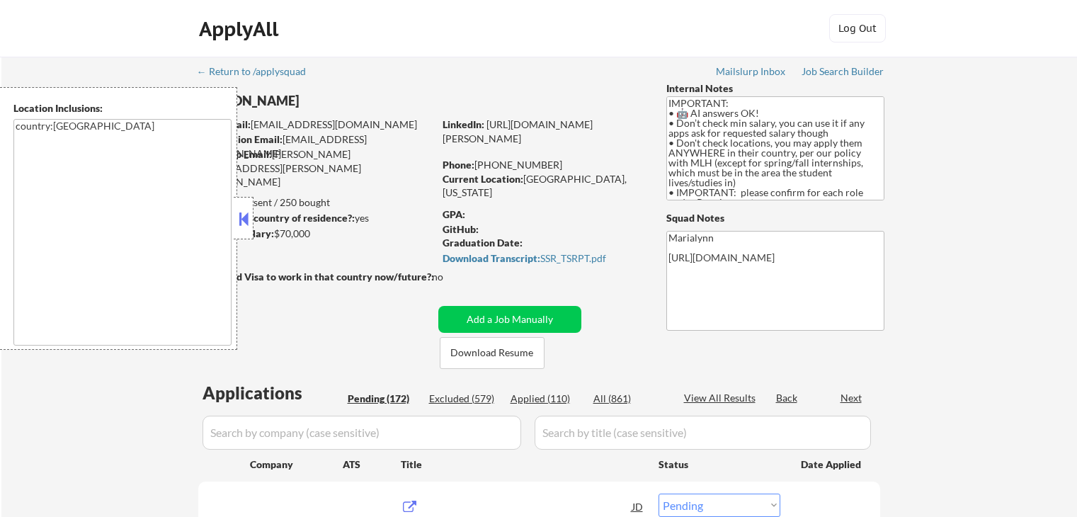
select select ""pending""
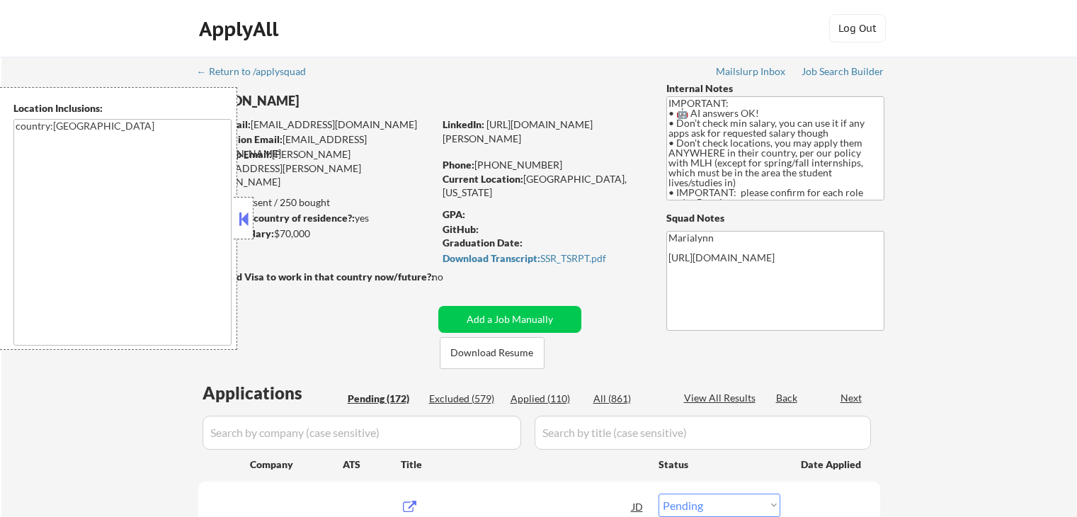
select select ""pending""
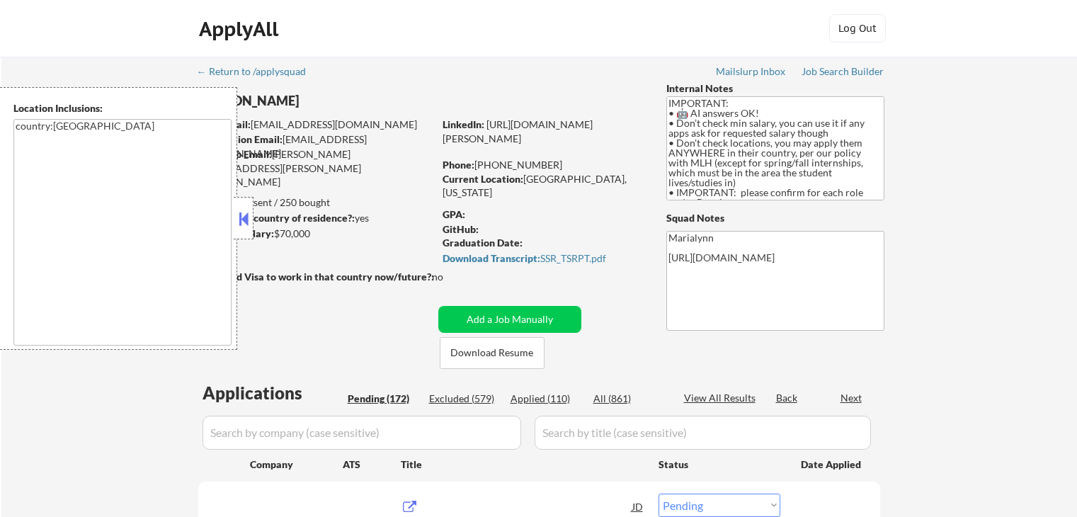
select select ""pending""
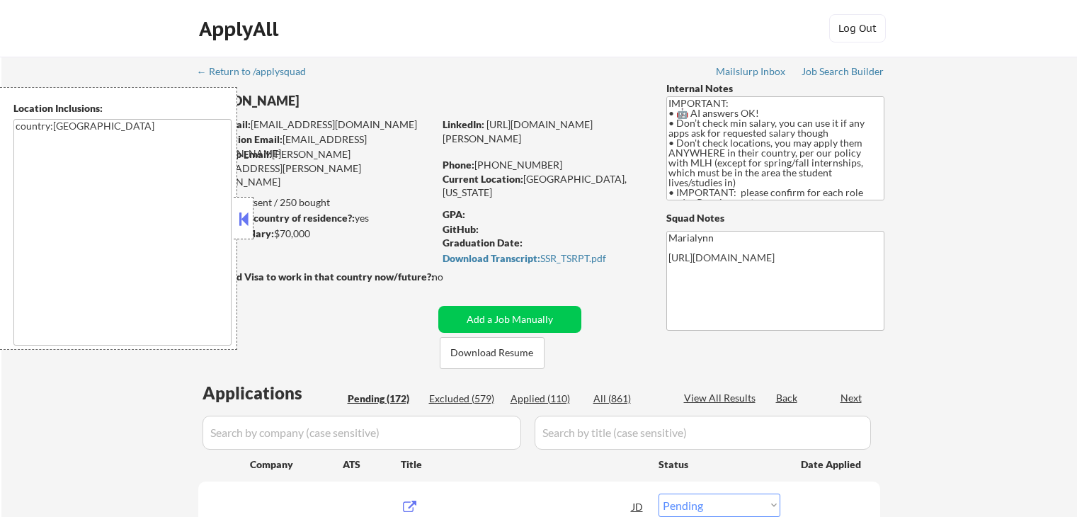
select select ""pending""
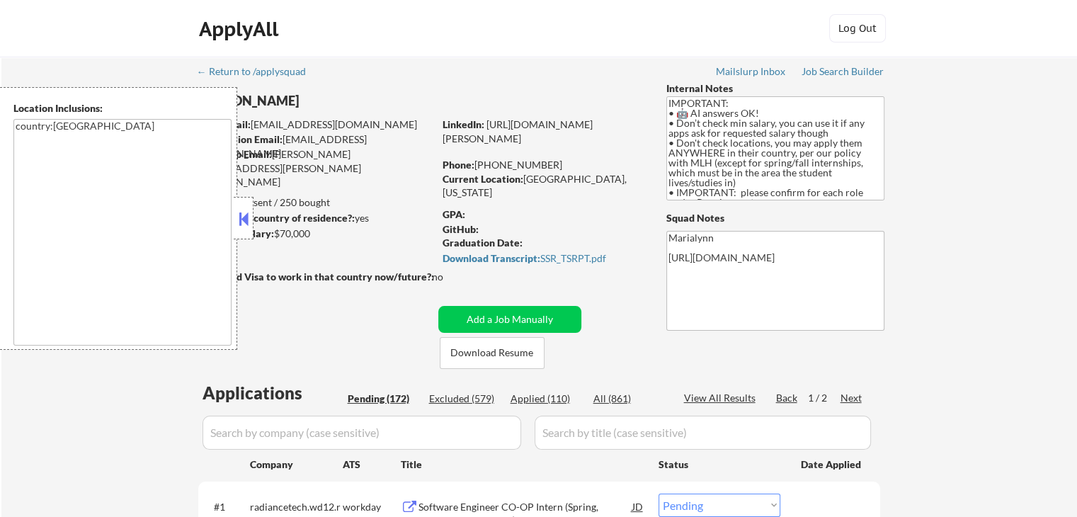
click at [244, 216] on button at bounding box center [244, 218] width 16 height 21
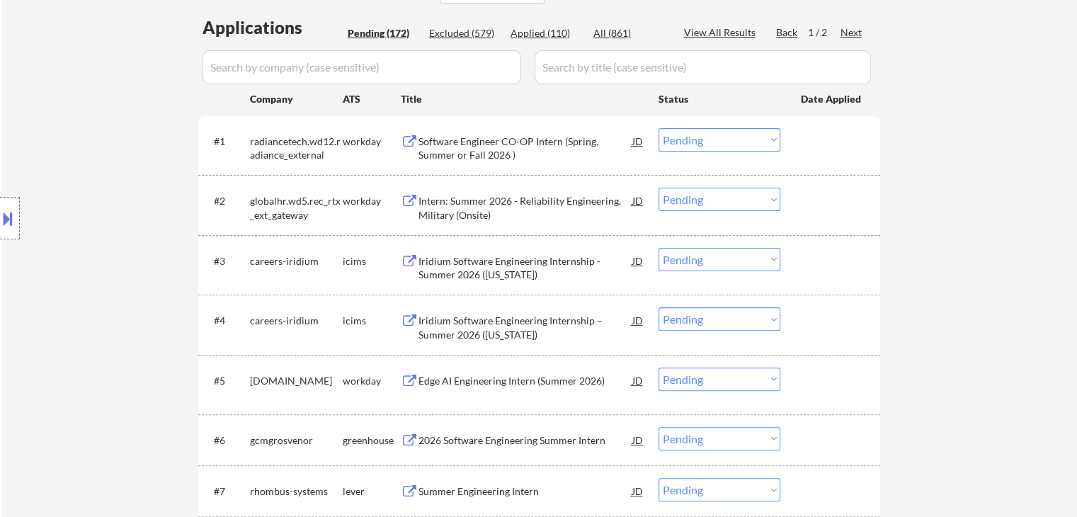
scroll to position [404, 0]
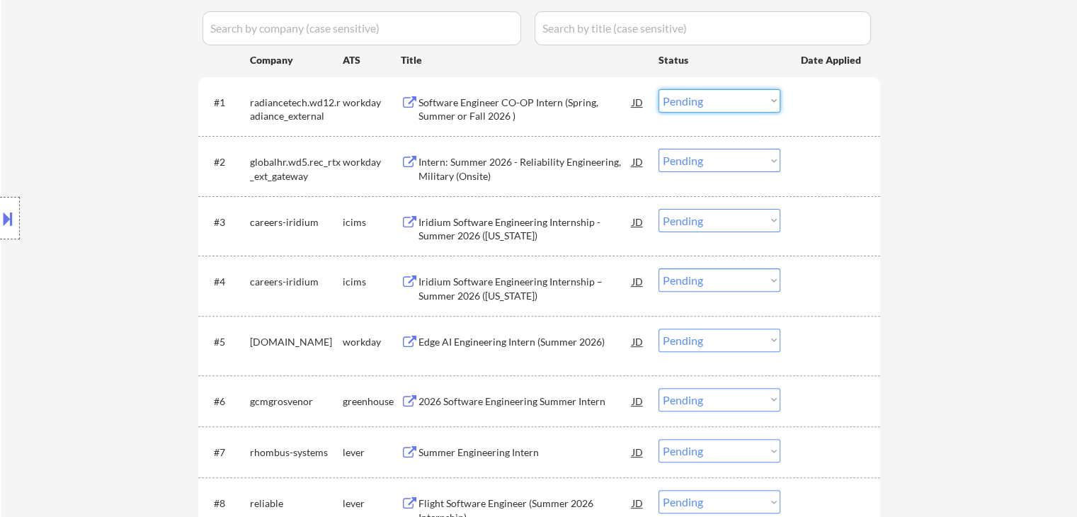
click at [719, 104] on select "Choose an option... Pending Applied Excluded (Questions) Excluded (Expired) Exc…" at bounding box center [719, 100] width 122 height 23
click at [658, 89] on select "Choose an option... Pending Applied Excluded (Questions) Excluded (Expired) Exc…" at bounding box center [719, 100] width 122 height 23
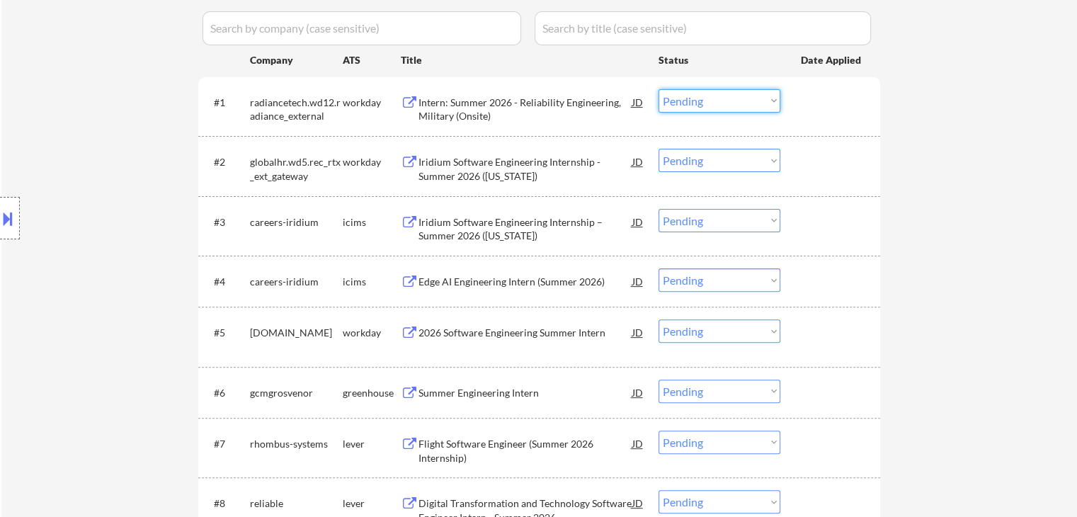
click at [720, 103] on select "Choose an option... Pending Applied Excluded (Questions) Excluded (Expired) Exc…" at bounding box center [719, 100] width 122 height 23
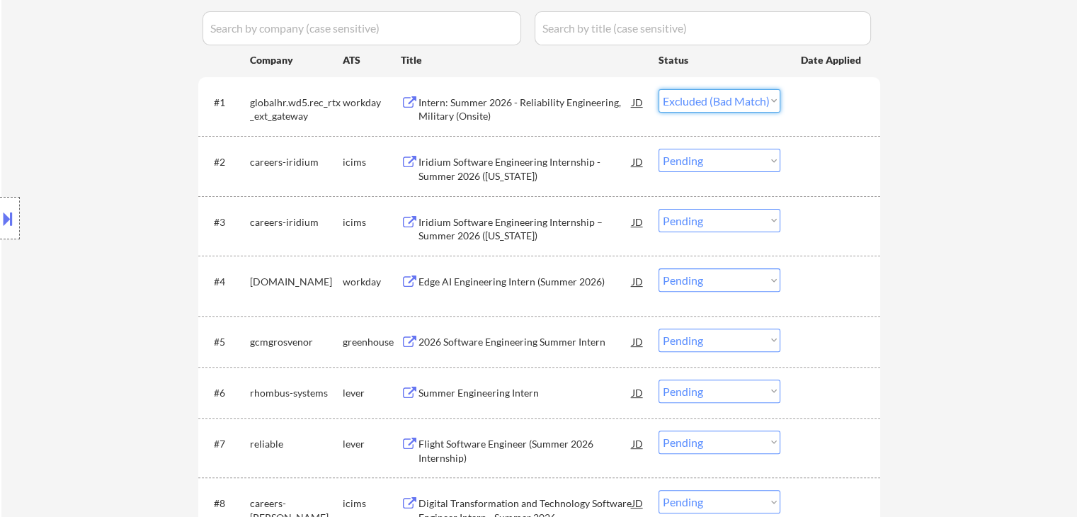
click at [658, 89] on select "Choose an option... Pending Applied Excluded (Questions) Excluded (Expired) Exc…" at bounding box center [719, 100] width 122 height 23
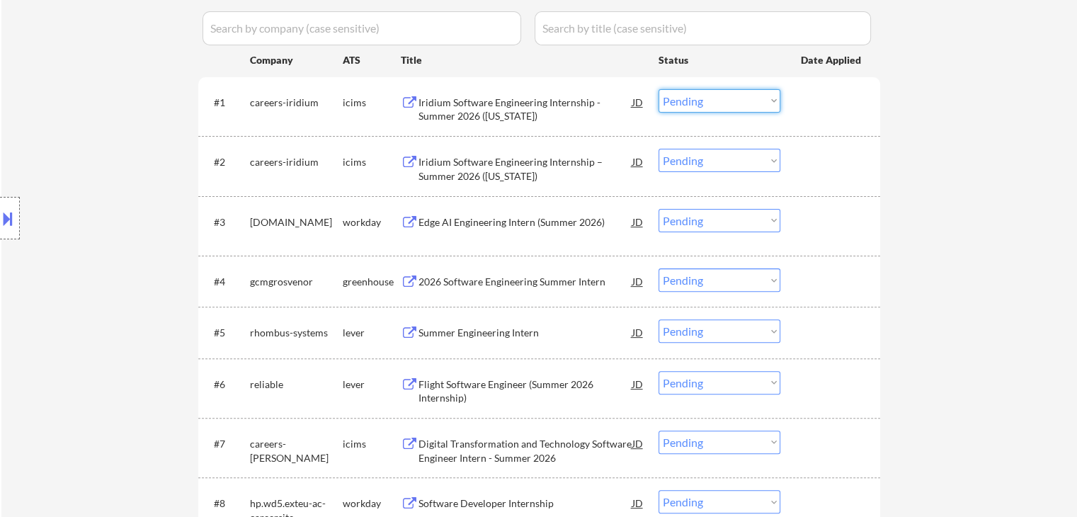
click at [711, 102] on select "Choose an option... Pending Applied Excluded (Questions) Excluded (Expired) Exc…" at bounding box center [719, 100] width 122 height 23
click at [658, 89] on select "Choose an option... Pending Applied Excluded (Questions) Excluded (Expired) Exc…" at bounding box center [719, 100] width 122 height 23
click at [724, 218] on select "Choose an option... Pending Applied Excluded (Questions) Excluded (Expired) Exc…" at bounding box center [719, 220] width 122 height 23
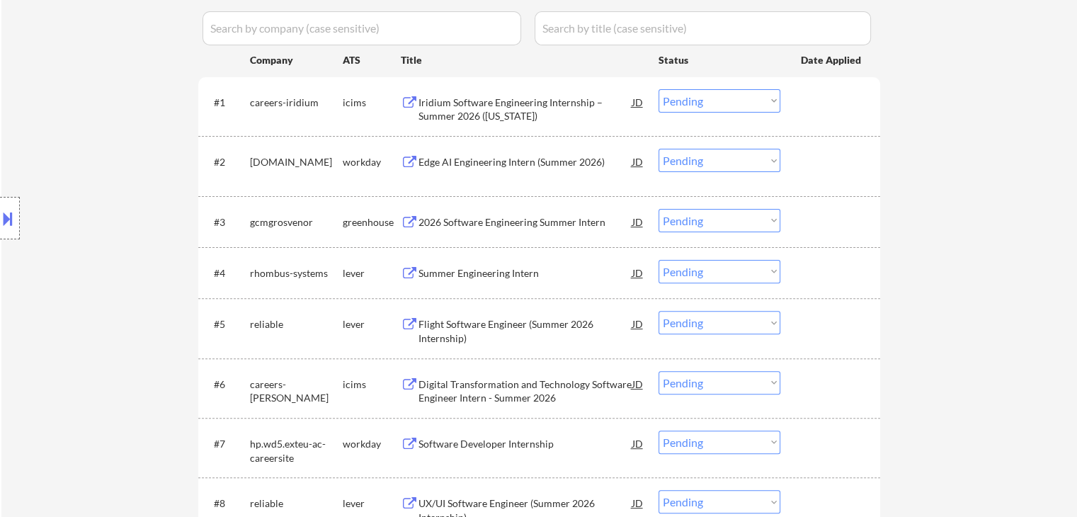
click at [721, 100] on select "Choose an option... Pending Applied Excluded (Questions) Excluded (Expired) Exc…" at bounding box center [719, 100] width 122 height 23
click at [658, 89] on select "Choose an option... Pending Applied Excluded (Questions) Excluded (Expired) Exc…" at bounding box center [719, 100] width 122 height 23
click at [741, 159] on select "Choose an option... Pending Applied Excluded (Questions) Excluded (Expired) Exc…" at bounding box center [719, 160] width 122 height 23
select select ""pending""
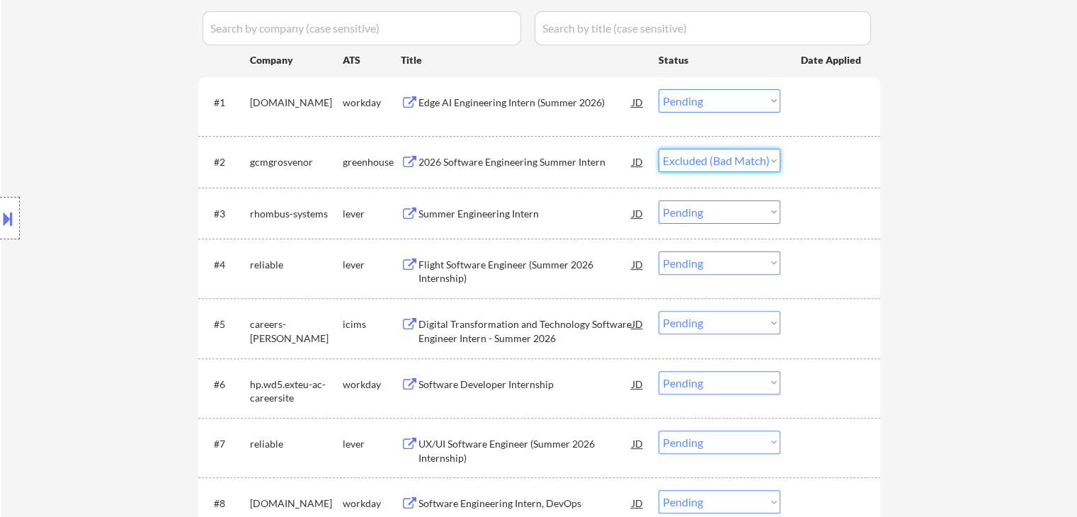
click at [658, 149] on select "Choose an option... Pending Applied Excluded (Questions) Excluded (Expired) Exc…" at bounding box center [719, 160] width 122 height 23
select select ""pending""
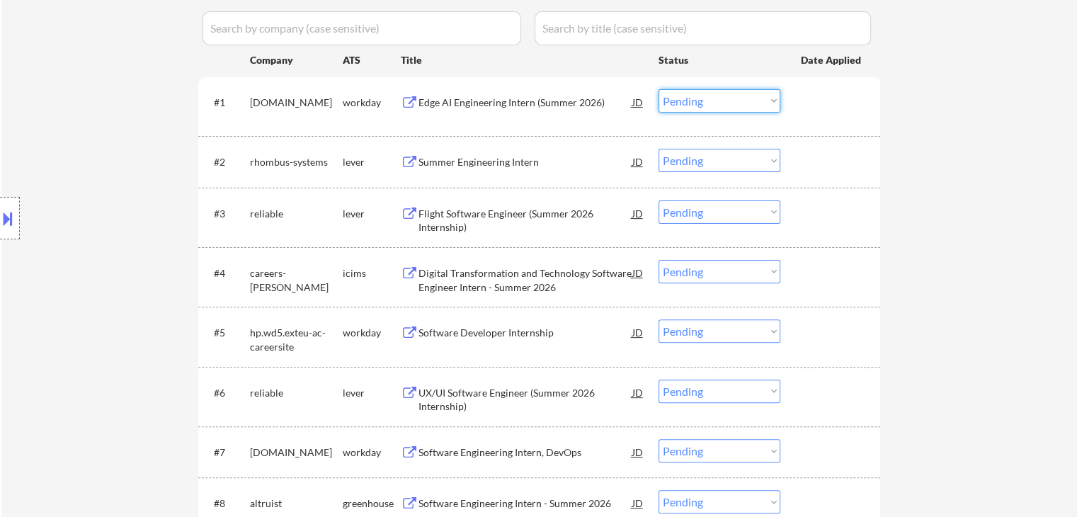
click at [738, 100] on select "Choose an option... Pending Applied Excluded (Questions) Excluded (Expired) Exc…" at bounding box center [719, 100] width 122 height 23
click at [658, 89] on select "Choose an option... Pending Applied Excluded (Questions) Excluded (Expired) Exc…" at bounding box center [719, 100] width 122 height 23
select select ""pending""
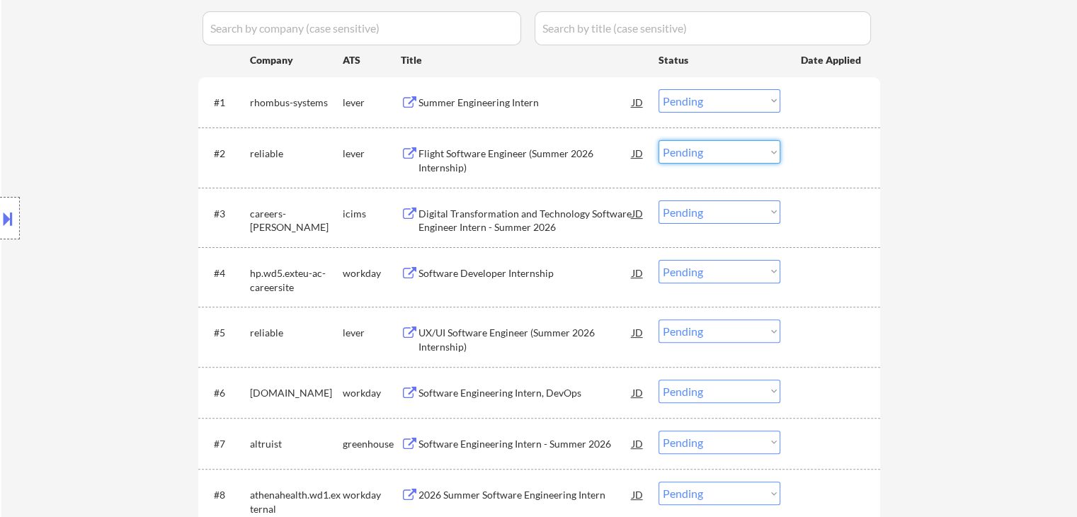
click at [711, 147] on select "Choose an option... Pending Applied Excluded (Questions) Excluded (Expired) Exc…" at bounding box center [719, 151] width 122 height 23
click at [658, 140] on select "Choose an option... Pending Applied Excluded (Questions) Excluded (Expired) Exc…" at bounding box center [719, 151] width 122 height 23
select select ""pending""
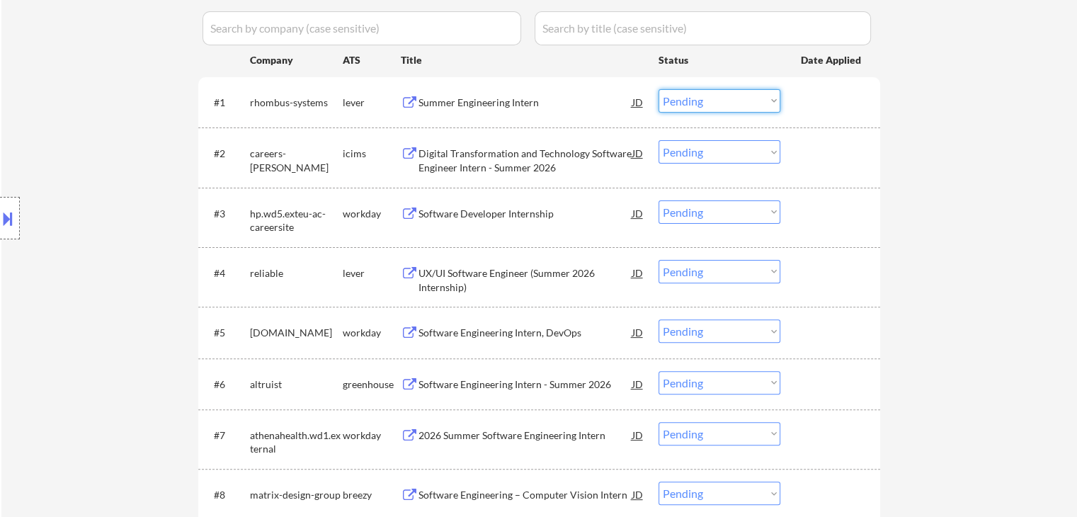
click at [722, 97] on select "Choose an option... Pending Applied Excluded (Questions) Excluded (Expired) Exc…" at bounding box center [719, 100] width 122 height 23
click at [658, 89] on select "Choose an option... Pending Applied Excluded (Questions) Excluded (Expired) Exc…" at bounding box center [719, 100] width 122 height 23
select select ""pending""
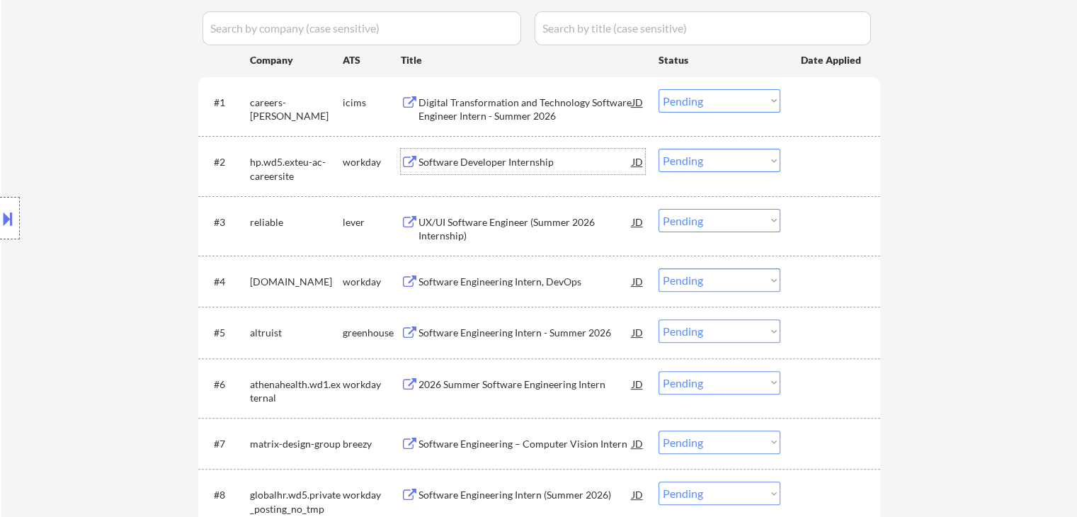
click at [524, 168] on div "Software Developer Internship" at bounding box center [525, 162] width 214 height 14
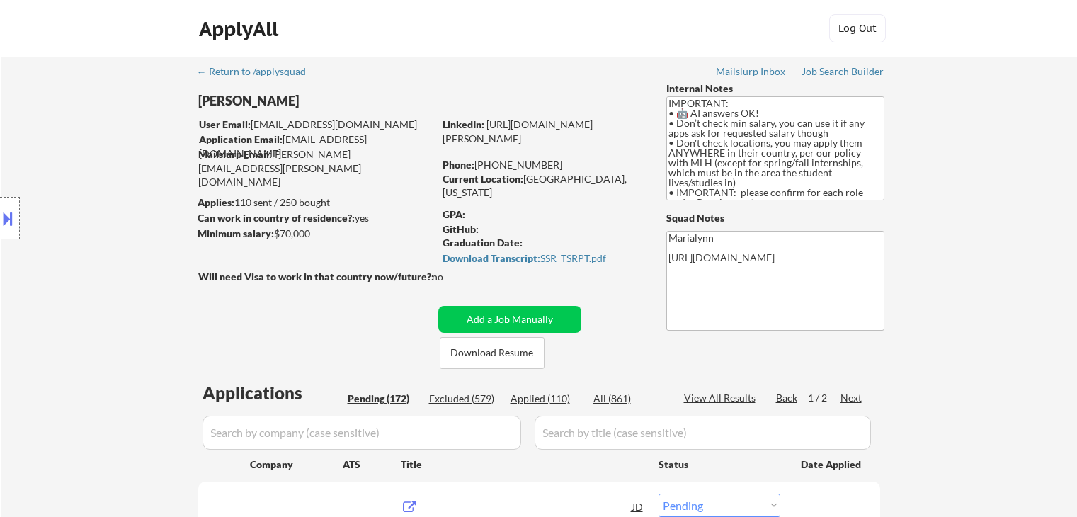
select select ""pending""
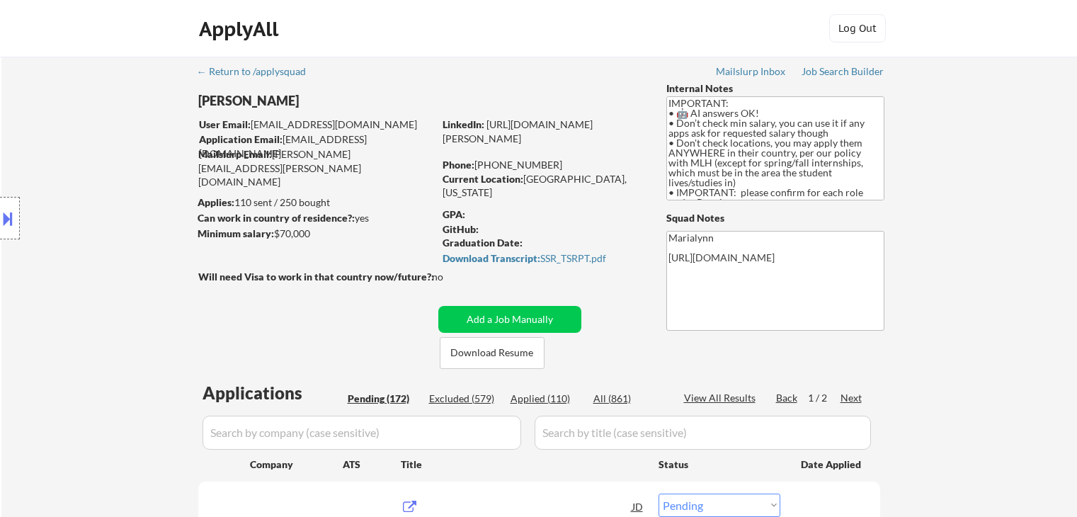
select select ""pending""
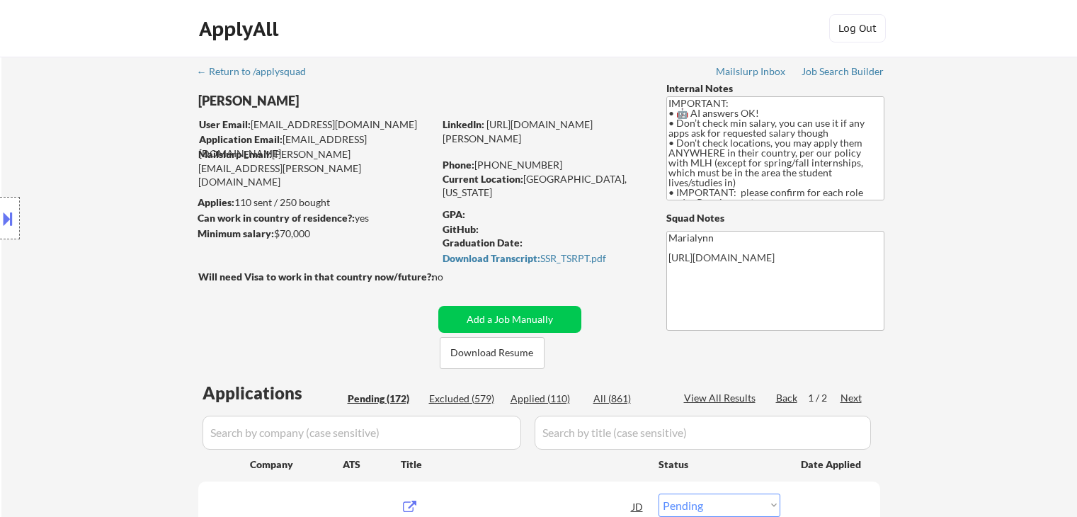
select select ""pending""
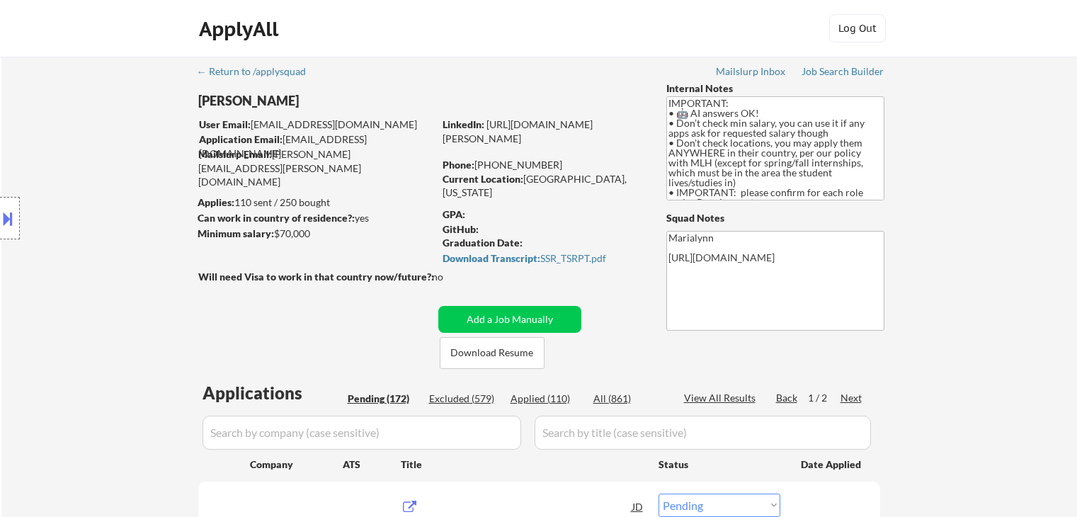
select select ""pending""
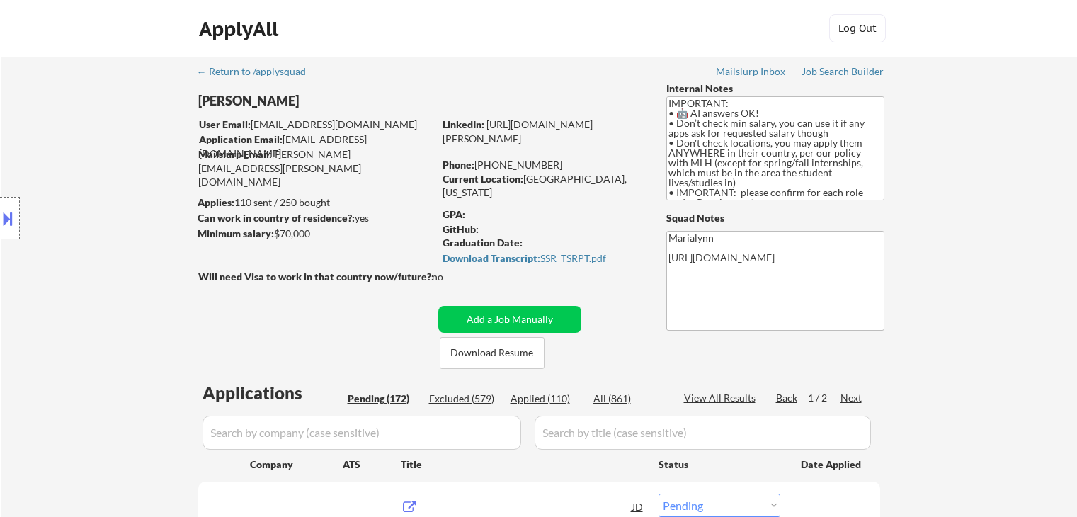
select select ""pending""
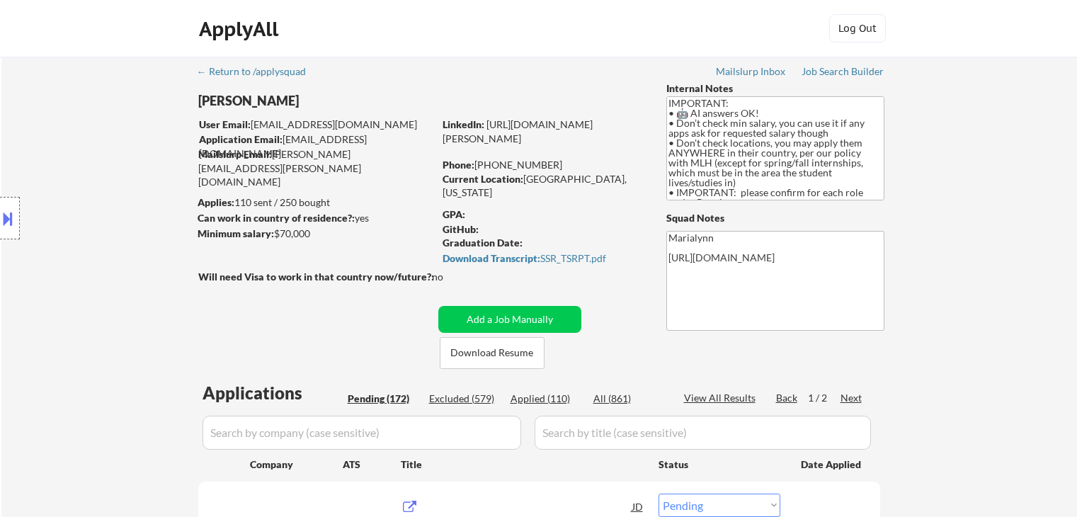
select select ""pending""
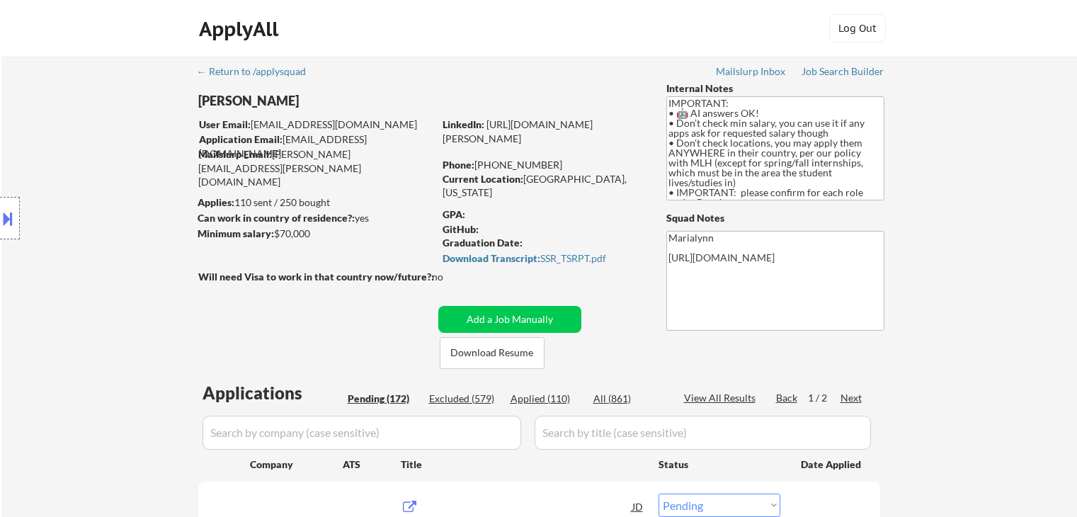
select select ""pending""
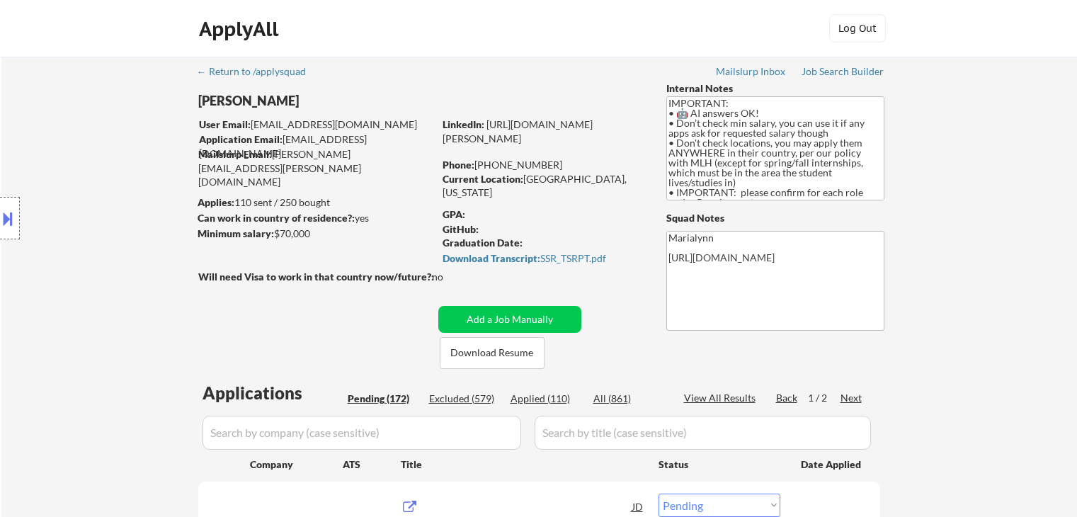
select select ""pending""
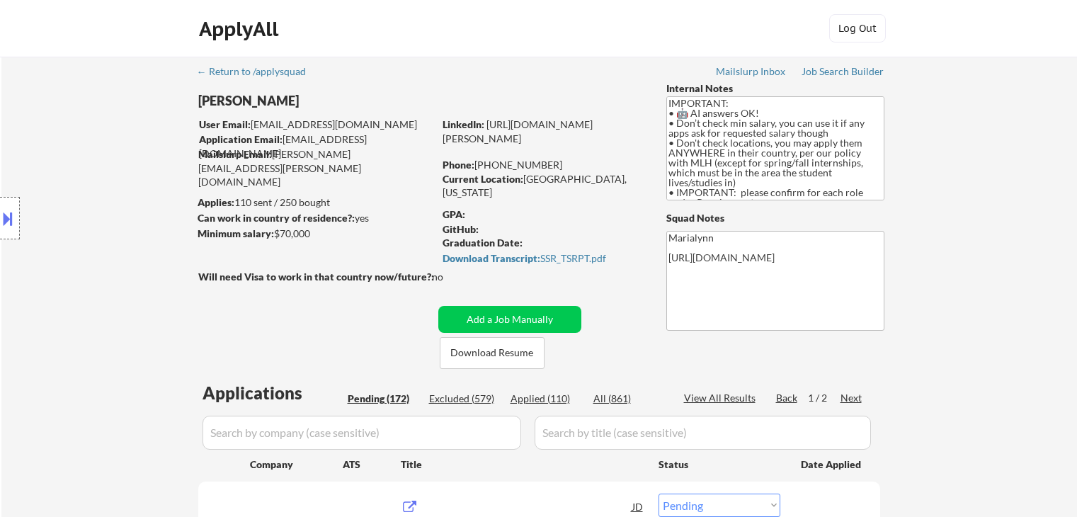
select select ""pending""
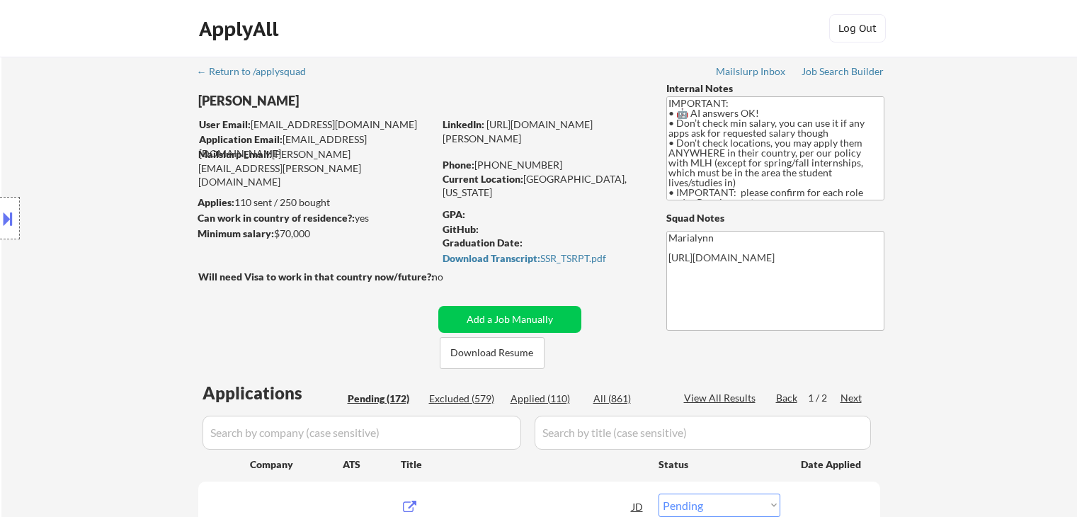
select select ""pending""
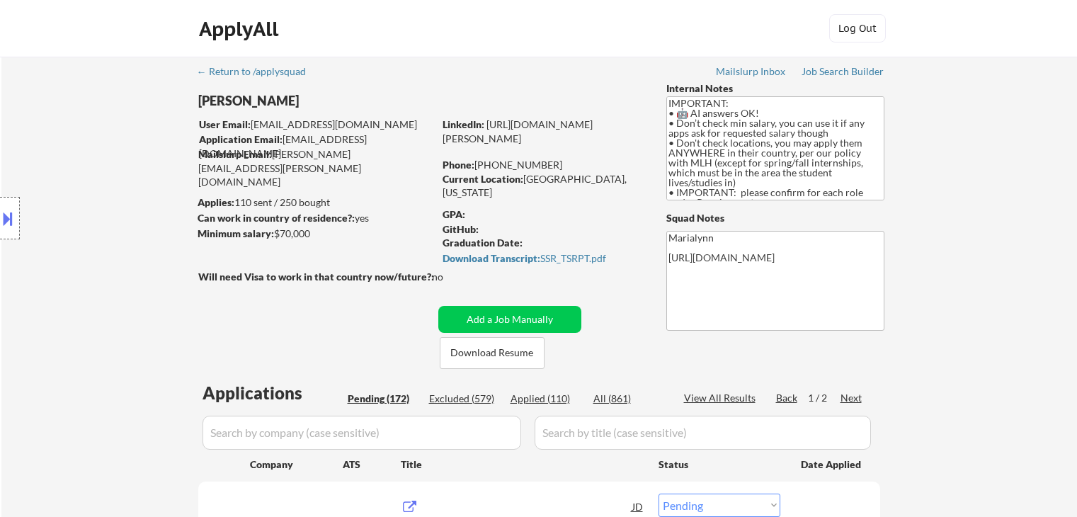
select select ""pending""
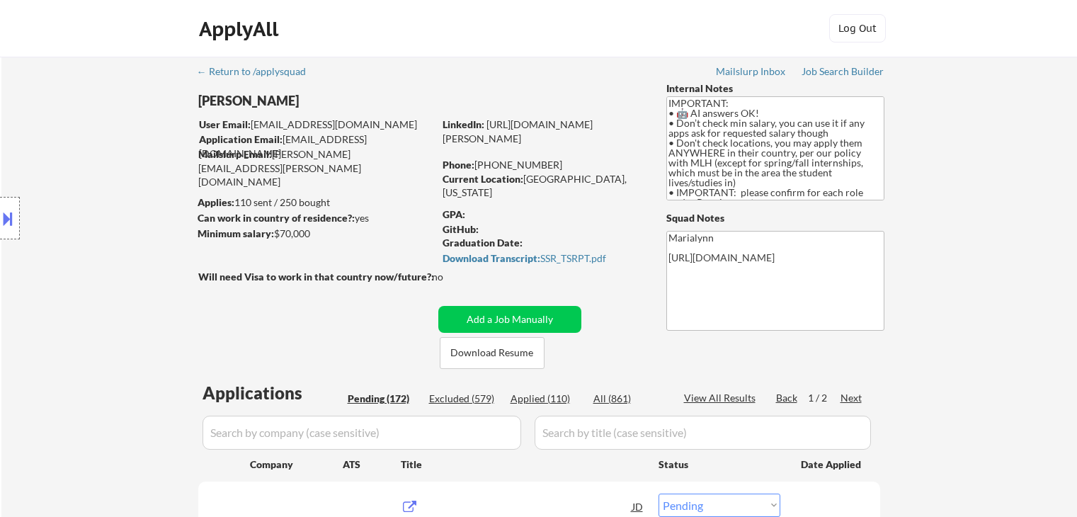
select select ""pending""
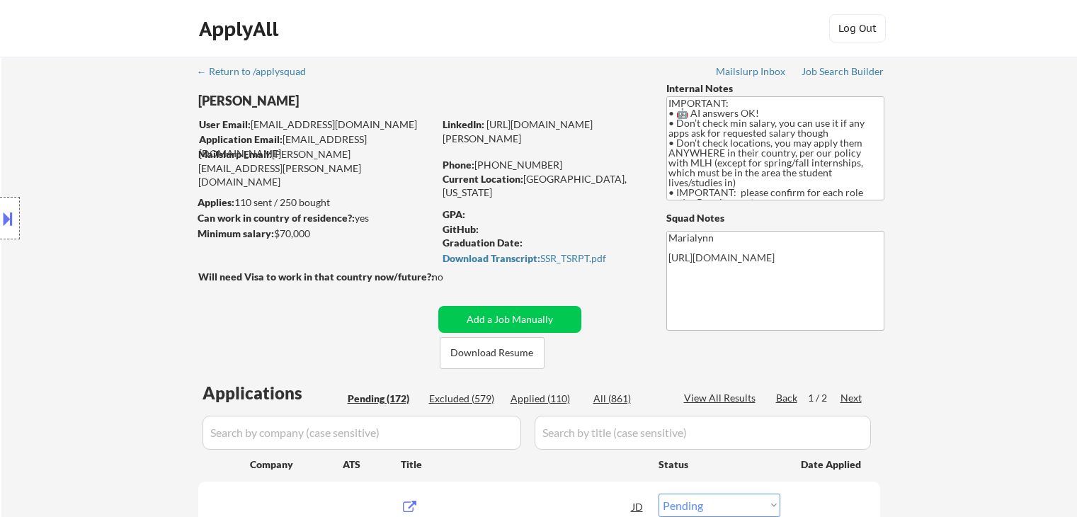
select select ""pending""
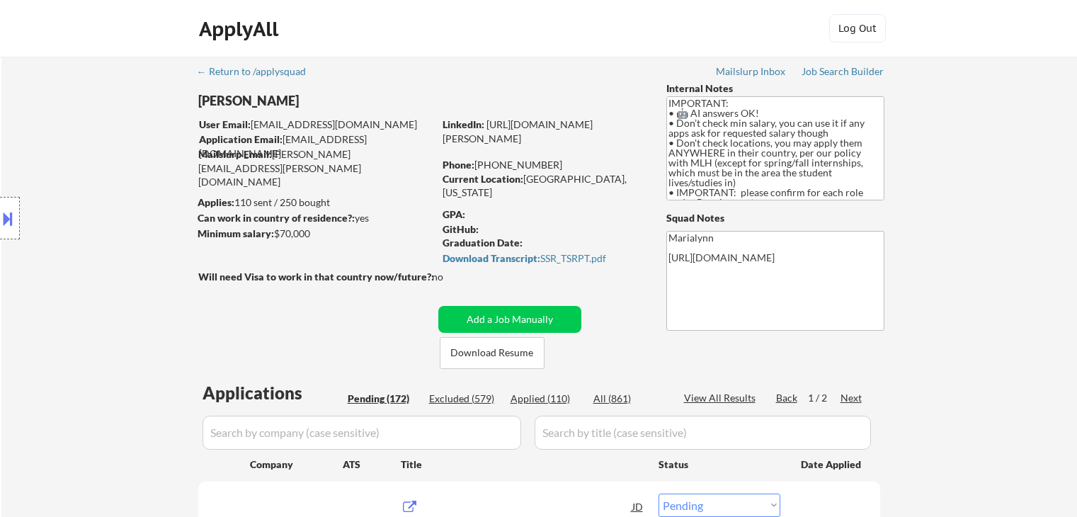
select select ""pending""
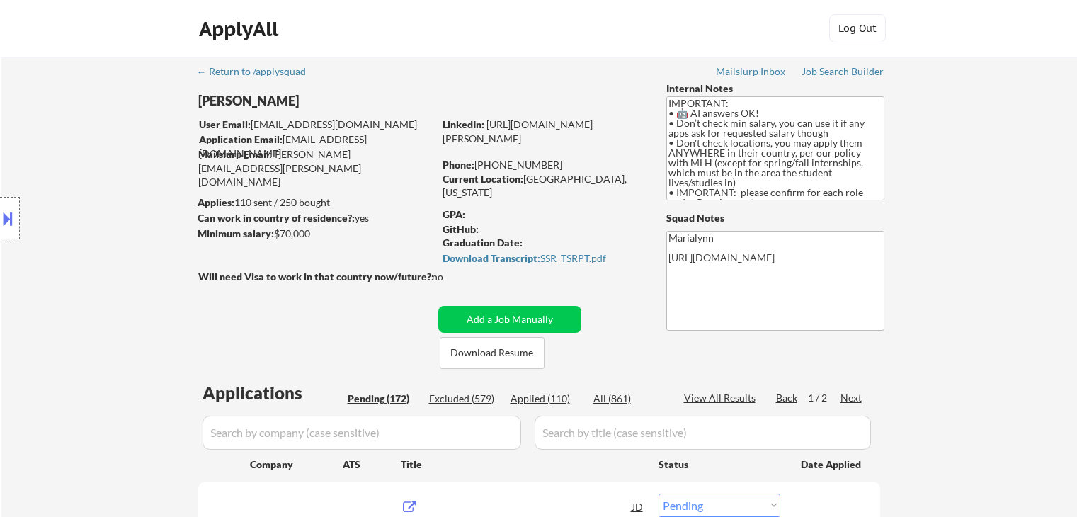
select select ""pending""
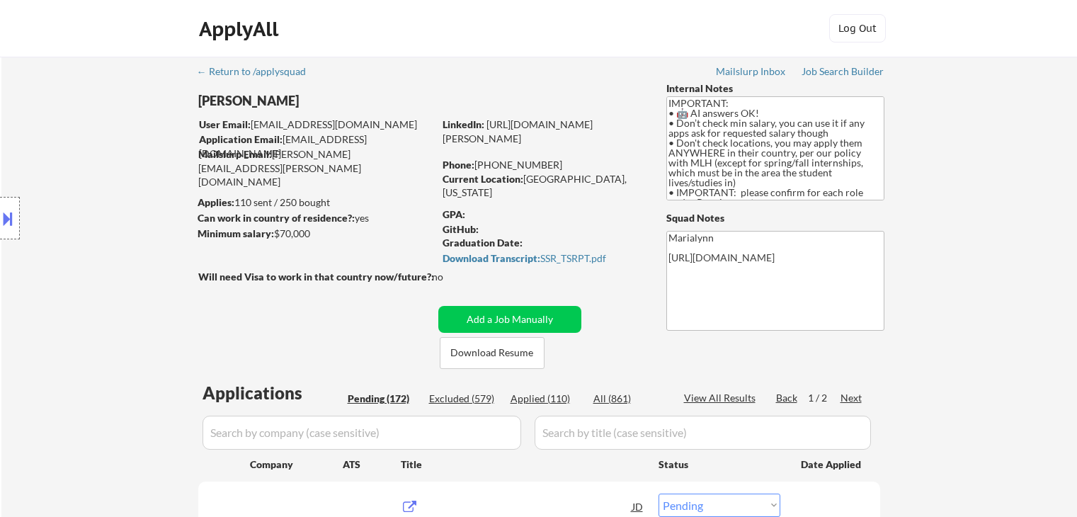
select select ""pending""
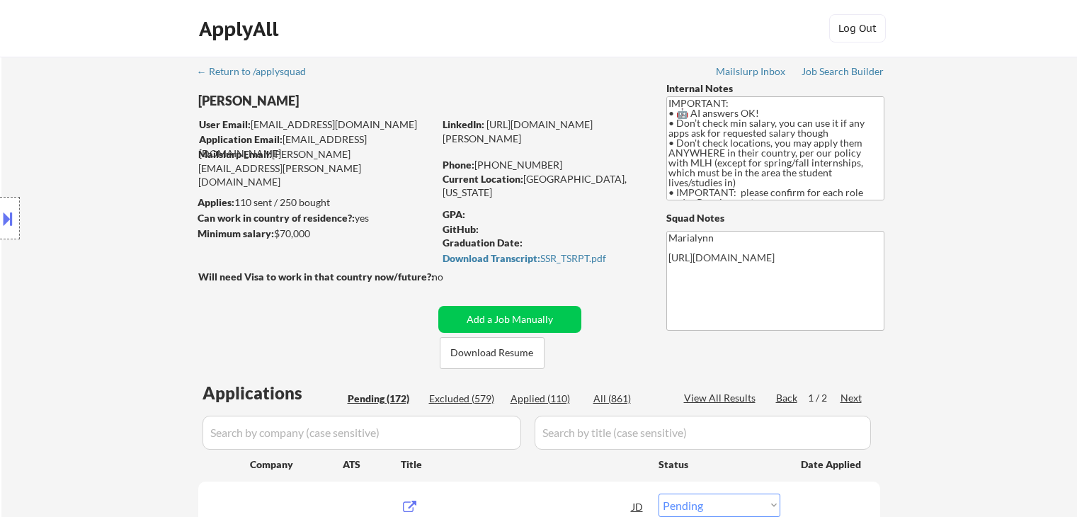
select select ""pending""
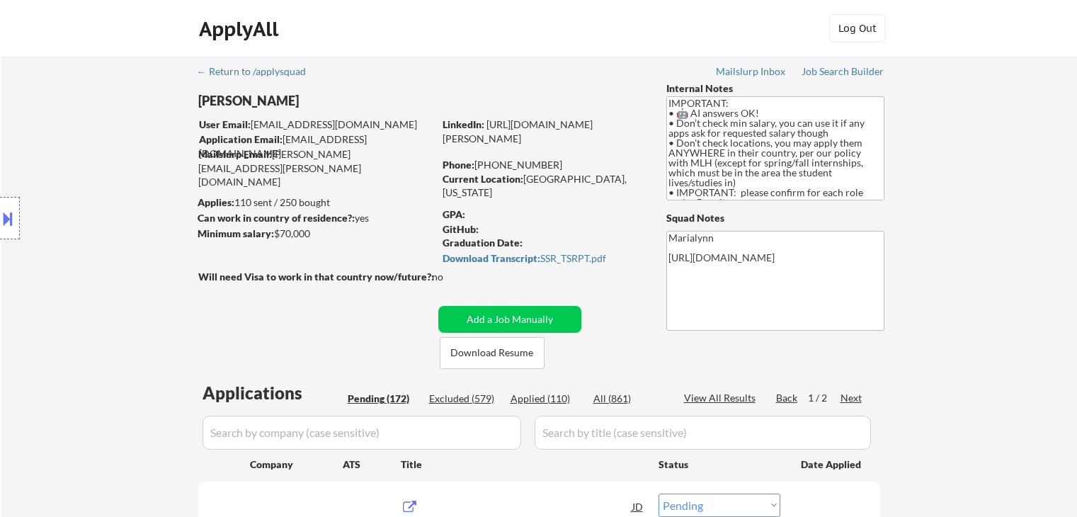
select select ""pending""
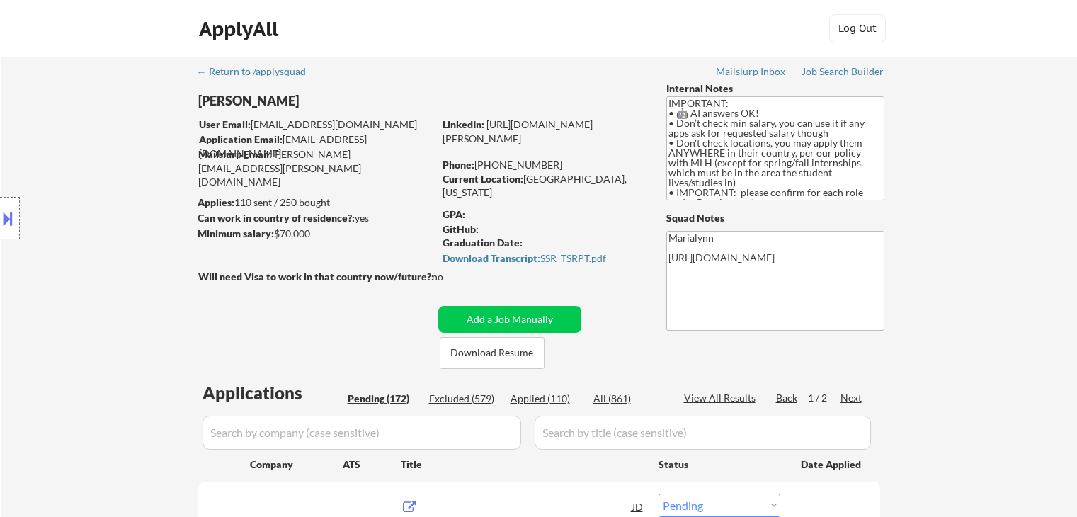
select select ""pending""
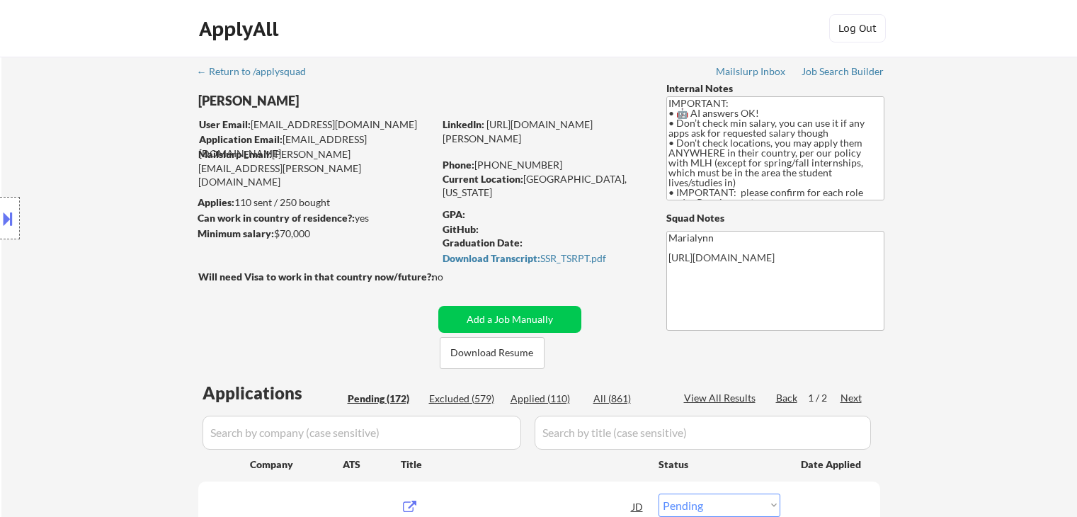
select select ""pending""
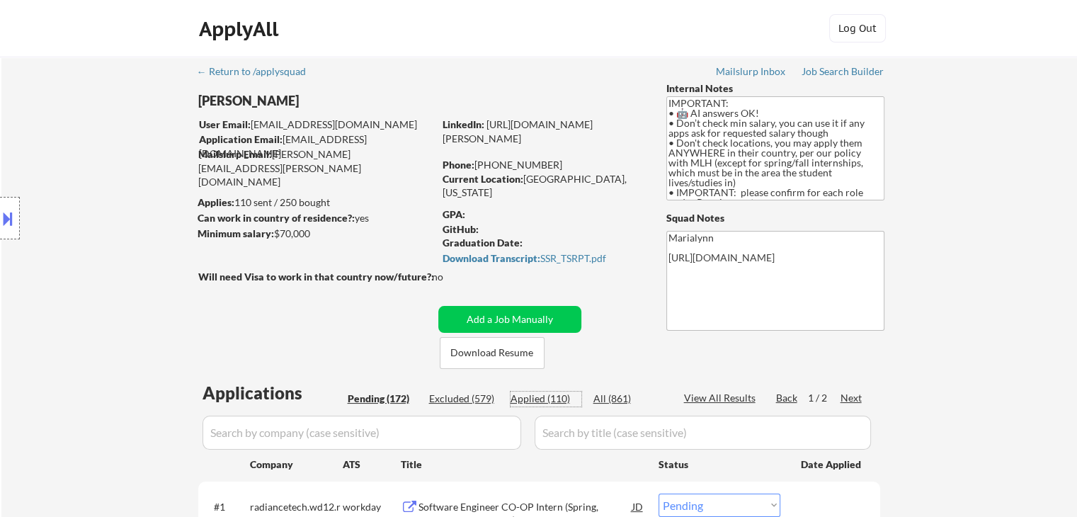
click at [552, 398] on div "Applied (110)" at bounding box center [545, 399] width 71 height 14
select select ""applied""
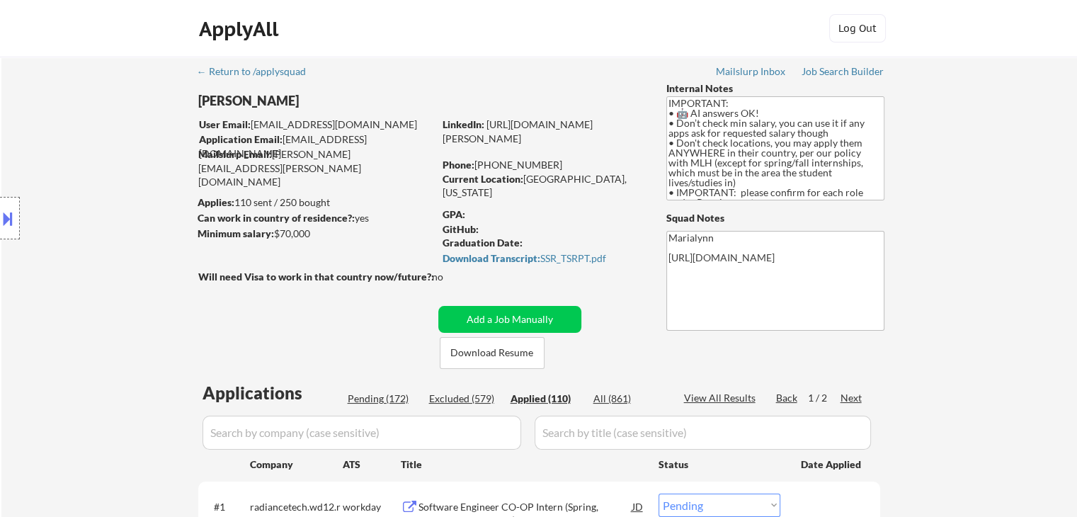
select select ""applied""
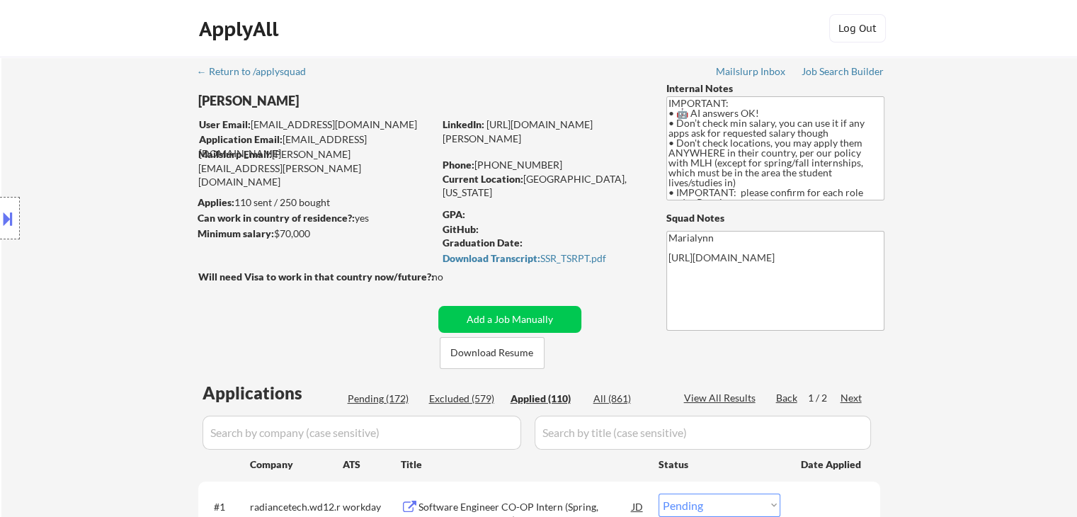
select select ""applied""
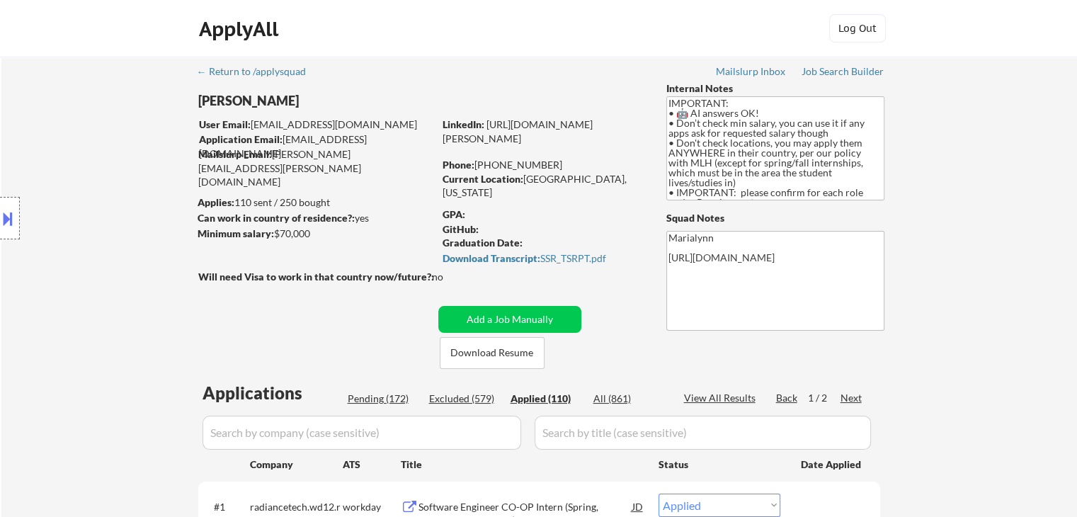
select select ""applied""
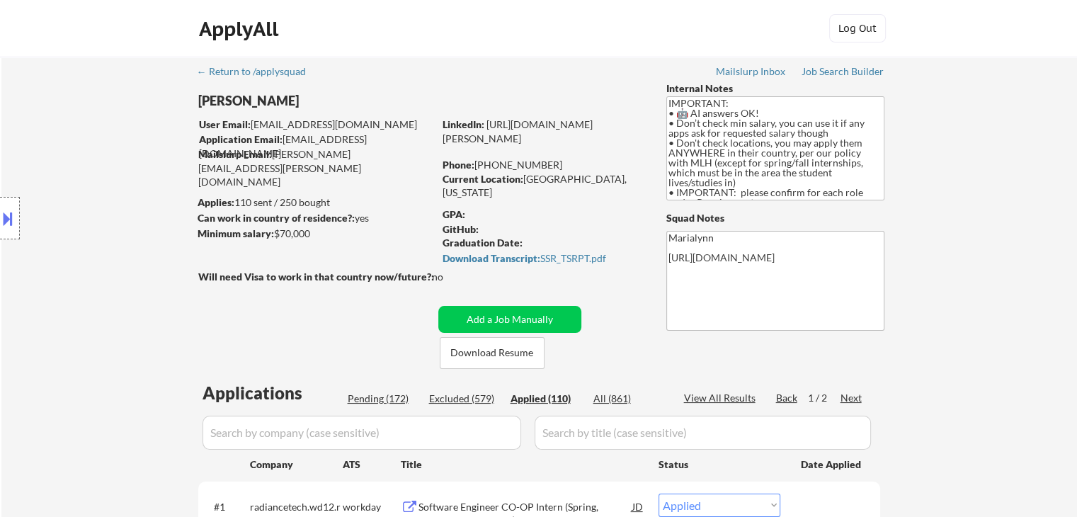
select select ""applied""
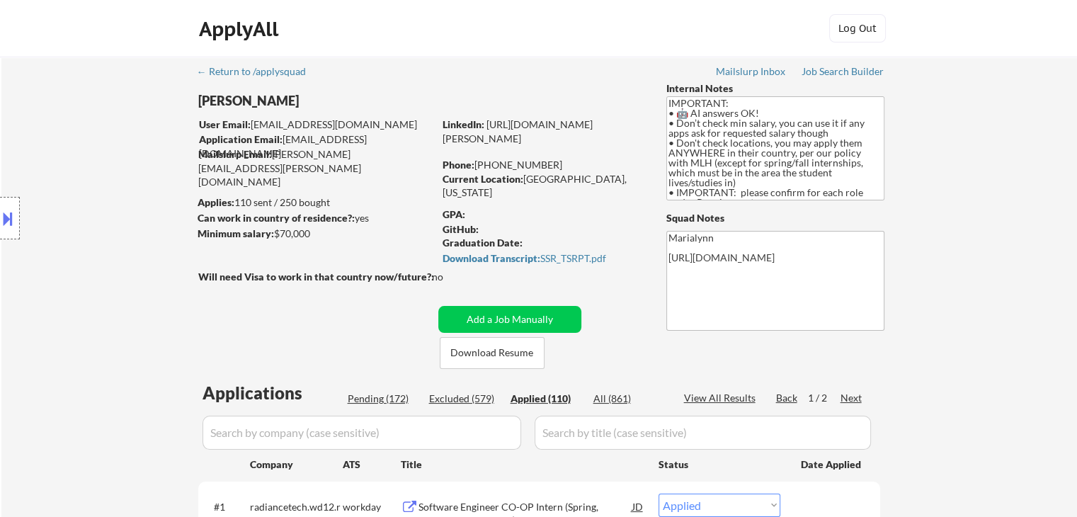
select select ""applied""
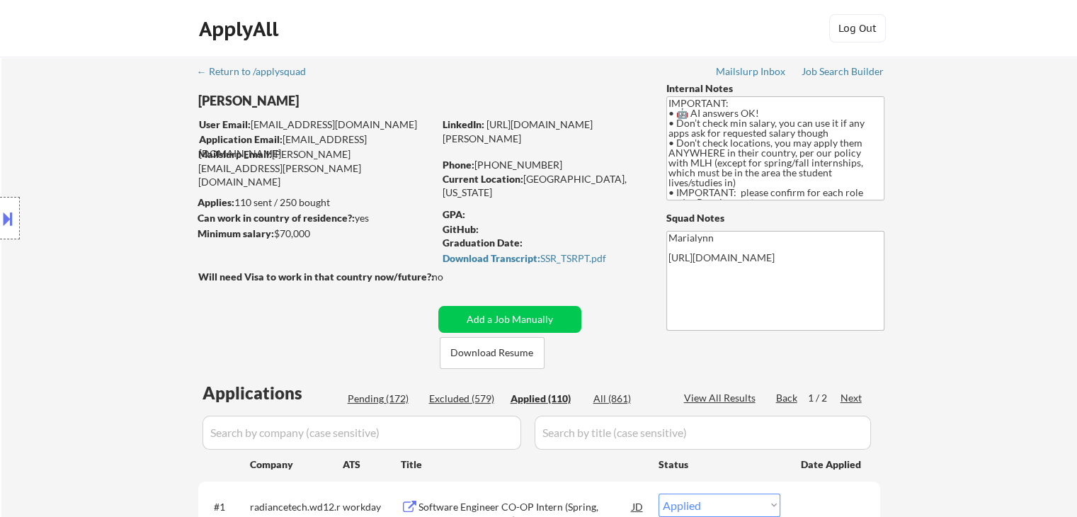
select select ""applied""
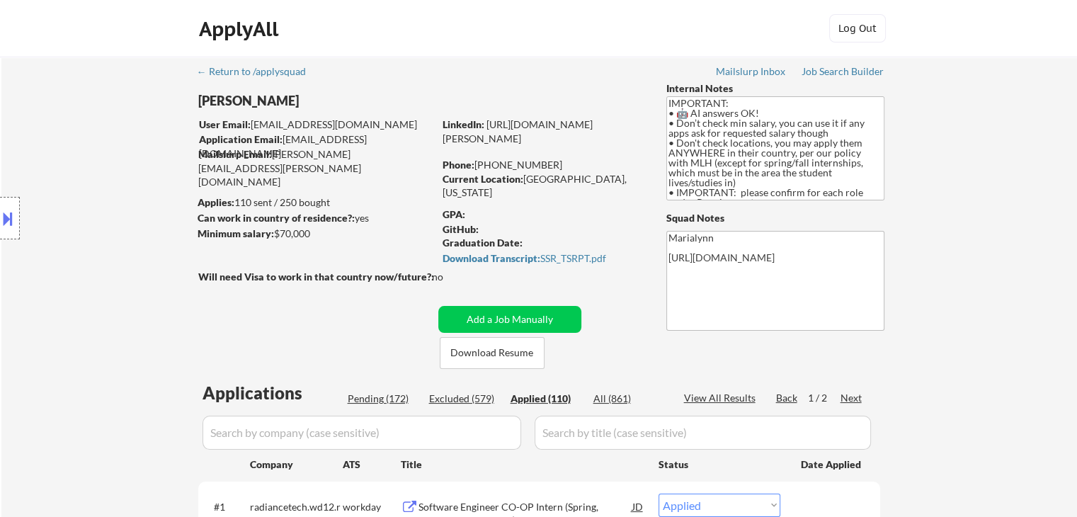
select select ""applied""
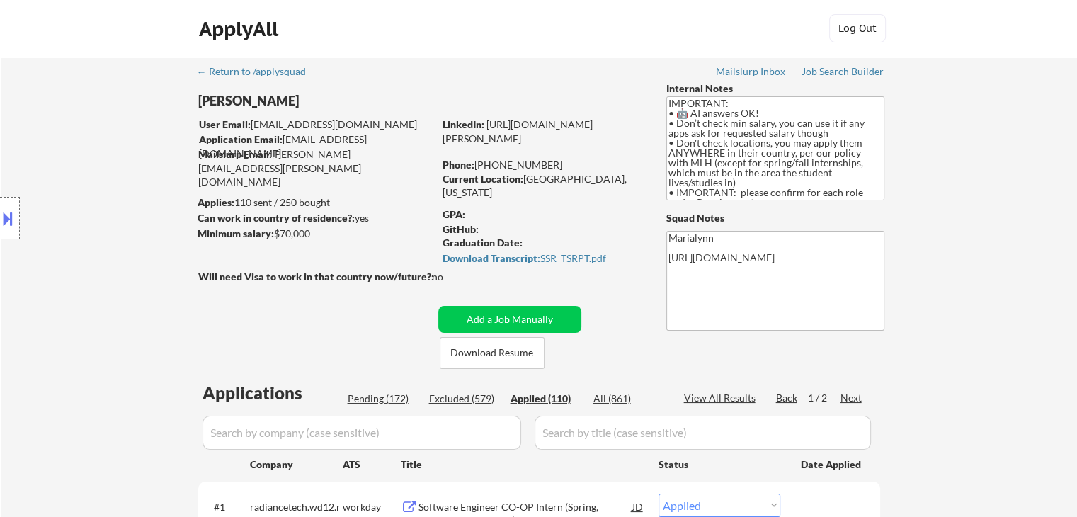
select select ""applied""
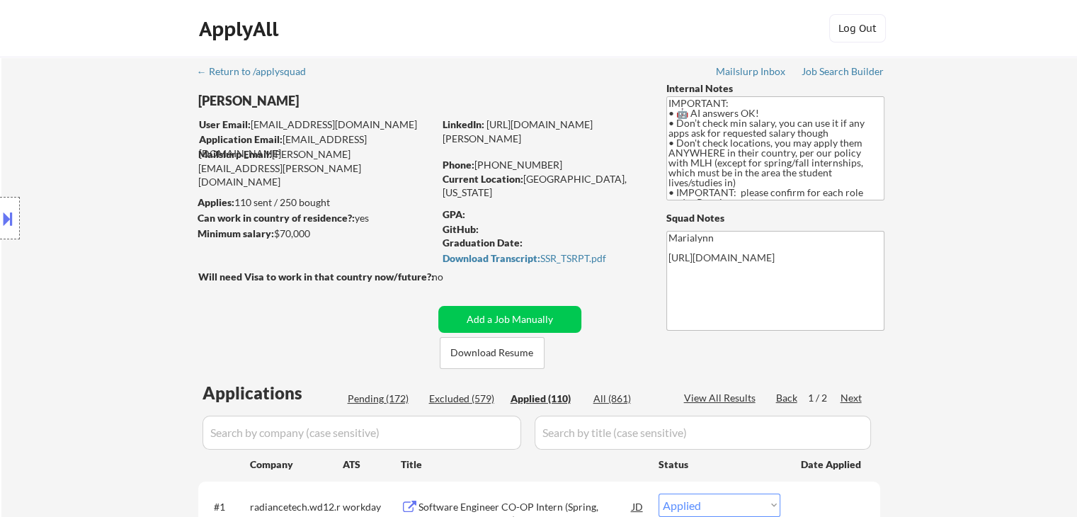
select select ""applied""
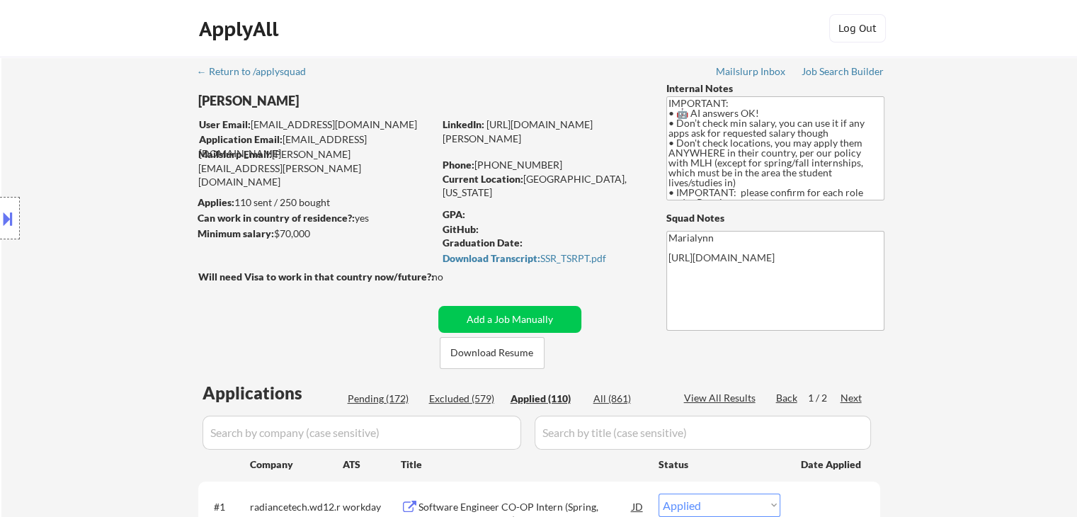
select select ""applied""
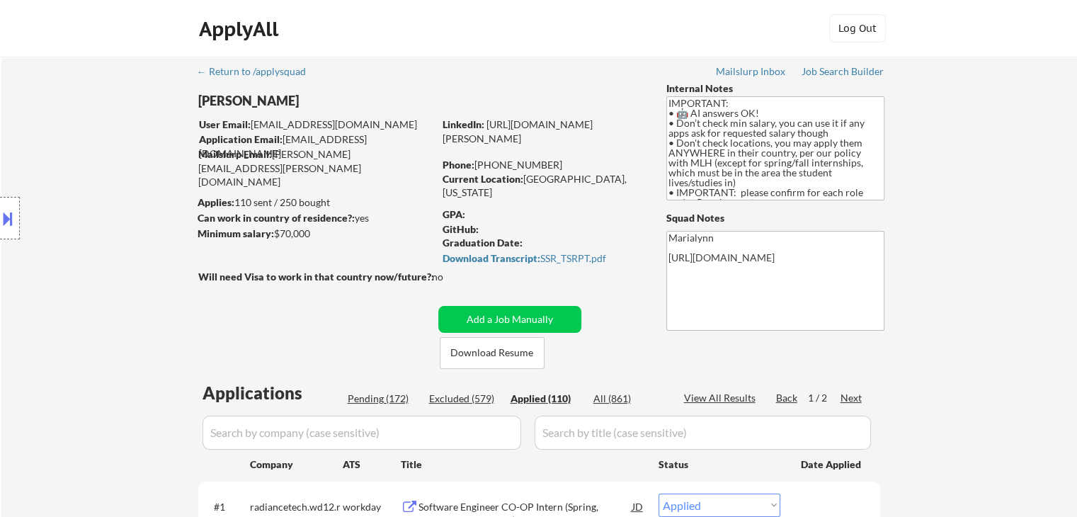
select select ""applied""
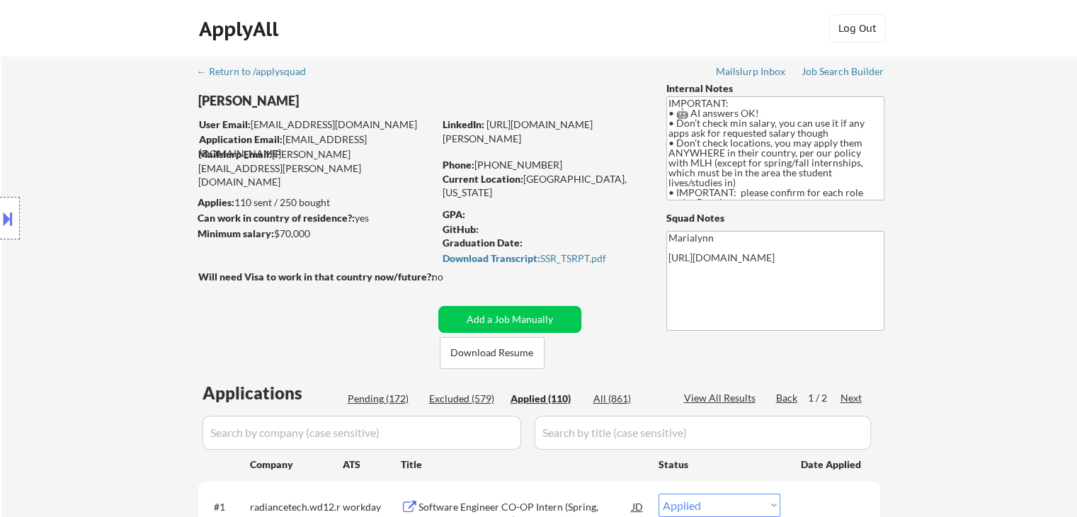
select select ""applied""
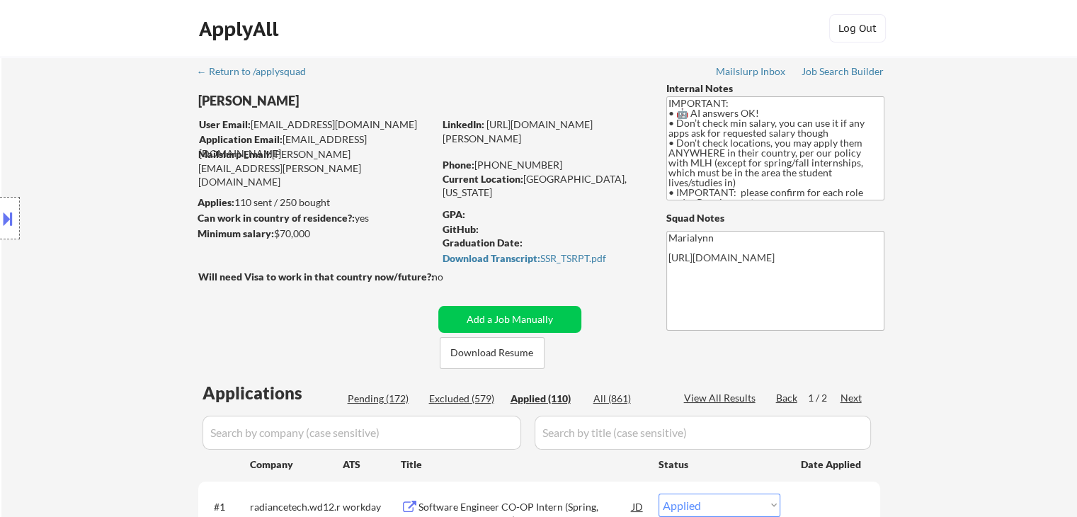
select select ""applied""
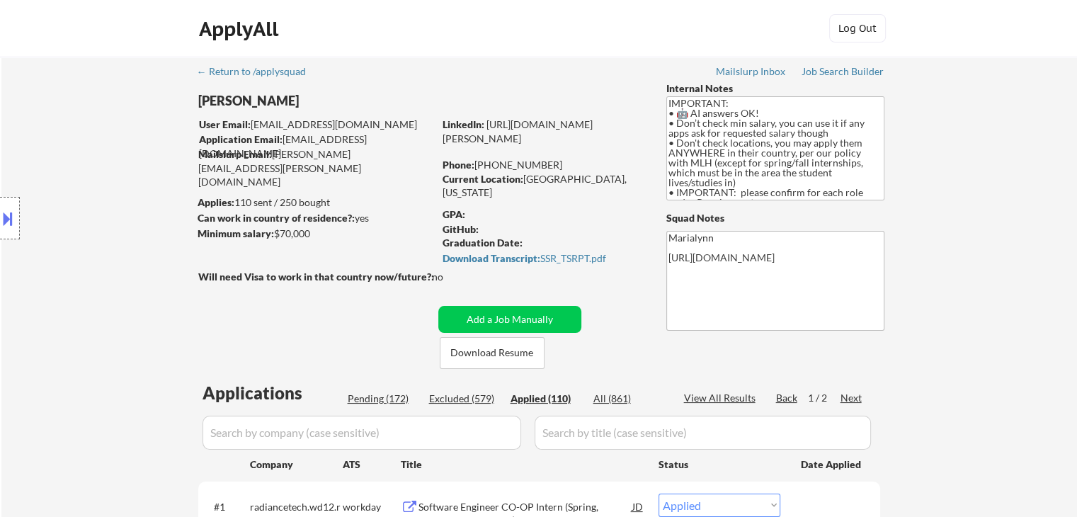
select select ""applied""
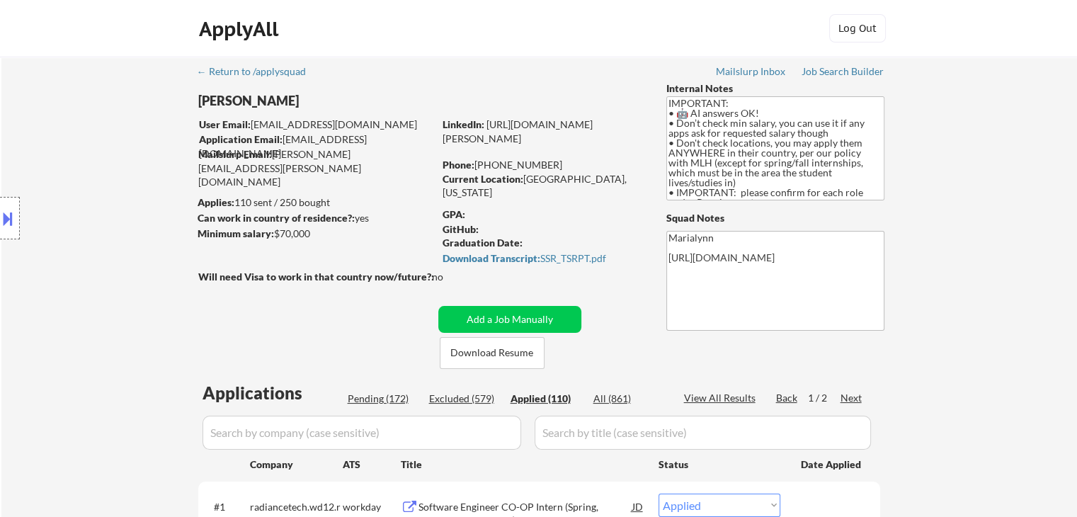
select select ""applied""
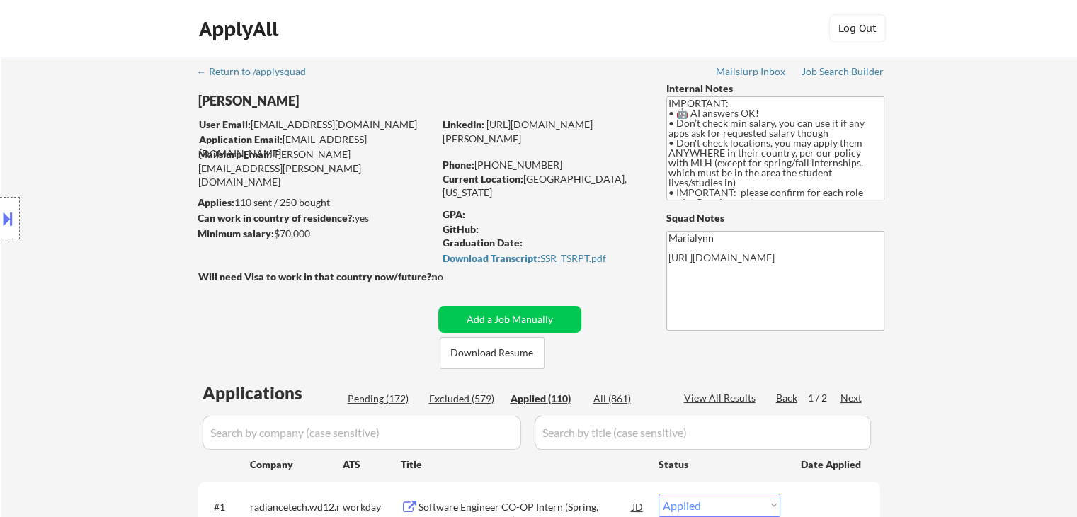
select select ""applied""
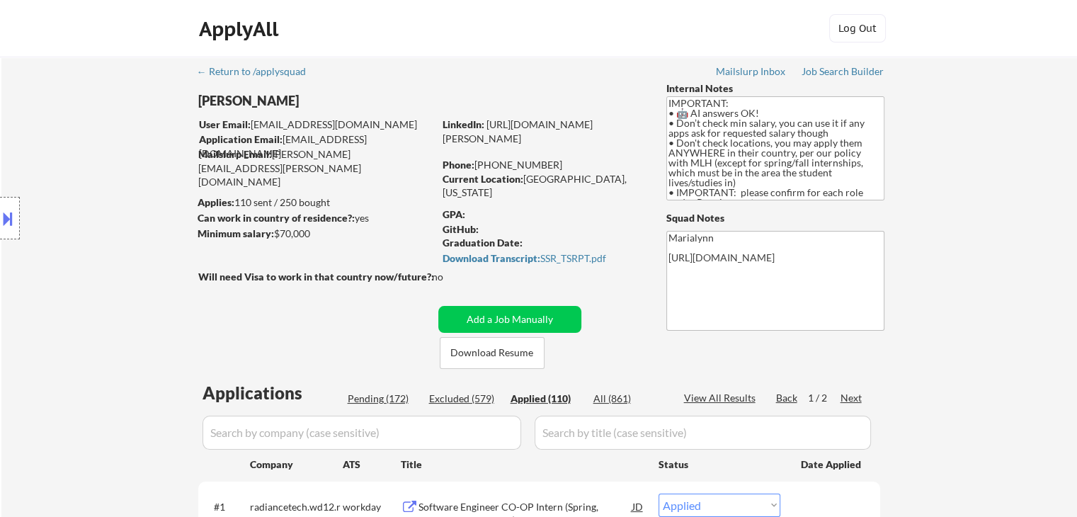
select select ""applied""
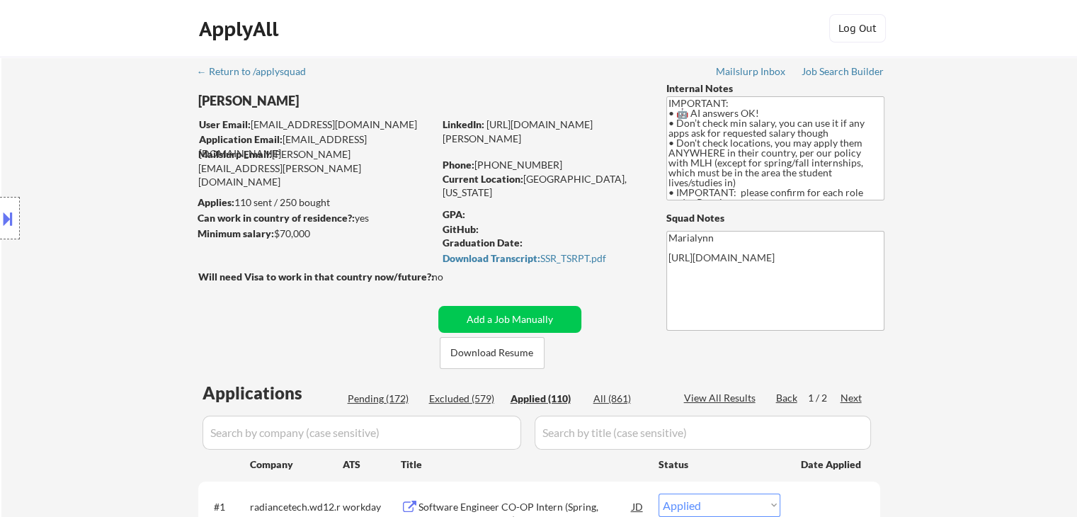
select select ""applied""
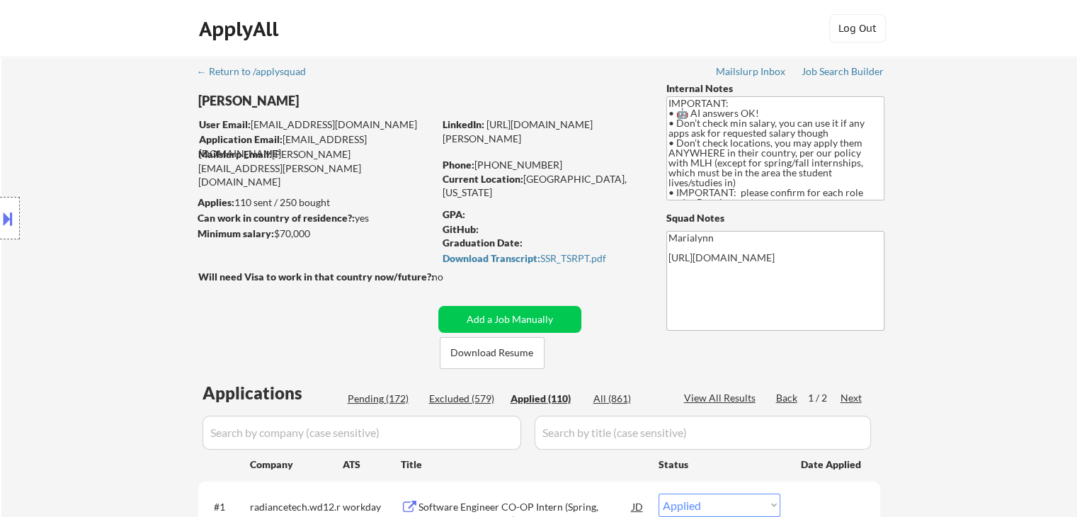
select select ""applied""
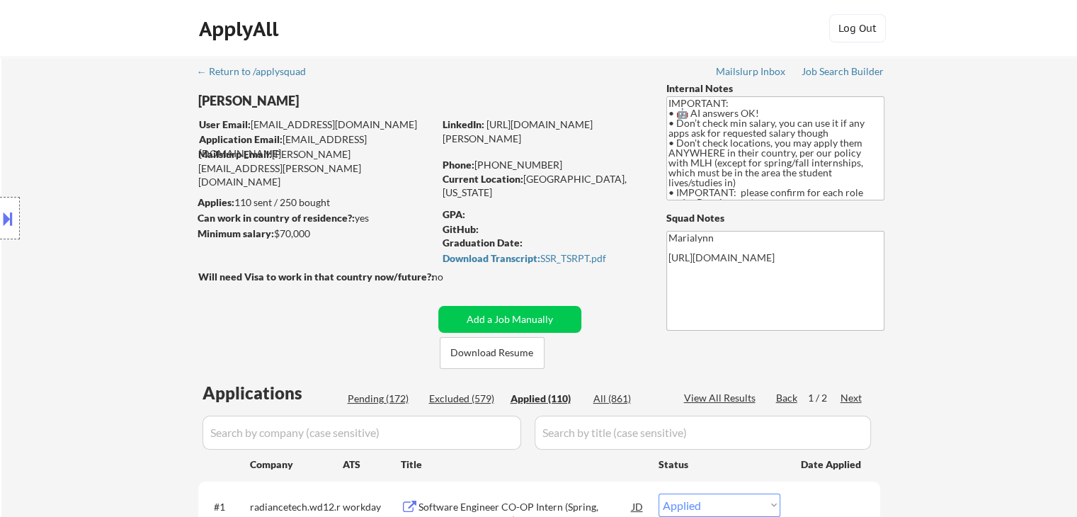
select select ""applied""
click at [516, 347] on button "Download Resume" at bounding box center [492, 353] width 105 height 32
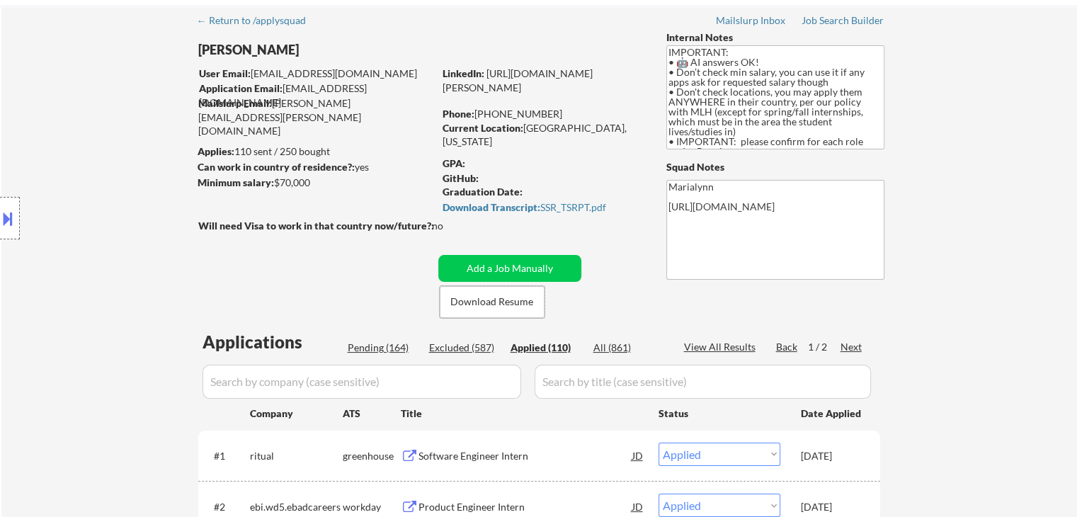
scroll to position [51, 0]
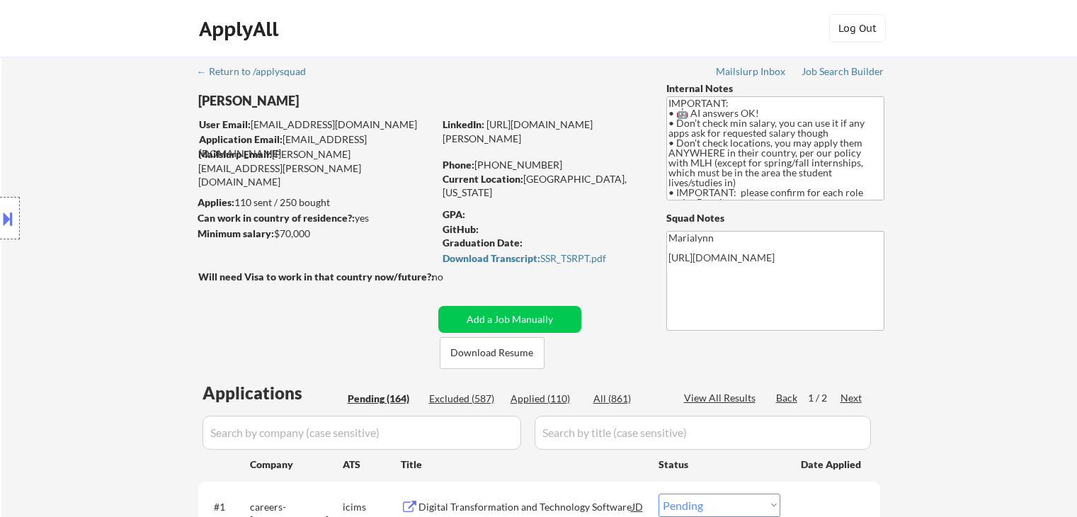
select select ""pending""
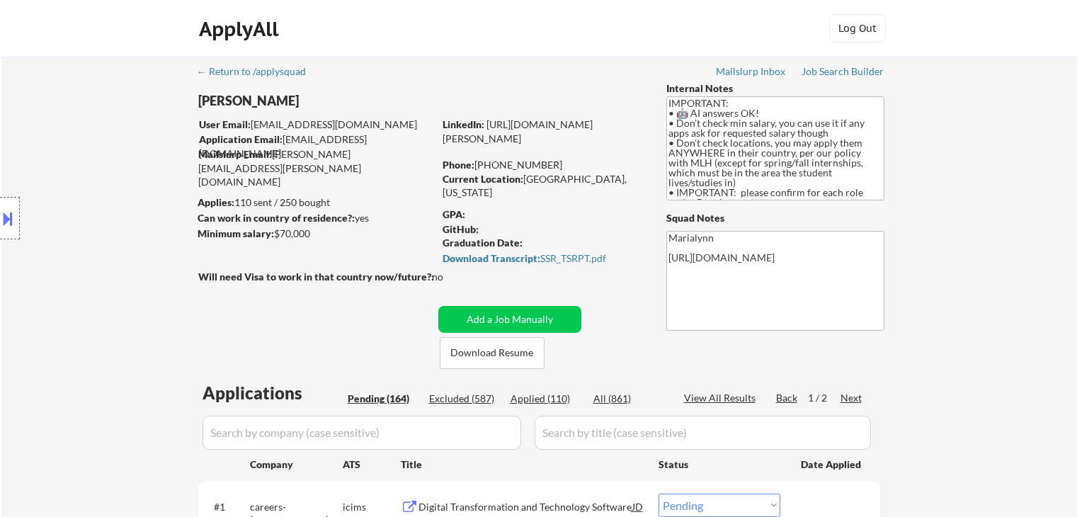
select select ""pending""
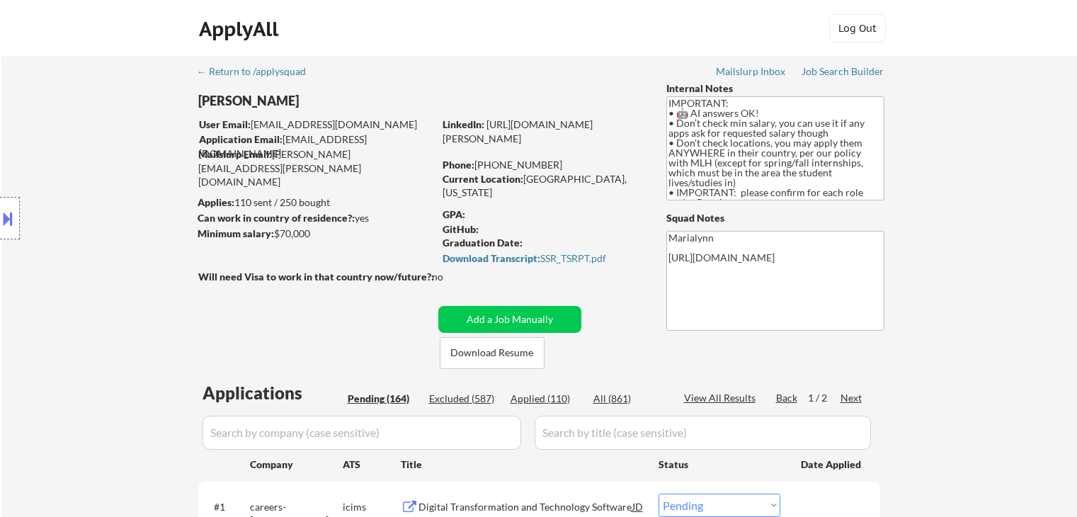
select select ""pending""
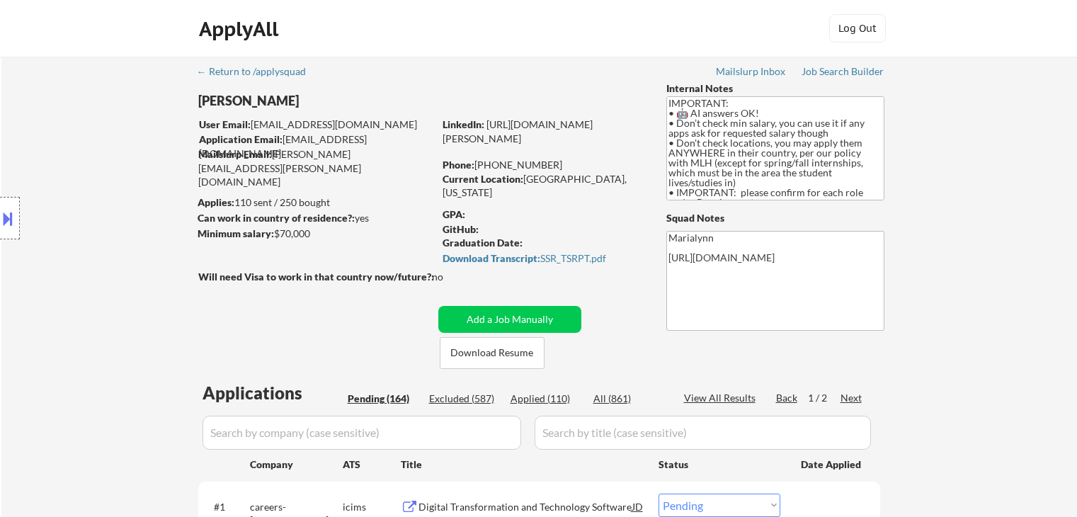
select select ""pending""
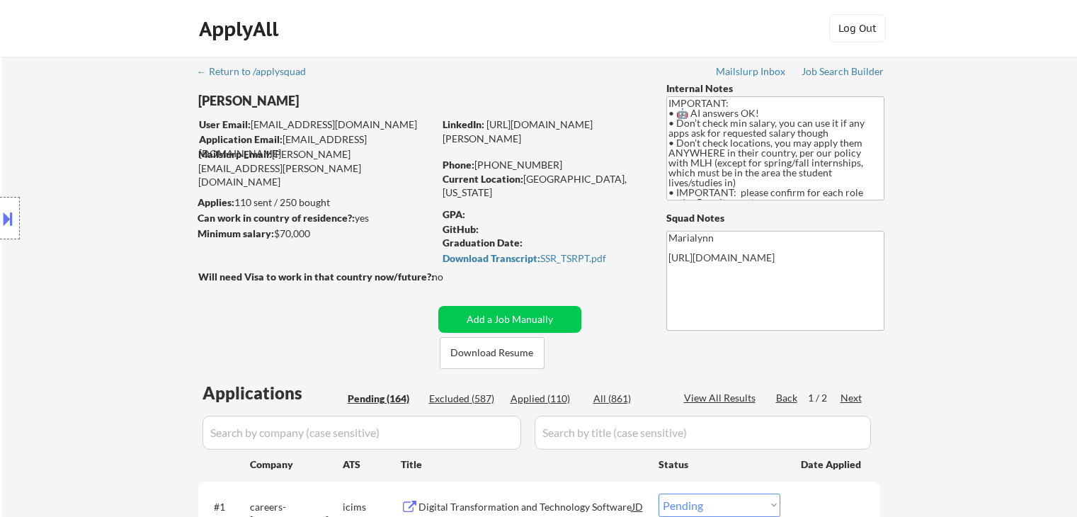
select select ""pending""
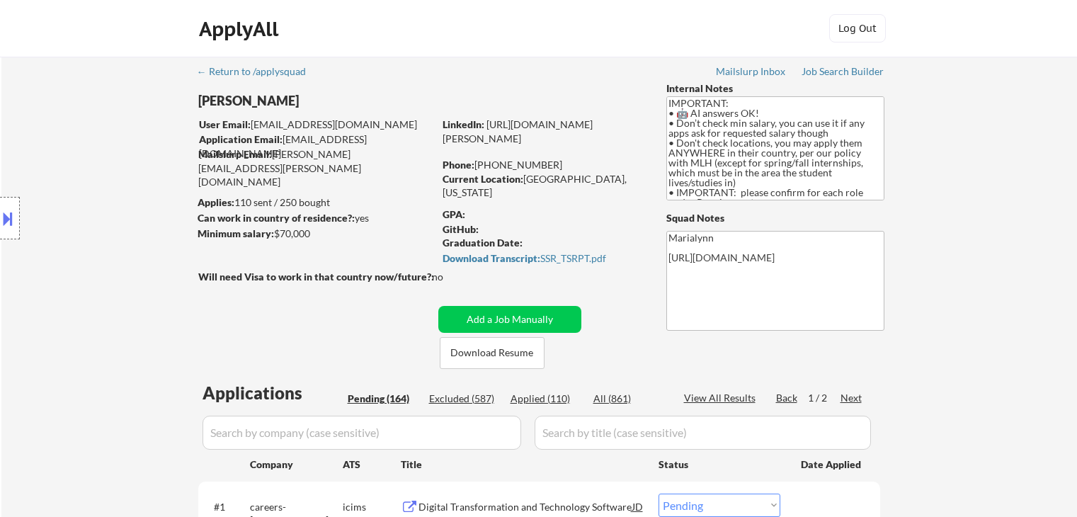
select select ""pending""
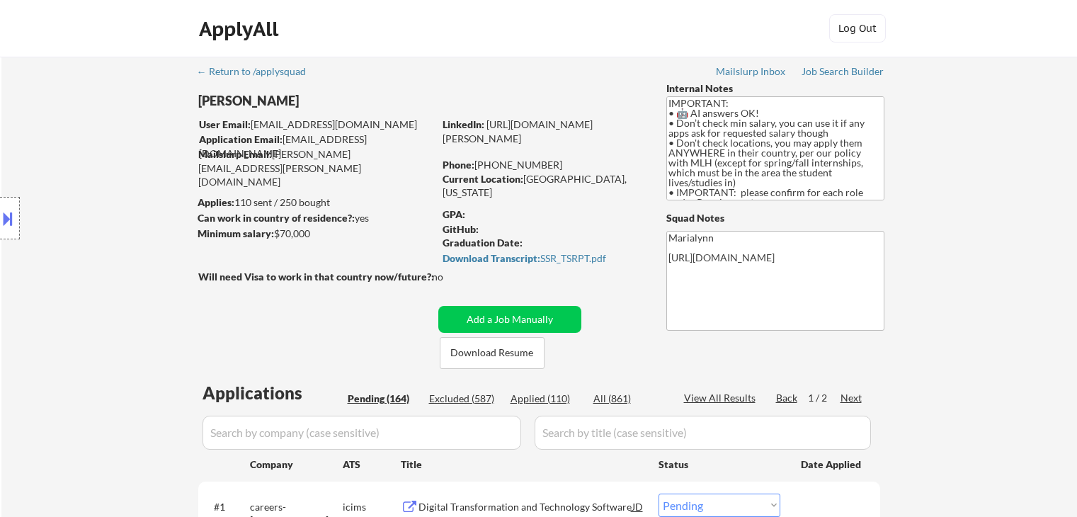
select select ""pending""
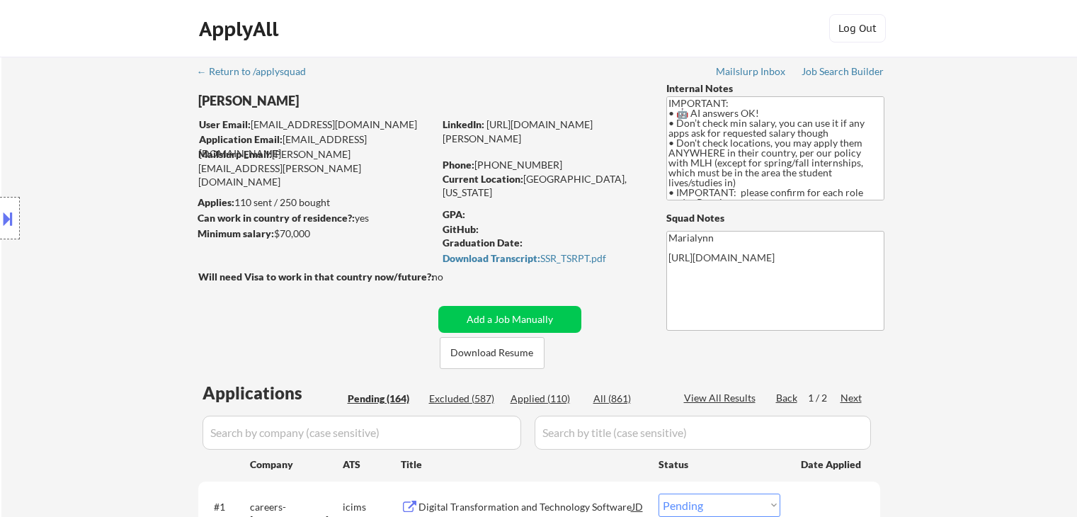
select select ""pending""
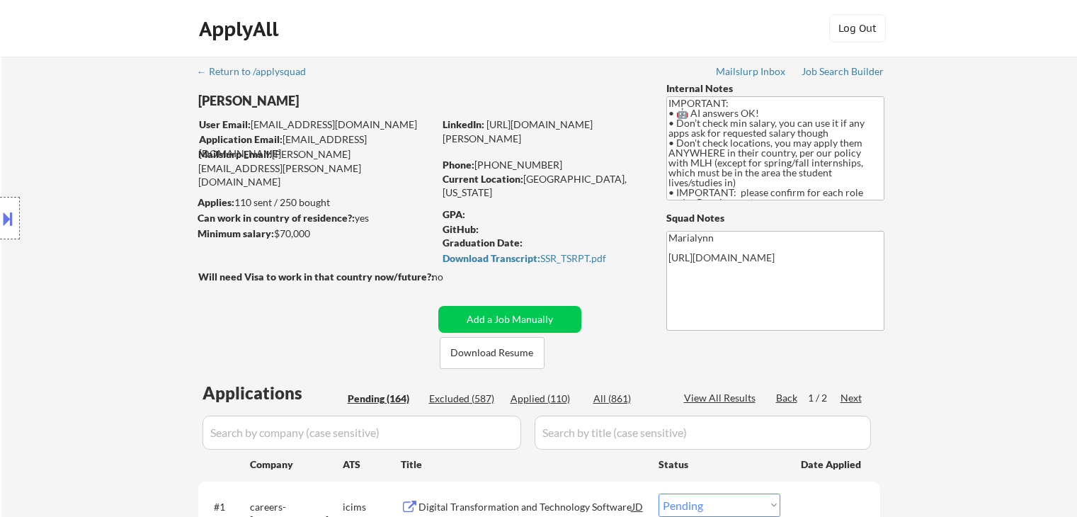
select select ""pending""
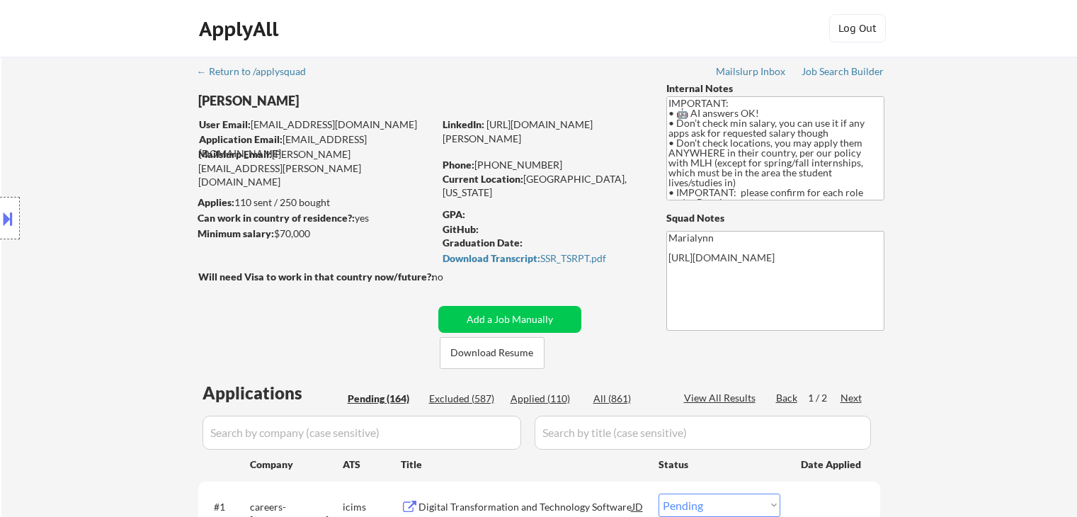
select select ""pending""
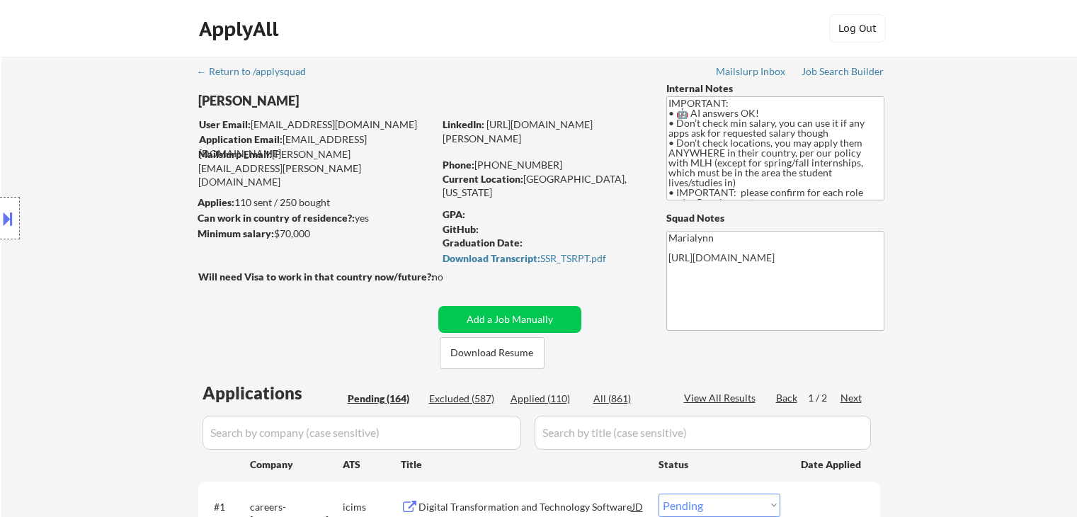
select select ""pending""
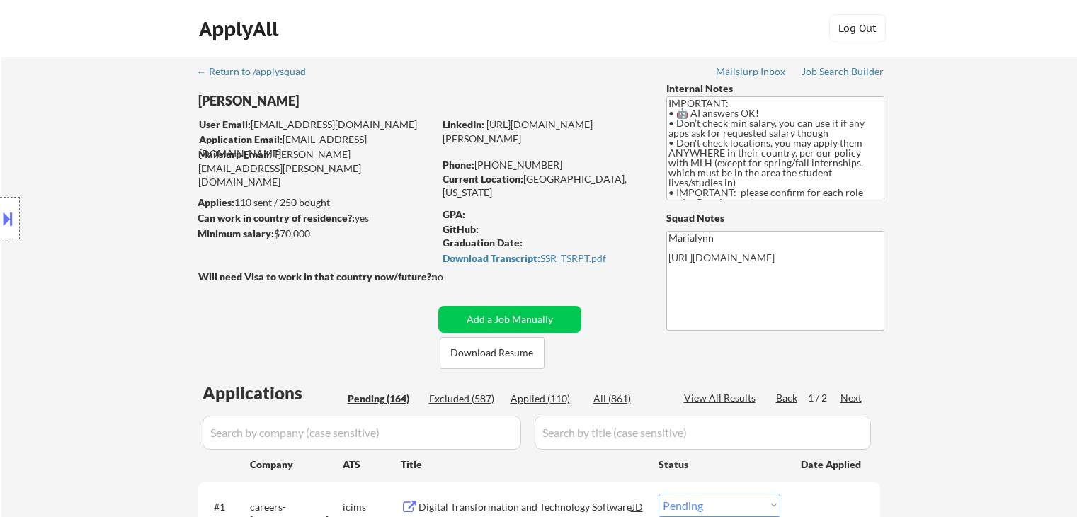
select select ""pending""
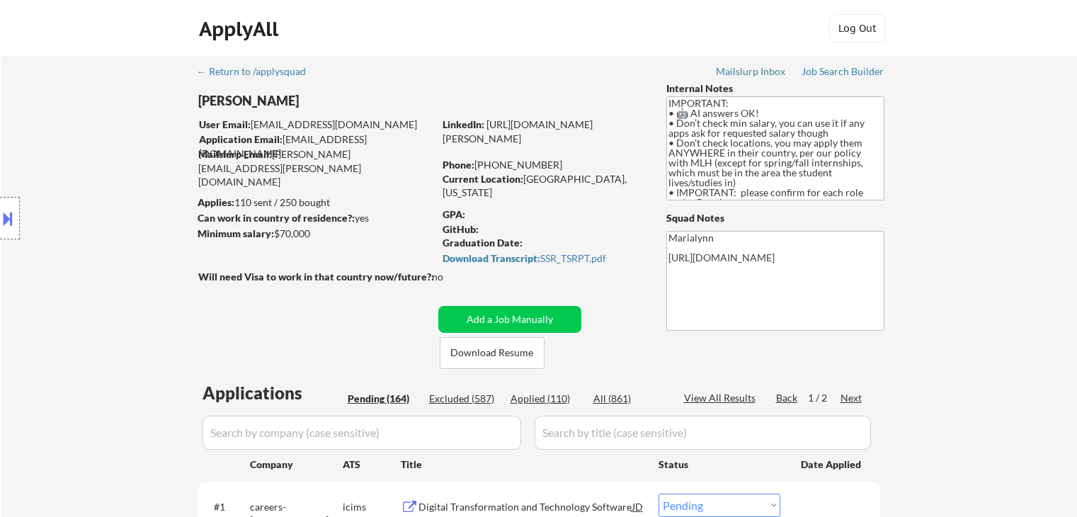
select select ""pending""
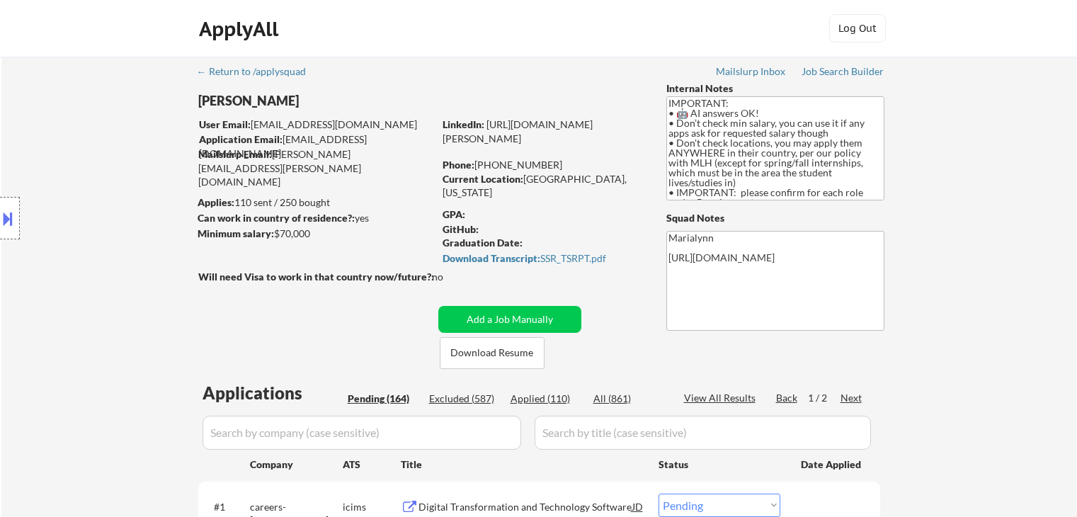
select select ""pending""
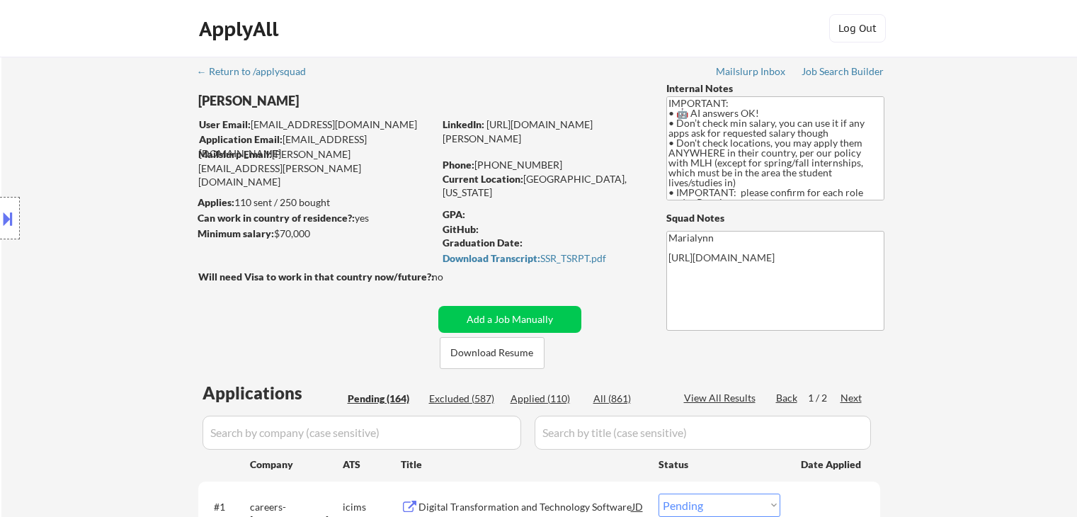
select select ""pending""
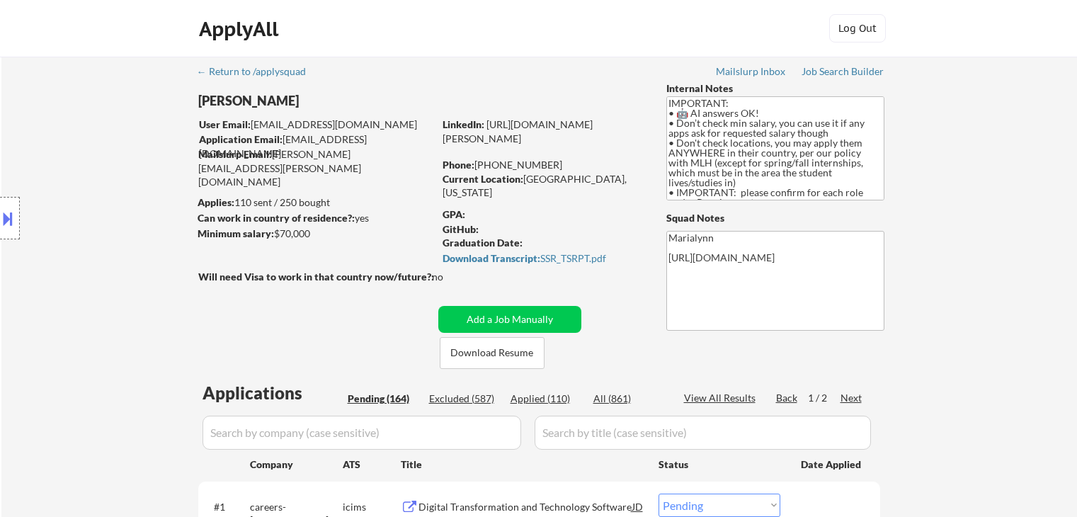
select select ""pending""
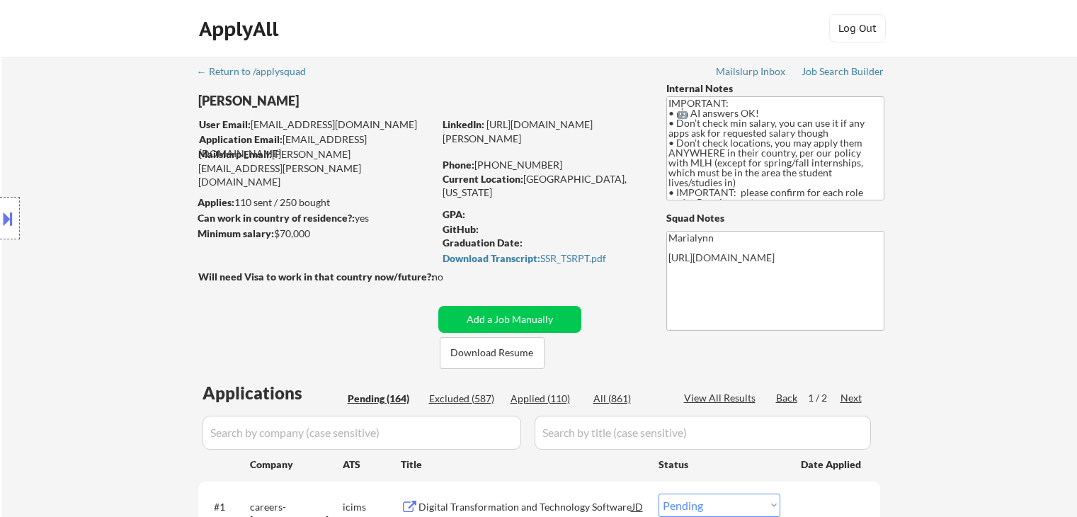
select select ""pending""
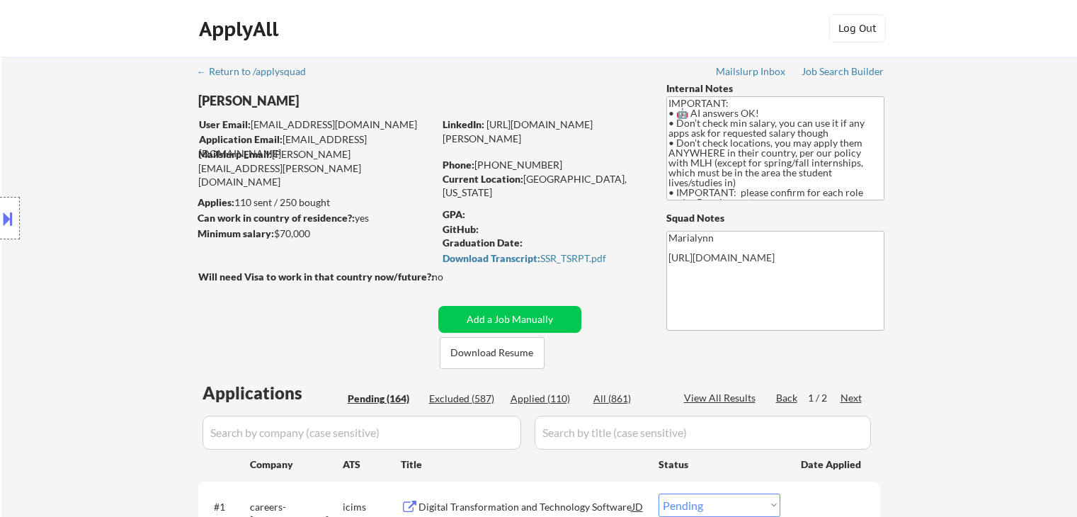
select select ""pending""
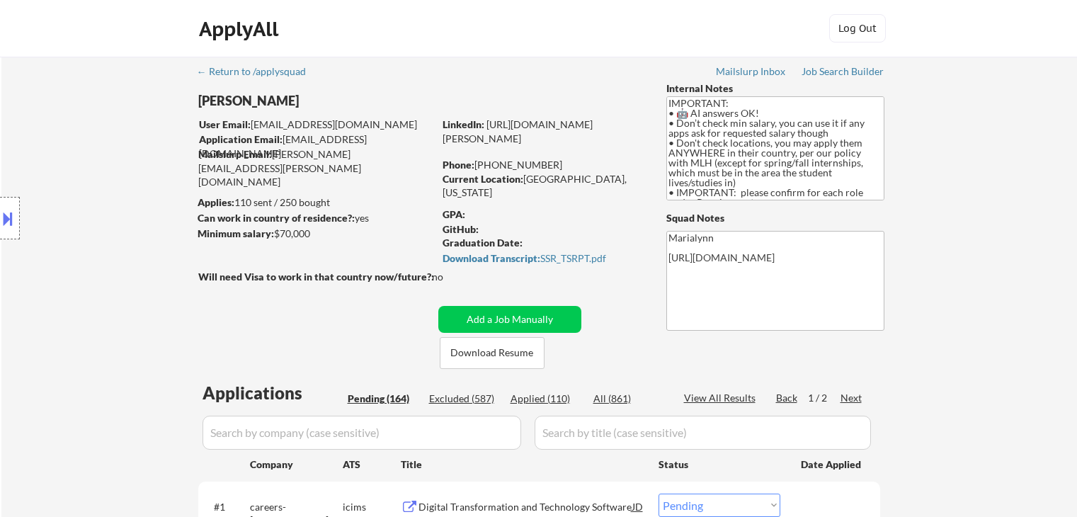
select select ""pending""
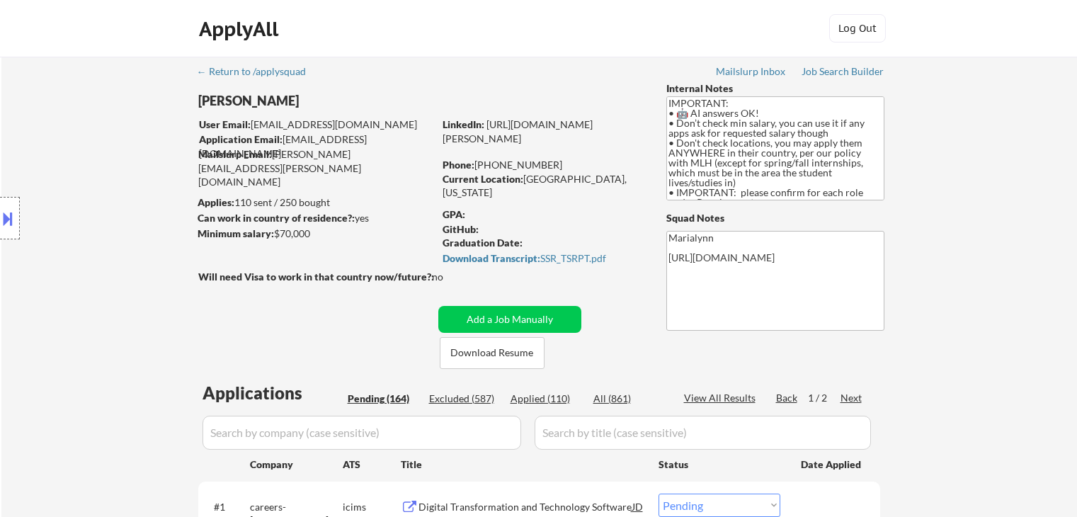
select select ""pending""
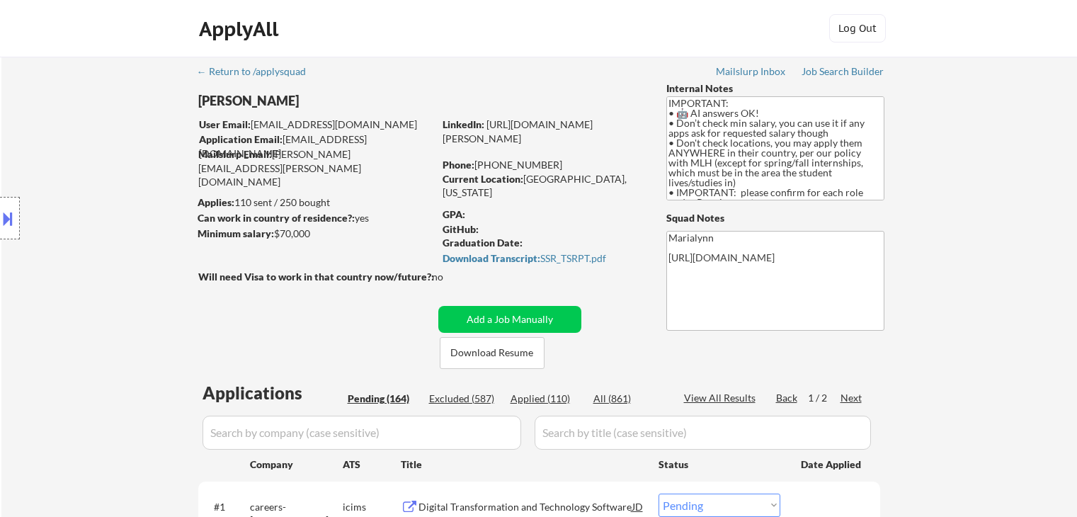
scroll to position [404, 0]
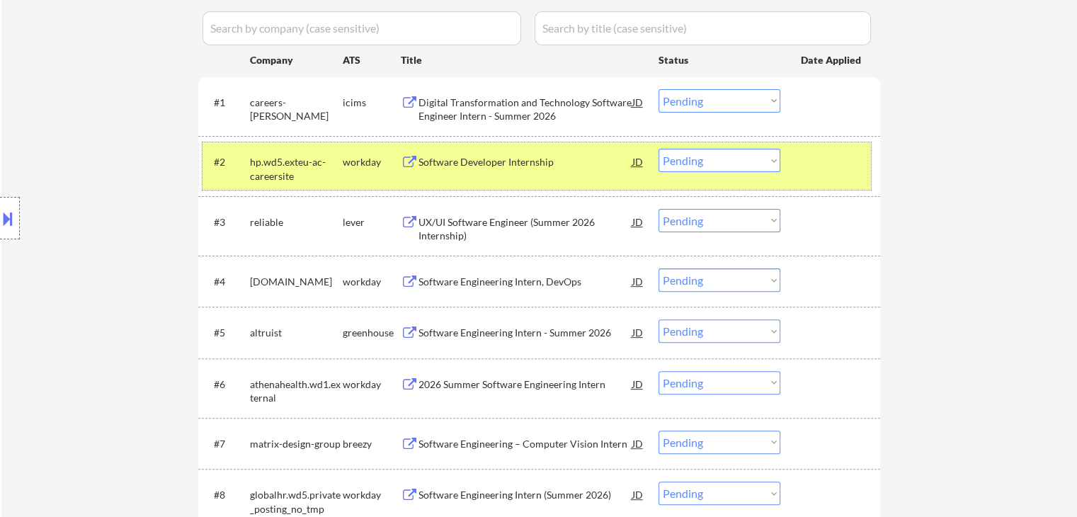
click at [331, 173] on div "hp.wd5.exteu-ac-careersite" at bounding box center [296, 169] width 93 height 28
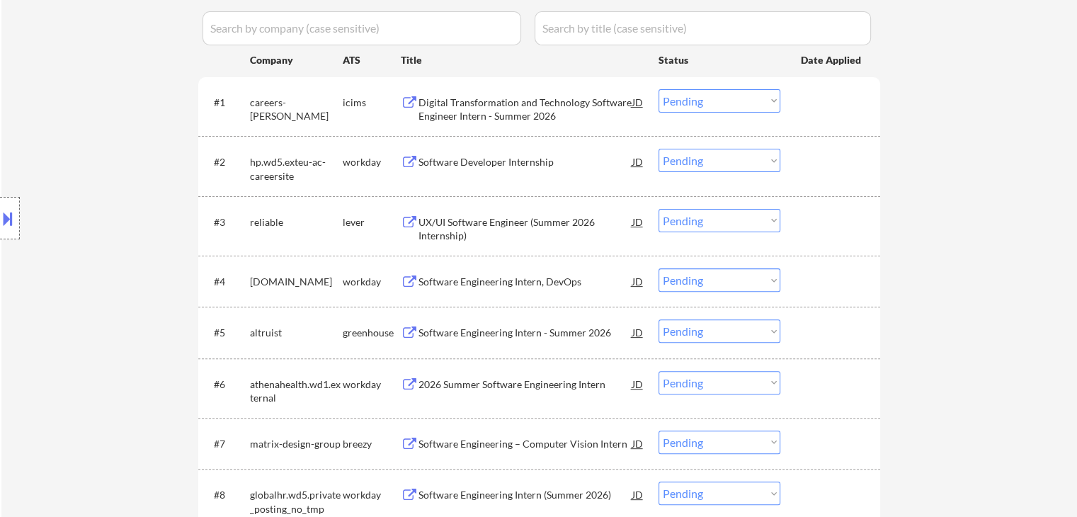
click at [467, 217] on div "UX/UI Software Engineer (Summer 2026 Internship)" at bounding box center [525, 229] width 214 height 28
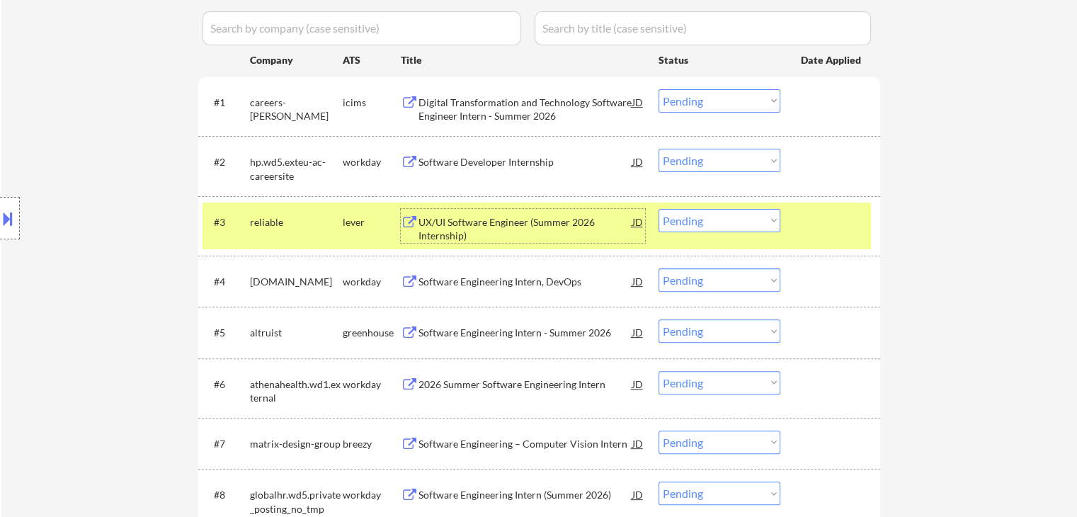
click at [724, 226] on select "Choose an option... Pending Applied Excluded (Questions) Excluded (Expired) Exc…" at bounding box center [719, 220] width 122 height 23
click at [658, 209] on select "Choose an option... Pending Applied Excluded (Questions) Excluded (Expired) Exc…" at bounding box center [719, 220] width 122 height 23
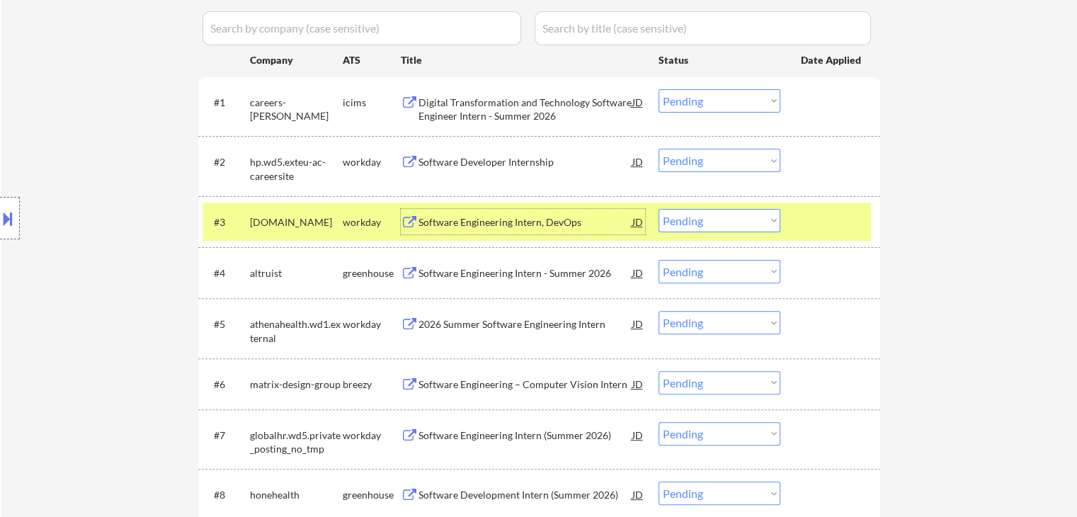
click at [508, 222] on div "Software Engineering Intern, DevOps" at bounding box center [525, 222] width 214 height 14
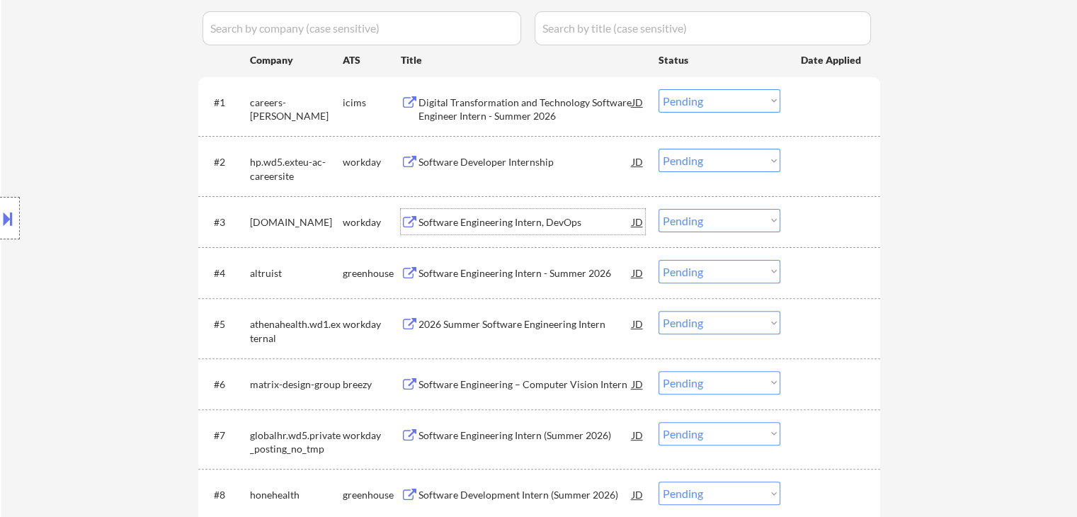
click at [714, 222] on select "Choose an option... Pending Applied Excluded (Questions) Excluded (Expired) Exc…" at bounding box center [719, 220] width 122 height 23
click at [658, 209] on select "Choose an option... Pending Applied Excluded (Questions) Excluded (Expired) Exc…" at bounding box center [719, 220] width 122 height 23
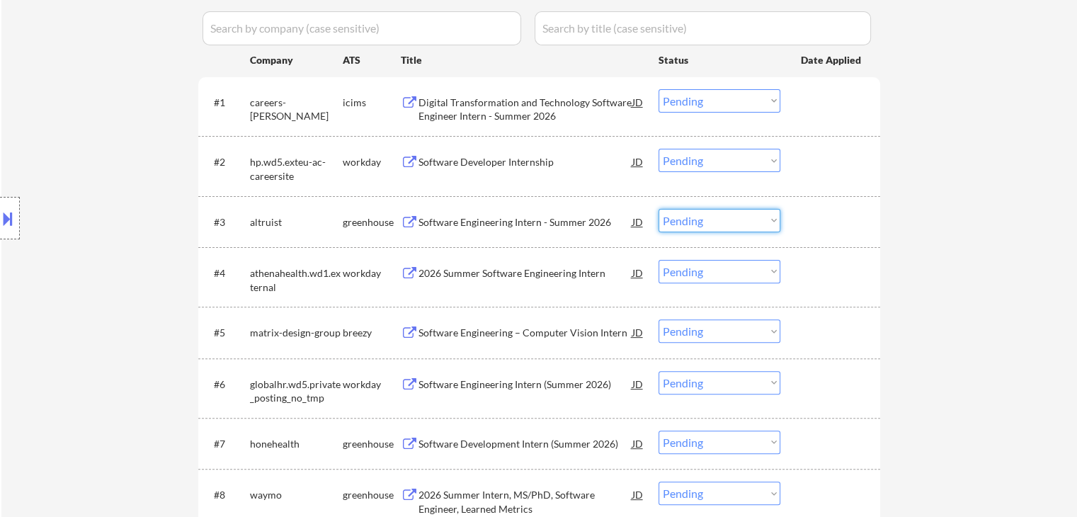
click at [719, 221] on select "Choose an option... Pending Applied Excluded (Questions) Excluded (Expired) Exc…" at bounding box center [719, 220] width 122 height 23
click at [658, 209] on select "Choose an option... Pending Applied Excluded (Questions) Excluded (Expired) Exc…" at bounding box center [719, 220] width 122 height 23
select select ""pending""
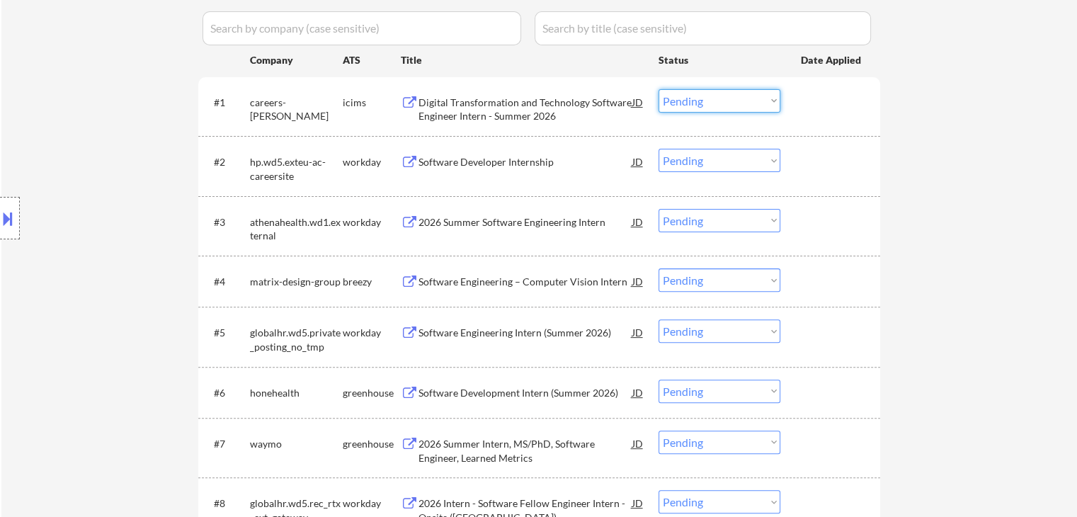
click at [762, 98] on select "Choose an option... Pending Applied Excluded (Questions) Excluded (Expired) Exc…" at bounding box center [719, 100] width 122 height 23
click at [658, 89] on select "Choose an option... Pending Applied Excluded (Questions) Excluded (Expired) Exc…" at bounding box center [719, 100] width 122 height 23
select select ""pending""
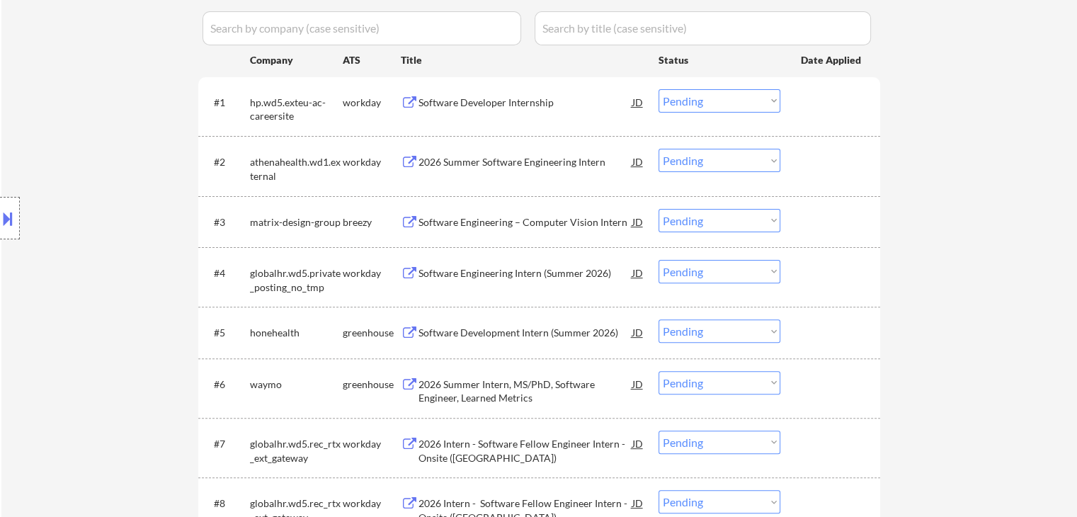
drag, startPoint x: 714, startPoint y: 162, endPoint x: 714, endPoint y: 171, distance: 8.5
click at [714, 162] on select "Choose an option... Pending Applied Excluded (Questions) Excluded (Expired) Exc…" at bounding box center [719, 160] width 122 height 23
click at [658, 149] on select "Choose an option... Pending Applied Excluded (Questions) Excluded (Expired) Exc…" at bounding box center [719, 160] width 122 height 23
select select ""pending""
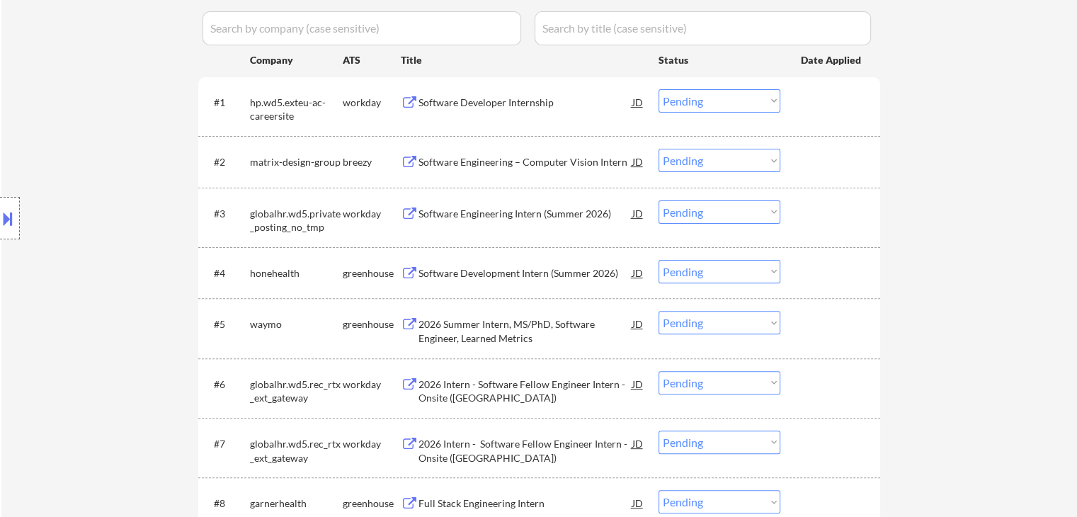
click at [719, 207] on select "Choose an option... Pending Applied Excluded (Questions) Excluded (Expired) Exc…" at bounding box center [719, 211] width 122 height 23
click at [658, 200] on select "Choose an option... Pending Applied Excluded (Questions) Excluded (Expired) Exc…" at bounding box center [719, 211] width 122 height 23
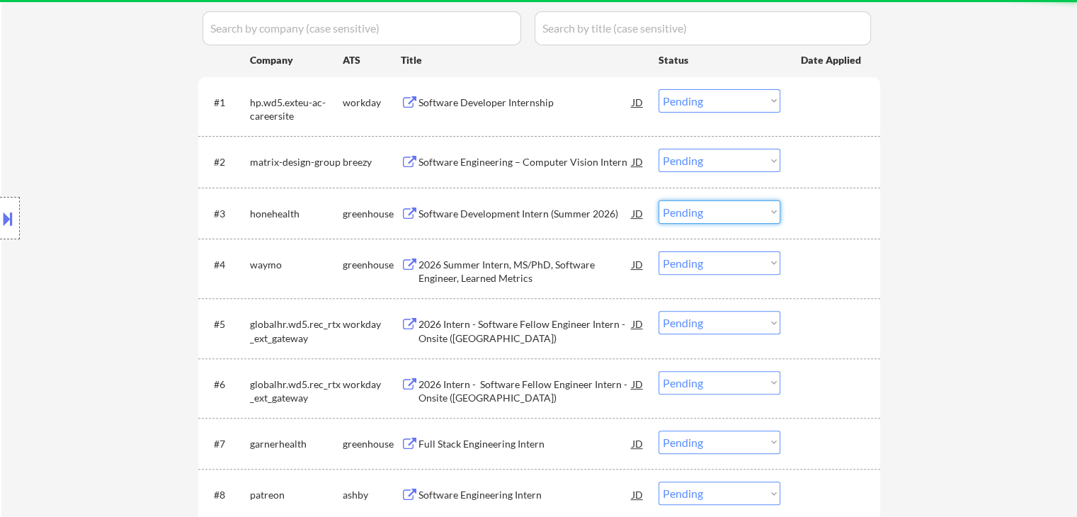
click at [735, 216] on select "Choose an option... Pending Applied Excluded (Questions) Excluded (Expired) Exc…" at bounding box center [719, 211] width 122 height 23
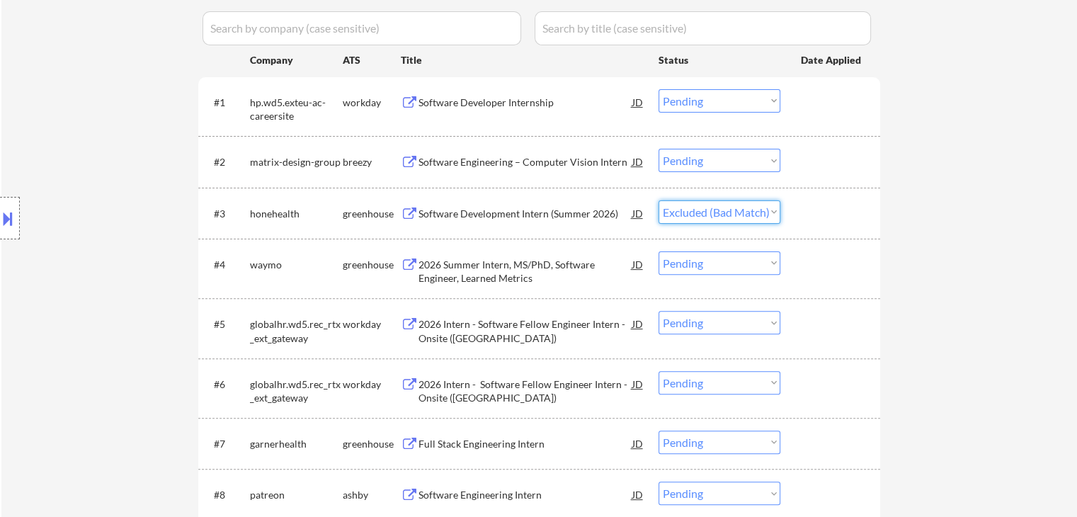
click at [658, 200] on select "Choose an option... Pending Applied Excluded (Questions) Excluded (Expired) Exc…" at bounding box center [719, 211] width 122 height 23
click at [715, 209] on select "Choose an option... Pending Applied Excluded (Questions) Excluded (Expired) Exc…" at bounding box center [719, 211] width 122 height 23
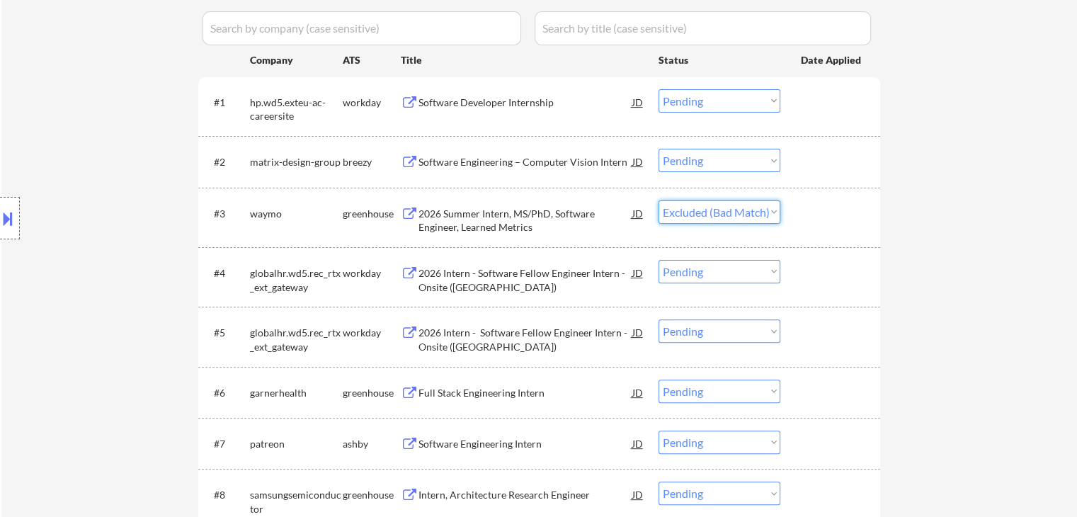
click at [658, 200] on select "Choose an option... Pending Applied Excluded (Questions) Excluded (Expired) Exc…" at bounding box center [719, 211] width 122 height 23
select select ""pending""
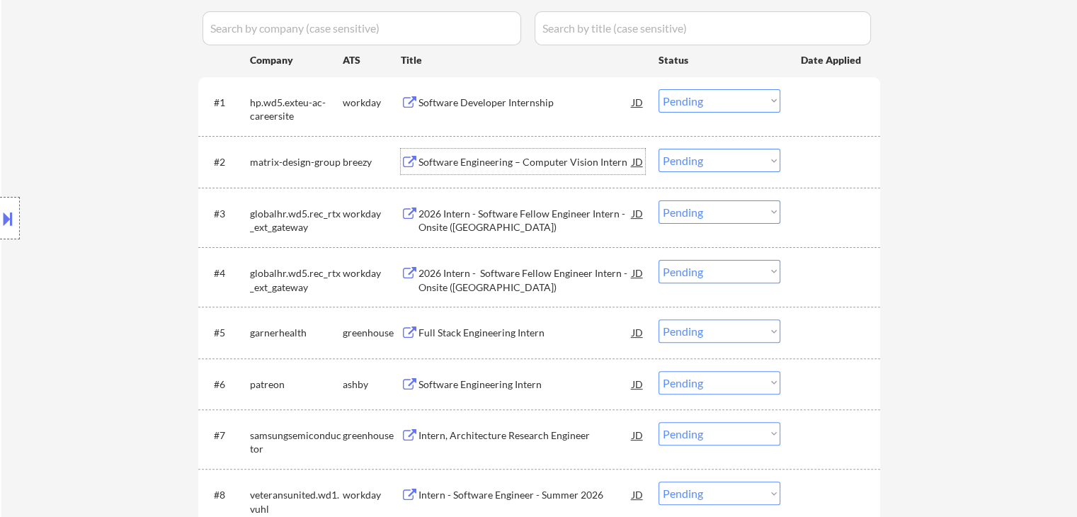
click at [533, 159] on div "Software Engineering – Computer Vision Intern" at bounding box center [525, 162] width 214 height 14
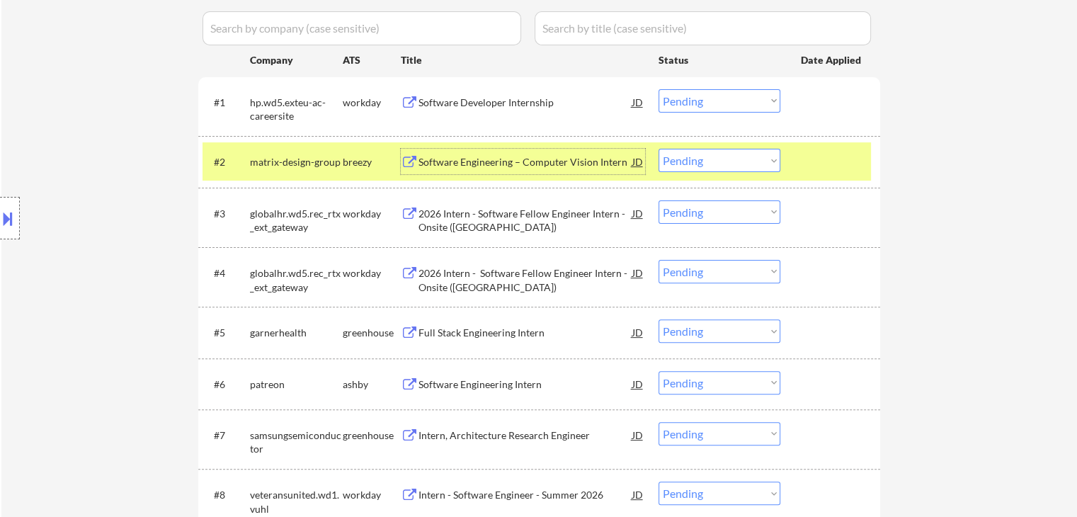
drag, startPoint x: 689, startPoint y: 159, endPoint x: 688, endPoint y: 167, distance: 7.8
click at [690, 159] on select "Choose an option... Pending Applied Excluded (Questions) Excluded (Expired) Exc…" at bounding box center [719, 160] width 122 height 23
click at [658, 149] on select "Choose an option... Pending Applied Excluded (Questions) Excluded (Expired) Exc…" at bounding box center [719, 160] width 122 height 23
select select ""pending""
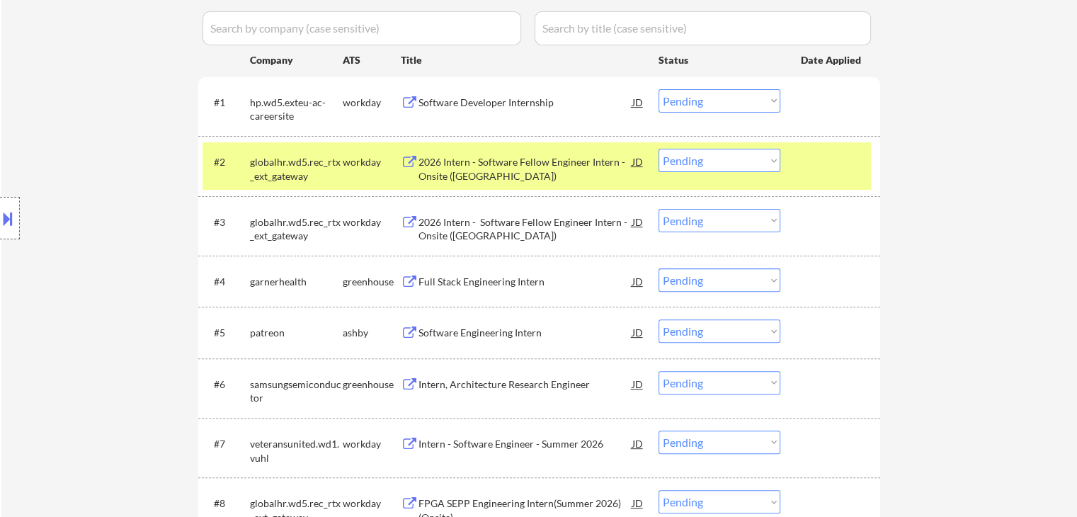
click at [505, 336] on div "Software Engineering Intern" at bounding box center [525, 333] width 214 height 14
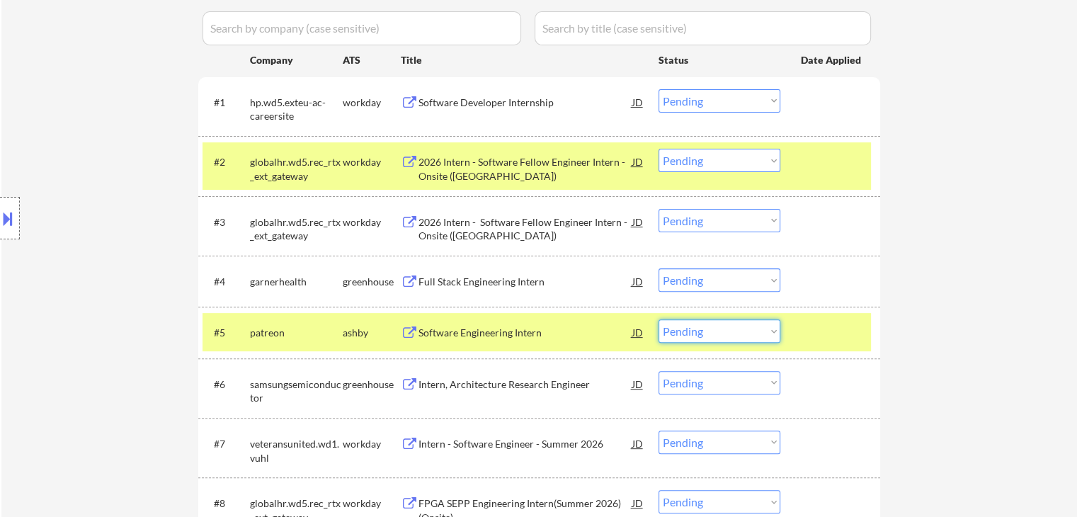
click at [731, 332] on select "Choose an option... Pending Applied Excluded (Questions) Excluded (Expired) Exc…" at bounding box center [719, 330] width 122 height 23
click at [658, 319] on select "Choose an option... Pending Applied Excluded (Questions) Excluded (Expired) Exc…" at bounding box center [719, 330] width 122 height 23
click at [358, 149] on div "workday" at bounding box center [372, 161] width 58 height 25
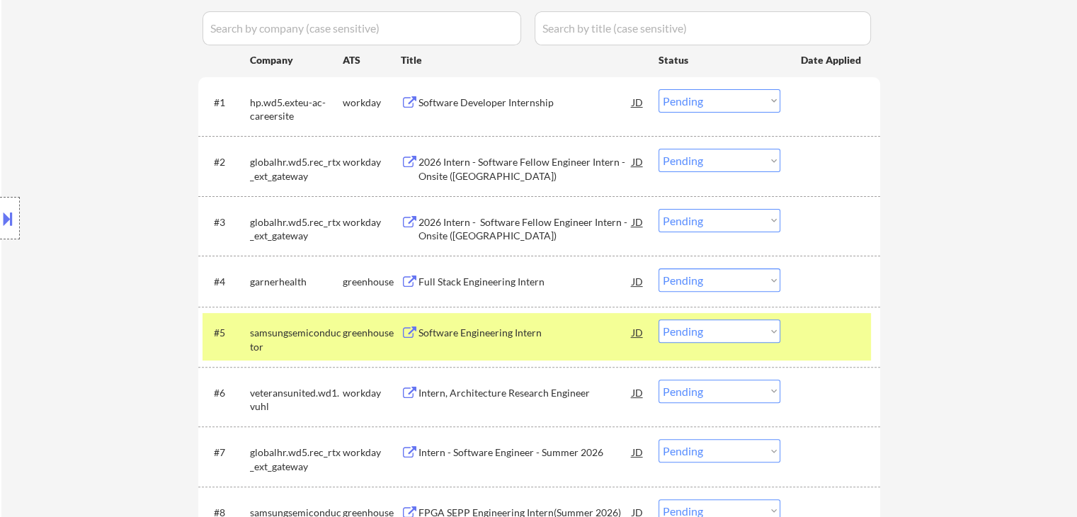
click at [474, 341] on div "Software Engineering Intern" at bounding box center [525, 331] width 214 height 25
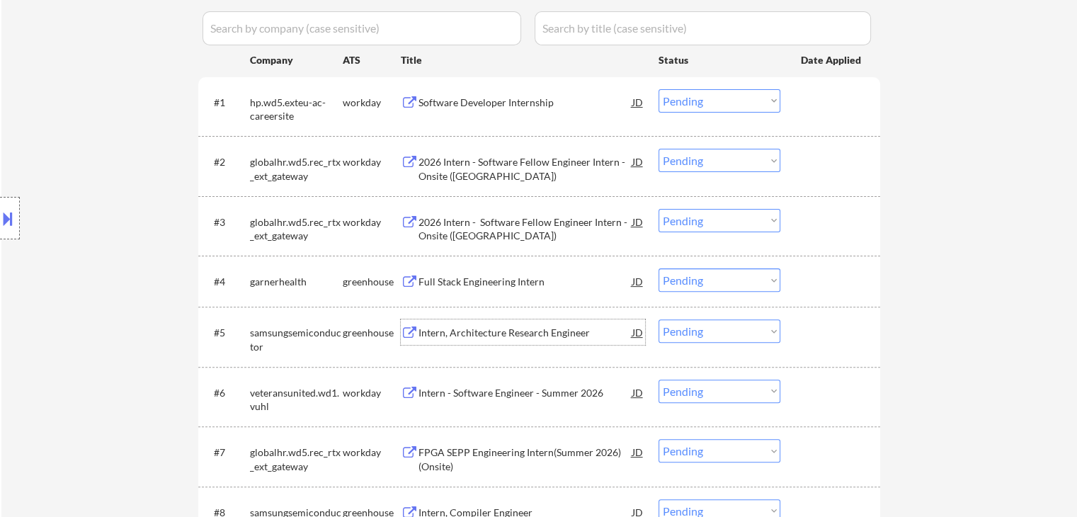
click at [700, 333] on select "Choose an option... Pending Applied Excluded (Questions) Excluded (Expired) Exc…" at bounding box center [719, 330] width 122 height 23
click at [658, 319] on select "Choose an option... Pending Applied Excluded (Questions) Excluded (Expired) Exc…" at bounding box center [719, 330] width 122 height 23
select select ""pending""
click at [485, 283] on div "Full Stack Engineering Intern" at bounding box center [525, 282] width 214 height 14
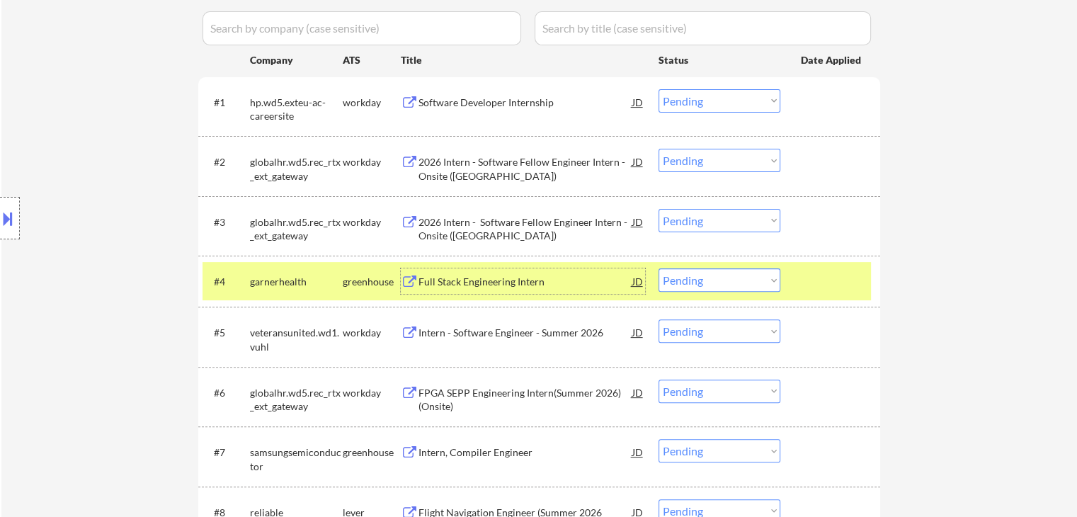
drag, startPoint x: 731, startPoint y: 281, endPoint x: 730, endPoint y: 290, distance: 9.2
click at [730, 282] on select "Choose an option... Pending Applied Excluded (Questions) Excluded (Expired) Exc…" at bounding box center [719, 279] width 122 height 23
click at [658, 268] on select "Choose an option... Pending Applied Excluded (Questions) Excluded (Expired) Exc…" at bounding box center [719, 279] width 122 height 23
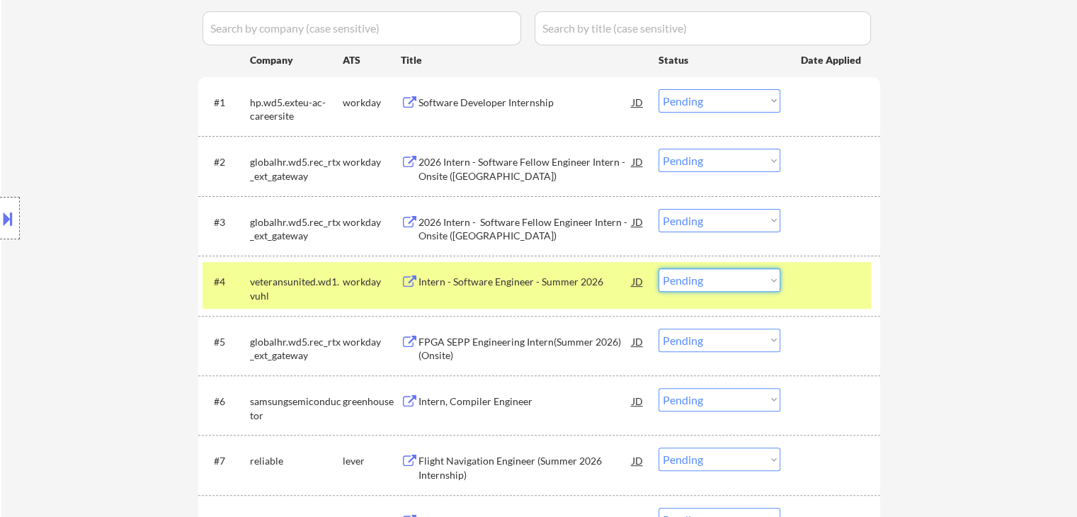
click at [709, 287] on select "Choose an option... Pending Applied Excluded (Questions) Excluded (Expired) Exc…" at bounding box center [719, 279] width 122 height 23
click at [658, 268] on select "Choose an option... Pending Applied Excluded (Questions) Excluded (Expired) Exc…" at bounding box center [719, 279] width 122 height 23
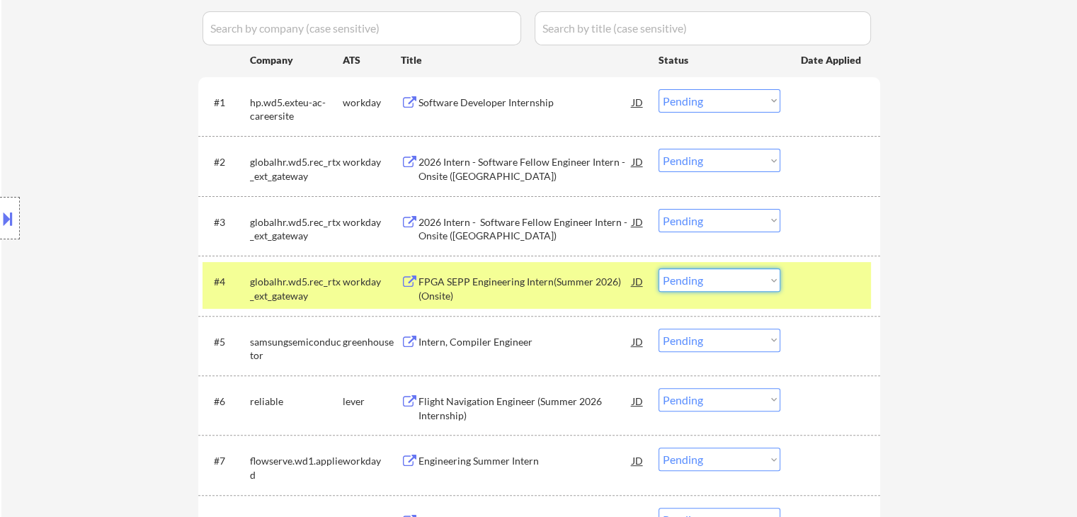
drag, startPoint x: 737, startPoint y: 279, endPoint x: 740, endPoint y: 290, distance: 11.7
click at [737, 280] on select "Choose an option... Pending Applied Excluded (Questions) Excluded (Expired) Exc…" at bounding box center [719, 279] width 122 height 23
click at [658, 268] on select "Choose an option... Pending Applied Excluded (Questions) Excluded (Expired) Exc…" at bounding box center [719, 279] width 122 height 23
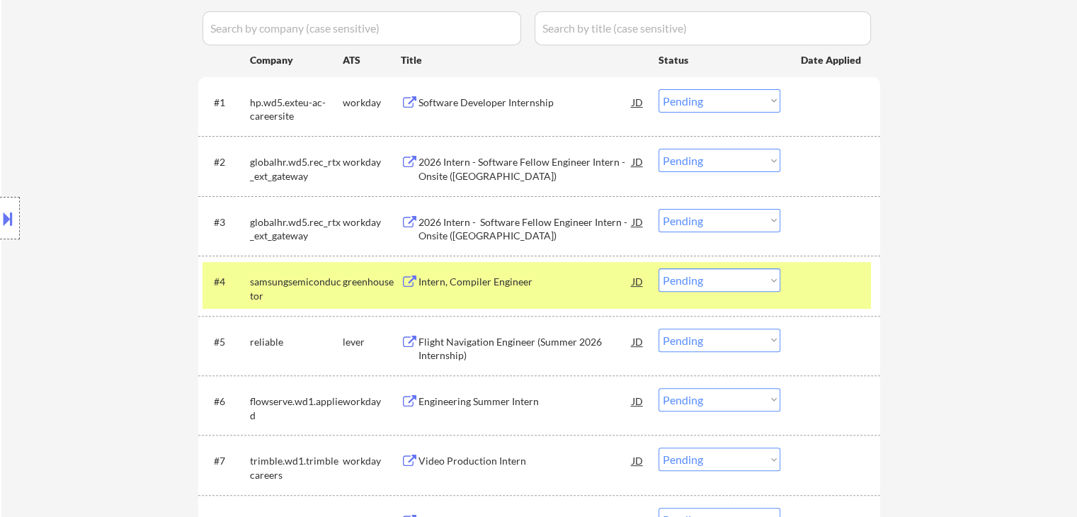
click at [476, 273] on div "Intern, Compiler Engineer" at bounding box center [525, 280] width 214 height 25
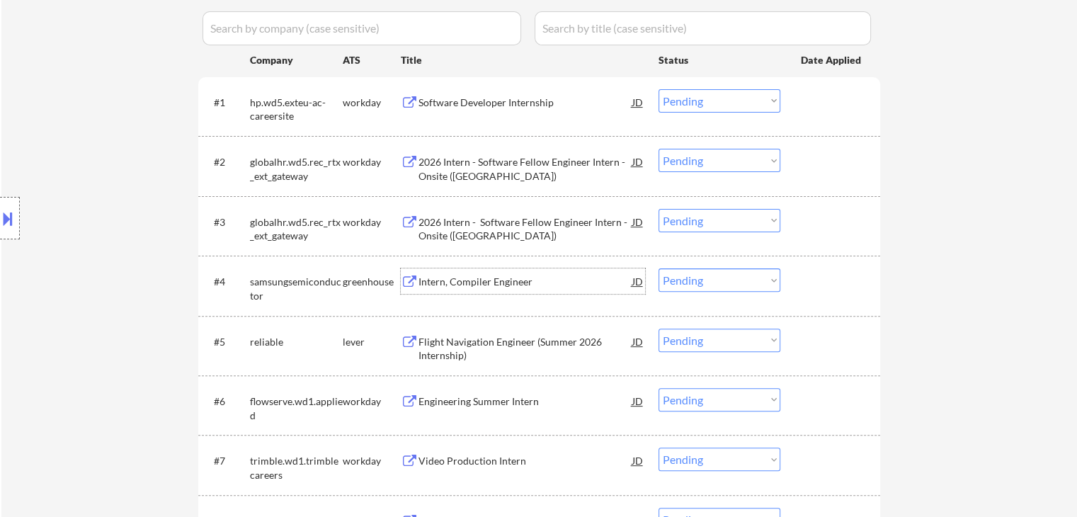
click at [726, 278] on select "Choose an option... Pending Applied Excluded (Questions) Excluded (Expired) Exc…" at bounding box center [719, 279] width 122 height 23
click at [658, 268] on select "Choose an option... Pending Applied Excluded (Questions) Excluded (Expired) Exc…" at bounding box center [719, 279] width 122 height 23
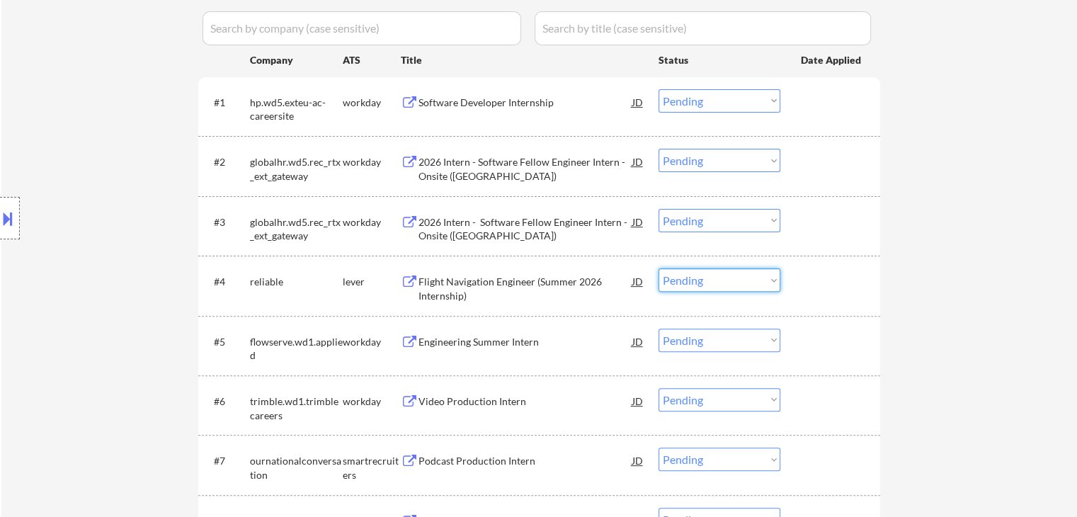
click at [728, 281] on select "Choose an option... Pending Applied Excluded (Questions) Excluded (Expired) Exc…" at bounding box center [719, 279] width 122 height 23
click at [658, 268] on select "Choose an option... Pending Applied Excluded (Questions) Excluded (Expired) Exc…" at bounding box center [719, 279] width 122 height 23
select select ""pending""
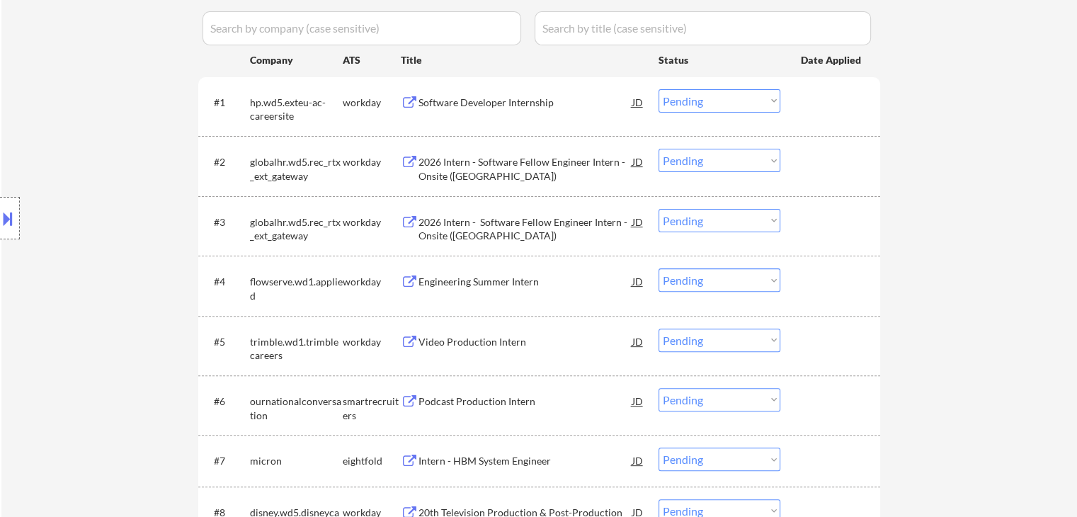
click at [442, 163] on div "2026 Intern - Software Fellow Engineer Intern - Onsite (PA)" at bounding box center [525, 169] width 214 height 28
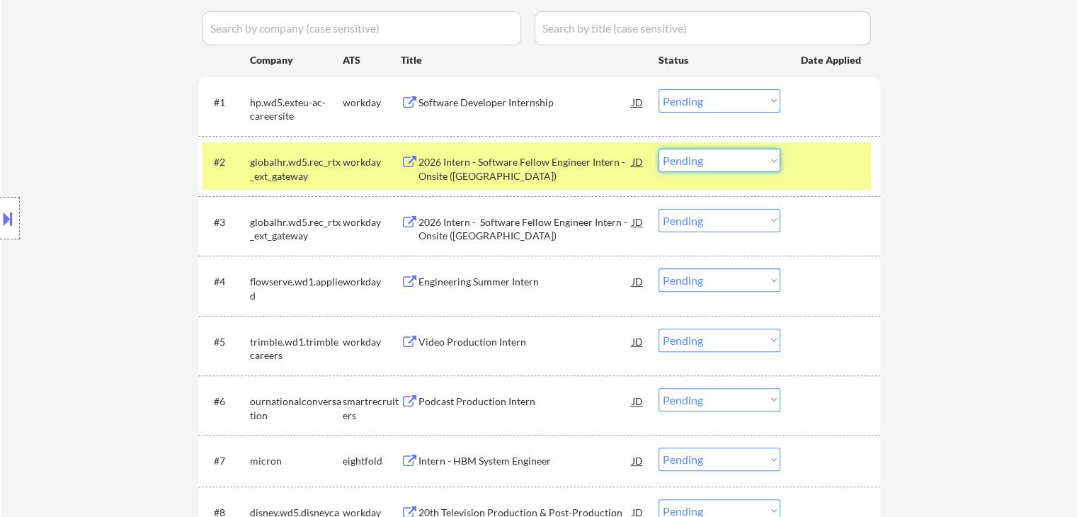
click at [730, 167] on select "Choose an option... Pending Applied Excluded (Questions) Excluded (Expired) Exc…" at bounding box center [719, 160] width 122 height 23
click at [658, 149] on select "Choose an option... Pending Applied Excluded (Questions) Excluded (Expired) Exc…" at bounding box center [719, 160] width 122 height 23
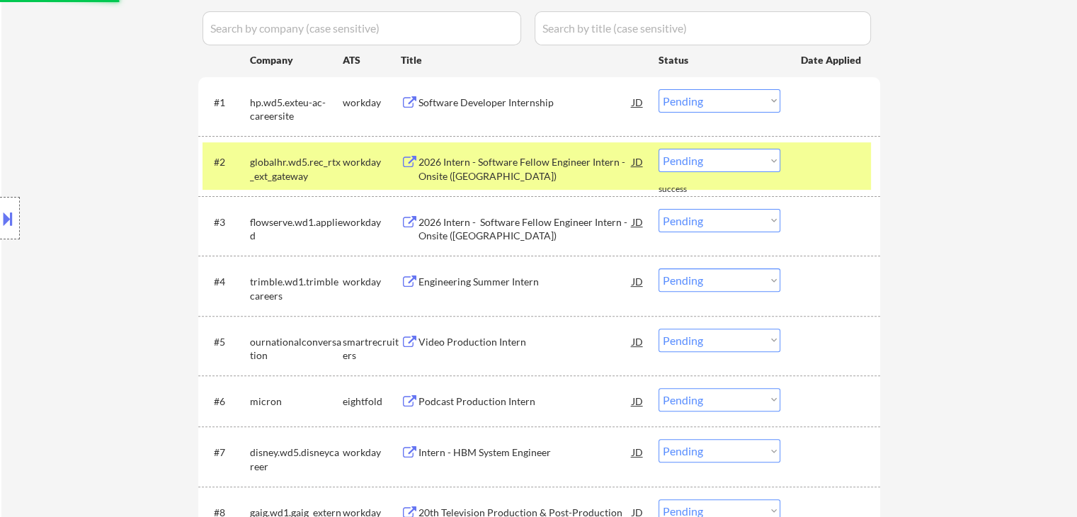
click at [513, 159] on div "2026 Intern - Software Fellow Engineer Intern - Onsite (PA)" at bounding box center [525, 169] width 214 height 28
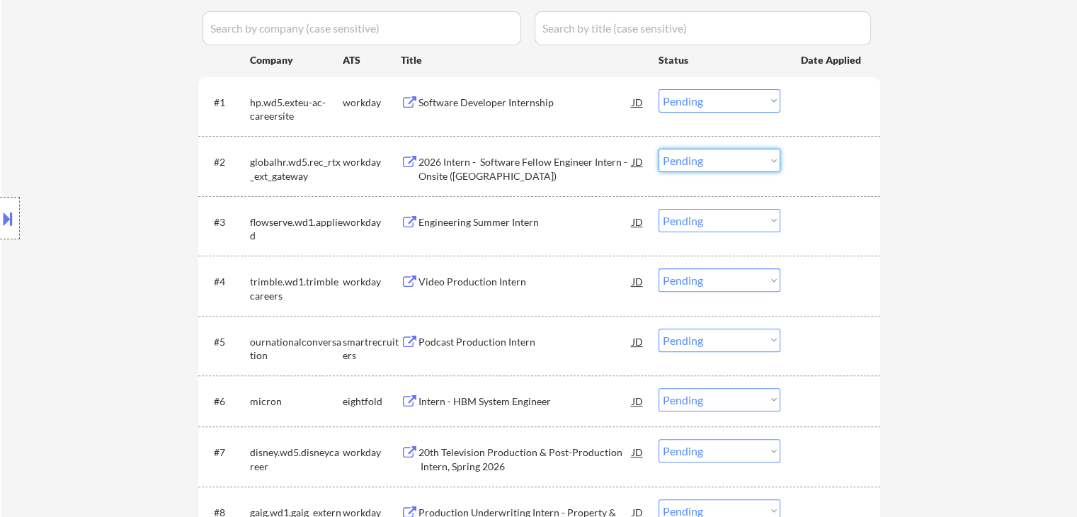
click at [720, 168] on select "Choose an option... Pending Applied Excluded (Questions) Excluded (Expired) Exc…" at bounding box center [719, 160] width 122 height 23
click at [658, 149] on select "Choose an option... Pending Applied Excluded (Questions) Excluded (Expired) Exc…" at bounding box center [719, 160] width 122 height 23
select select ""pending""
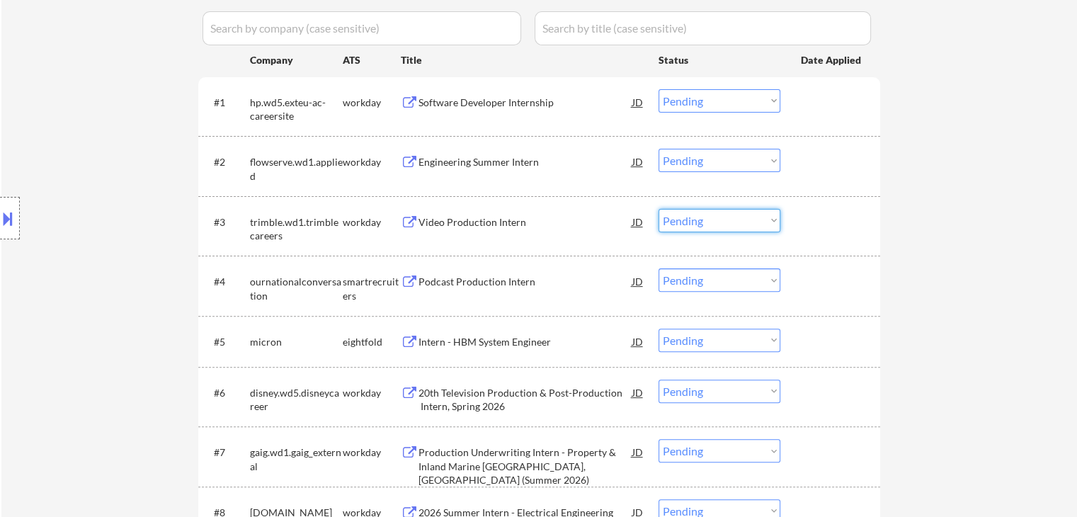
drag, startPoint x: 726, startPoint y: 222, endPoint x: 729, endPoint y: 230, distance: 8.8
click at [726, 222] on select "Choose an option... Pending Applied Excluded (Questions) Excluded (Expired) Exc…" at bounding box center [719, 220] width 122 height 23
click at [658, 209] on select "Choose an option... Pending Applied Excluded (Questions) Excluded (Expired) Exc…" at bounding box center [719, 220] width 122 height 23
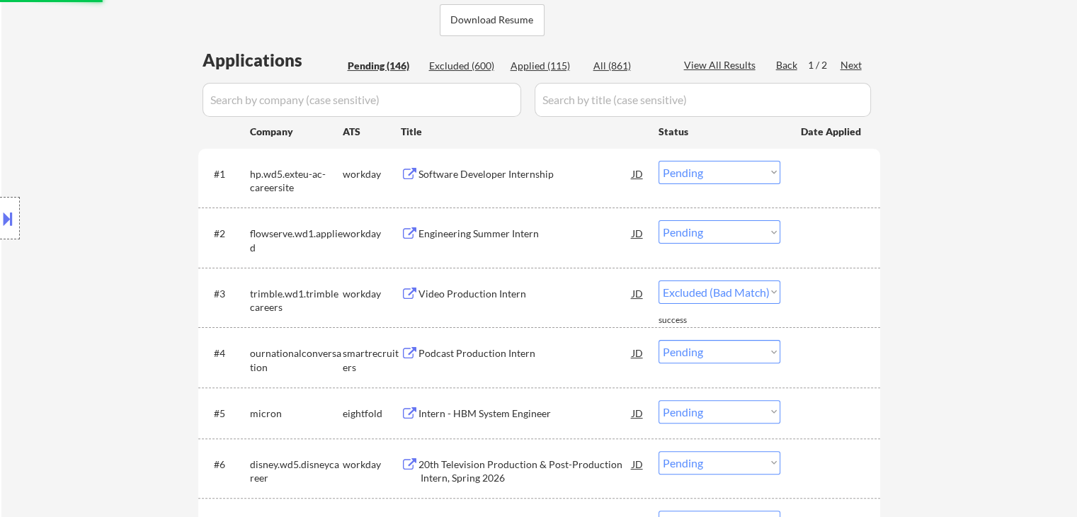
scroll to position [333, 0]
select select ""pending""
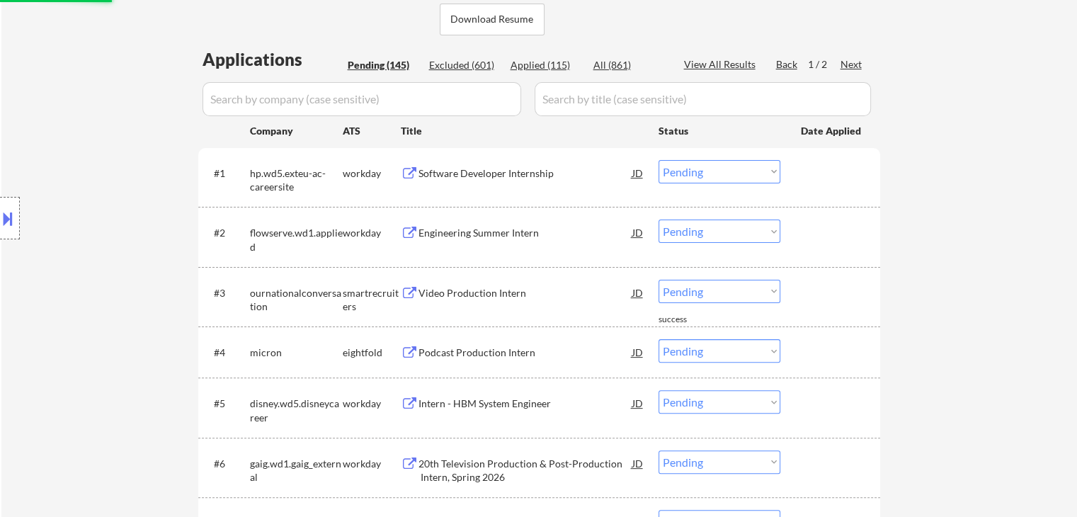
drag, startPoint x: 704, startPoint y: 227, endPoint x: 707, endPoint y: 240, distance: 13.2
click at [704, 227] on select "Choose an option... Pending Applied Excluded (Questions) Excluded (Expired) Exc…" at bounding box center [719, 230] width 122 height 23
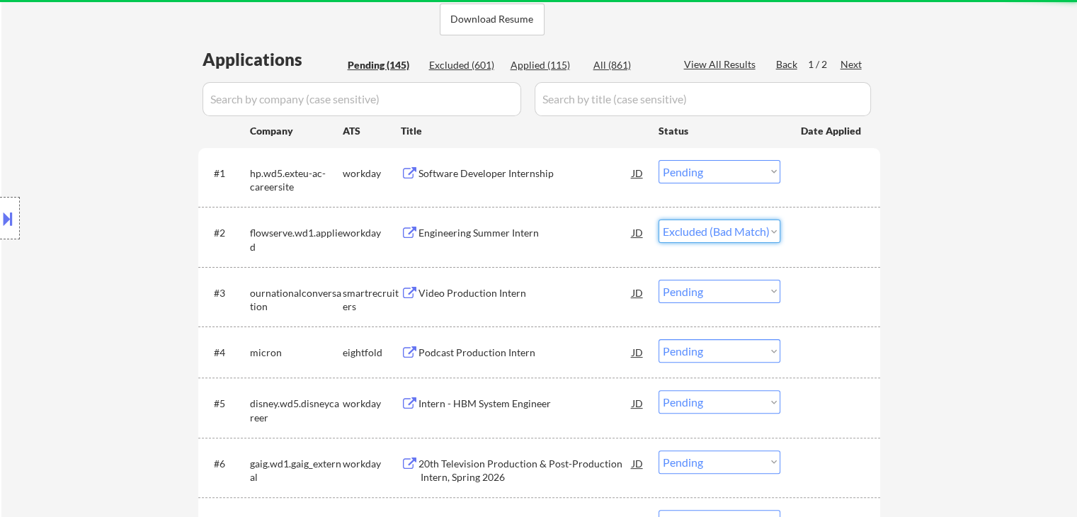
click at [658, 219] on select "Choose an option... Pending Applied Excluded (Questions) Excluded (Expired) Exc…" at bounding box center [719, 230] width 122 height 23
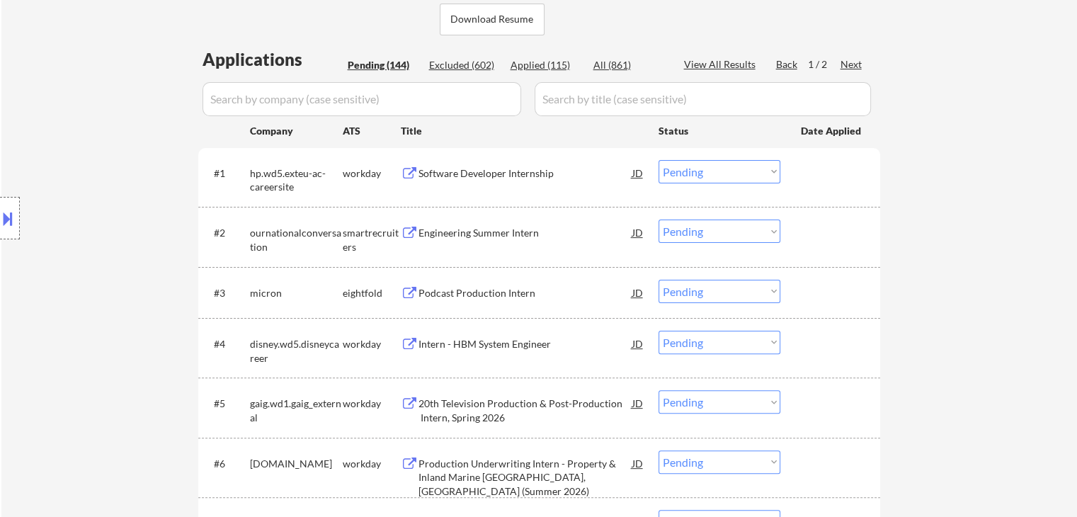
drag, startPoint x: 719, startPoint y: 233, endPoint x: 719, endPoint y: 241, distance: 8.5
click at [719, 233] on select "Choose an option... Pending Applied Excluded (Questions) Excluded (Expired) Exc…" at bounding box center [719, 230] width 122 height 23
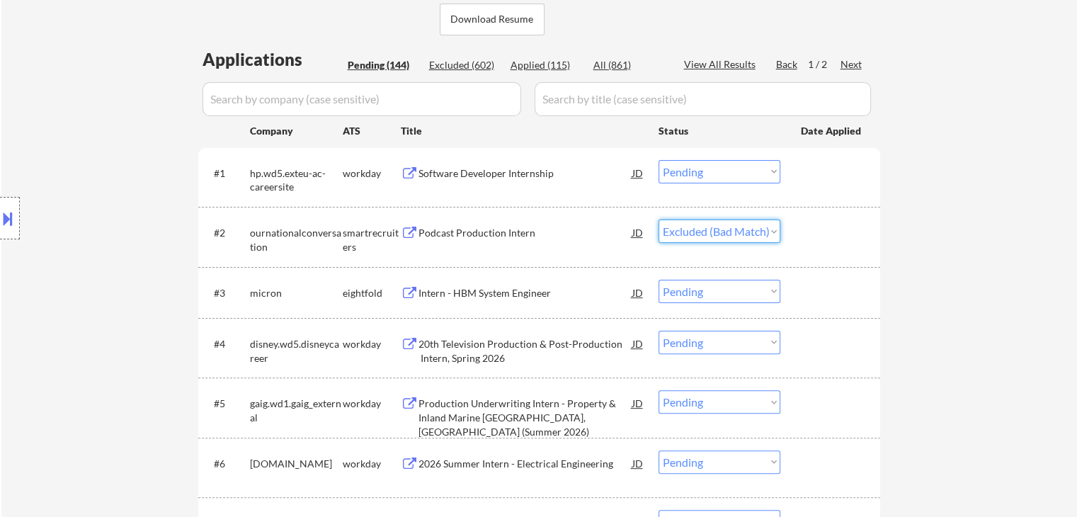
click at [658, 219] on select "Choose an option... Pending Applied Excluded (Questions) Excluded (Expired) Exc…" at bounding box center [719, 230] width 122 height 23
click at [449, 285] on div "Intern - HBM System Engineer" at bounding box center [525, 292] width 214 height 25
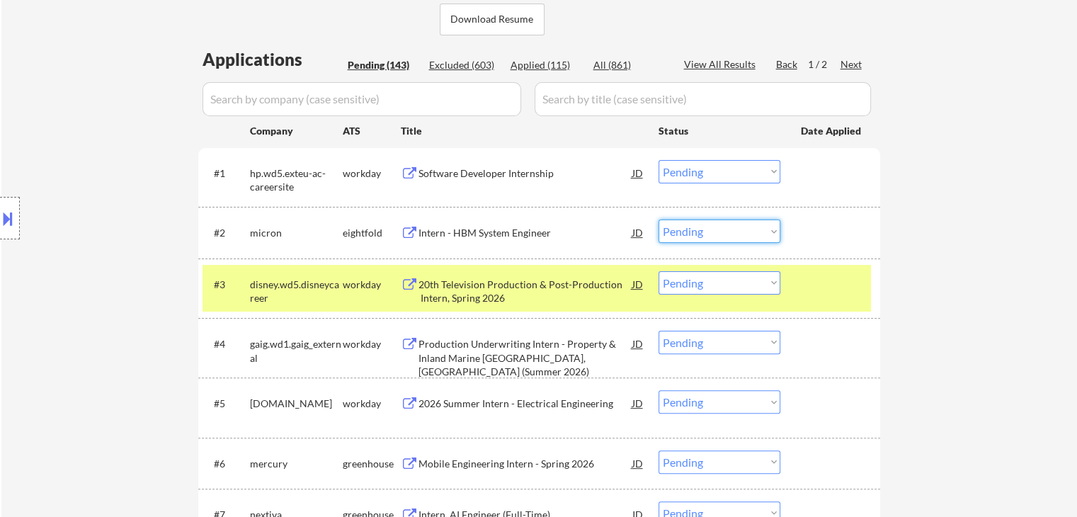
click at [684, 239] on select "Choose an option... Pending Applied Excluded (Questions) Excluded (Expired) Exc…" at bounding box center [719, 230] width 122 height 23
click at [658, 219] on select "Choose an option... Pending Applied Excluded (Questions) Excluded (Expired) Exc…" at bounding box center [719, 230] width 122 height 23
select select ""pending""
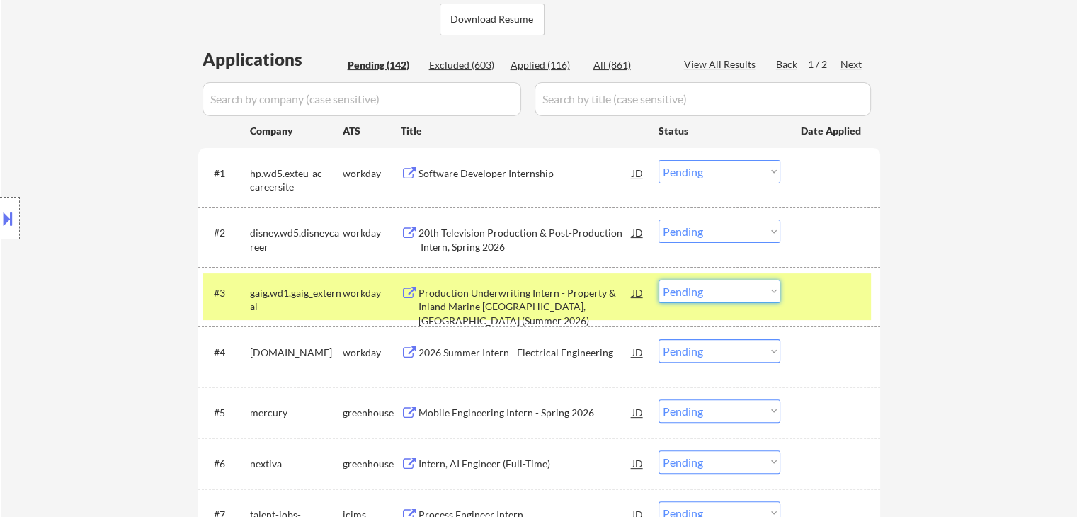
drag, startPoint x: 719, startPoint y: 288, endPoint x: 729, endPoint y: 292, distance: 9.9
click at [719, 288] on select "Choose an option... Pending Applied Excluded (Questions) Excluded (Expired) Exc…" at bounding box center [719, 291] width 122 height 23
click at [658, 280] on select "Choose an option... Pending Applied Excluded (Questions) Excluded (Expired) Exc…" at bounding box center [719, 291] width 122 height 23
drag, startPoint x: 314, startPoint y: 285, endPoint x: 413, endPoint y: 292, distance: 100.1
click at [314, 285] on div "gaig.wd1.gaig_external" at bounding box center [296, 297] width 93 height 34
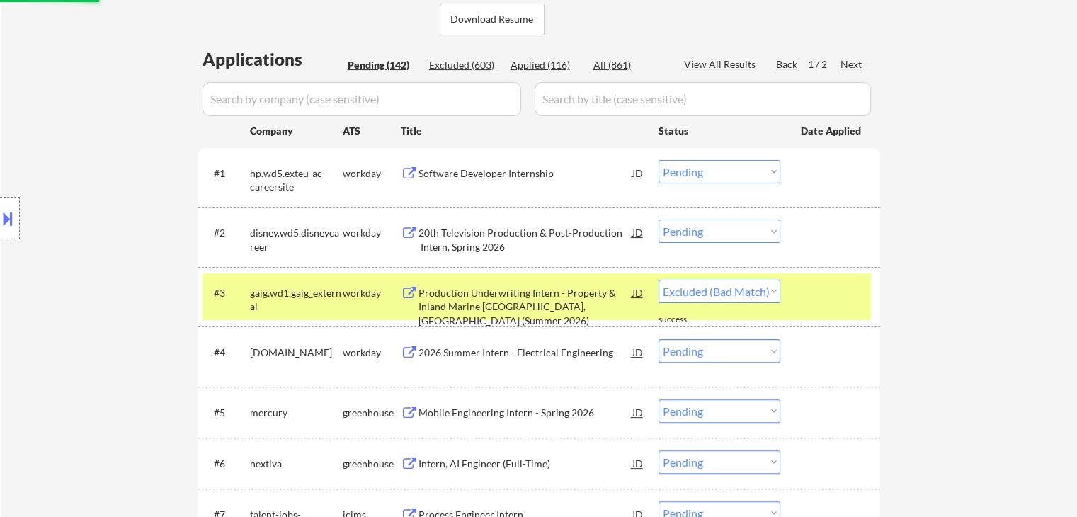
select select ""pending""
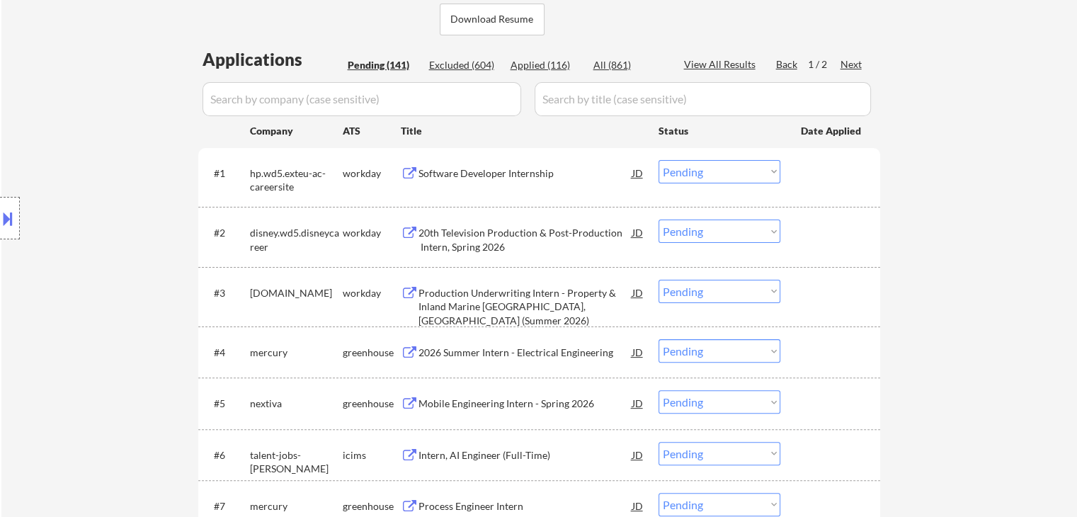
click at [535, 227] on div "20th Television Production & Post-Production Intern, Spring 2026" at bounding box center [525, 240] width 214 height 28
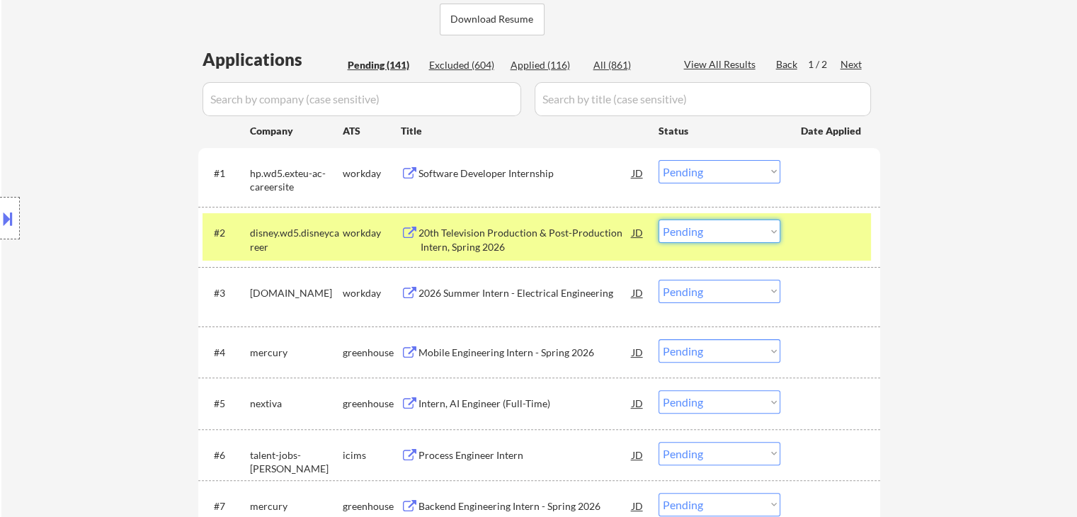
drag, startPoint x: 736, startPoint y: 222, endPoint x: 738, endPoint y: 241, distance: 18.5
click at [736, 222] on select "Choose an option... Pending Applied Excluded (Questions) Excluded (Expired) Exc…" at bounding box center [719, 230] width 122 height 23
click at [658, 219] on select "Choose an option... Pending Applied Excluded (Questions) Excluded (Expired) Exc…" at bounding box center [719, 230] width 122 height 23
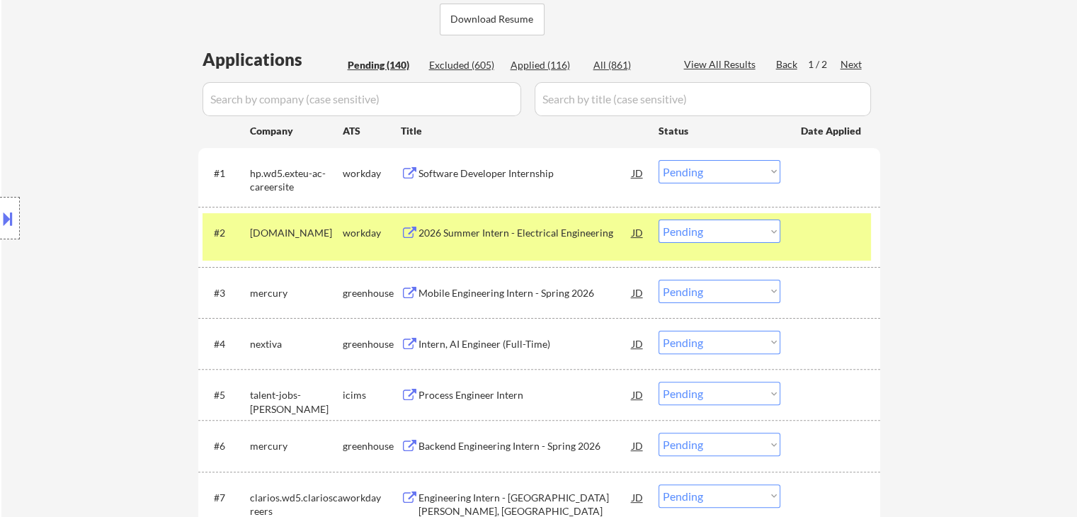
click at [743, 222] on select "Choose an option... Pending Applied Excluded (Questions) Excluded (Expired) Exc…" at bounding box center [719, 230] width 122 height 23
click at [658, 219] on select "Choose an option... Pending Applied Excluded (Questions) Excluded (Expired) Exc…" at bounding box center [719, 230] width 122 height 23
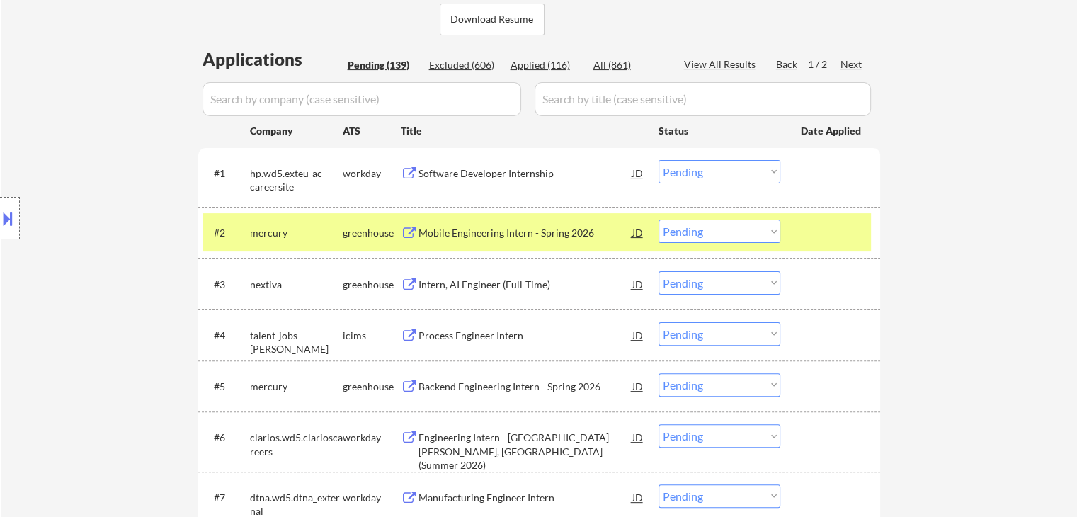
click at [559, 228] on div "Mobile Engineering Intern - Spring 2026" at bounding box center [525, 233] width 214 height 14
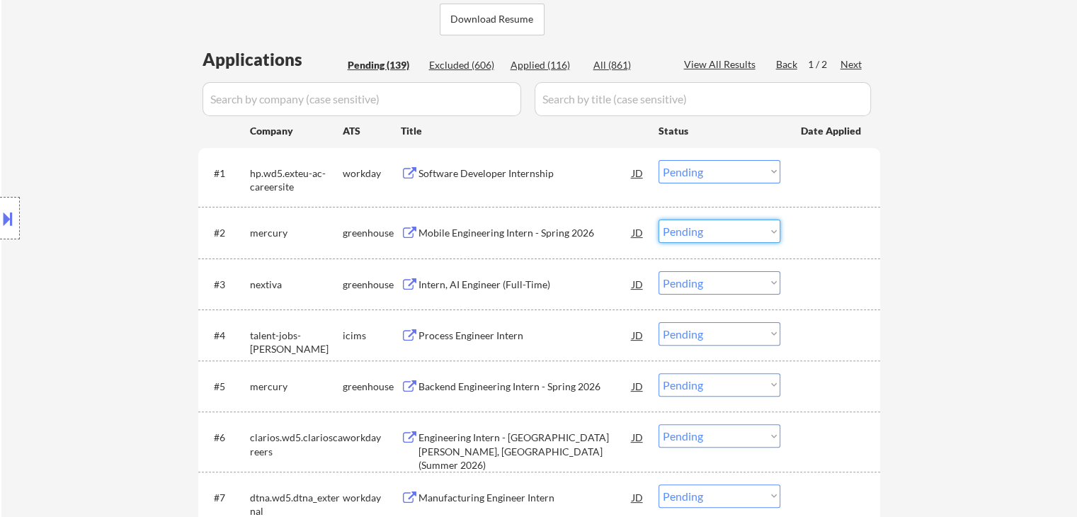
drag, startPoint x: 701, startPoint y: 229, endPoint x: 702, endPoint y: 241, distance: 12.1
click at [701, 229] on select "Choose an option... Pending Applied Excluded (Questions) Excluded (Expired) Exc…" at bounding box center [719, 230] width 122 height 23
click at [658, 219] on select "Choose an option... Pending Applied Excluded (Questions) Excluded (Expired) Exc…" at bounding box center [719, 230] width 122 height 23
select select ""pending""
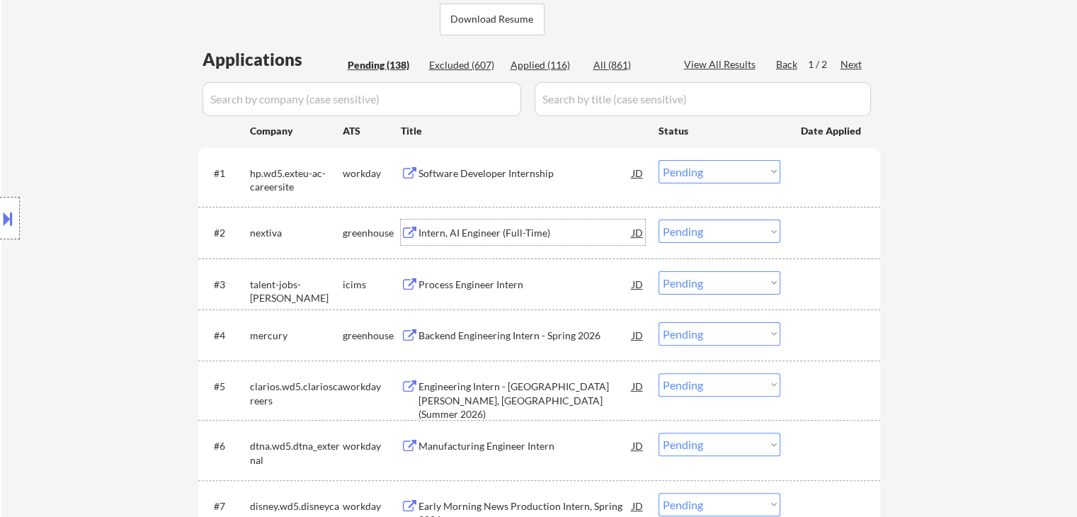
click at [489, 240] on div "Intern, AI Engineer (Full-Time)" at bounding box center [525, 231] width 214 height 25
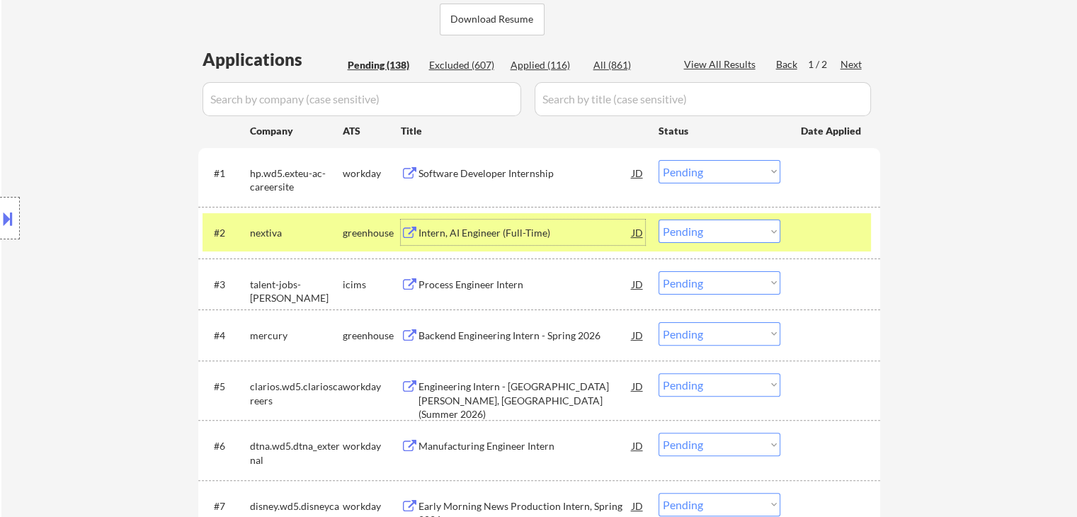
click at [353, 238] on div "greenhouse" at bounding box center [372, 233] width 58 height 14
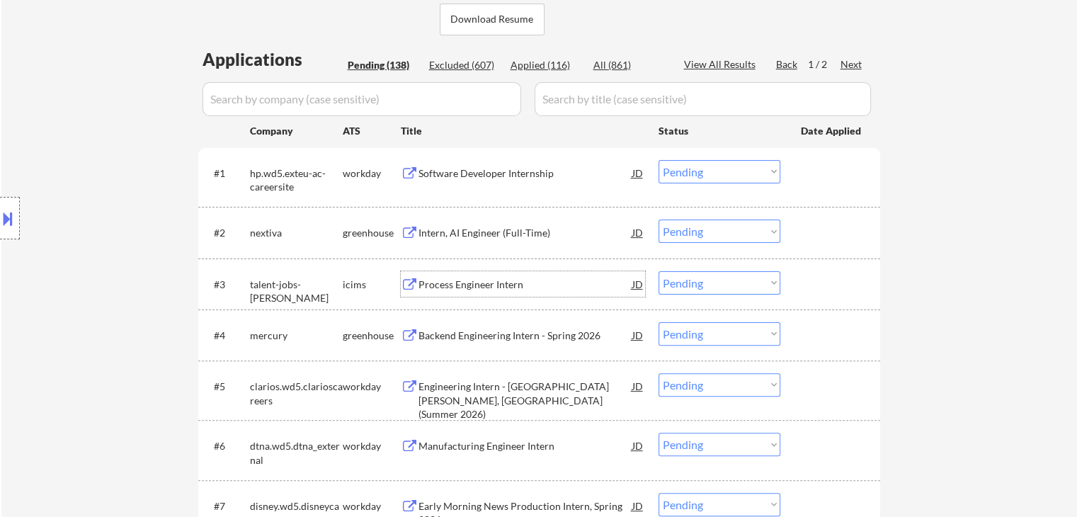
click at [468, 282] on div "Process Engineer Intern" at bounding box center [525, 285] width 214 height 14
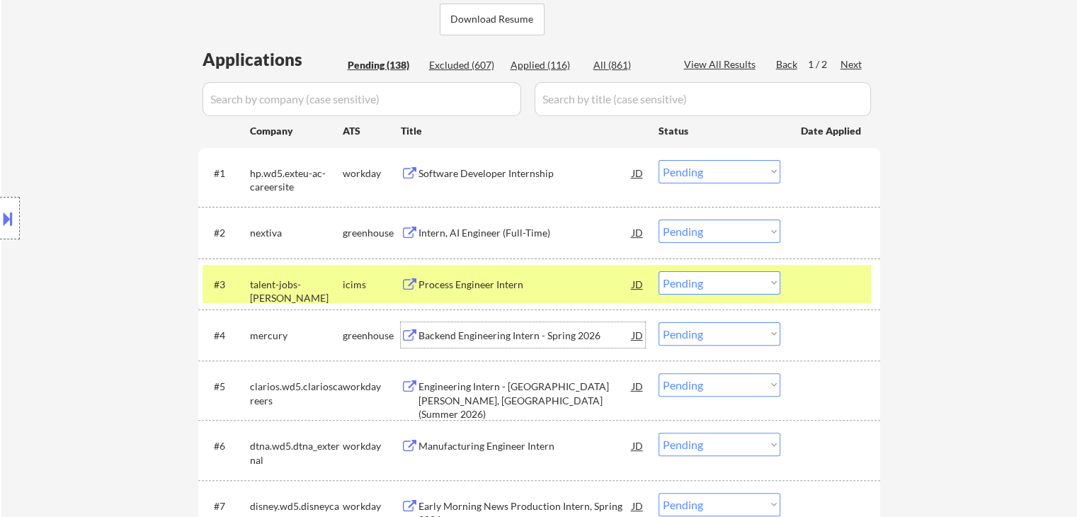
click at [464, 338] on div "Backend Engineering Intern - Spring 2026" at bounding box center [525, 336] width 214 height 14
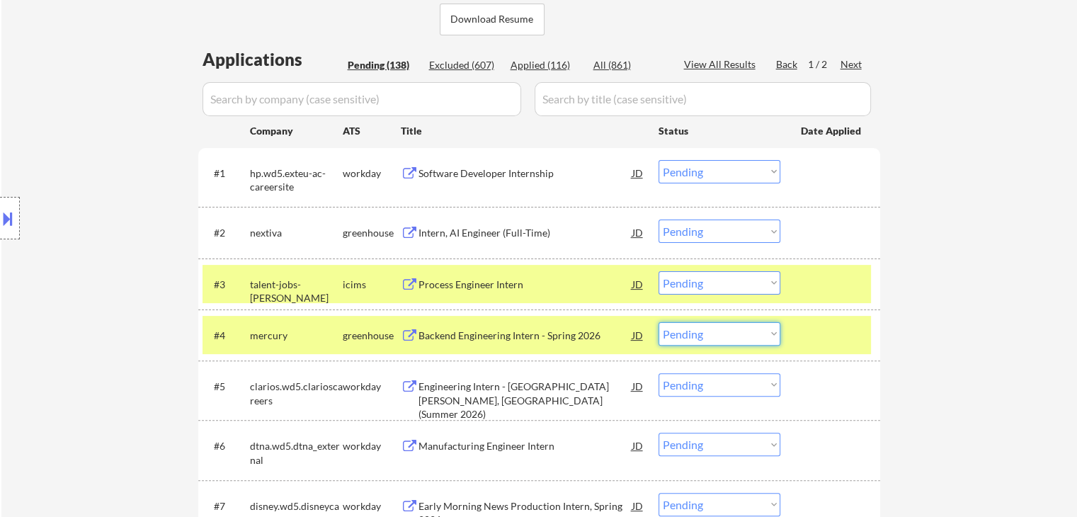
click at [709, 338] on select "Choose an option... Pending Applied Excluded (Questions) Excluded (Expired) Exc…" at bounding box center [719, 333] width 122 height 23
click at [658, 322] on select "Choose an option... Pending Applied Excluded (Questions) Excluded (Expired) Exc…" at bounding box center [719, 333] width 122 height 23
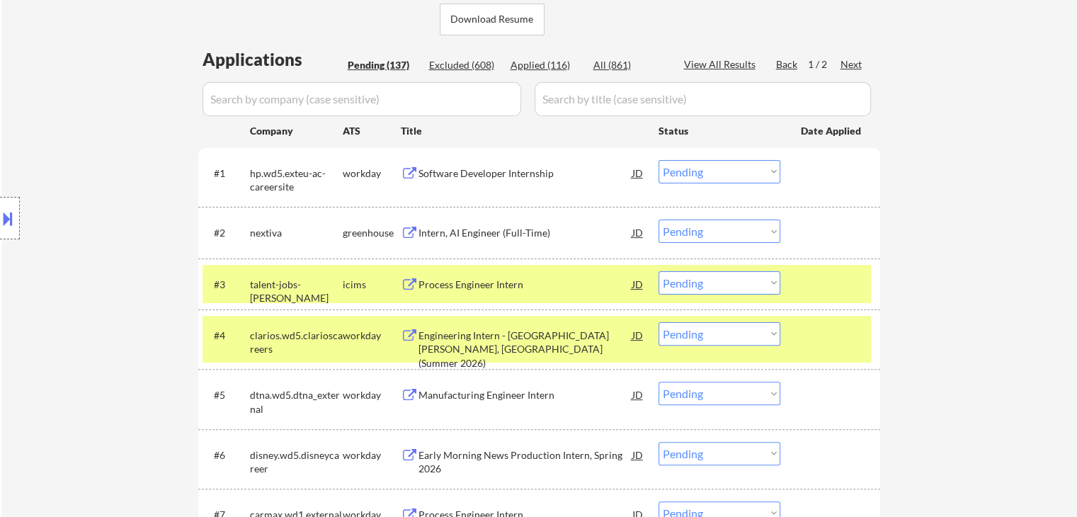
drag, startPoint x: 704, startPoint y: 330, endPoint x: 714, endPoint y: 338, distance: 12.1
click at [705, 330] on select "Choose an option... Pending Applied Excluded (Questions) Excluded (Expired) Exc…" at bounding box center [719, 333] width 122 height 23
click at [658, 322] on select "Choose an option... Pending Applied Excluded (Questions) Excluded (Expired) Exc…" at bounding box center [719, 333] width 122 height 23
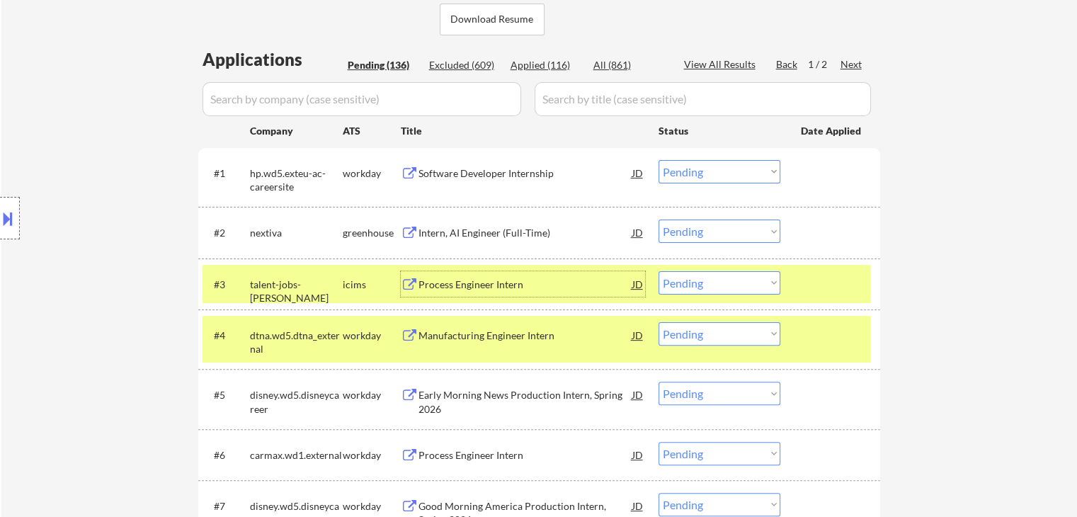
click at [508, 280] on div "Process Engineer Intern" at bounding box center [525, 285] width 214 height 14
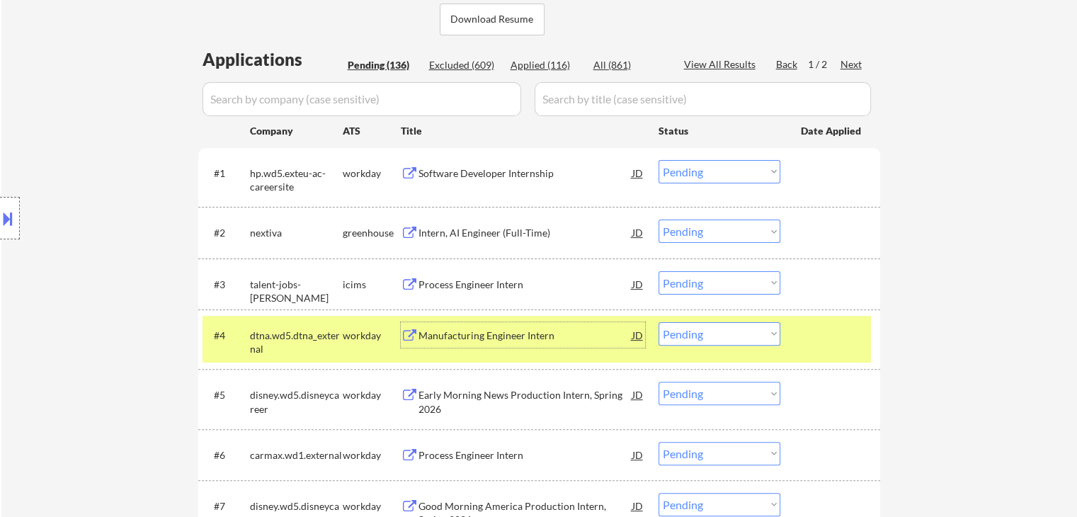
click at [503, 343] on div "Manufacturing Engineer Intern" at bounding box center [525, 334] width 214 height 25
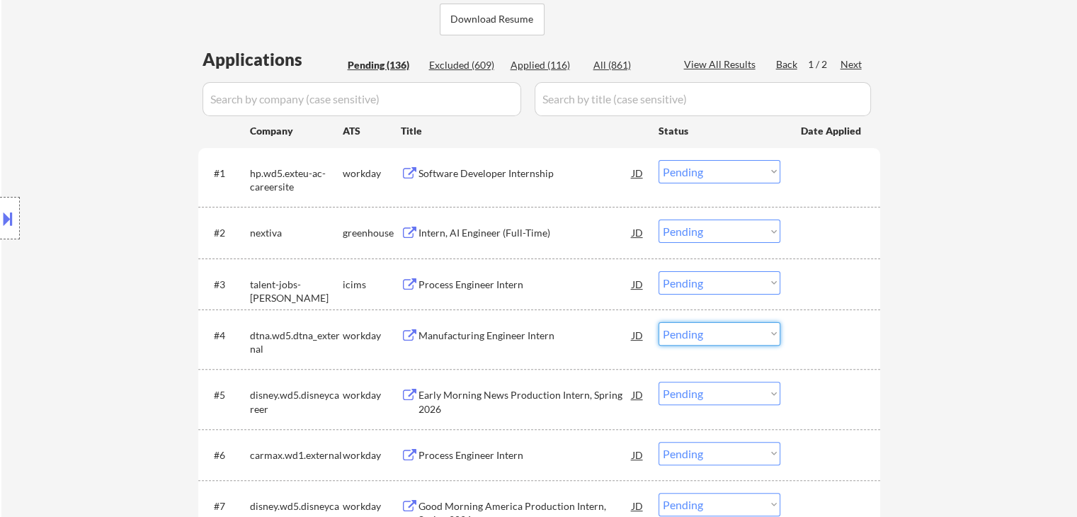
click at [690, 336] on select "Choose an option... Pending Applied Excluded (Questions) Excluded (Expired) Exc…" at bounding box center [719, 333] width 122 height 23
click at [658, 322] on select "Choose an option... Pending Applied Excluded (Questions) Excluded (Expired) Exc…" at bounding box center [719, 333] width 122 height 23
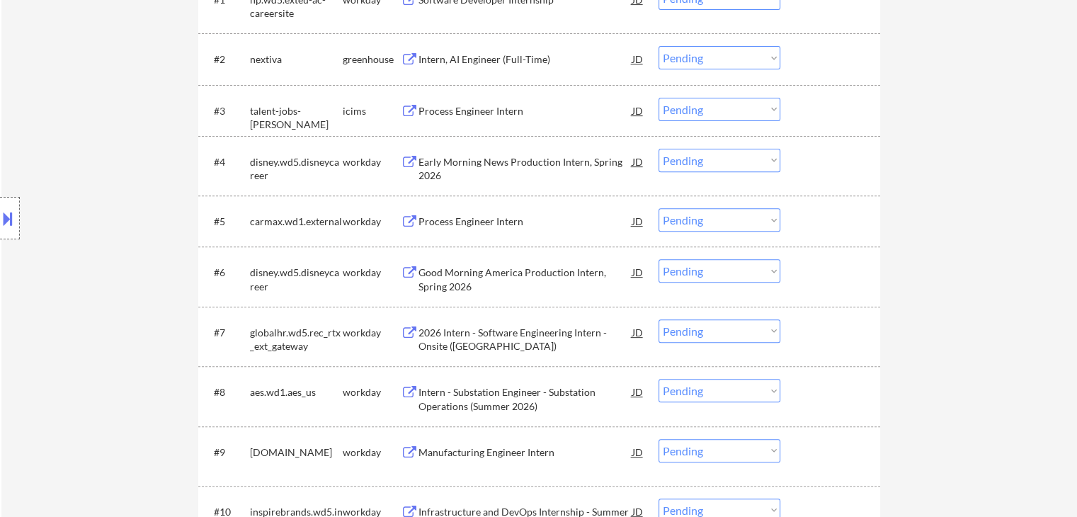
scroll to position [475, 0]
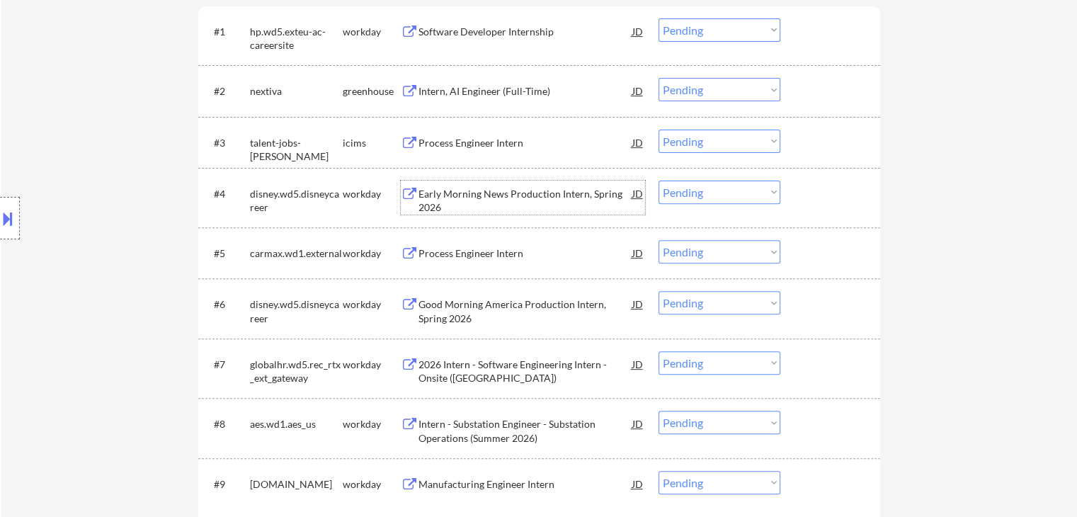
click at [542, 187] on div "Early Morning News Production Intern, Spring 2026" at bounding box center [525, 201] width 214 height 28
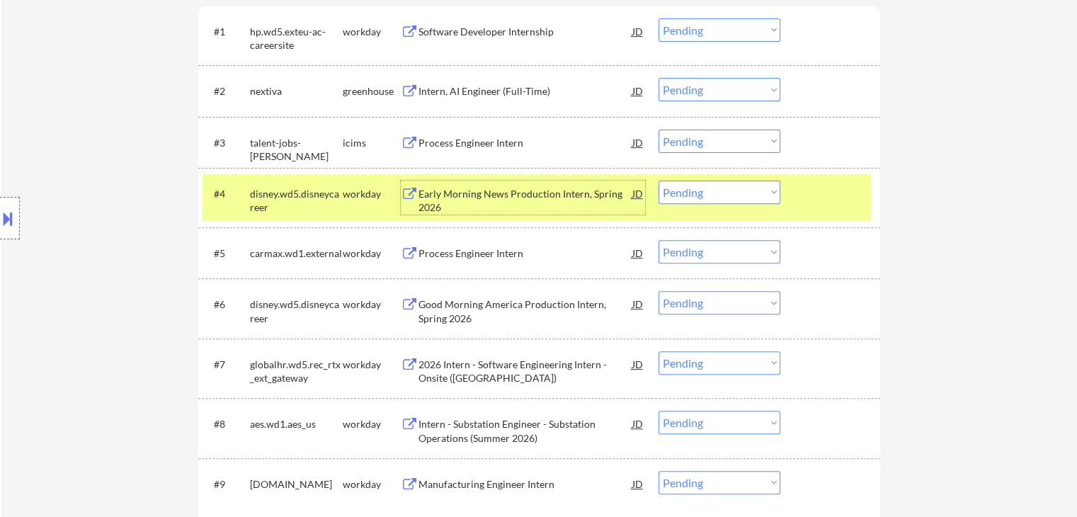
click at [717, 195] on select "Choose an option... Pending Applied Excluded (Questions) Excluded (Expired) Exc…" at bounding box center [719, 192] width 122 height 23
click at [658, 181] on select "Choose an option... Pending Applied Excluded (Questions) Excluded (Expired) Exc…" at bounding box center [719, 192] width 122 height 23
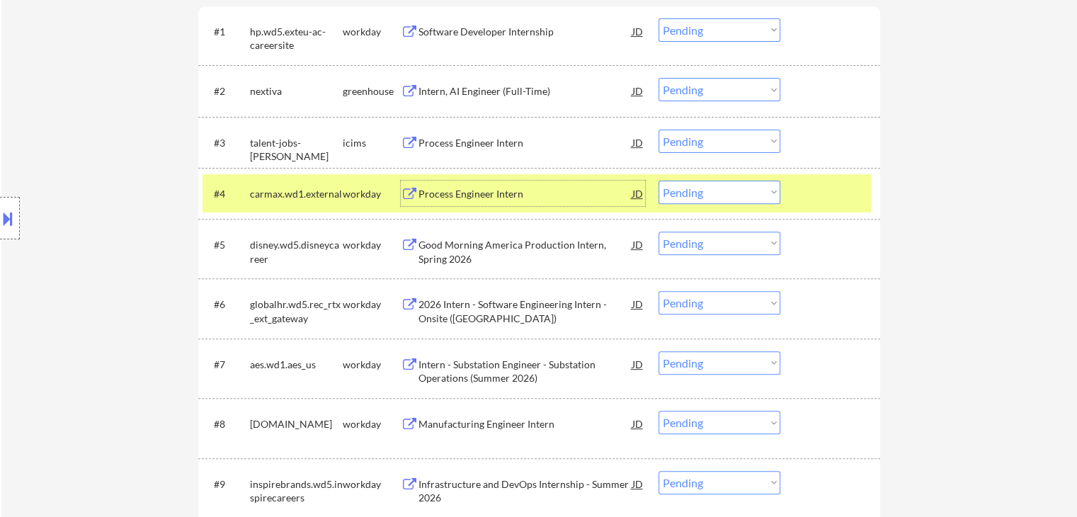
click at [496, 195] on div "Process Engineer Intern" at bounding box center [525, 194] width 214 height 14
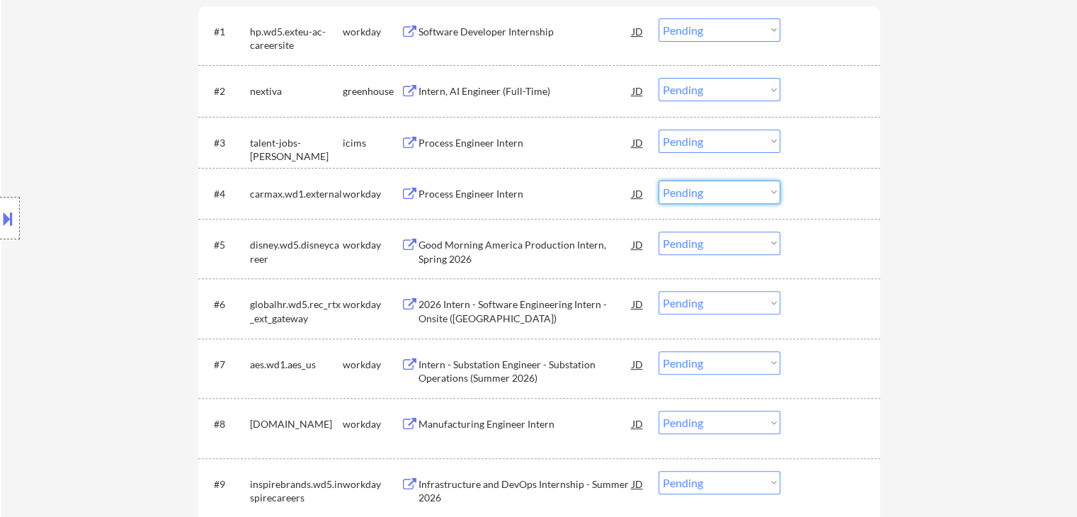
drag, startPoint x: 681, startPoint y: 186, endPoint x: 681, endPoint y: 202, distance: 15.6
click at [681, 187] on select "Choose an option... Pending Applied Excluded (Questions) Excluded (Expired) Exc…" at bounding box center [719, 192] width 122 height 23
click at [658, 181] on select "Choose an option... Pending Applied Excluded (Questions) Excluded (Expired) Exc…" at bounding box center [719, 192] width 122 height 23
select select ""pending""
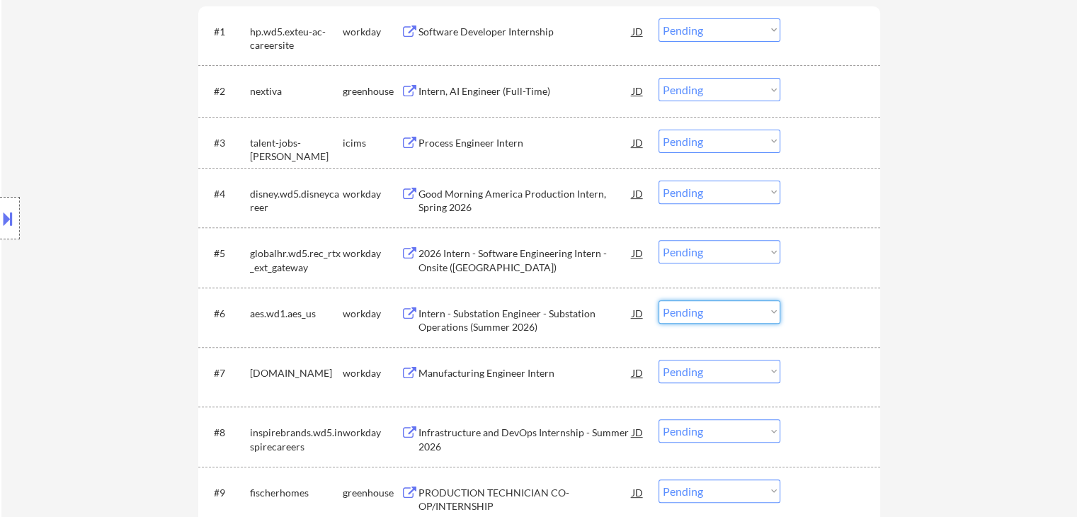
click at [707, 314] on select "Choose an option... Pending Applied Excluded (Questions) Excluded (Expired) Exc…" at bounding box center [719, 311] width 122 height 23
click at [658, 300] on select "Choose an option... Pending Applied Excluded (Questions) Excluded (Expired) Exc…" at bounding box center [719, 311] width 122 height 23
select select ""pending""
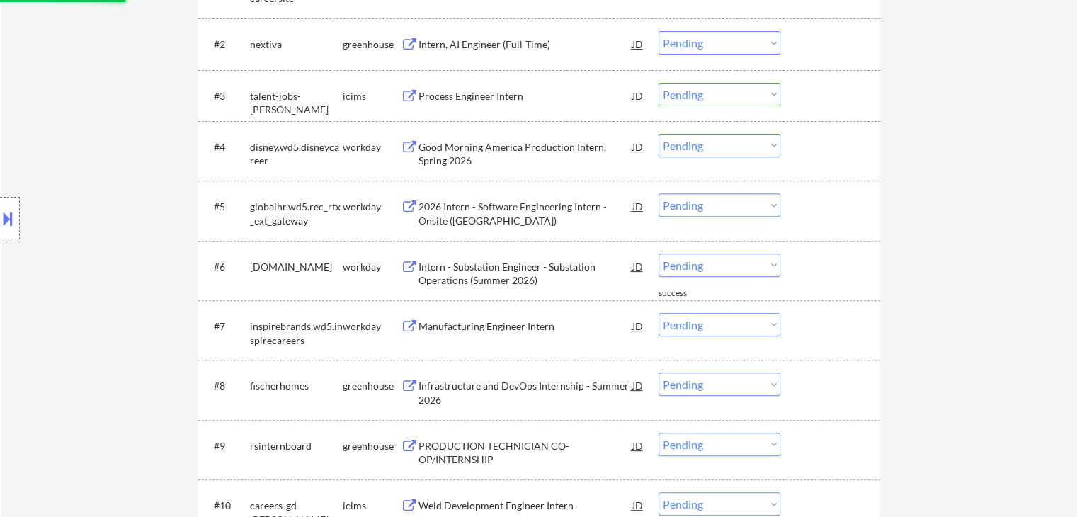
scroll to position [617, 0]
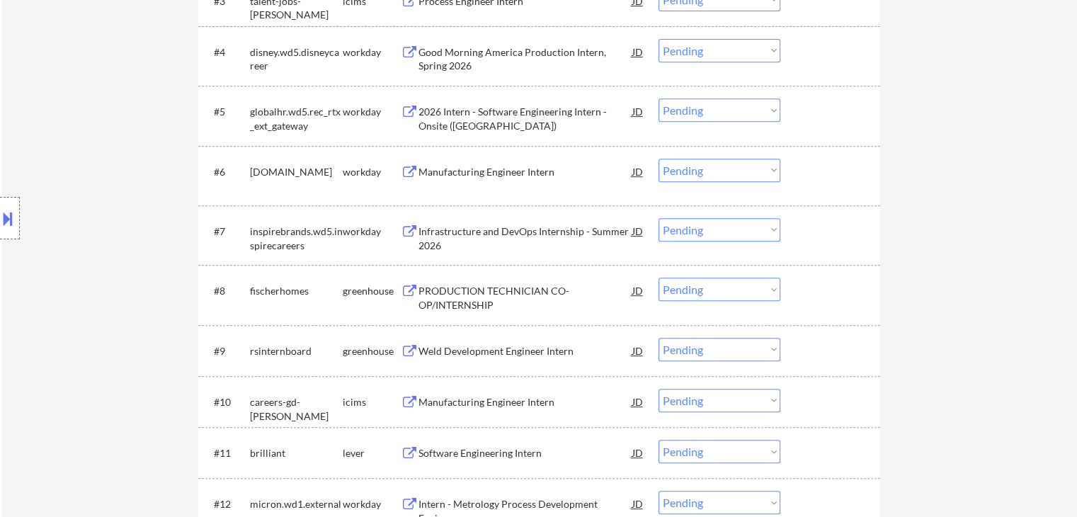
click at [715, 227] on select "Choose an option... Pending Applied Excluded (Questions) Excluded (Expired) Exc…" at bounding box center [719, 229] width 122 height 23
click at [658, 218] on select "Choose an option... Pending Applied Excluded (Questions) Excluded (Expired) Exc…" at bounding box center [719, 229] width 122 height 23
select select ""pending""
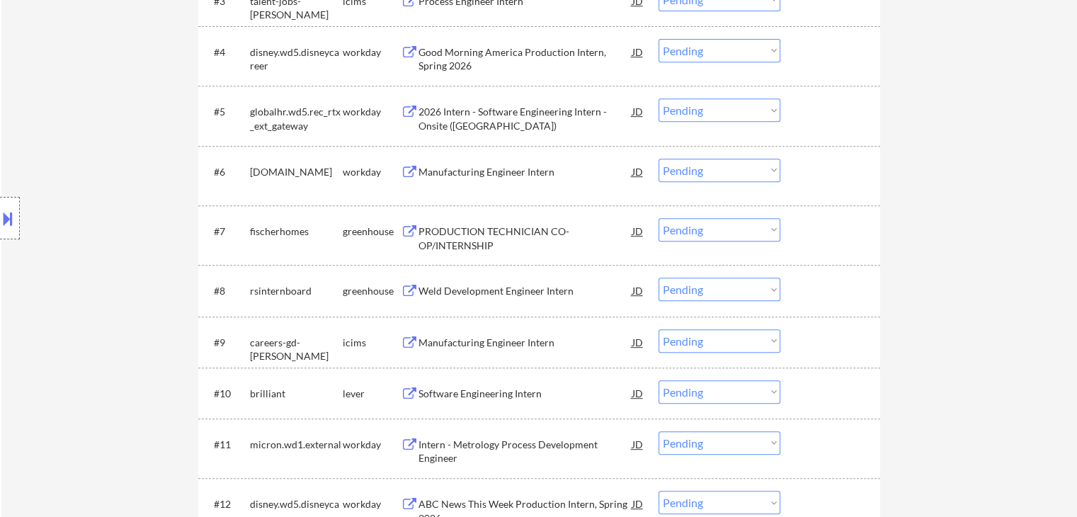
scroll to position [404, 0]
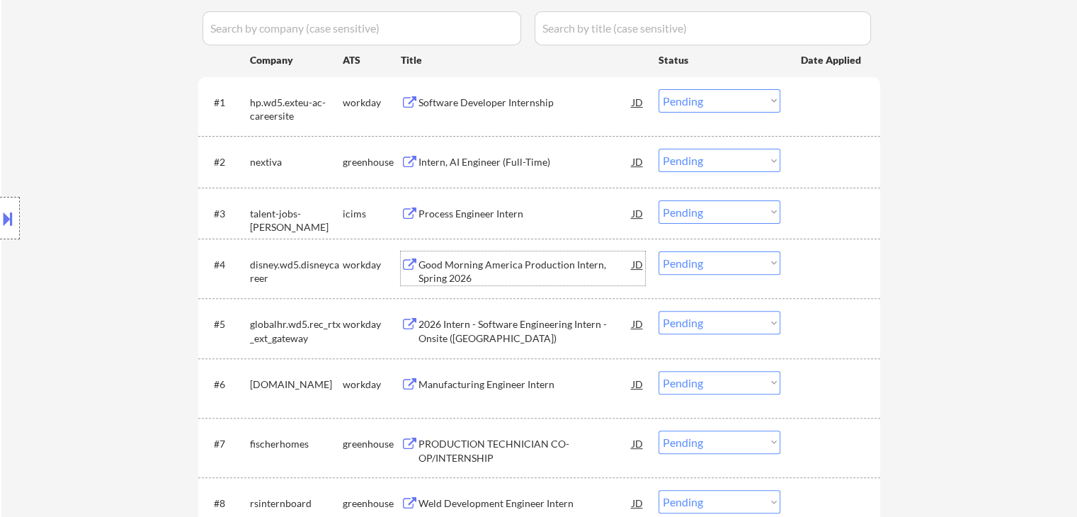
click at [489, 270] on div "Good Morning America Production Intern, Spring 2026" at bounding box center [525, 272] width 214 height 28
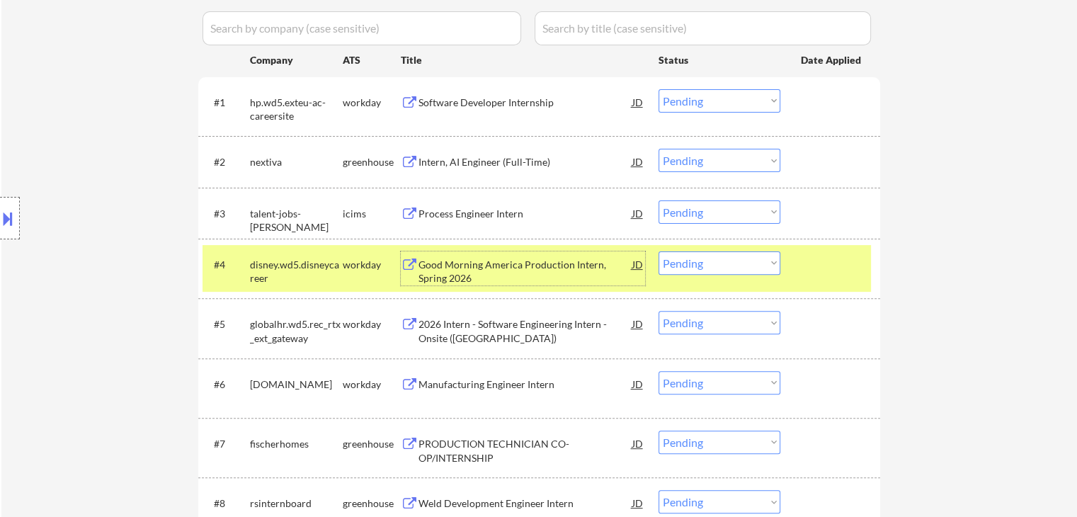
drag, startPoint x: 684, startPoint y: 253, endPoint x: 684, endPoint y: 264, distance: 11.3
click at [684, 253] on select "Choose an option... Pending Applied Excluded (Questions) Excluded (Expired) Exc…" at bounding box center [719, 262] width 122 height 23
click at [658, 251] on select "Choose an option... Pending Applied Excluded (Questions) Excluded (Expired) Exc…" at bounding box center [719, 262] width 122 height 23
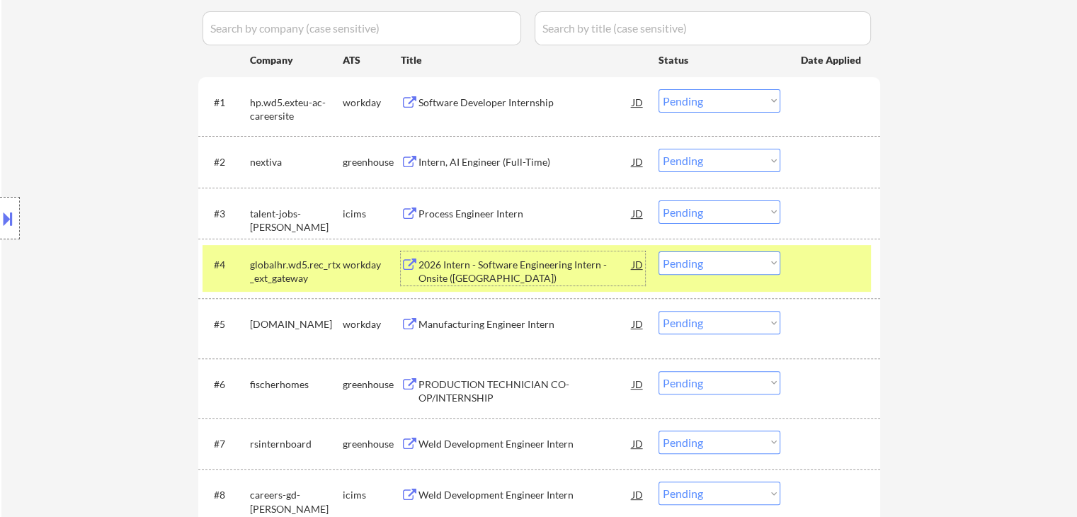
click at [592, 271] on div "2026 Intern - Software Engineering Intern - Onsite (TX)" at bounding box center [525, 272] width 214 height 28
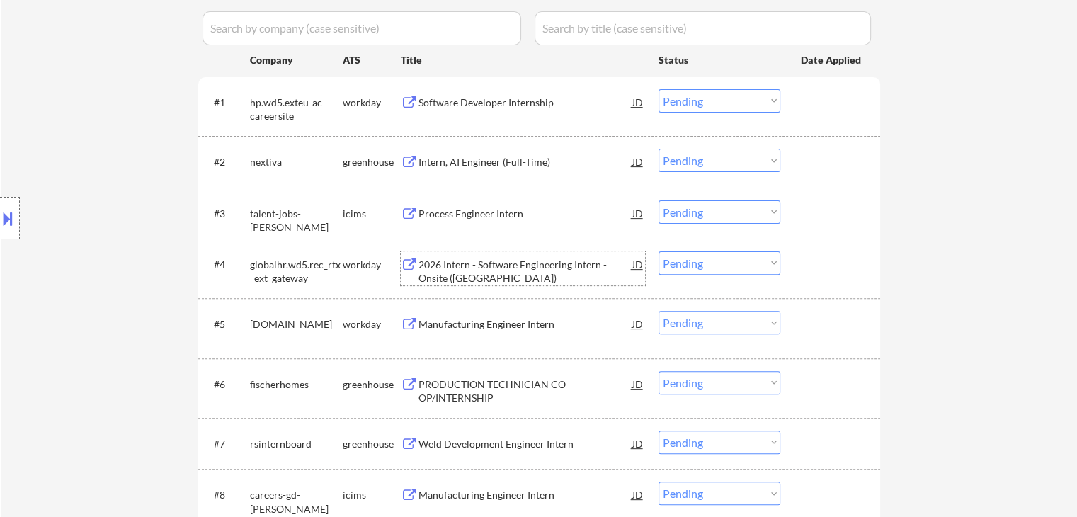
click at [717, 269] on select "Choose an option... Pending Applied Excluded (Questions) Excluded (Expired) Exc…" at bounding box center [719, 262] width 122 height 23
click at [658, 251] on select "Choose an option... Pending Applied Excluded (Questions) Excluded (Expired) Exc…" at bounding box center [719, 262] width 122 height 23
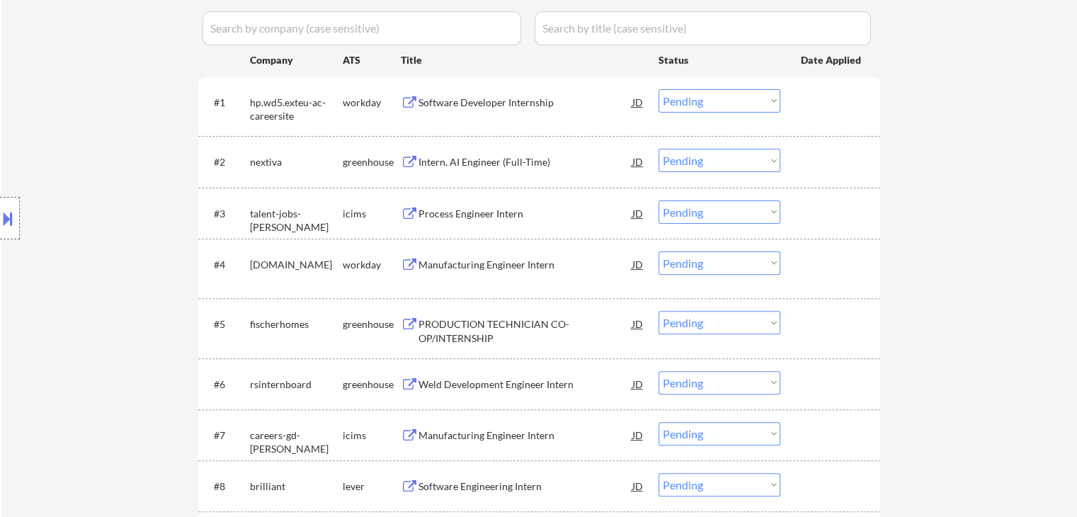
click at [467, 258] on div "Manufacturing Engineer Intern" at bounding box center [525, 265] width 214 height 14
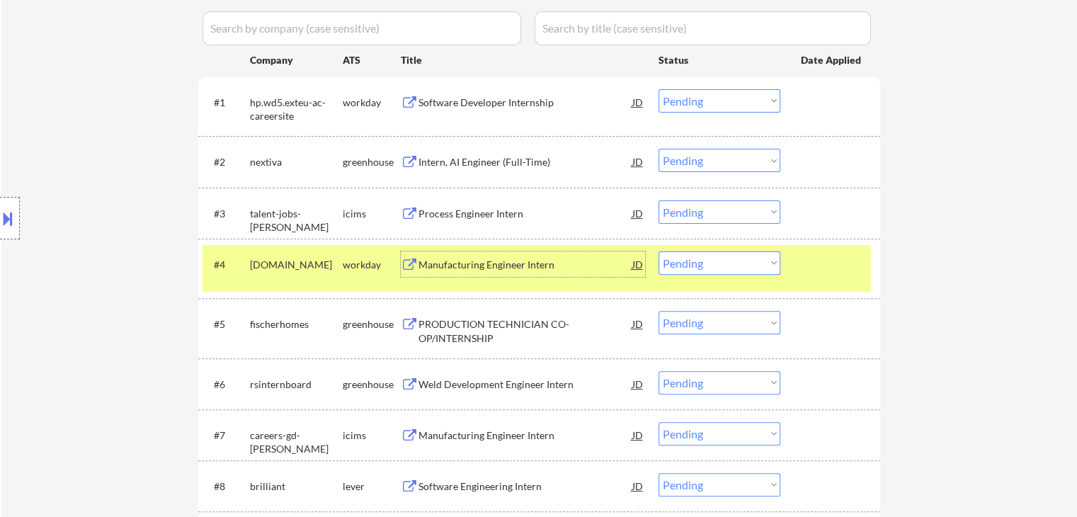
click at [489, 264] on div "Manufacturing Engineer Intern" at bounding box center [525, 265] width 214 height 14
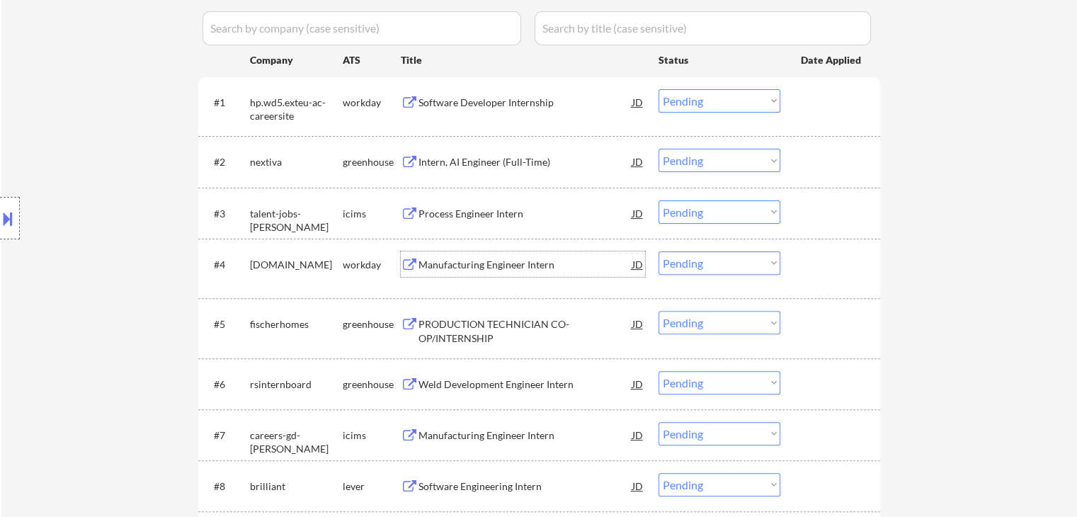
click at [683, 268] on select "Choose an option... Pending Applied Excluded (Questions) Excluded (Expired) Exc…" at bounding box center [719, 262] width 122 height 23
click at [658, 251] on select "Choose an option... Pending Applied Excluded (Questions) Excluded (Expired) Exc…" at bounding box center [719, 262] width 122 height 23
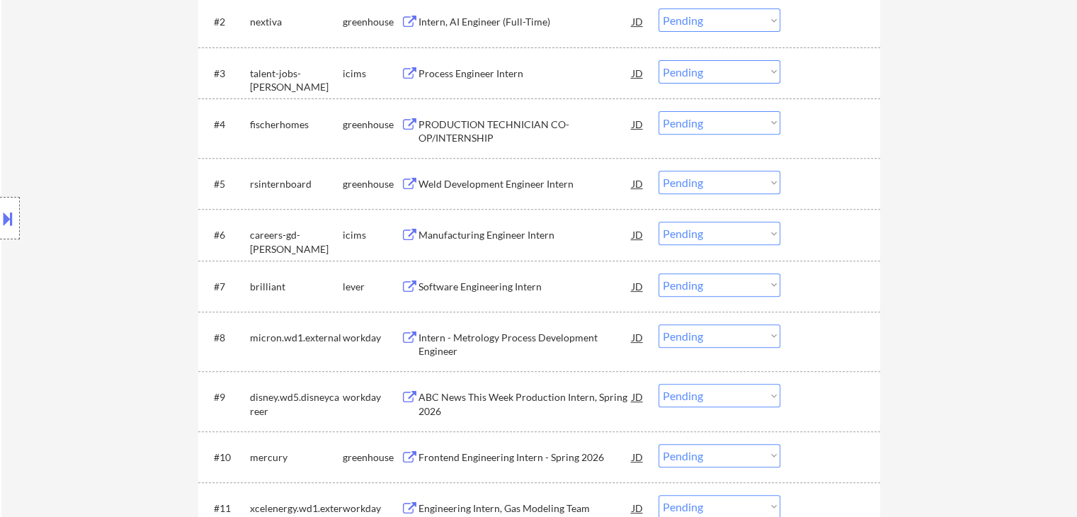
scroll to position [546, 0]
click at [473, 184] on div "Weld Development Engineer Intern" at bounding box center [525, 183] width 214 height 14
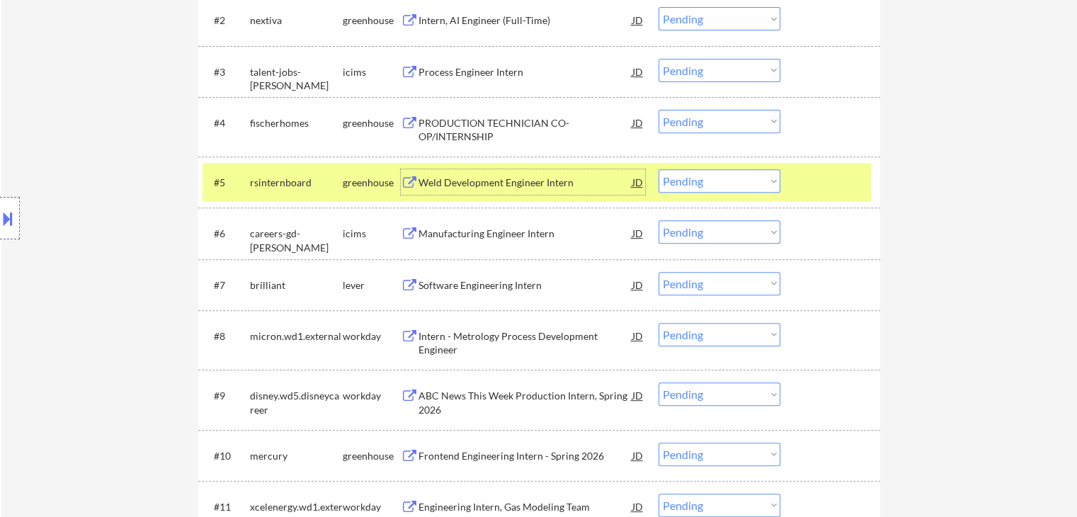
click at [515, 124] on div "PRODUCTION TECHNICIAN CO-OP/INTERNSHIP" at bounding box center [525, 130] width 214 height 28
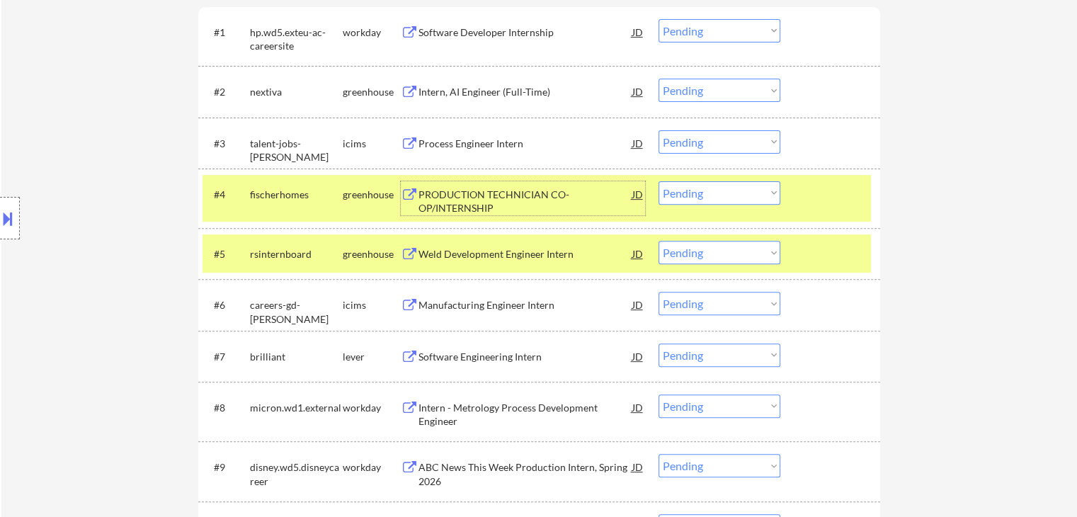
scroll to position [263, 0]
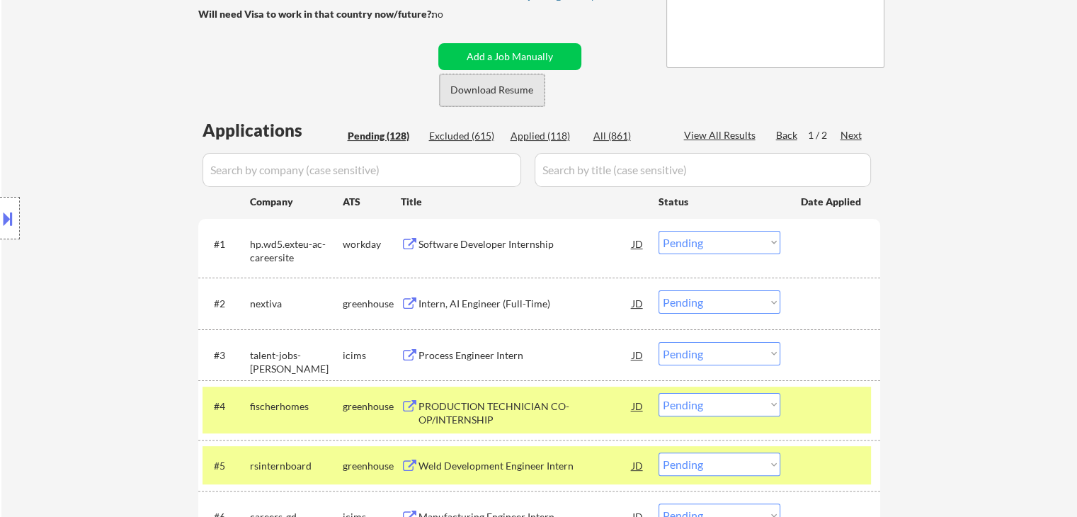
click at [469, 102] on button "Download Resume" at bounding box center [492, 90] width 105 height 32
click at [709, 411] on select "Choose an option... Pending Applied Excluded (Questions) Excluded (Expired) Exc…" at bounding box center [719, 404] width 122 height 23
click at [658, 393] on select "Choose an option... Pending Applied Excluded (Questions) Excluded (Expired) Exc…" at bounding box center [719, 404] width 122 height 23
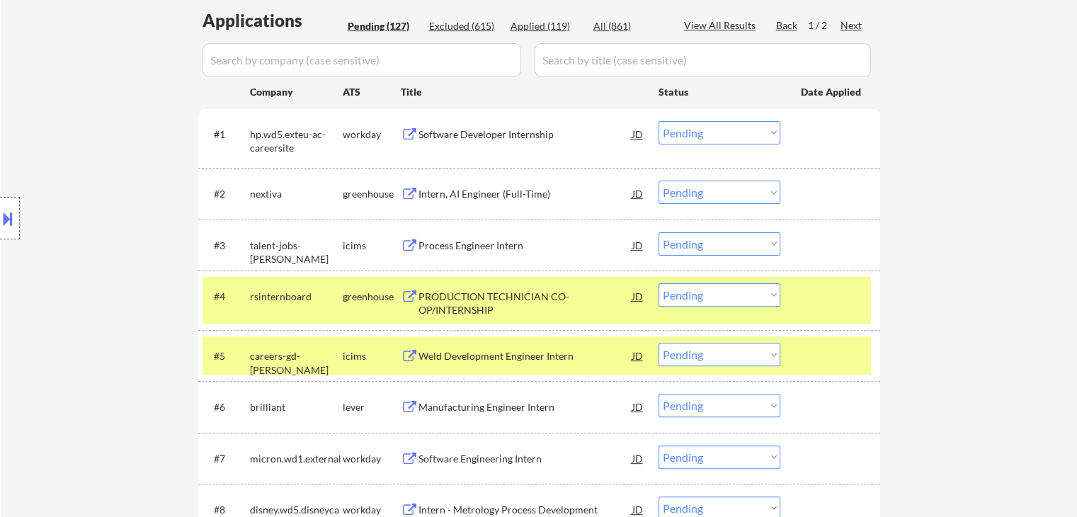
scroll to position [404, 0]
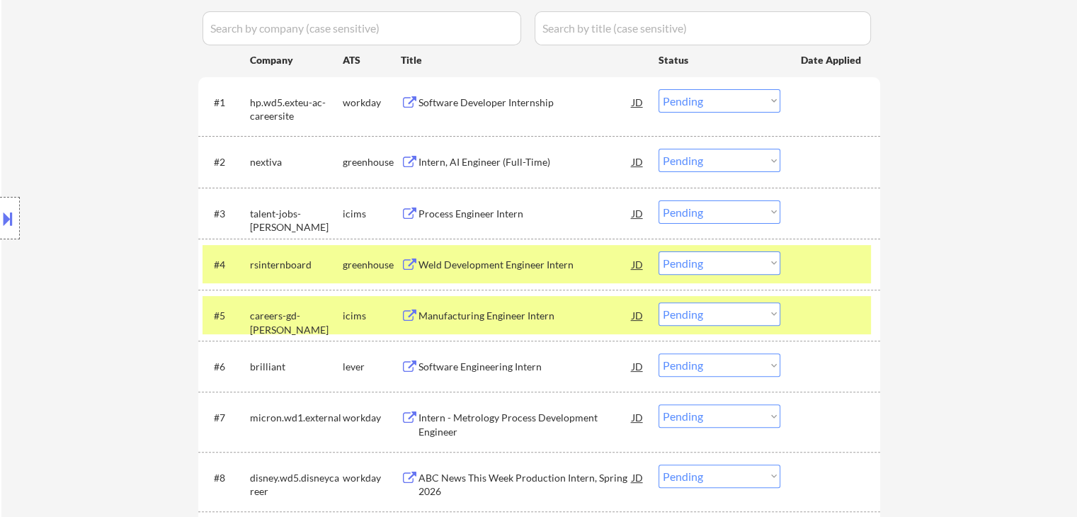
click at [334, 320] on div "careers-gd-ots" at bounding box center [296, 323] width 93 height 28
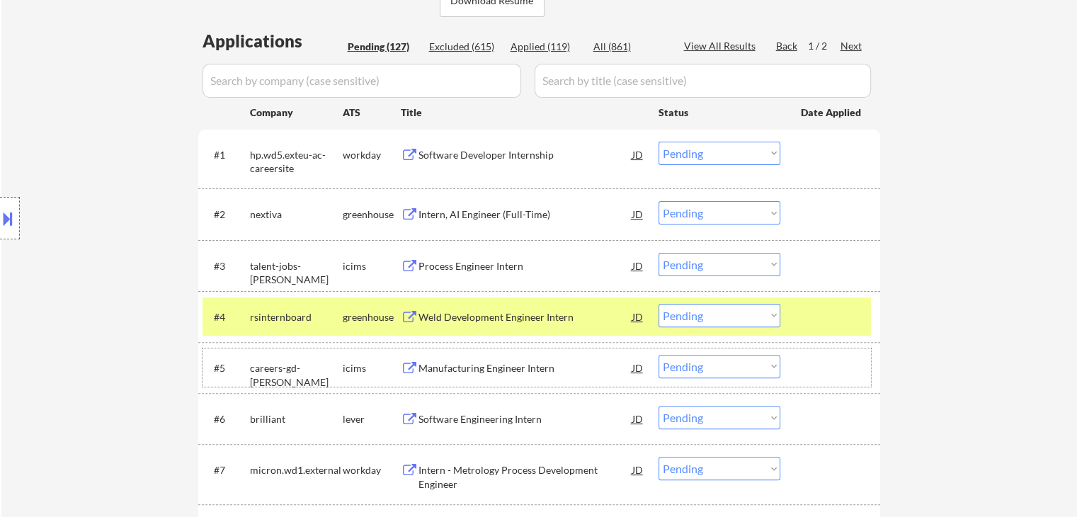
scroll to position [354, 0]
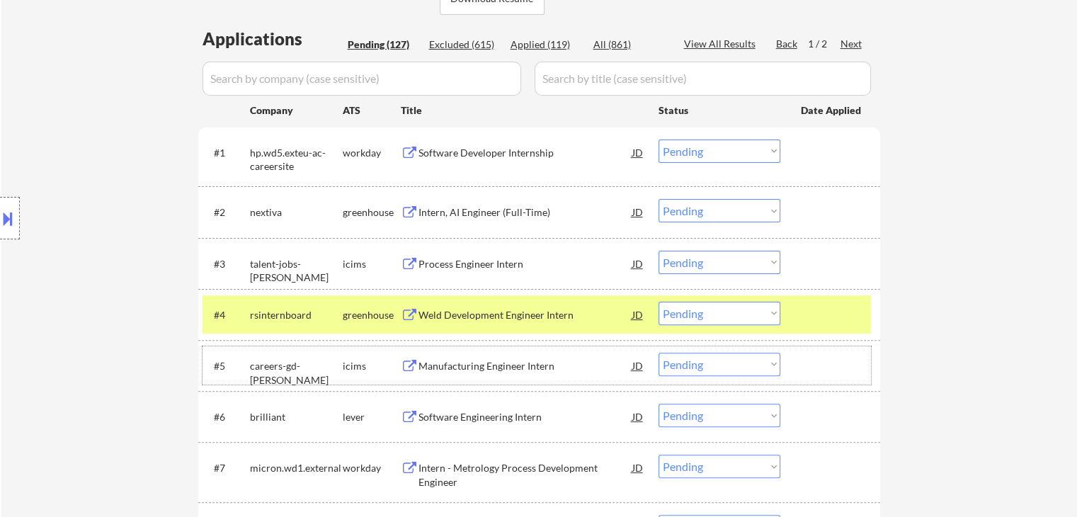
click at [481, 412] on div "Software Engineering Intern" at bounding box center [525, 417] width 214 height 14
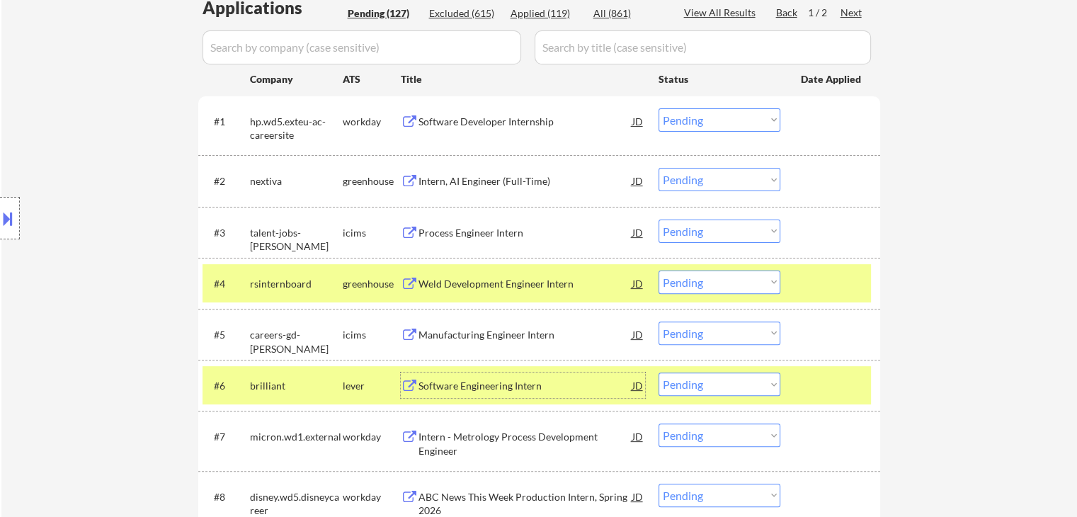
scroll to position [425, 0]
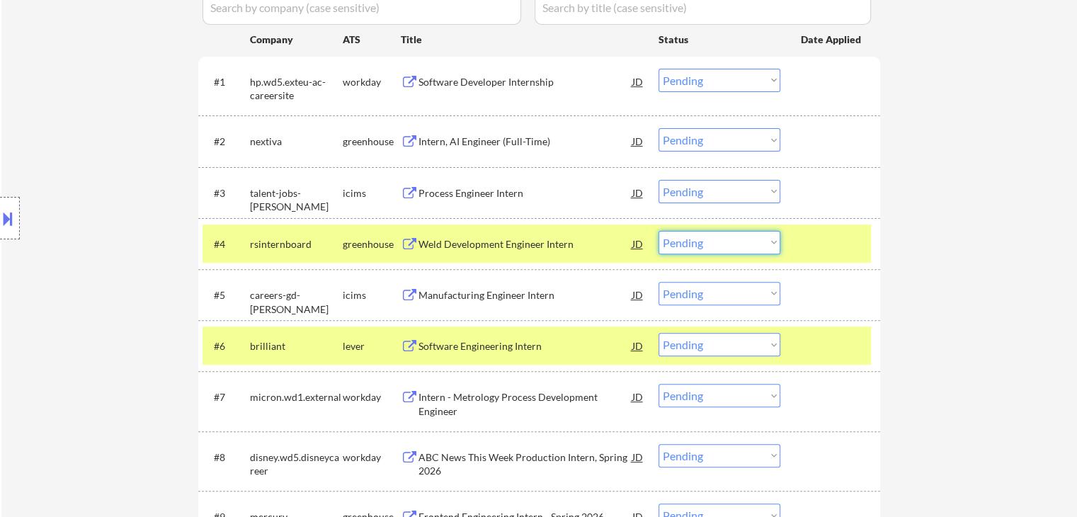
click at [705, 244] on select "Choose an option... Pending Applied Excluded (Questions) Excluded (Expired) Exc…" at bounding box center [719, 242] width 122 height 23
click at [658, 231] on select "Choose an option... Pending Applied Excluded (Questions) Excluded (Expired) Exc…" at bounding box center [719, 242] width 122 height 23
drag, startPoint x: 308, startPoint y: 247, endPoint x: 348, endPoint y: 289, distance: 58.1
click at [309, 248] on div "rsinternboard" at bounding box center [296, 244] width 93 height 14
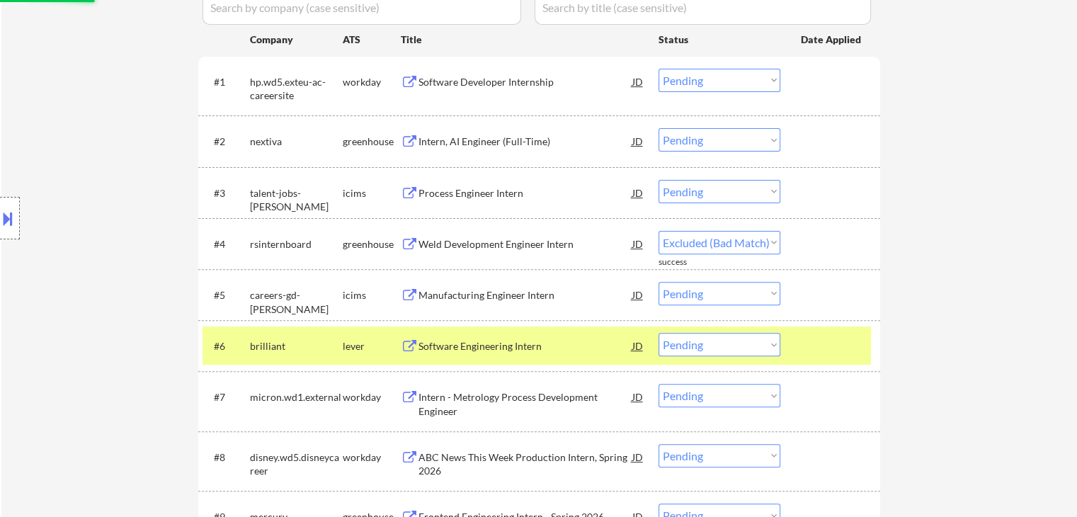
select select ""pending""
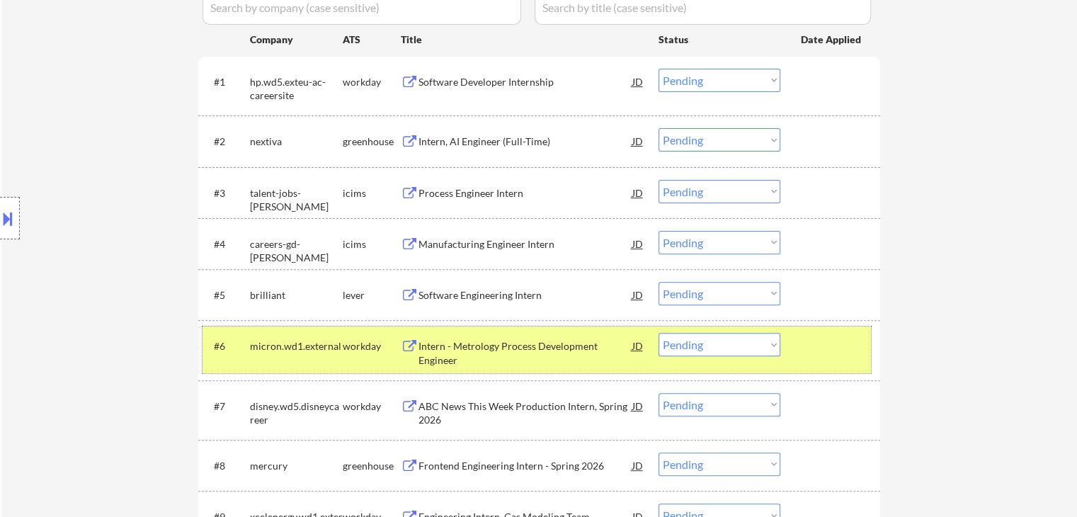
drag, startPoint x: 346, startPoint y: 341, endPoint x: 412, endPoint y: 321, distance: 69.4
click at [348, 341] on div "workday" at bounding box center [372, 346] width 58 height 14
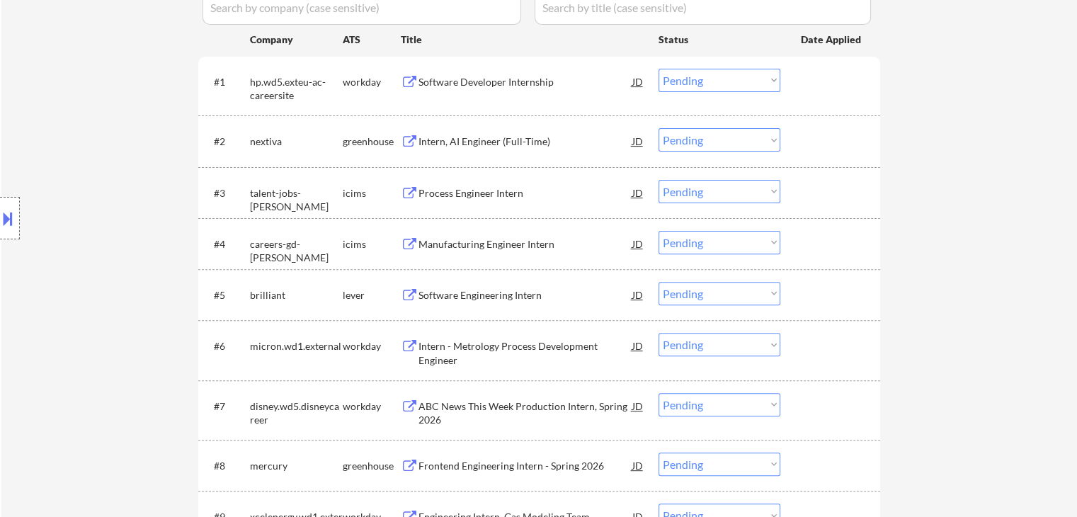
click at [479, 302] on div "Software Engineering Intern" at bounding box center [525, 294] width 214 height 25
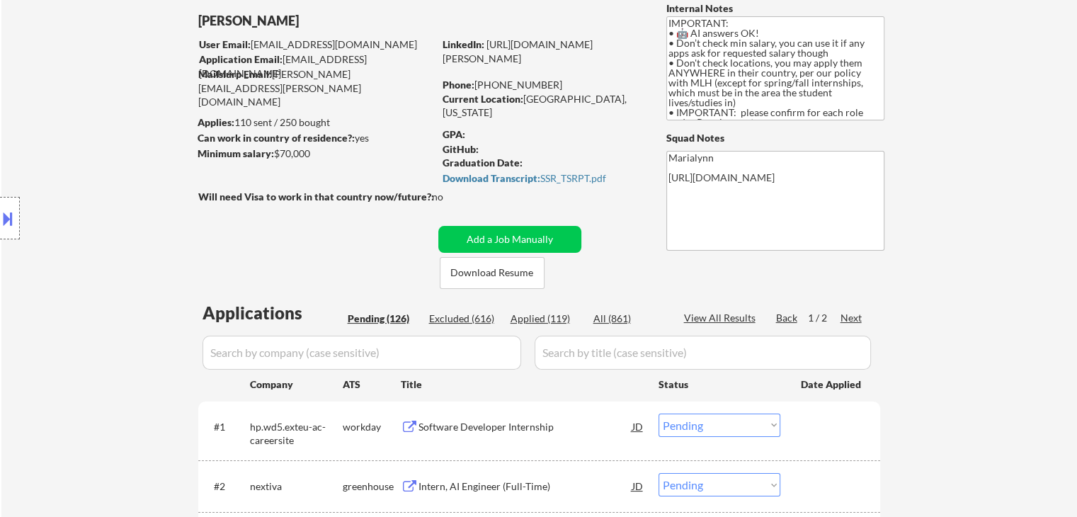
scroll to position [71, 0]
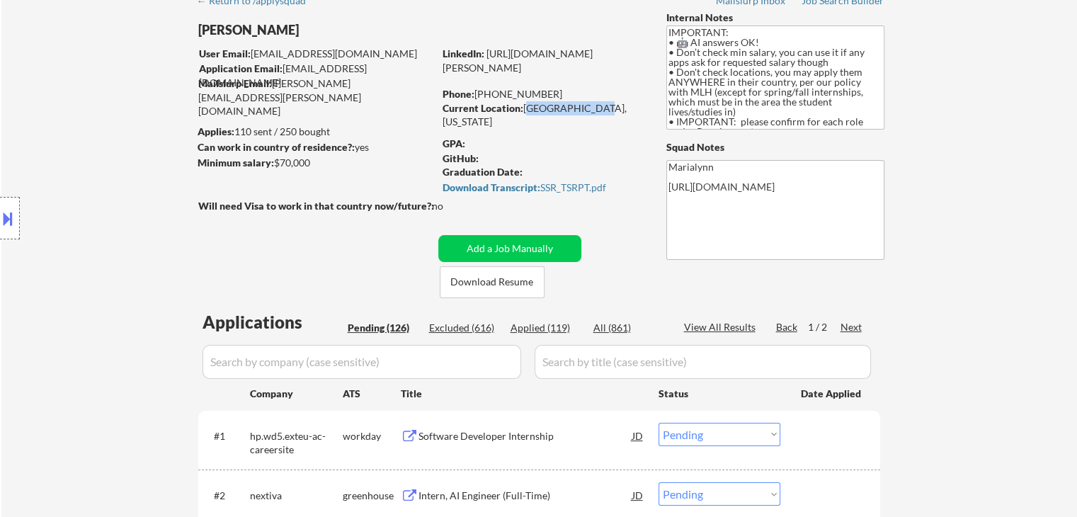
drag, startPoint x: 525, startPoint y: 105, endPoint x: 581, endPoint y: 109, distance: 56.0
click at [584, 109] on div "Current Location: Miami, Florida" at bounding box center [543, 115] width 200 height 28
copy div "Miami, Florida"
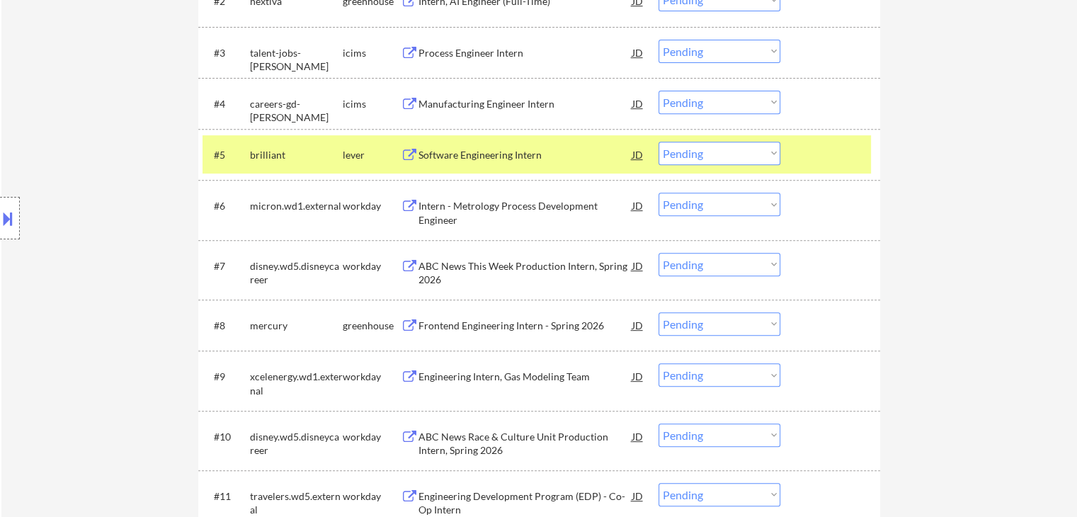
scroll to position [566, 0]
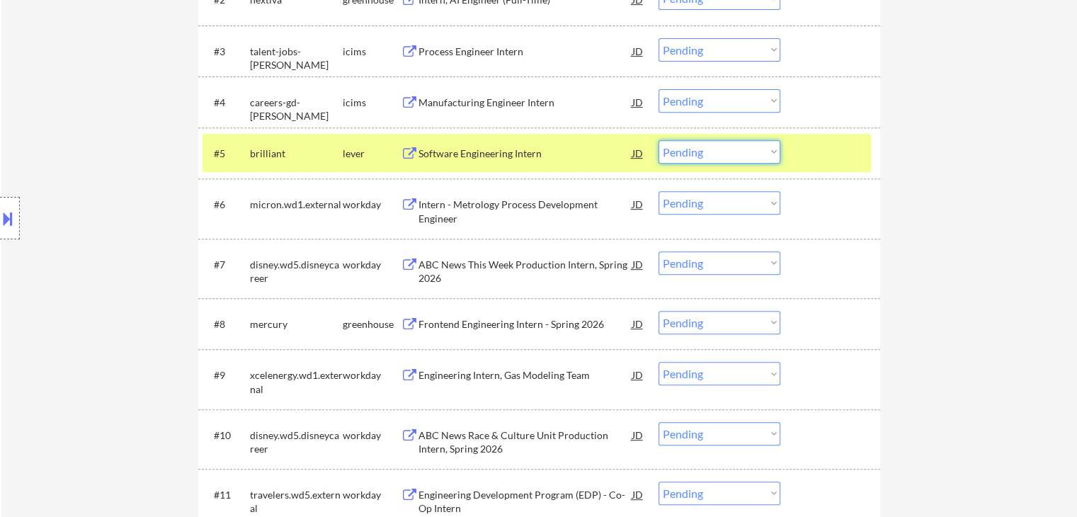
click at [712, 154] on select "Choose an option... Pending Applied Excluded (Questions) Excluded (Expired) Exc…" at bounding box center [719, 151] width 122 height 23
click at [658, 140] on select "Choose an option... Pending Applied Excluded (Questions) Excluded (Expired) Exc…" at bounding box center [719, 151] width 122 height 23
select select ""pending""
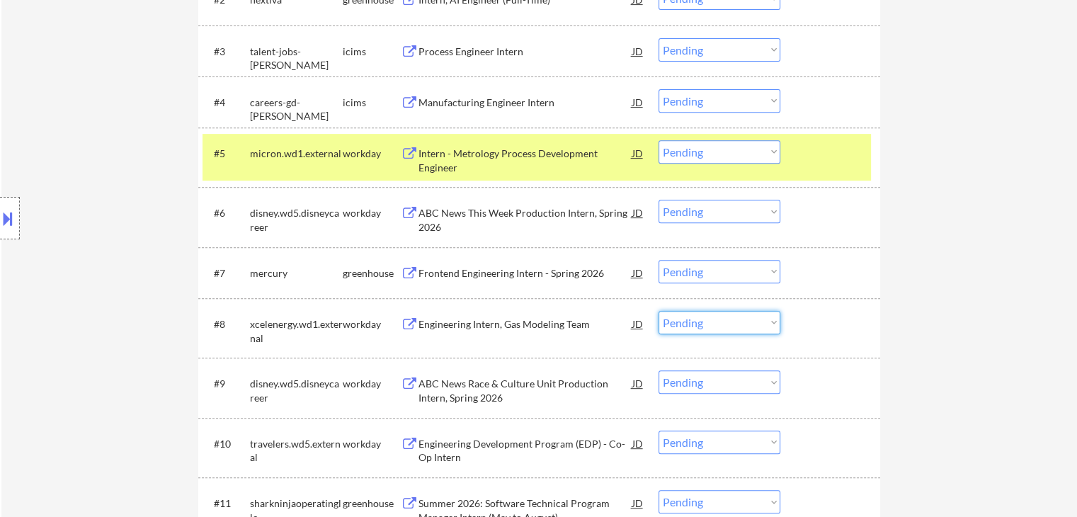
click at [721, 327] on select "Choose an option... Pending Applied Excluded (Questions) Excluded (Expired) Exc…" at bounding box center [719, 322] width 122 height 23
click at [658, 311] on select "Choose an option... Pending Applied Excluded (Questions) Excluded (Expired) Exc…" at bounding box center [719, 322] width 122 height 23
select select ""pending""
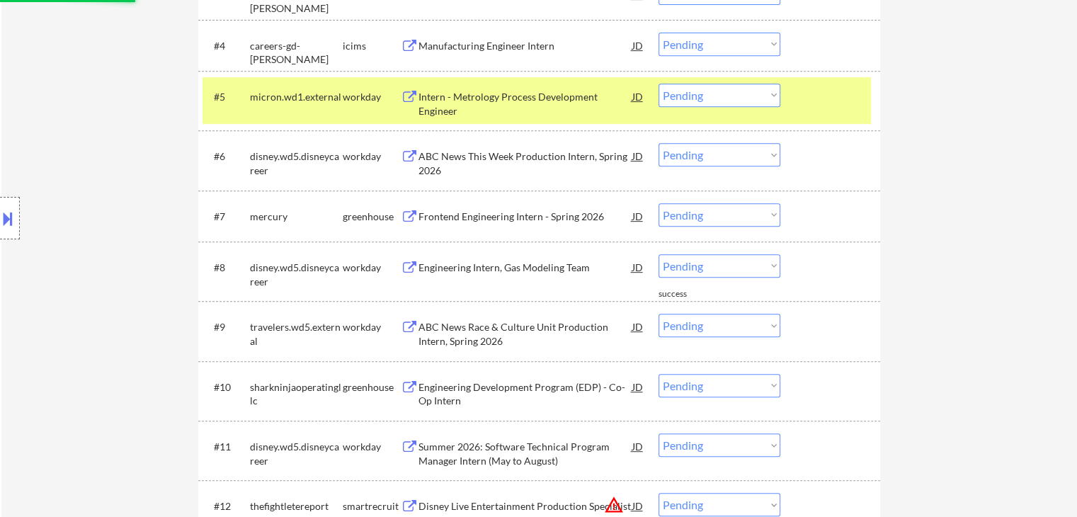
scroll to position [708, 0]
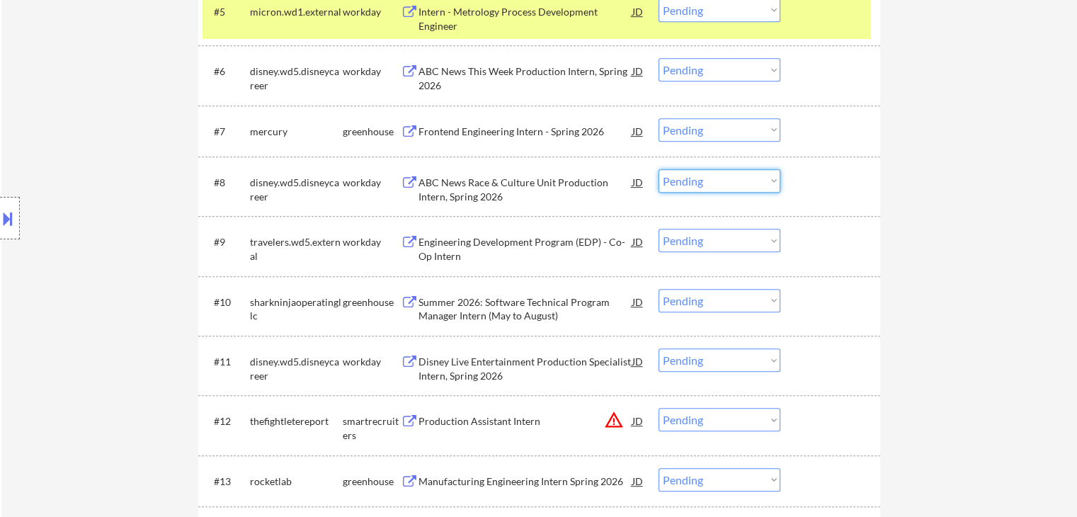
click at [714, 179] on select "Choose an option... Pending Applied Excluded (Questions) Excluded (Expired) Exc…" at bounding box center [719, 180] width 122 height 23
click at [497, 236] on div "Engineering Development Program (EDP) - Co-Op Intern" at bounding box center [525, 249] width 214 height 28
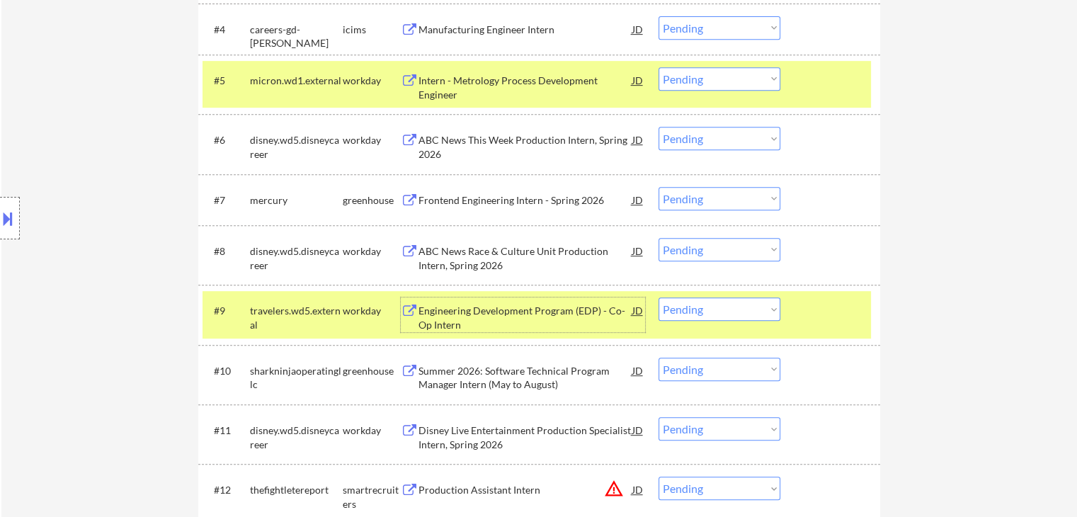
scroll to position [644, 0]
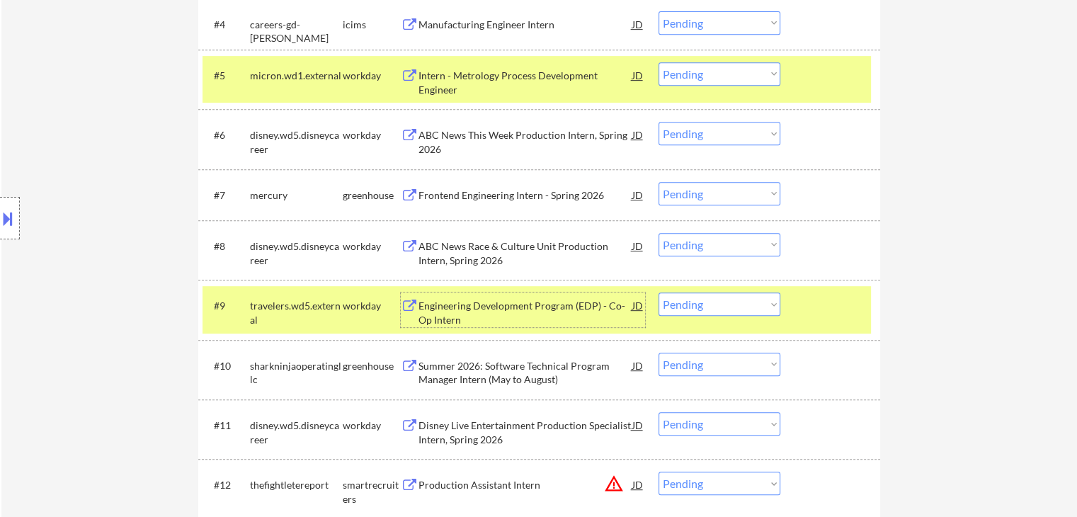
click at [354, 151] on div "#6 disney.wd5.disneycareer workday ABC News This Week Production Intern, Spring…" at bounding box center [536, 138] width 668 height 47
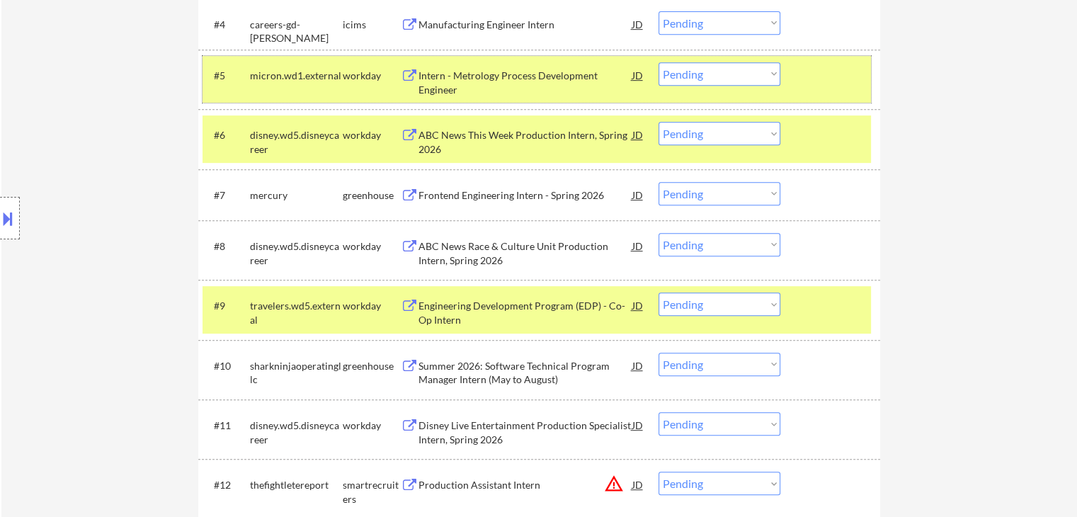
click at [332, 89] on div "#5 micron.wd1.external workday Intern - Metrology Process Development Engineer …" at bounding box center [536, 79] width 668 height 47
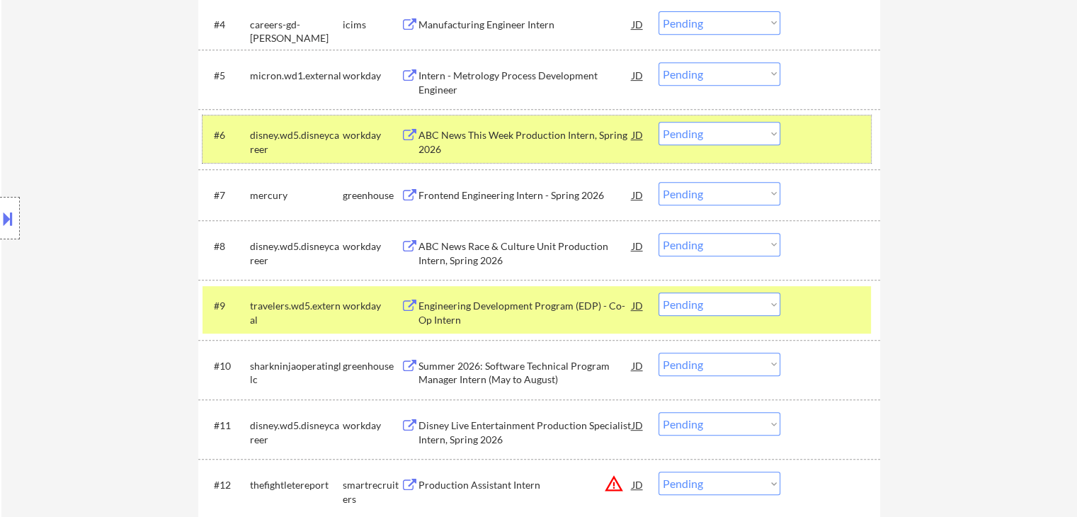
click at [327, 138] on div "disney.wd5.disneycareer" at bounding box center [296, 142] width 93 height 28
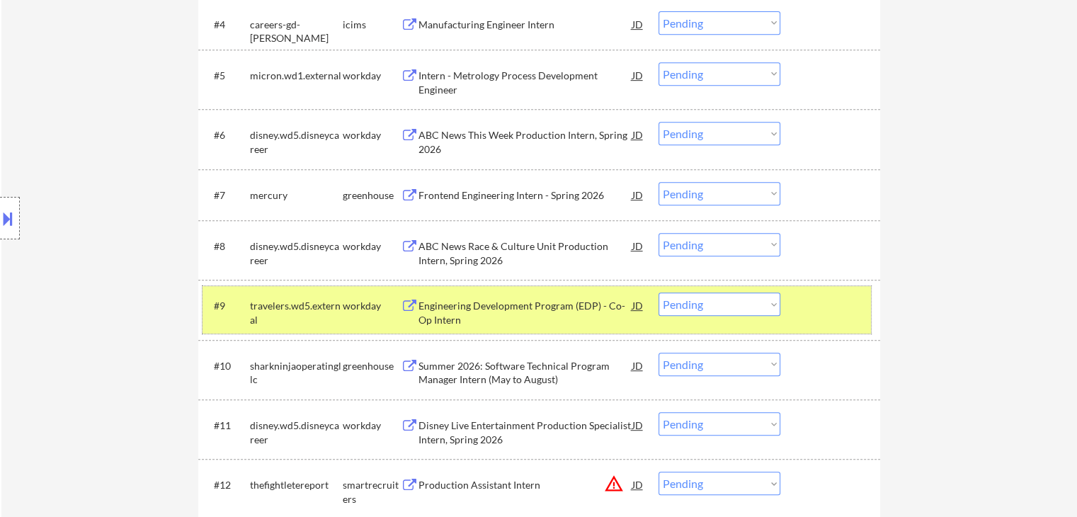
click at [343, 313] on div "workday" at bounding box center [372, 304] width 58 height 25
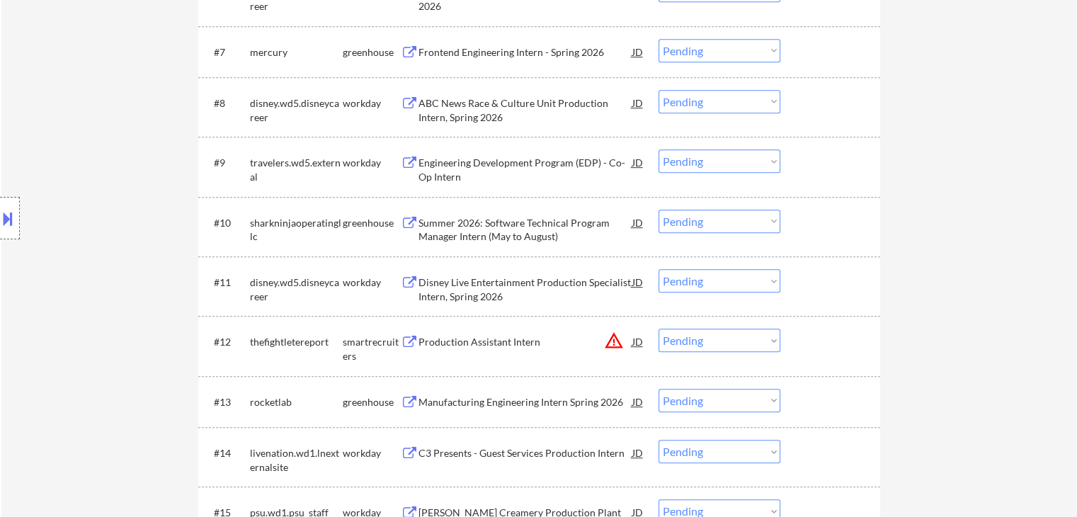
scroll to position [823, 0]
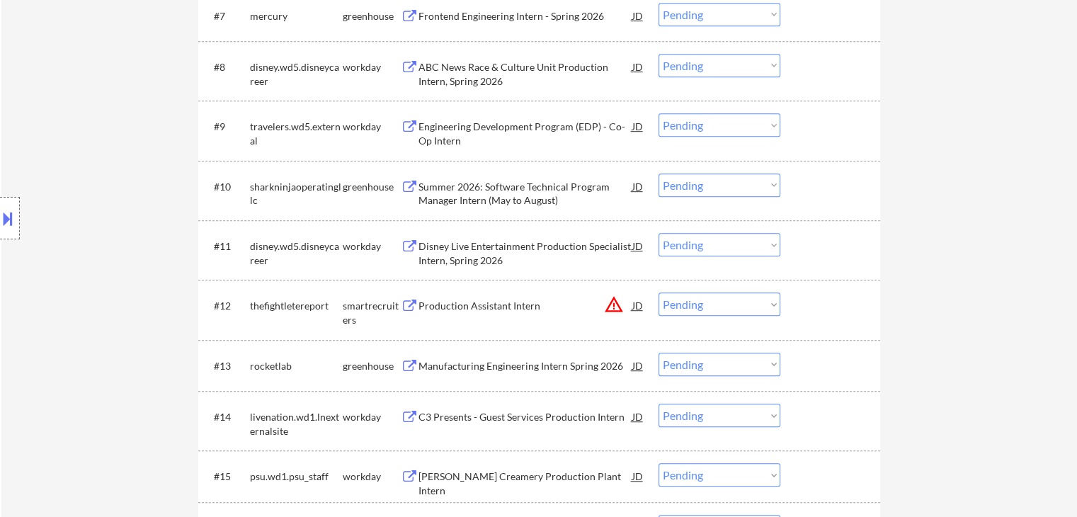
click at [703, 180] on select "Choose an option... Pending Applied Excluded (Questions) Excluded (Expired) Exc…" at bounding box center [719, 184] width 122 height 23
click at [658, 173] on select "Choose an option... Pending Applied Excluded (Questions) Excluded (Expired) Exc…" at bounding box center [719, 184] width 122 height 23
select select ""pending""
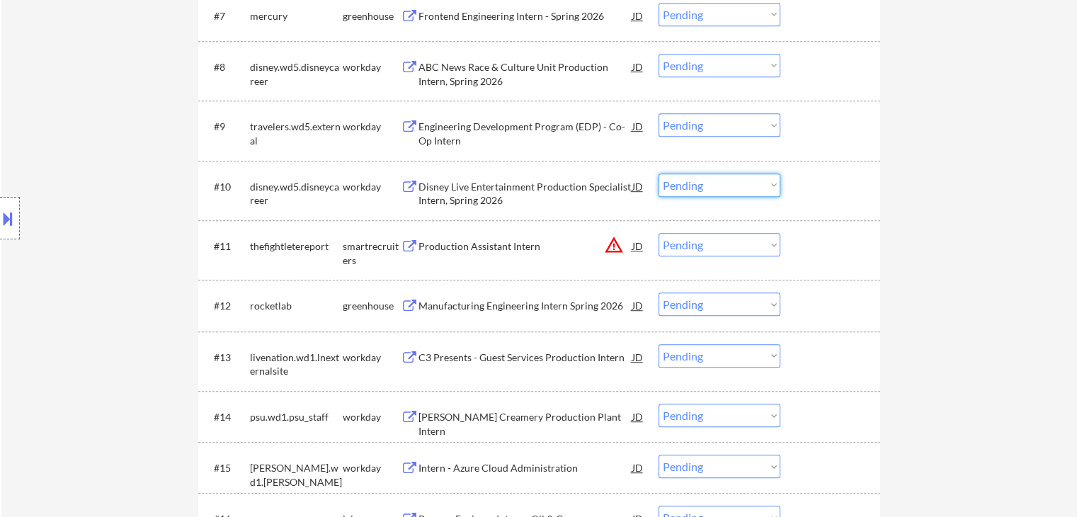
click at [712, 185] on select "Choose an option... Pending Applied Excluded (Questions) Excluded (Expired) Exc…" at bounding box center [719, 184] width 122 height 23
click at [731, 236] on select "Choose an option... Pending Applied Excluded (Questions) Excluded (Expired) Exc…" at bounding box center [719, 244] width 122 height 23
click at [658, 233] on select "Choose an option... Pending Applied Excluded (Questions) Excluded (Expired) Exc…" at bounding box center [719, 244] width 122 height 23
select select ""pending""
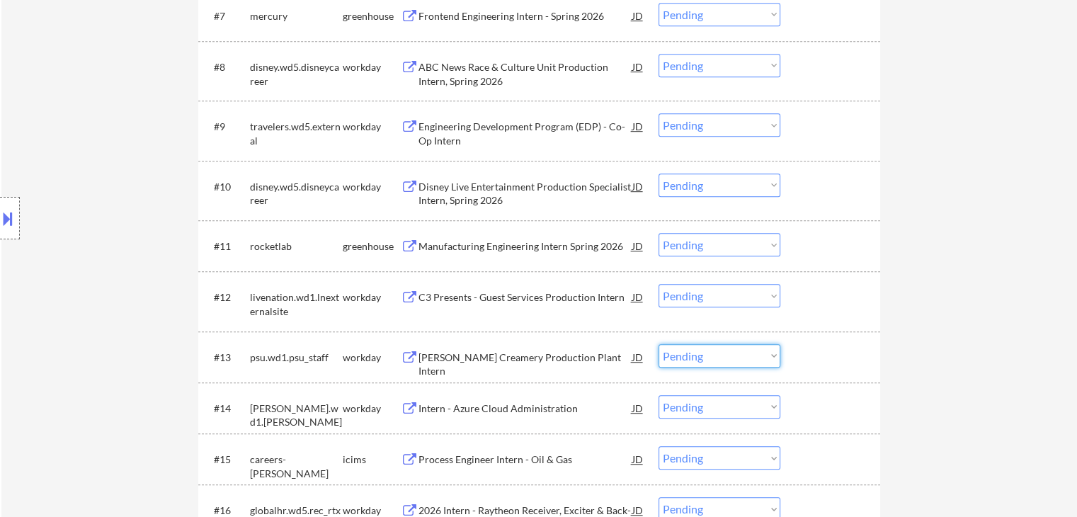
click at [684, 358] on select "Choose an option... Pending Applied Excluded (Questions) Excluded (Expired) Exc…" at bounding box center [719, 355] width 122 height 23
click at [658, 344] on select "Choose an option... Pending Applied Excluded (Questions) Excluded (Expired) Exc…" at bounding box center [719, 355] width 122 height 23
select select ""pending""
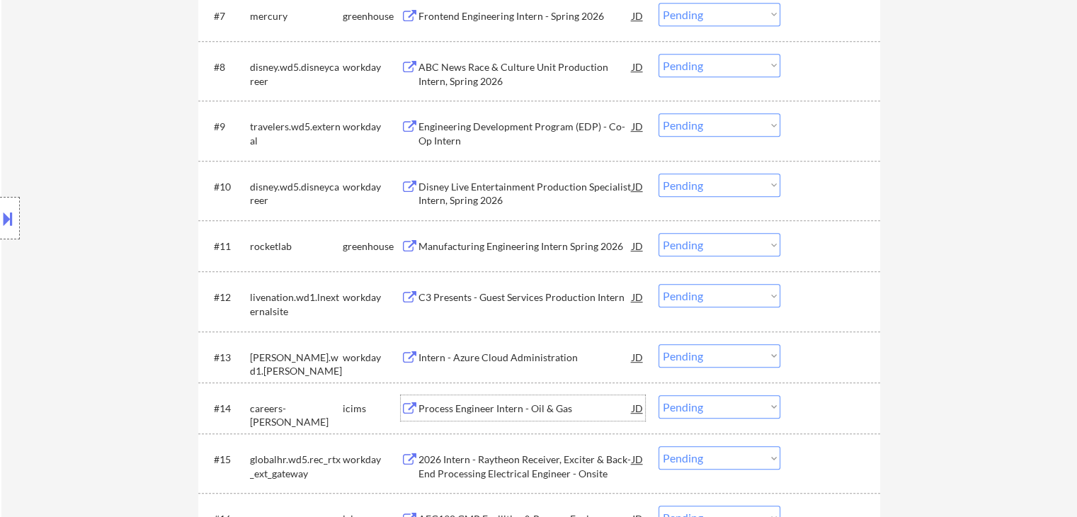
click at [498, 412] on div "Process Engineer Intern - Oil & Gas" at bounding box center [525, 408] width 214 height 14
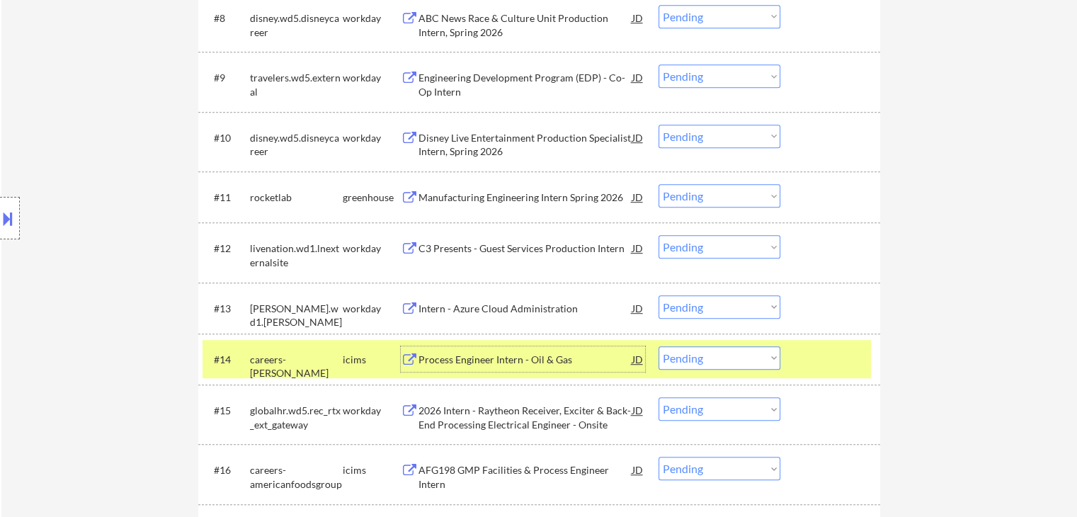
scroll to position [872, 0]
click at [724, 363] on select "Choose an option... Pending Applied Excluded (Questions) Excluded (Expired) Exc…" at bounding box center [719, 357] width 122 height 23
click at [658, 346] on select "Choose an option... Pending Applied Excluded (Questions) Excluded (Expired) Exc…" at bounding box center [719, 357] width 122 height 23
select select ""pending""
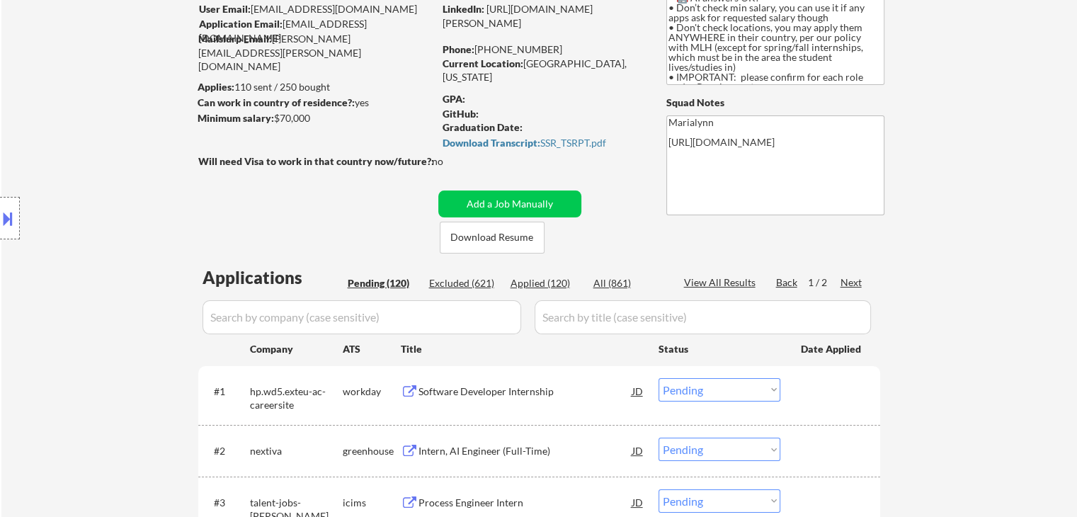
scroll to position [115, 0]
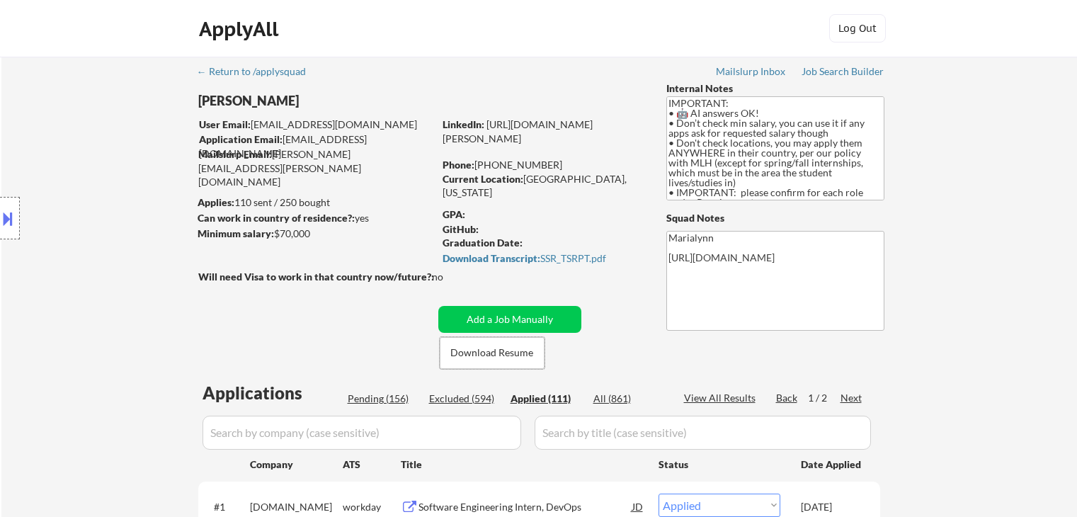
select select ""applied""
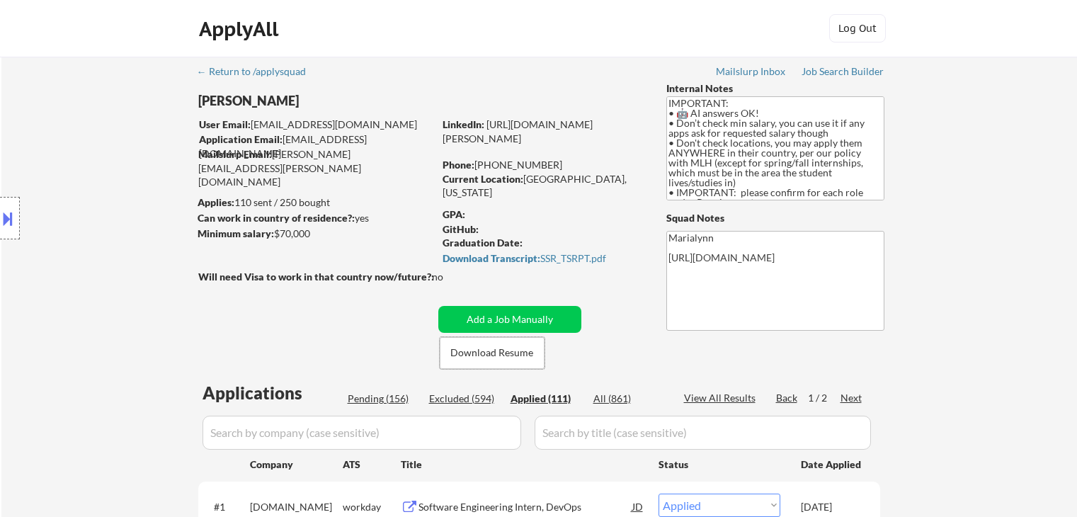
select select ""applied""
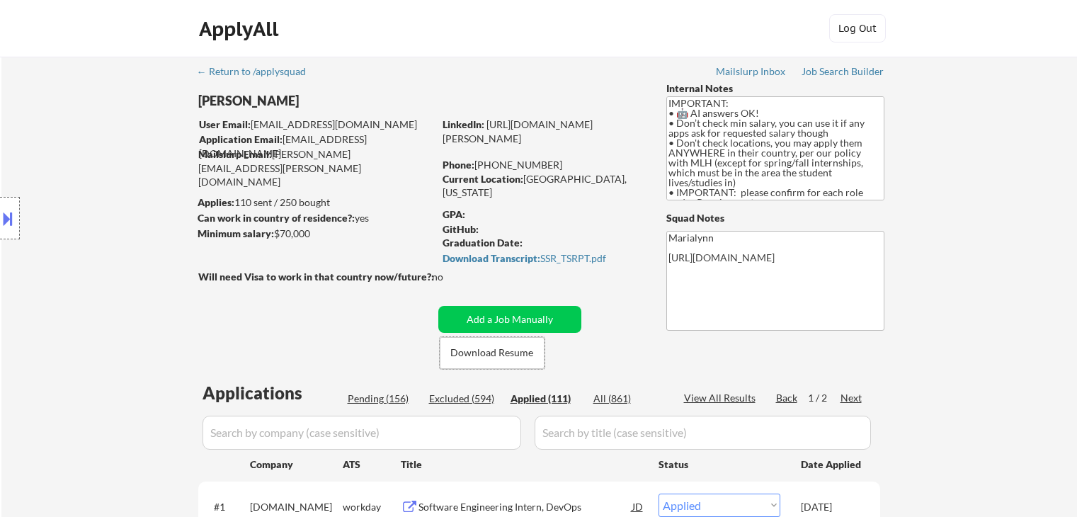
select select ""applied""
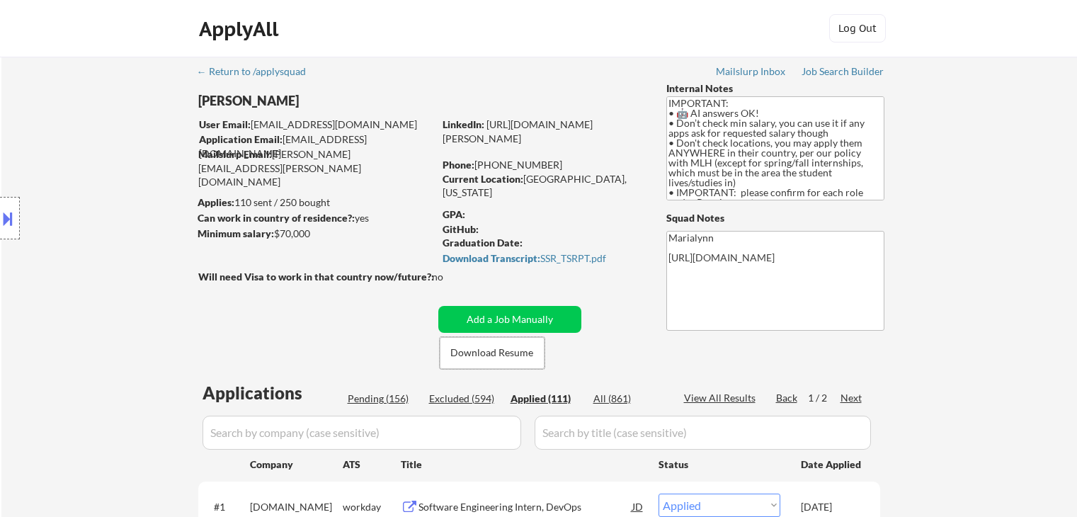
select select ""applied""
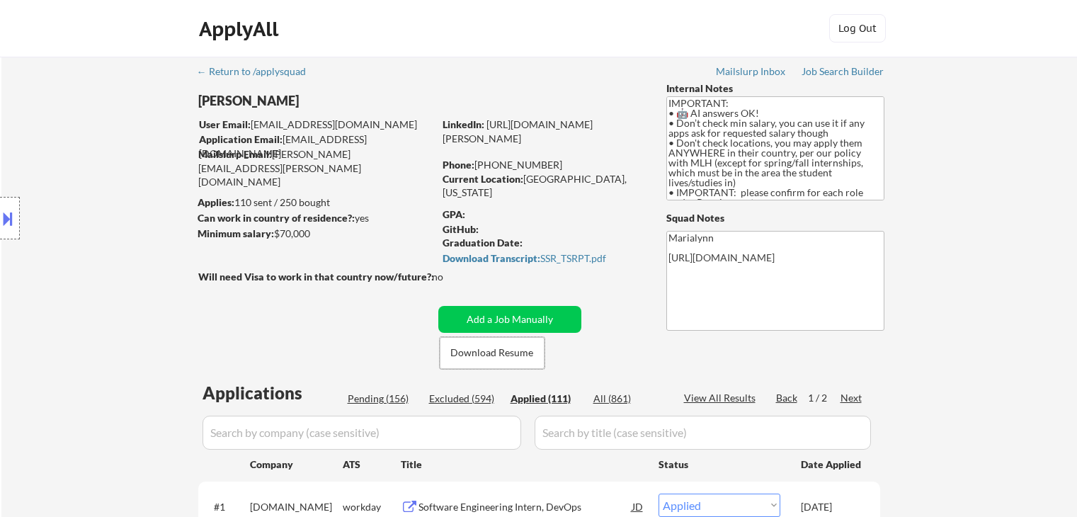
select select ""applied""
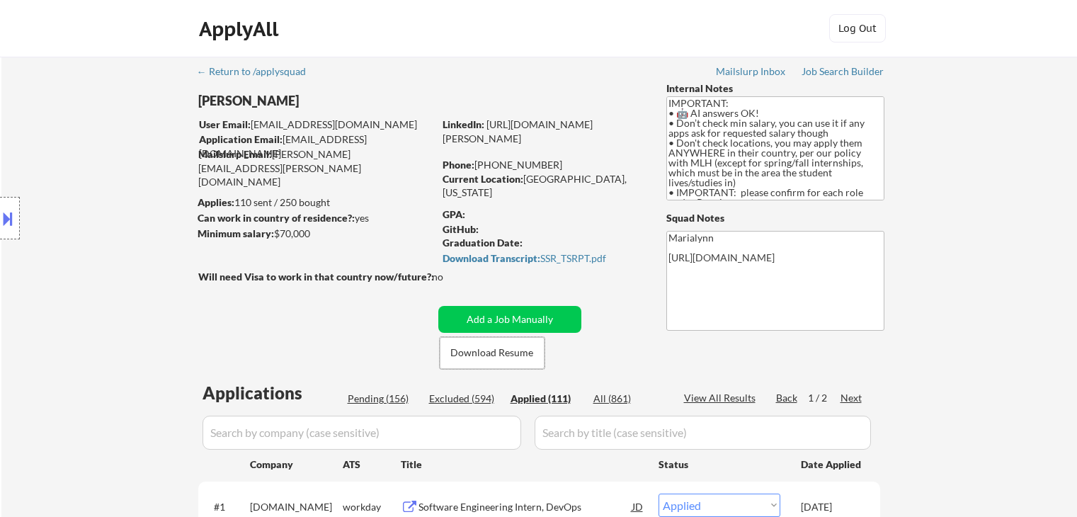
select select ""applied""
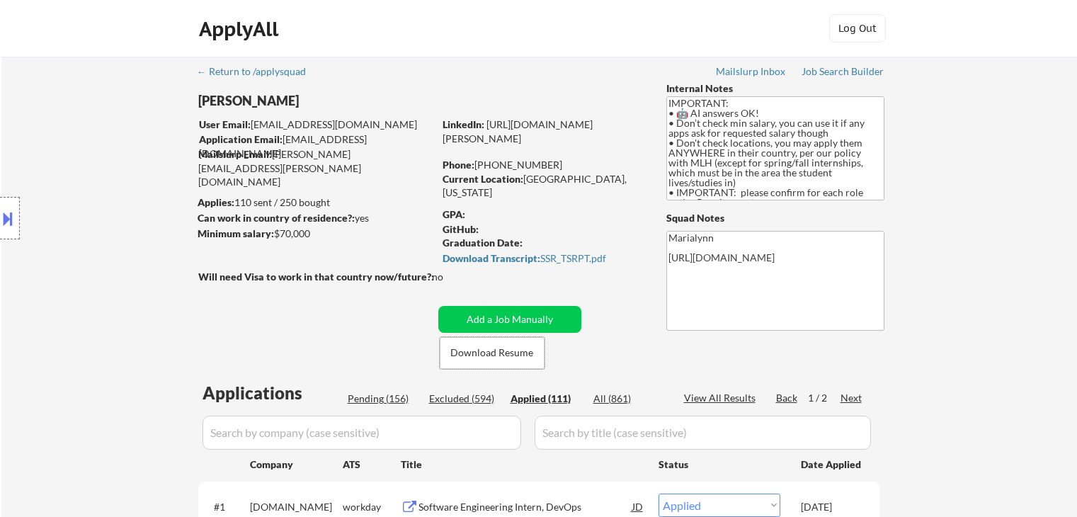
select select ""applied""
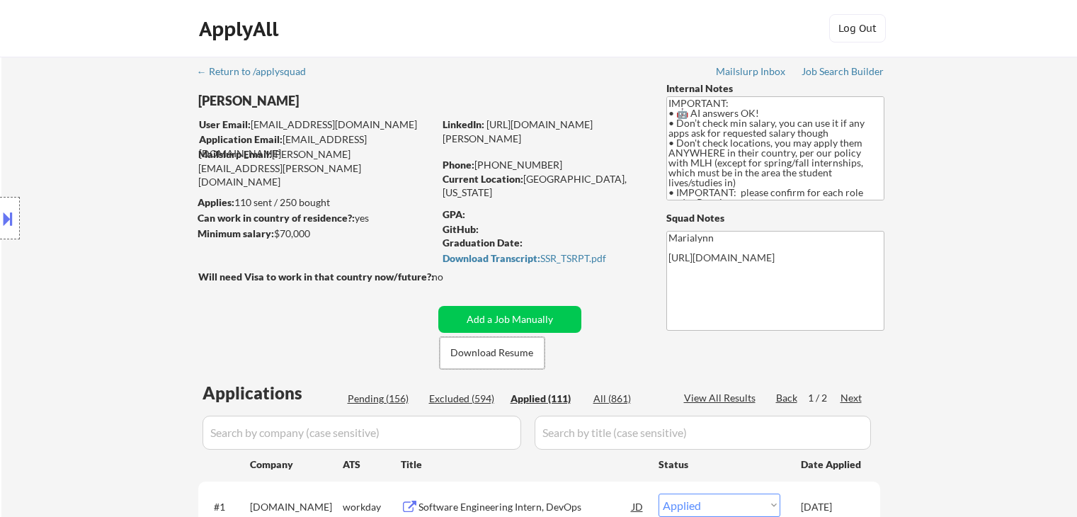
select select ""applied""
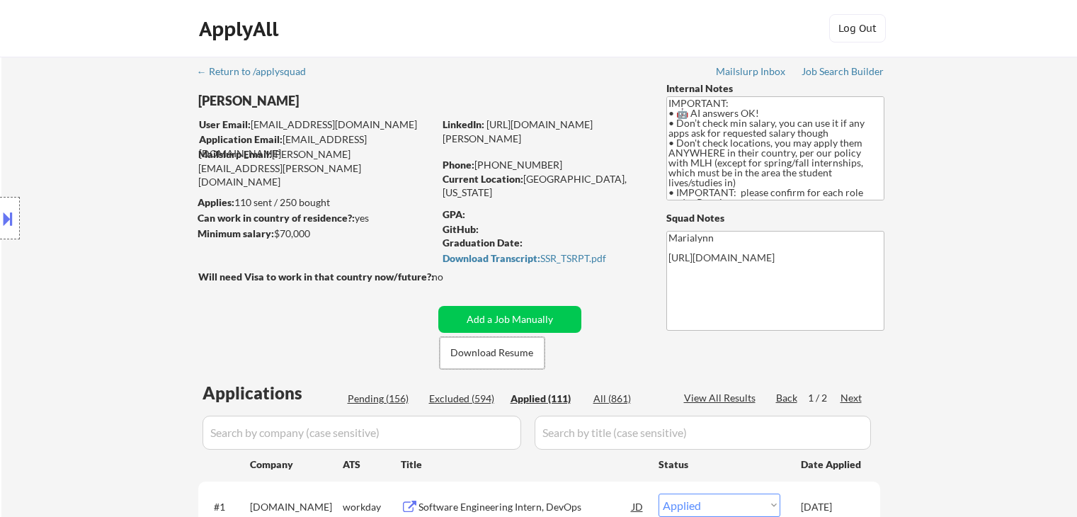
select select ""applied""
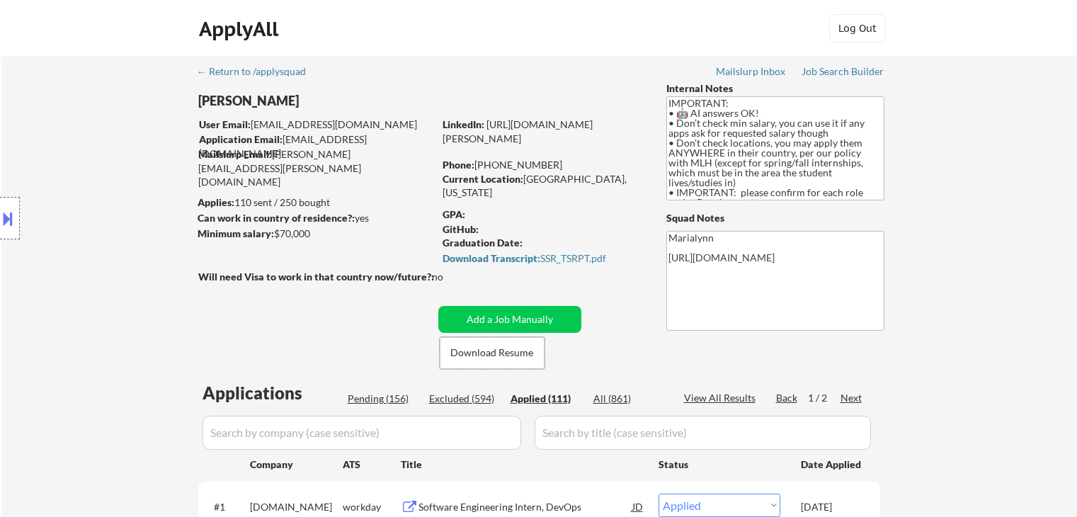
select select ""applied""
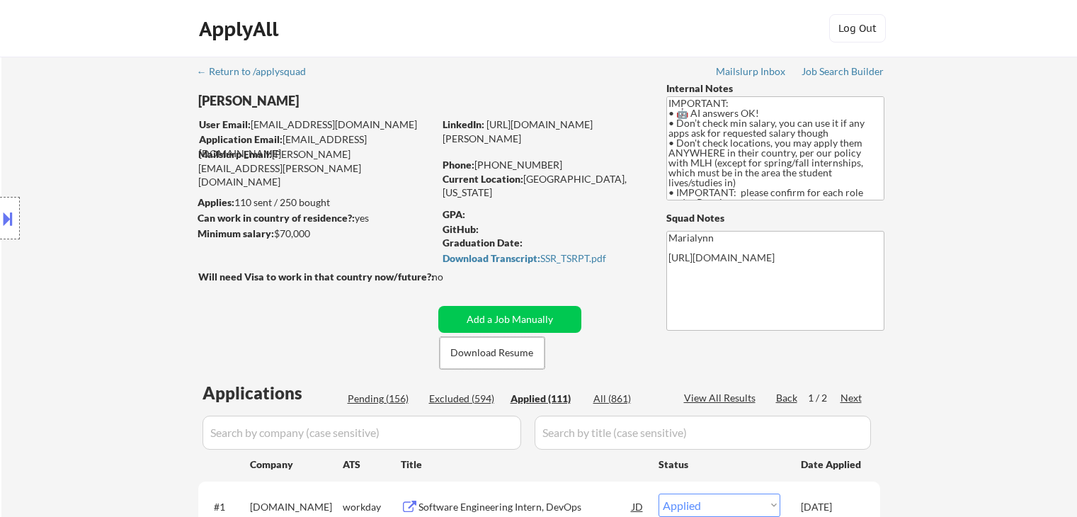
select select ""applied""
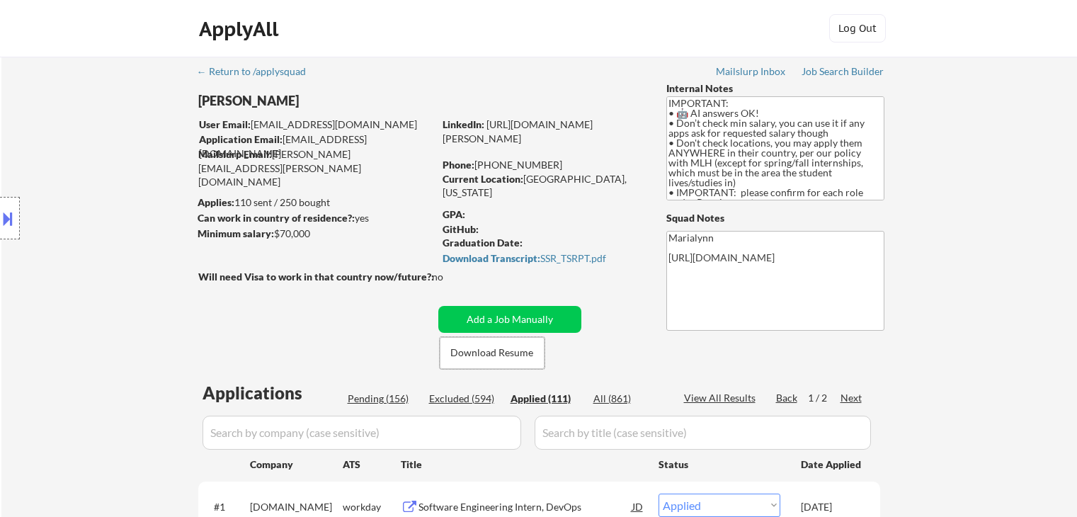
select select ""applied""
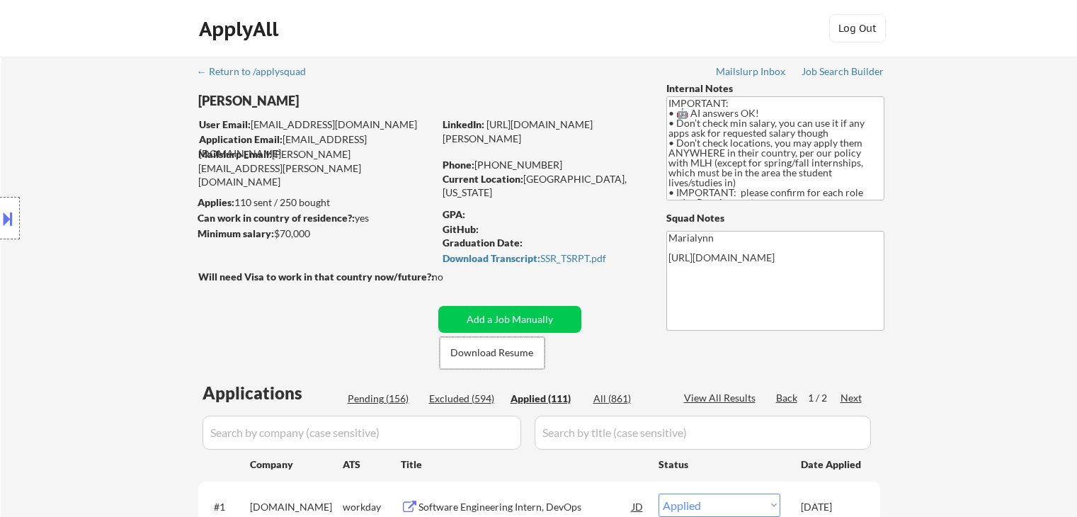
select select ""applied""
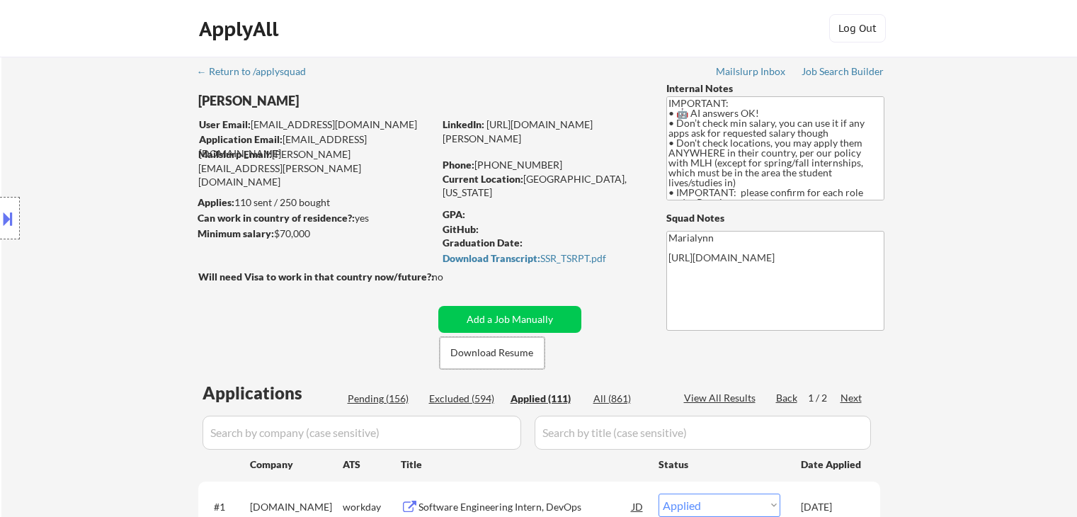
select select ""applied""
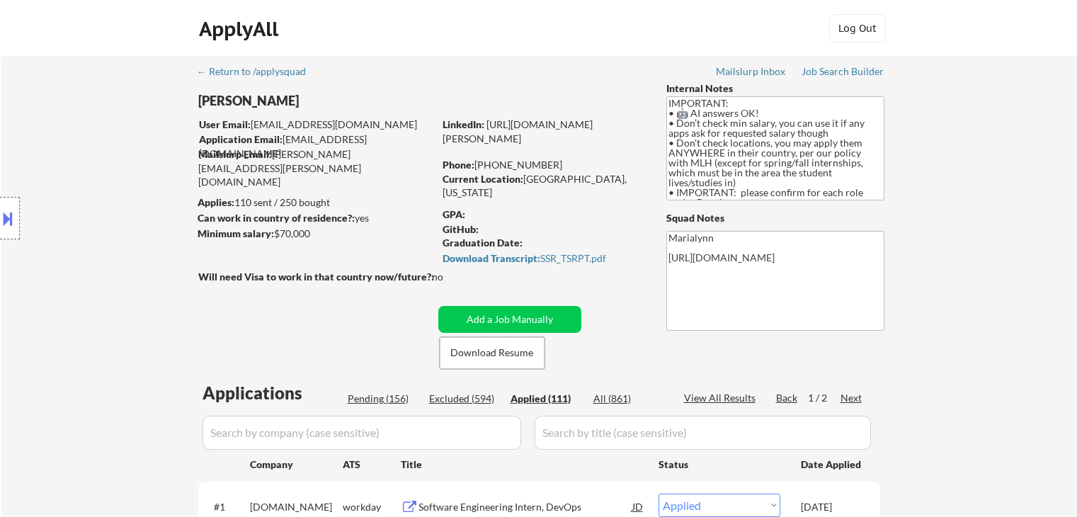
select select ""applied""
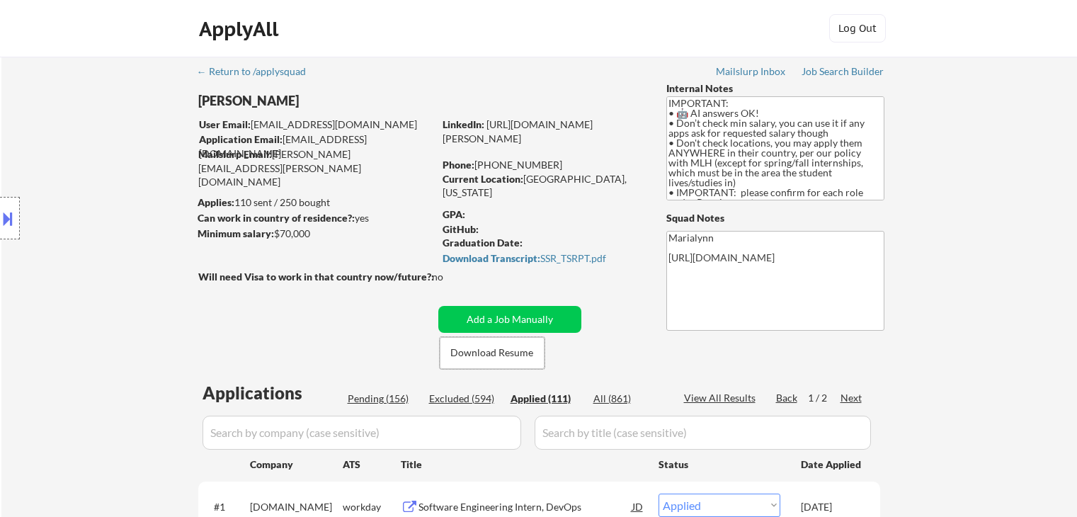
select select ""applied""
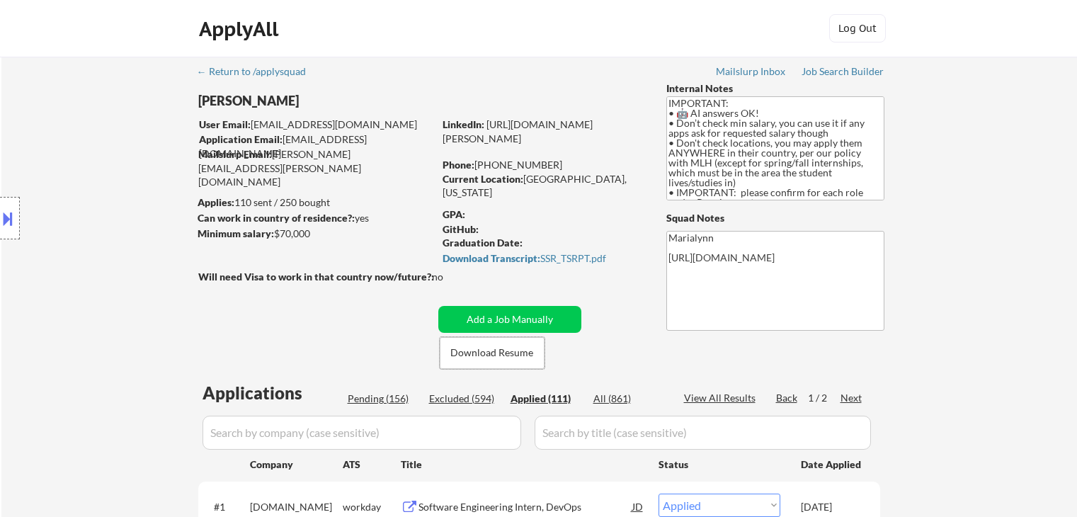
select select ""applied""
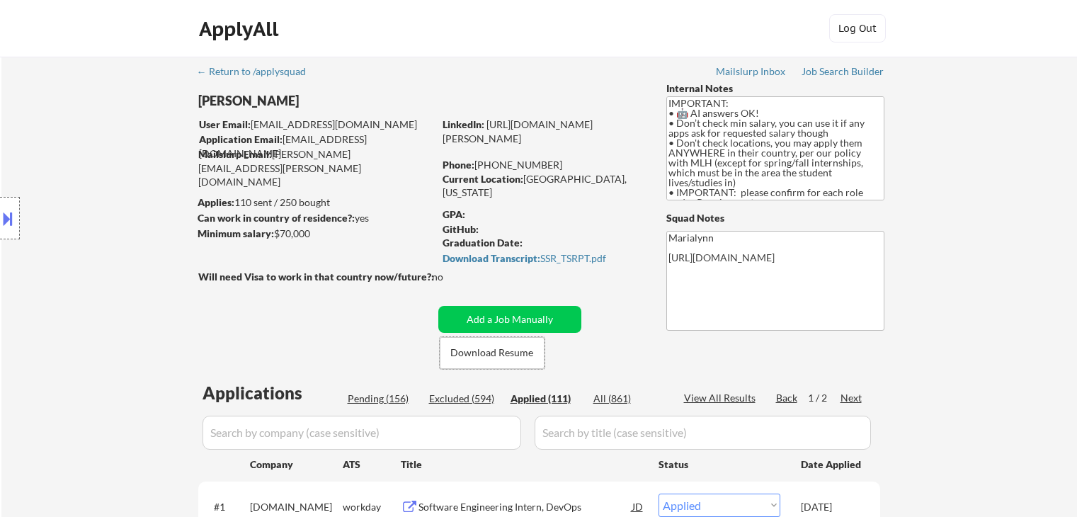
select select ""applied""
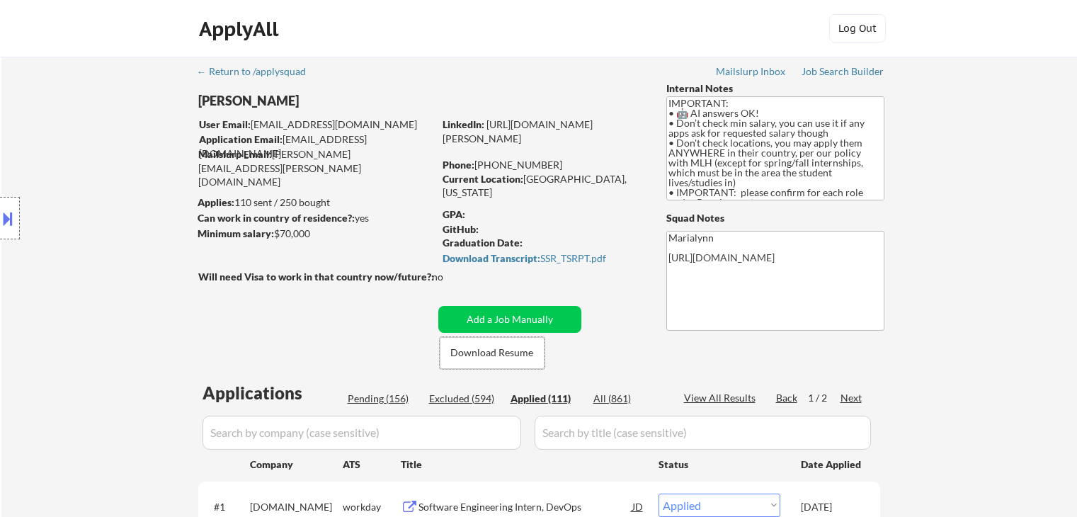
select select ""applied""
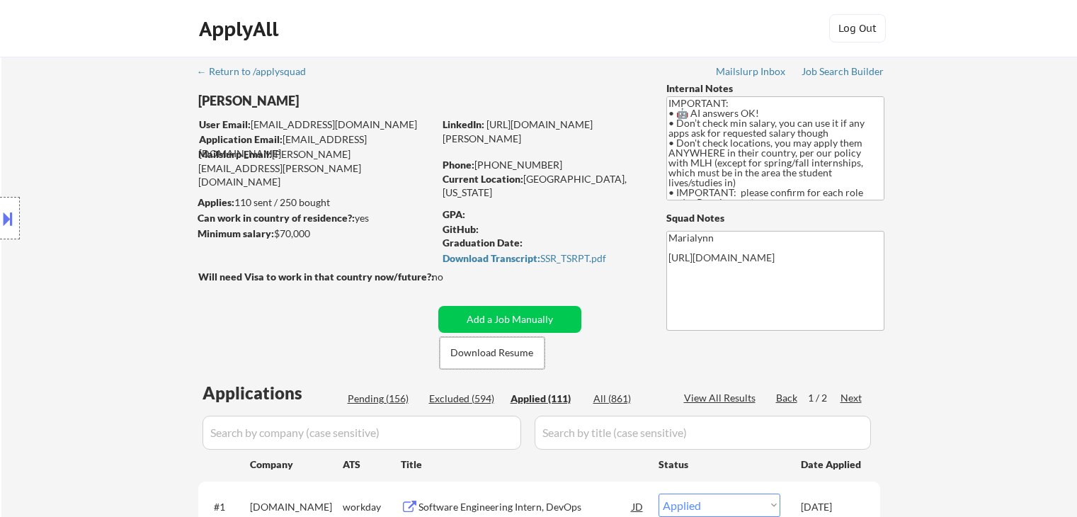
select select ""applied""
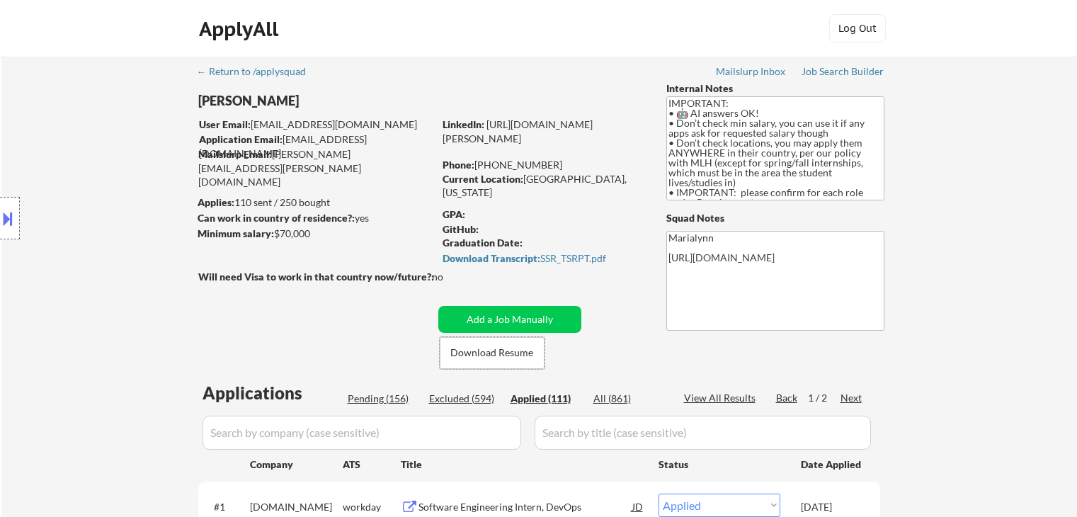
scroll to position [51, 0]
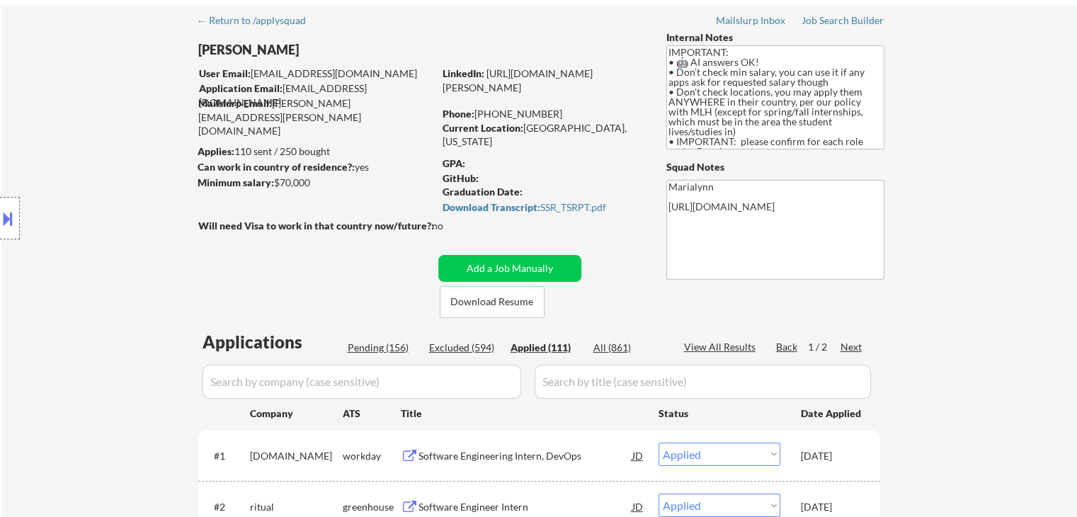
copy div "754) 260-4415"
drag, startPoint x: 0, startPoint y: 0, endPoint x: 524, endPoint y: 0, distance: 523.9
click at [549, 107] on div "Phone: (754) 260-4415" at bounding box center [543, 114] width 200 height 14
click at [501, 81] on link "https://www.linkedin.com/in/jonathan-mathurin6/" at bounding box center [518, 80] width 150 height 26
click at [354, 378] on input "input" at bounding box center [361, 382] width 319 height 34
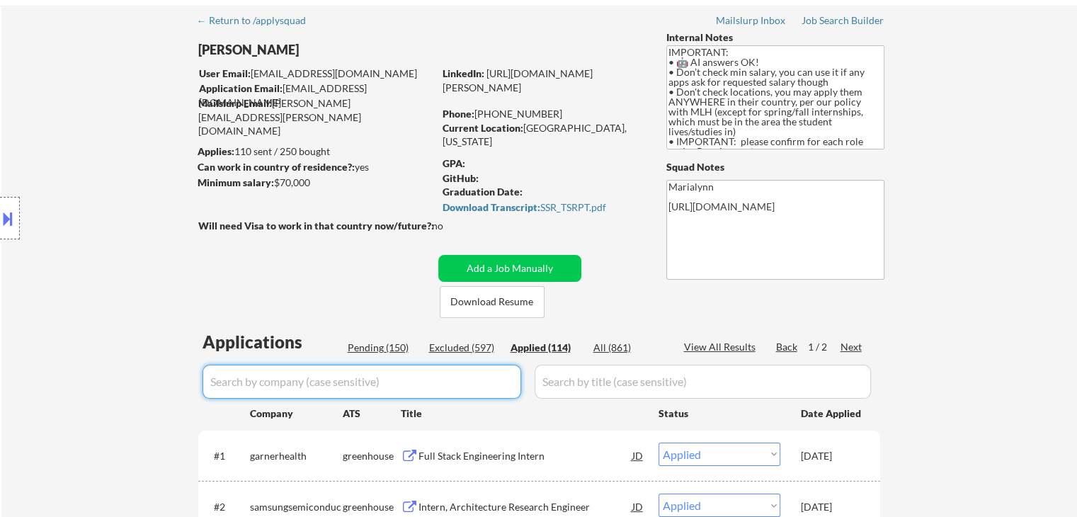
paste input "samsungsemiconductor"
type input "samsungsemiconductor"
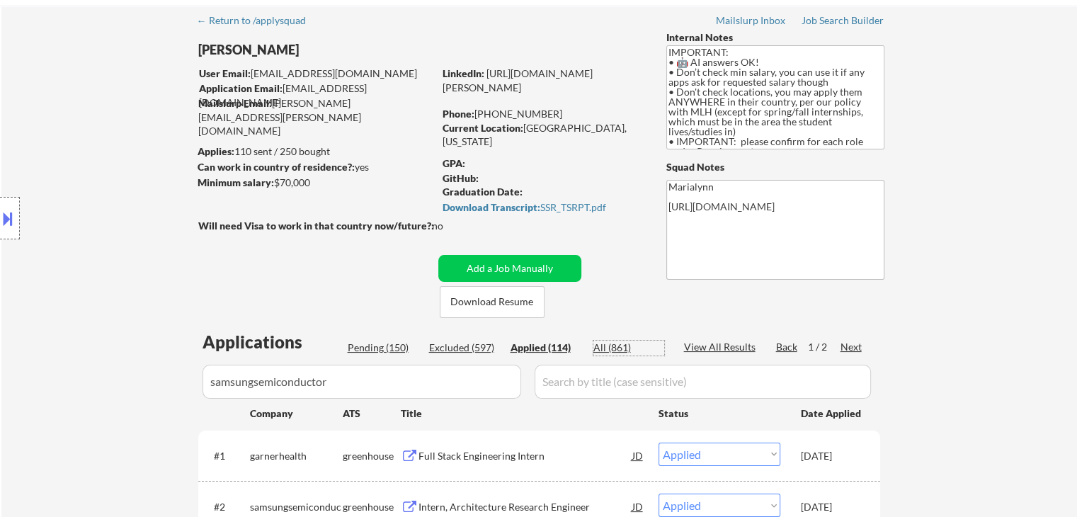
click at [608, 350] on div "All (861)" at bounding box center [628, 348] width 71 height 14
select select ""excluded__bad_match_""
select select ""pending""
select select ""excluded__bad_match_""
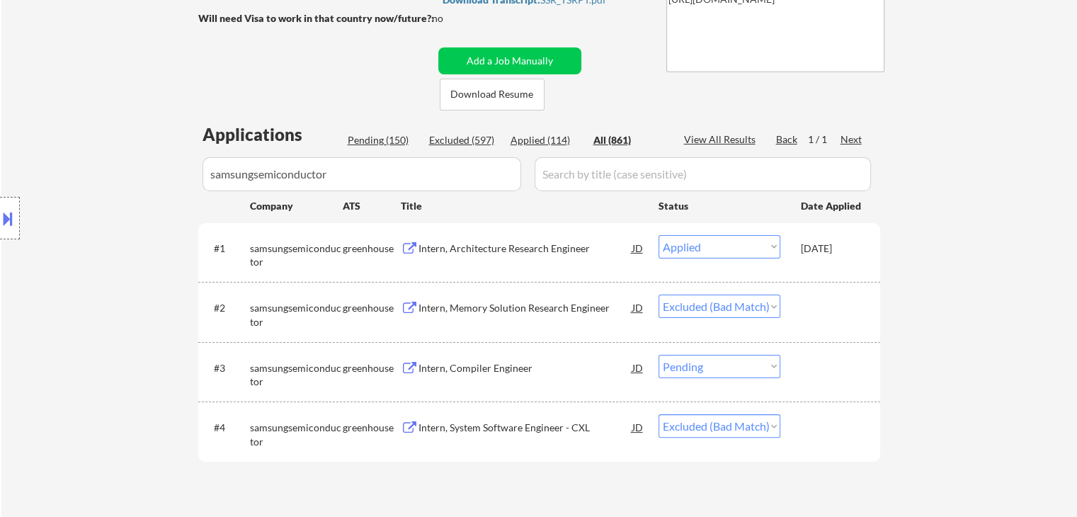
scroll to position [334, 0]
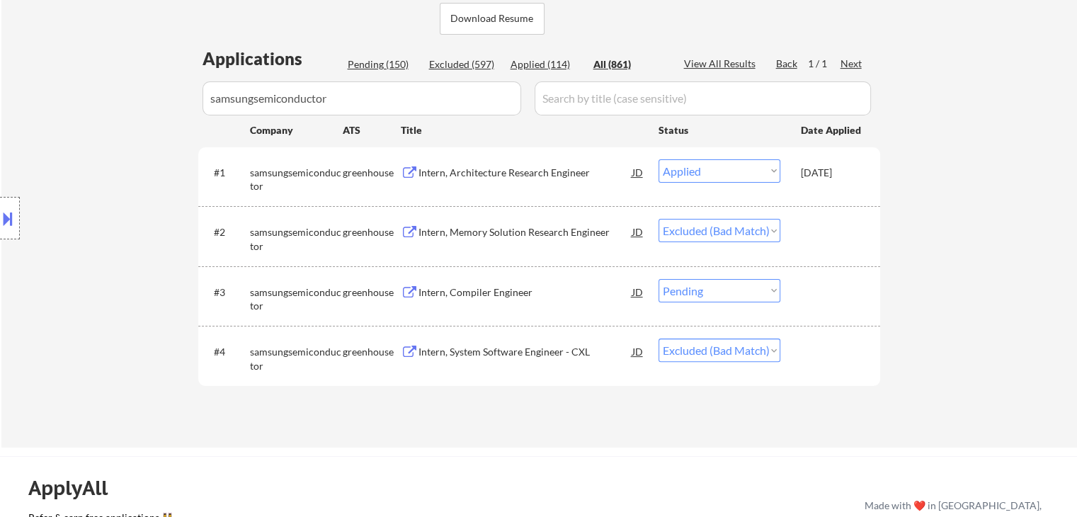
select select ""applied""
select select ""excluded__bad_match_""
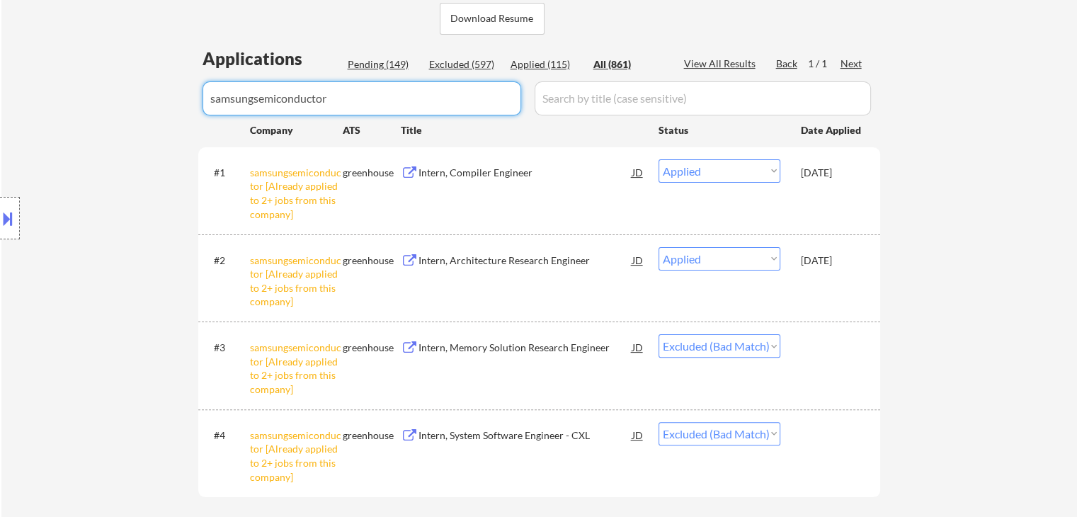
drag, startPoint x: 401, startPoint y: 101, endPoint x: 24, endPoint y: 163, distance: 382.4
select select ""applied""
select select ""excluded__blocklist_""
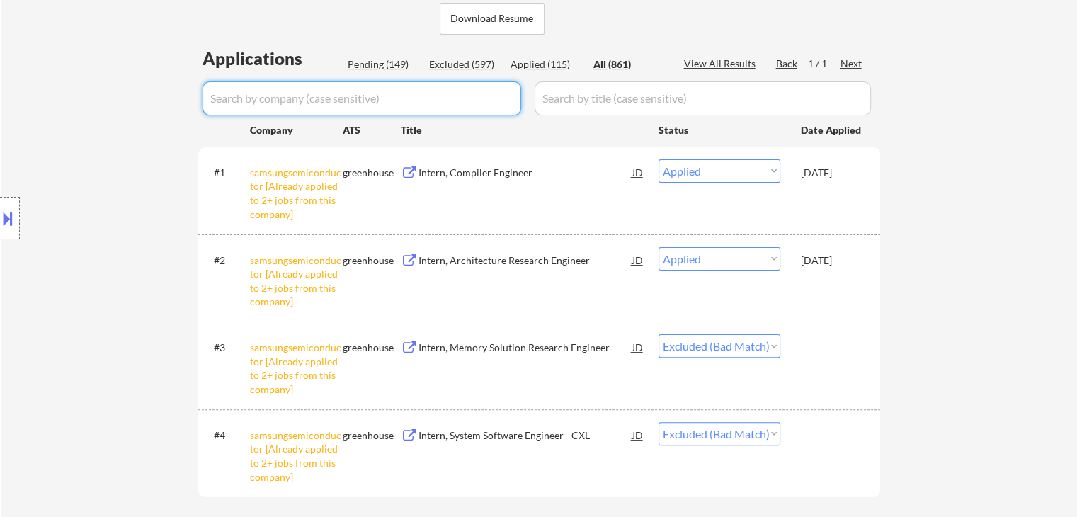
select select ""excluded__expired_""
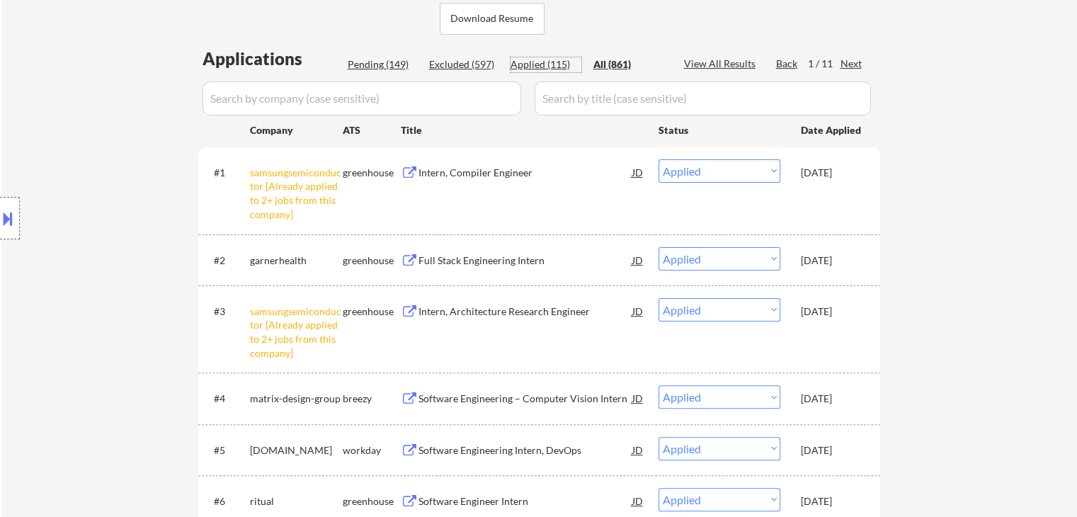
click at [541, 62] on div "Applied (115)" at bounding box center [545, 64] width 71 height 14
select select ""applied""
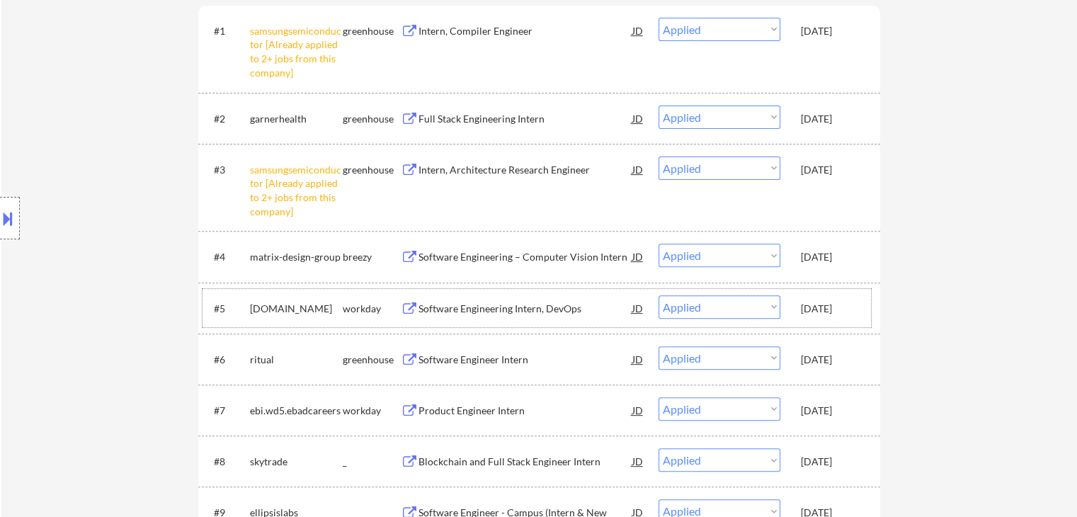
click at [830, 307] on div "[DATE]" at bounding box center [832, 309] width 62 height 14
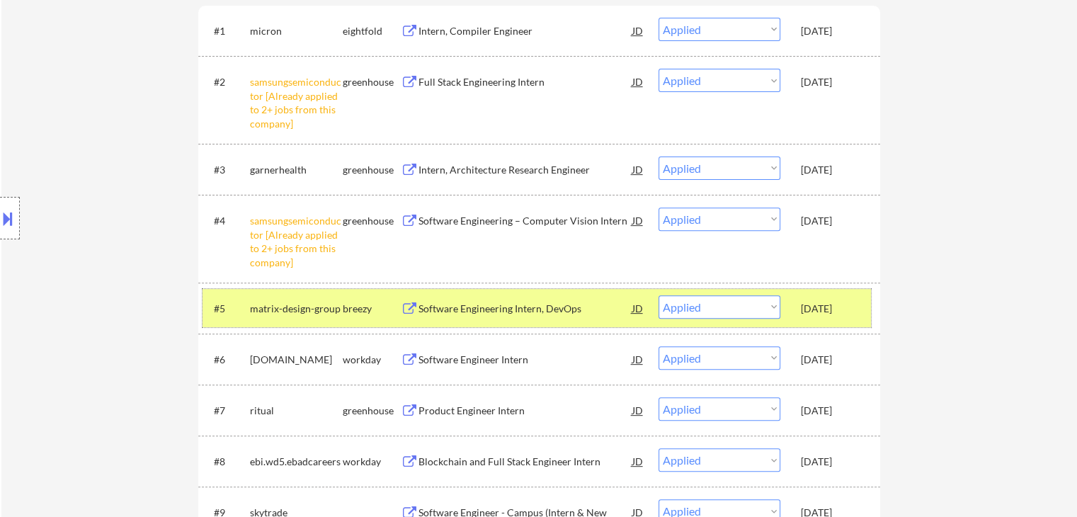
drag, startPoint x: 830, startPoint y: 357, endPoint x: 821, endPoint y: 327, distance: 31.1
click at [827, 353] on div "[DATE]" at bounding box center [832, 360] width 62 height 14
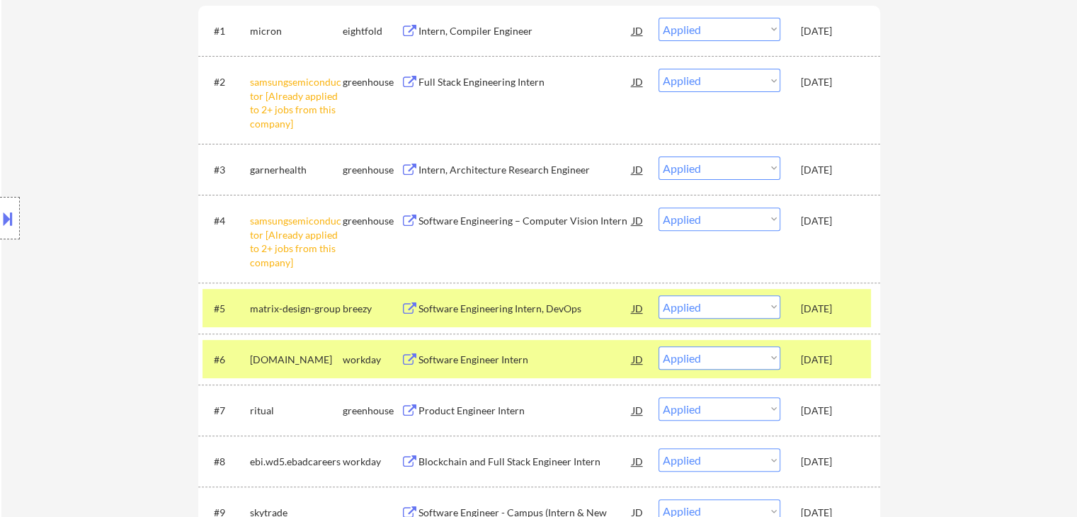
click at [821, 293] on div "#5 matrix-design-group breezy Software Engineering Intern, DevOps JD Choose an …" at bounding box center [536, 308] width 668 height 38
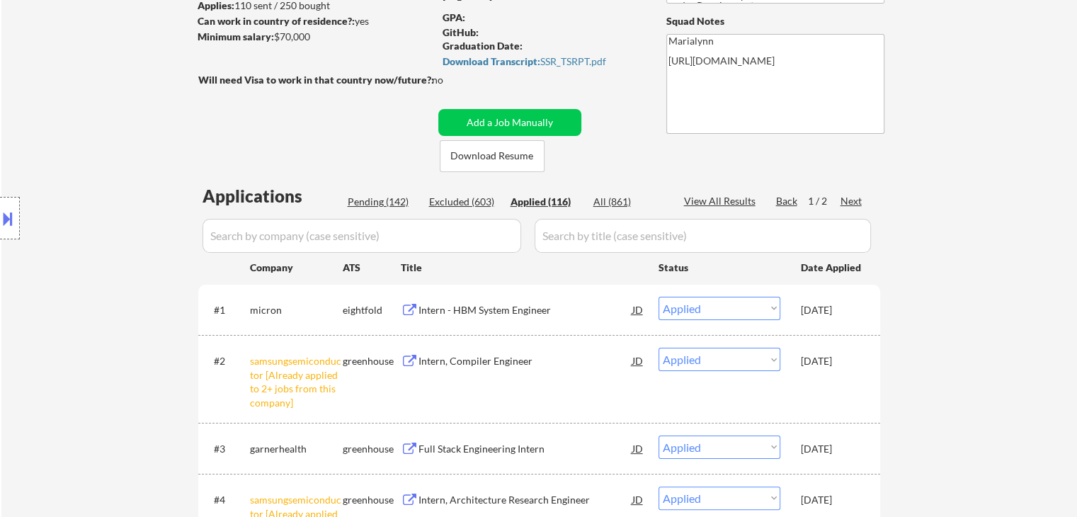
scroll to position [193, 0]
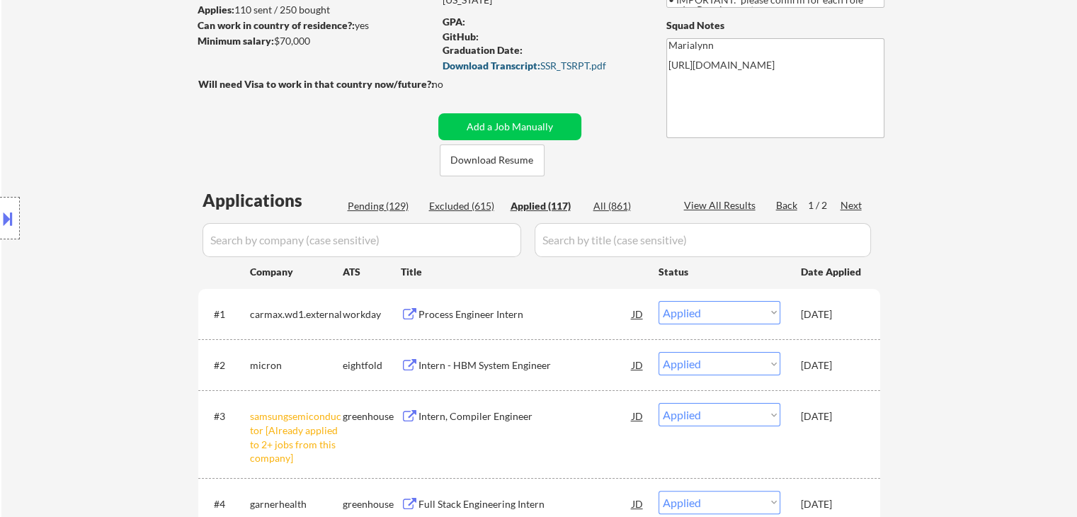
click at [521, 63] on strong "Download Transcript:" at bounding box center [492, 65] width 98 height 12
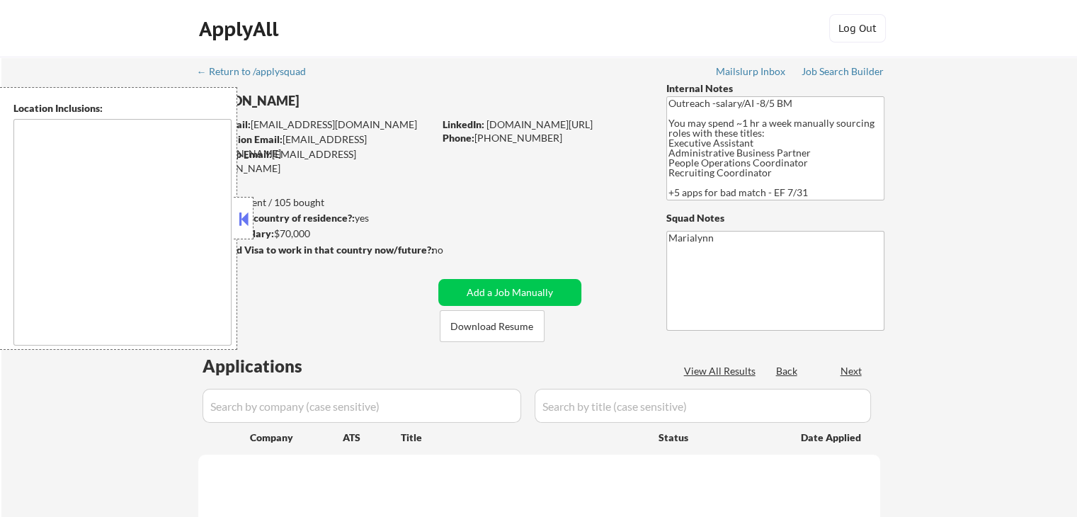
type textarea "remote"
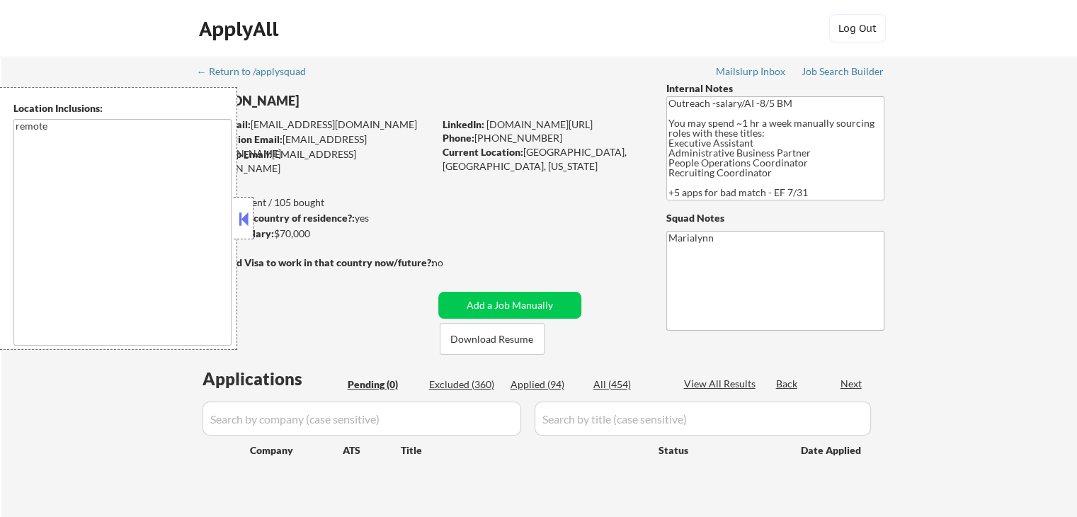
click at [244, 208] on button at bounding box center [244, 218] width 16 height 21
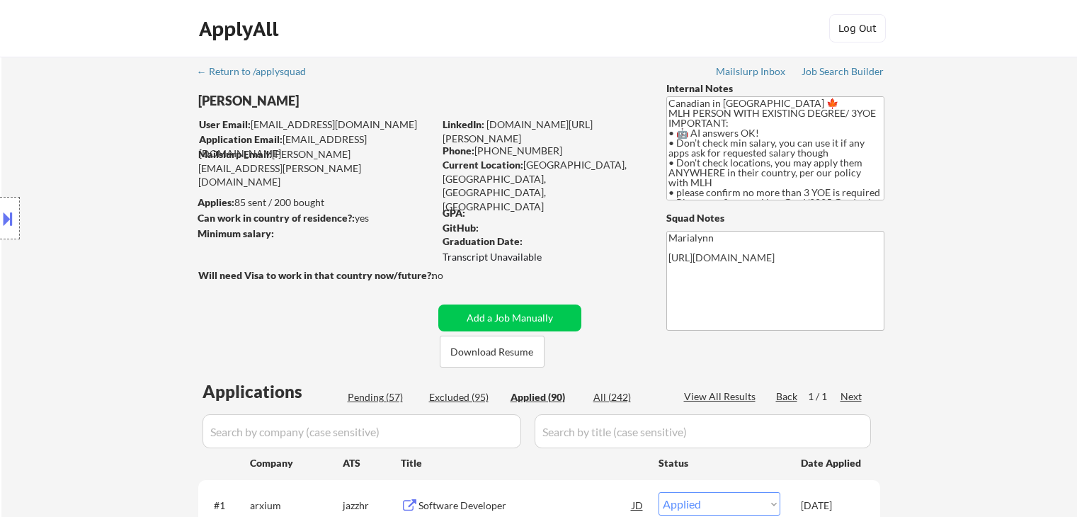
select select ""applied""
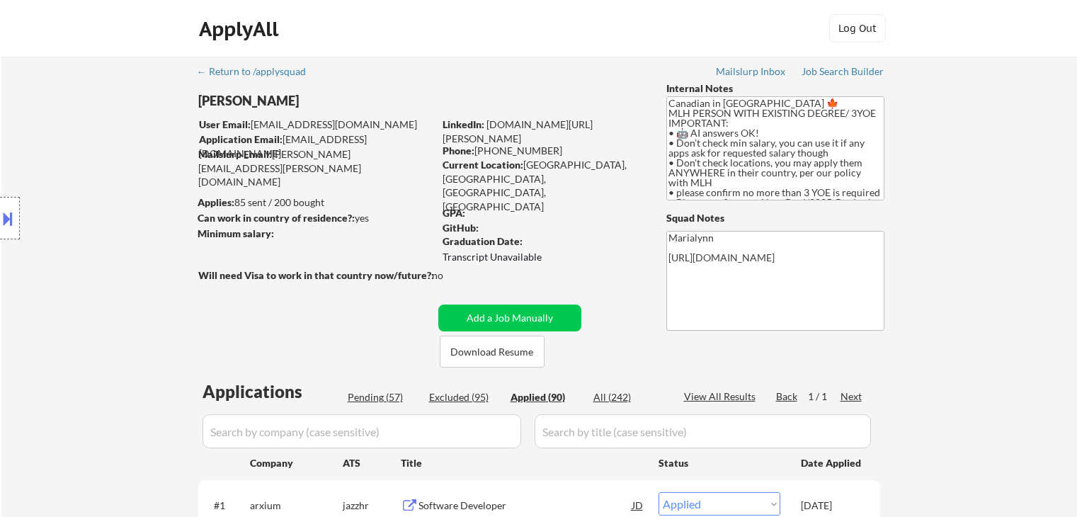
select select ""applied""
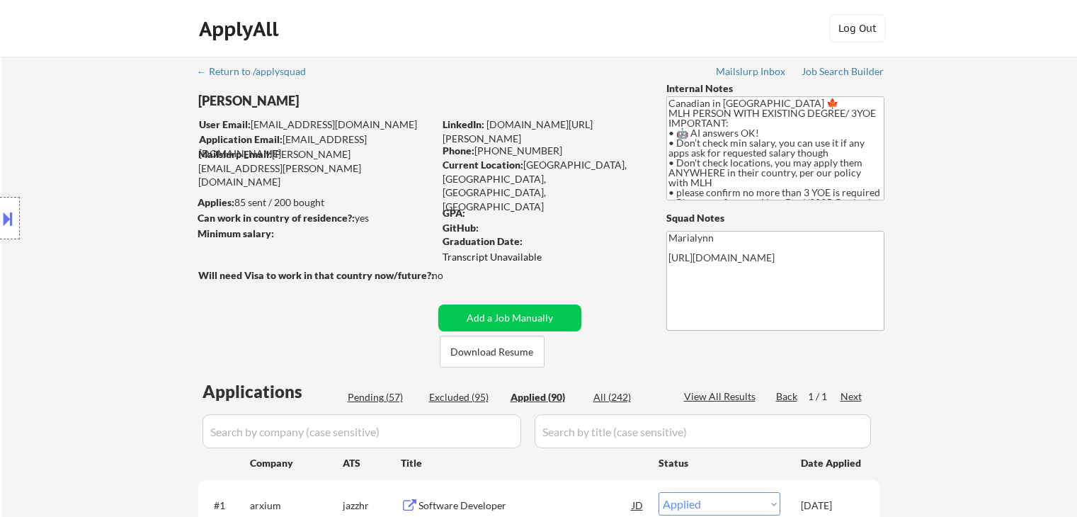
select select ""applied""
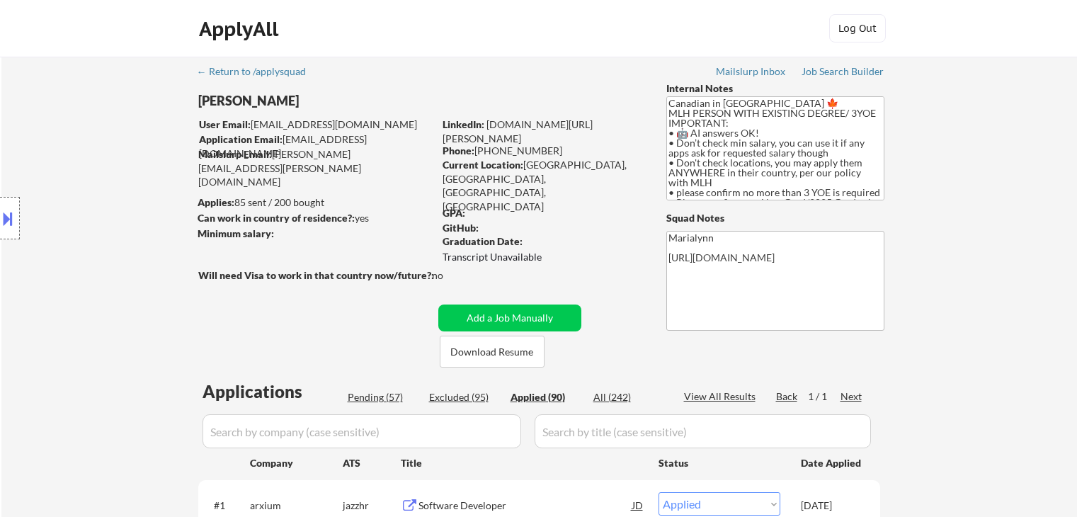
select select ""applied""
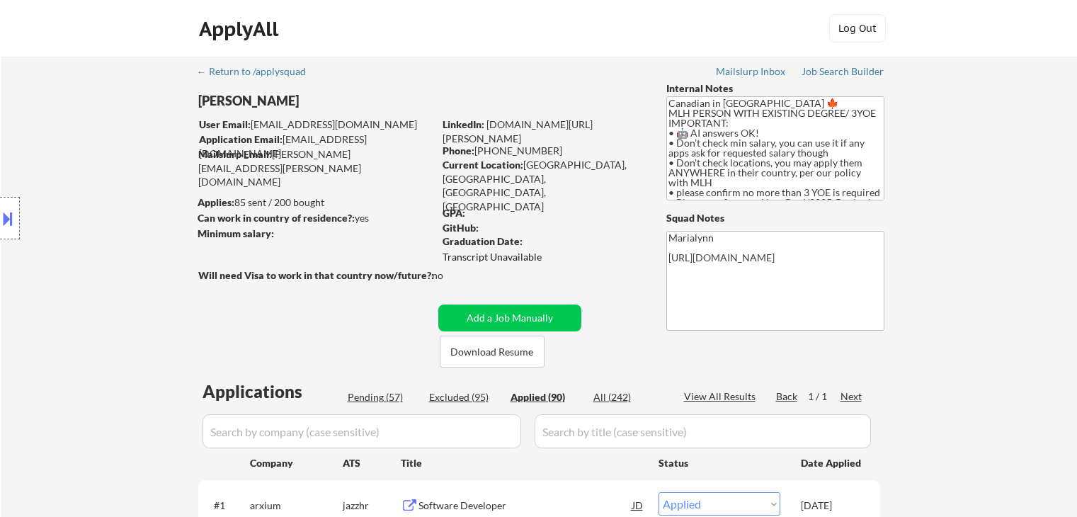
select select ""applied""
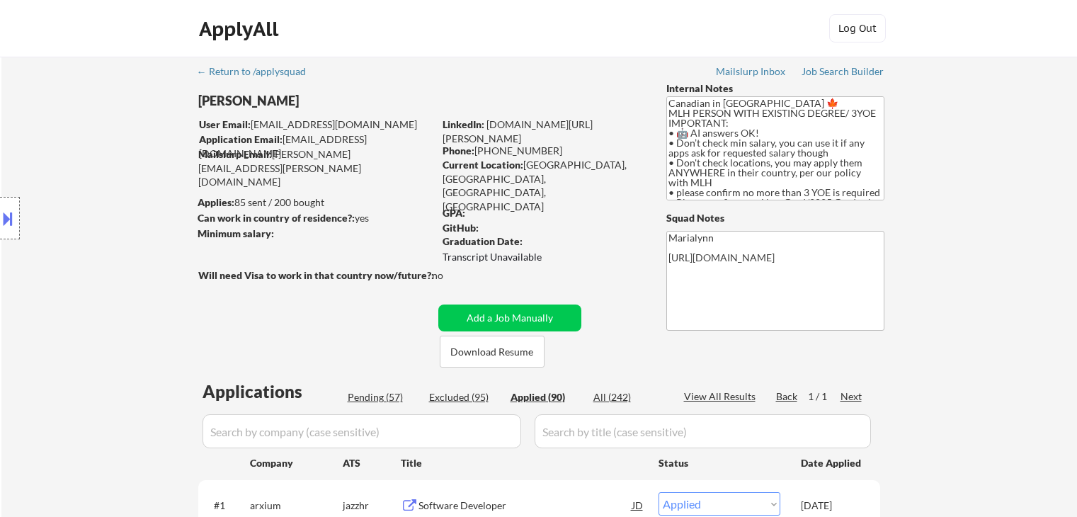
select select ""applied""
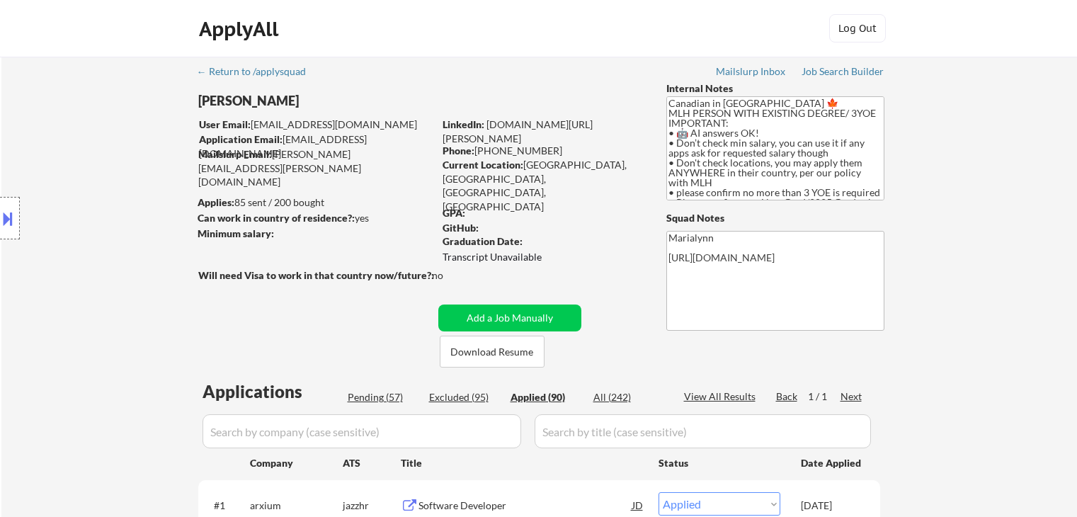
select select ""applied""
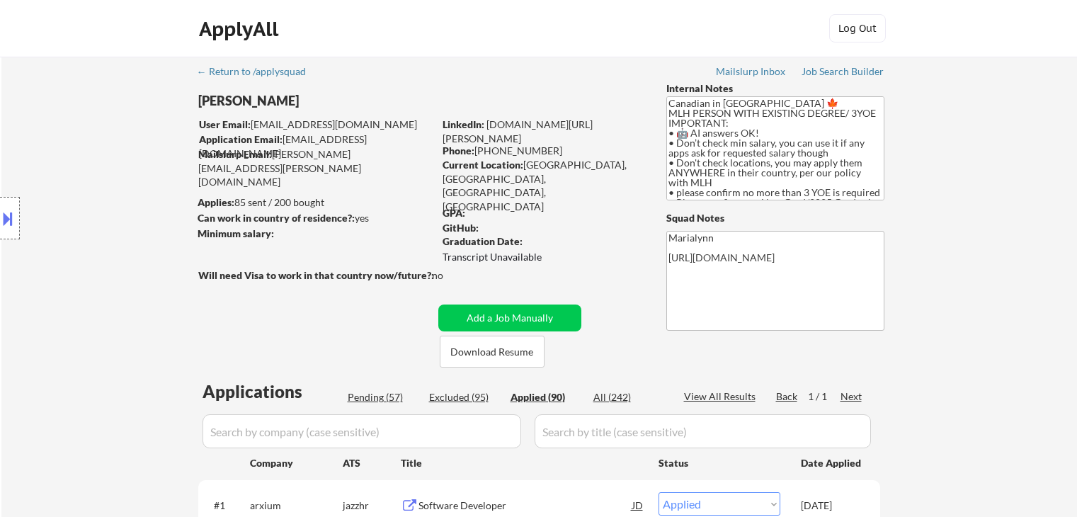
select select ""applied""
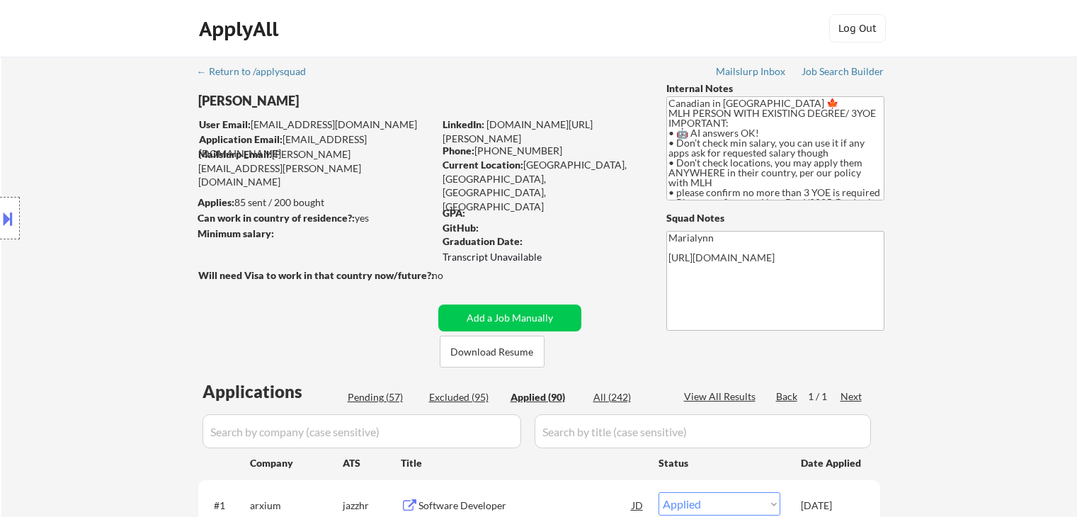
select select ""applied""
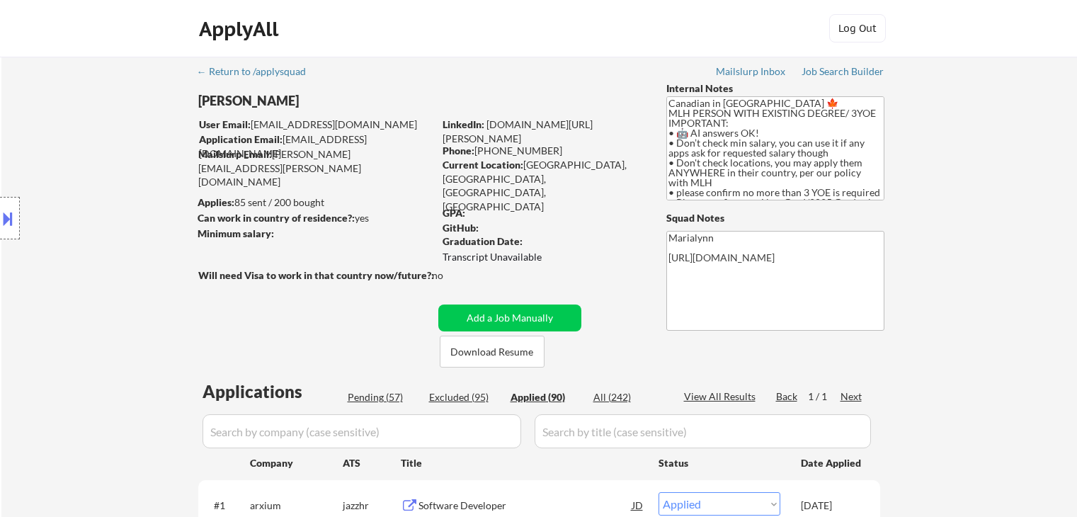
select select ""applied""
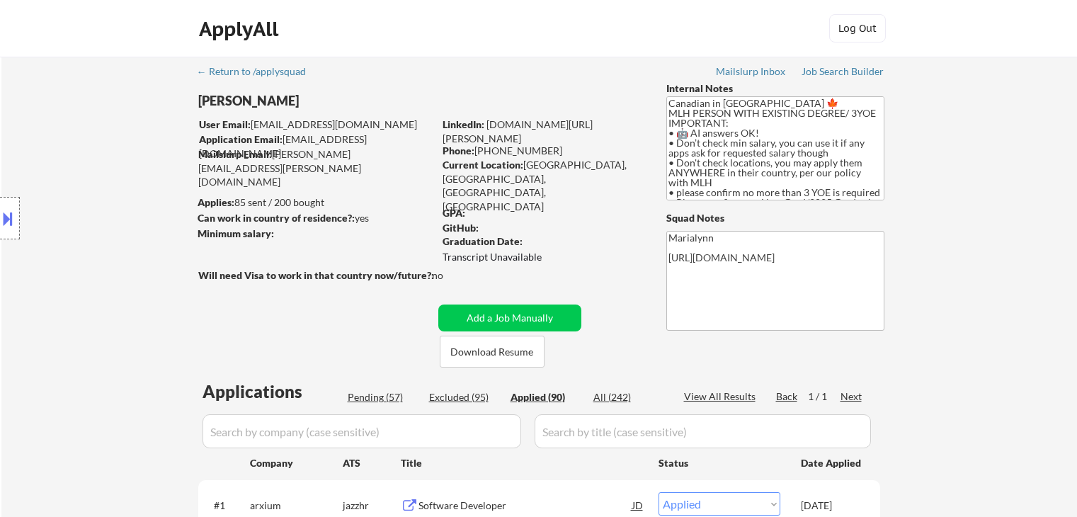
select select ""applied""
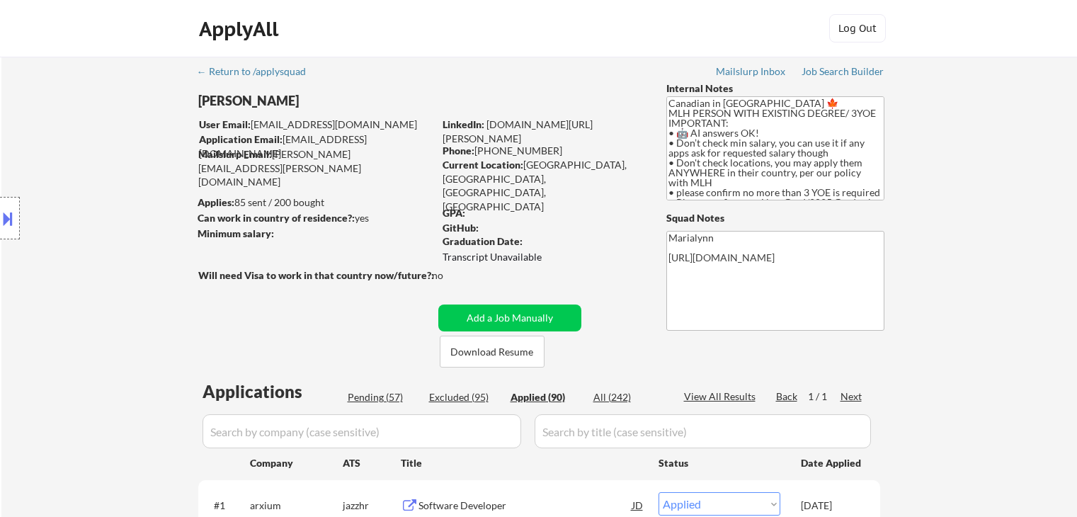
select select ""applied""
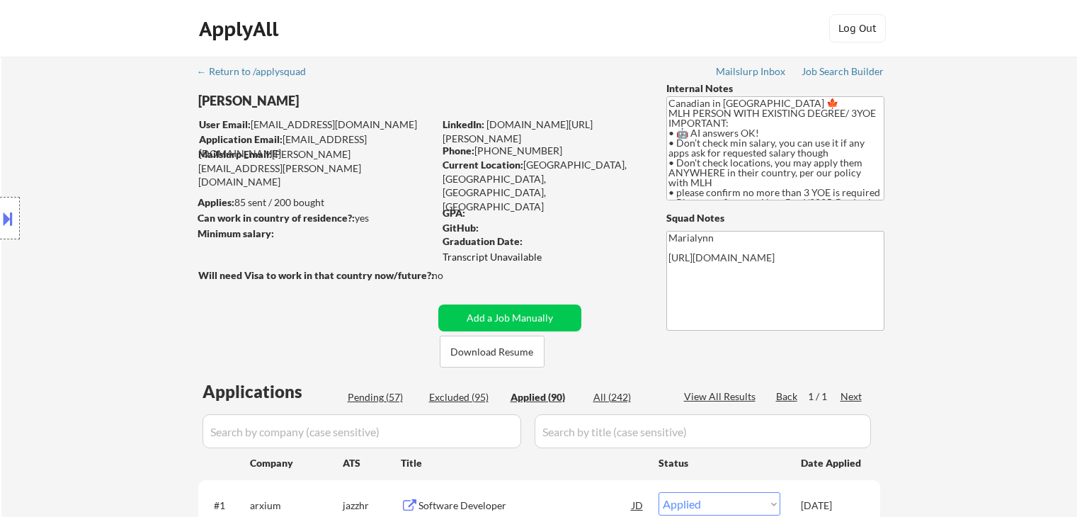
select select ""applied""
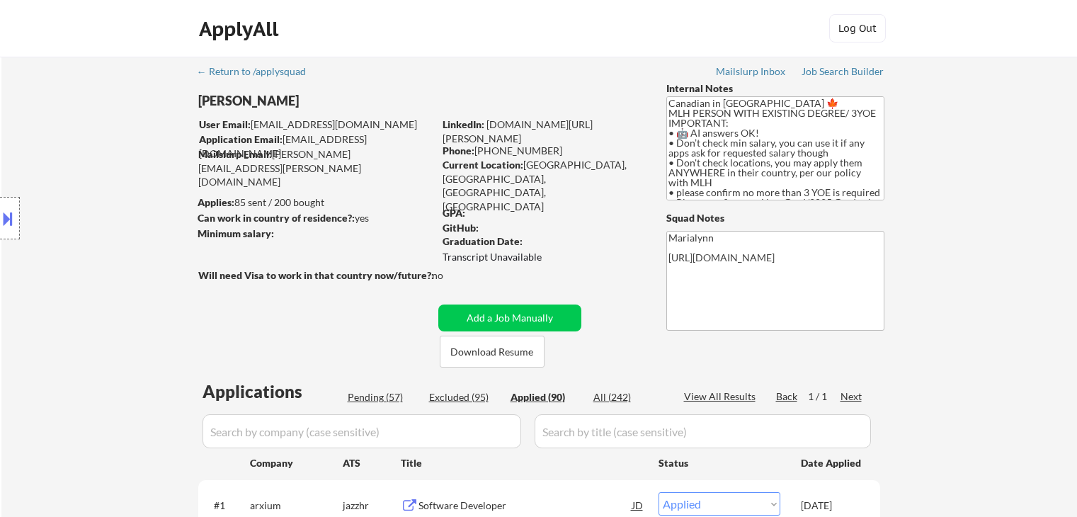
select select ""applied""
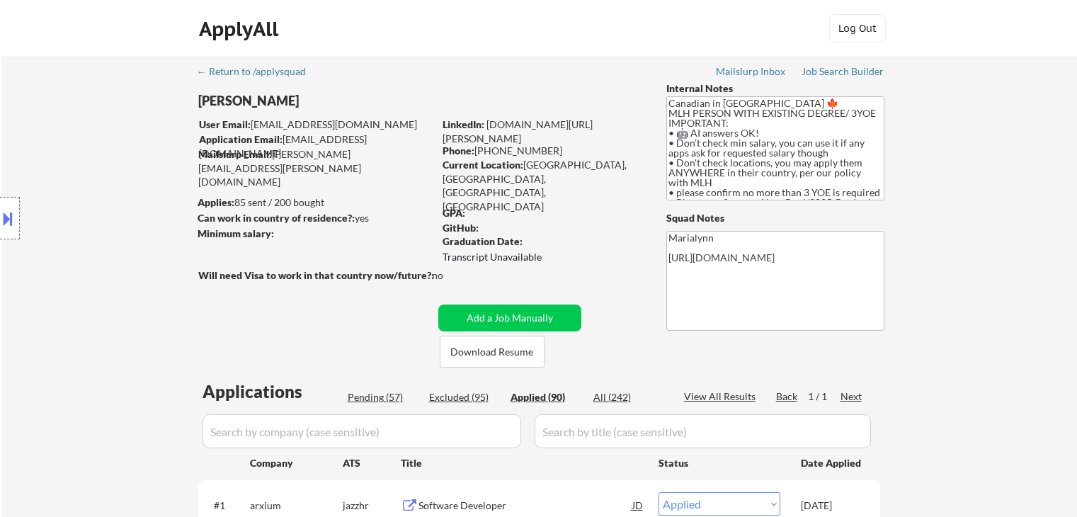
select select ""applied""
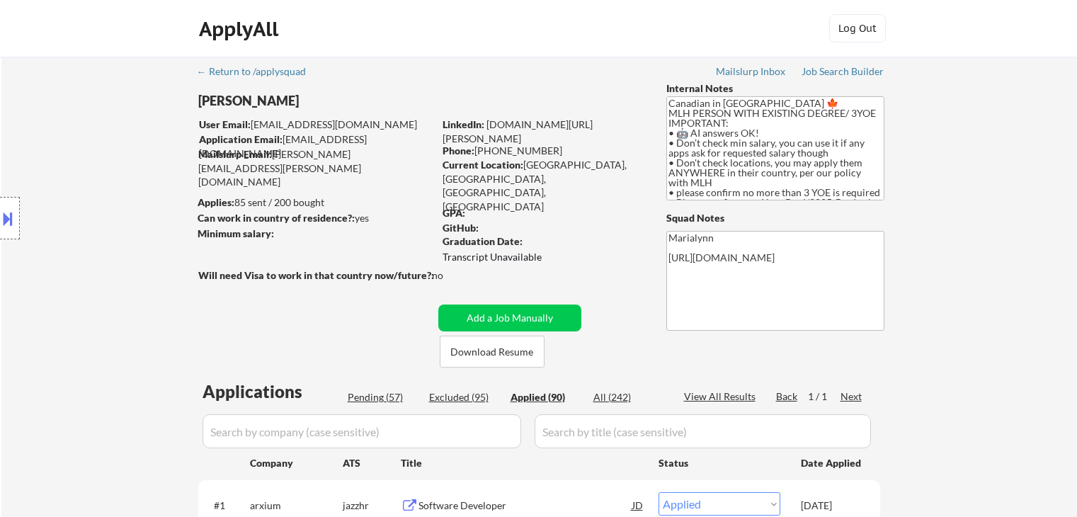
select select ""applied""
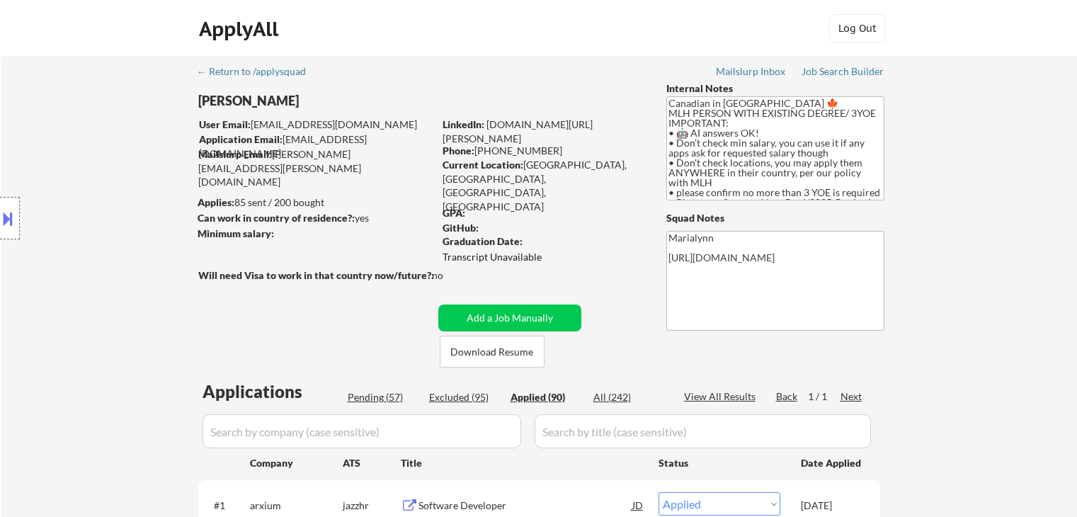
select select ""applied""
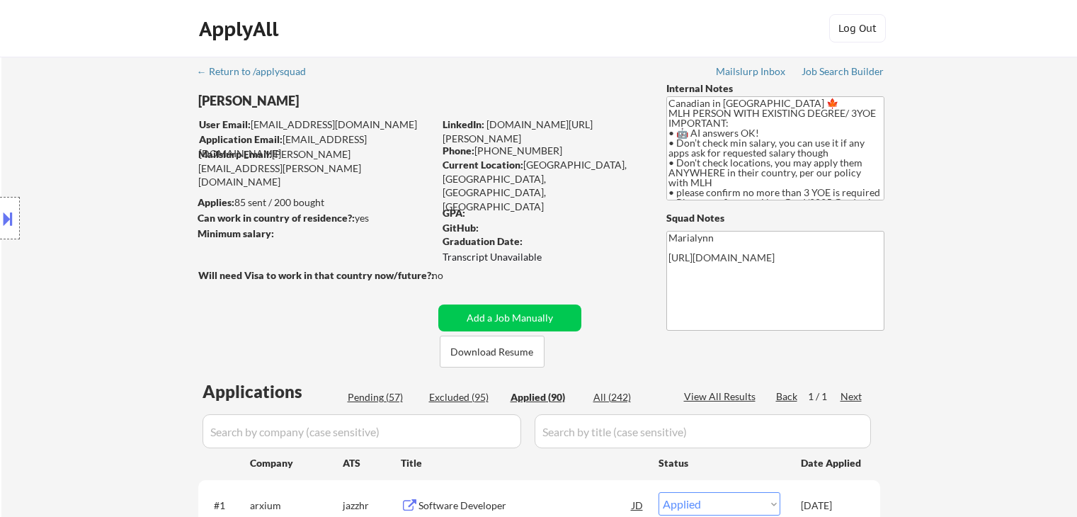
select select ""applied""
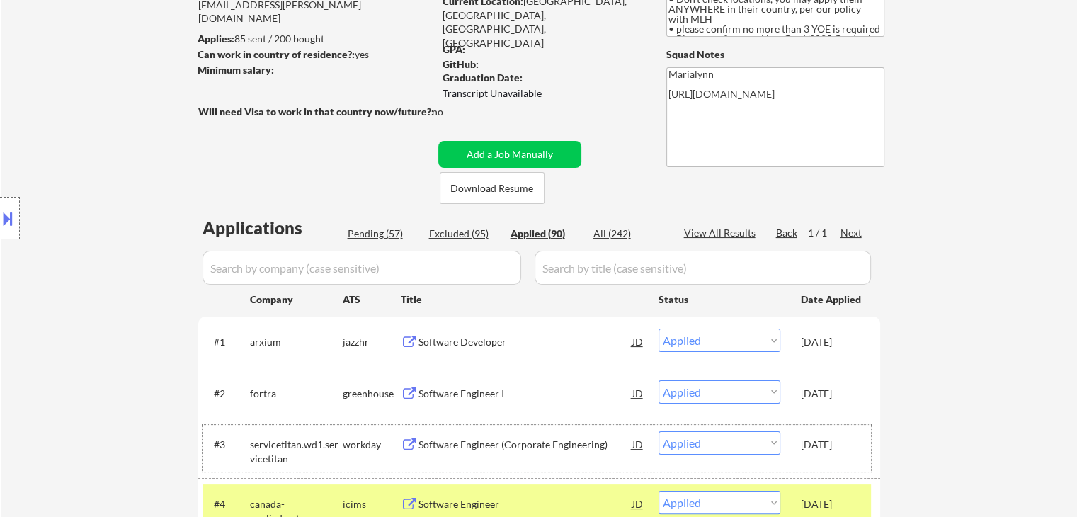
scroll to position [153, 0]
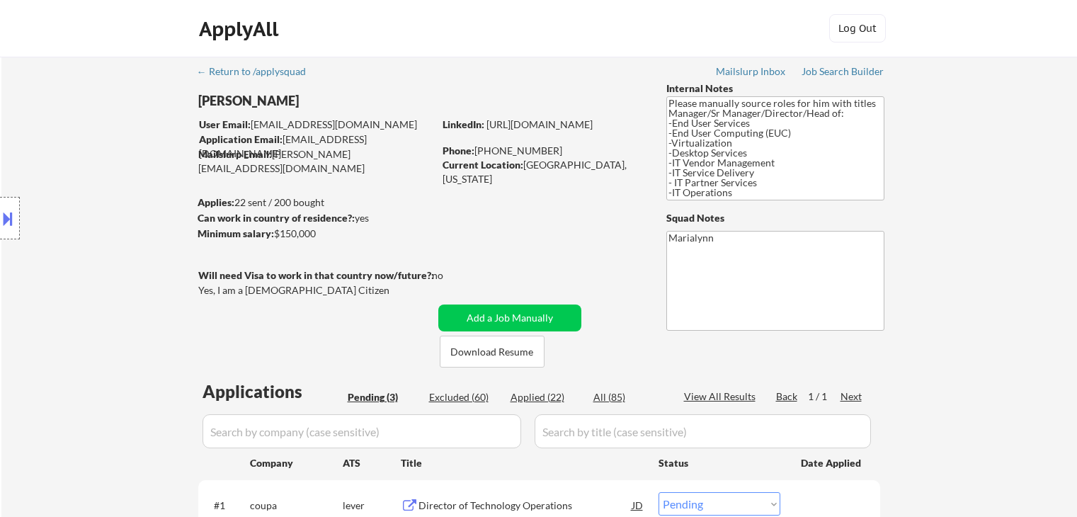
select select ""pending""
